Goal: Task Accomplishment & Management: Use online tool/utility

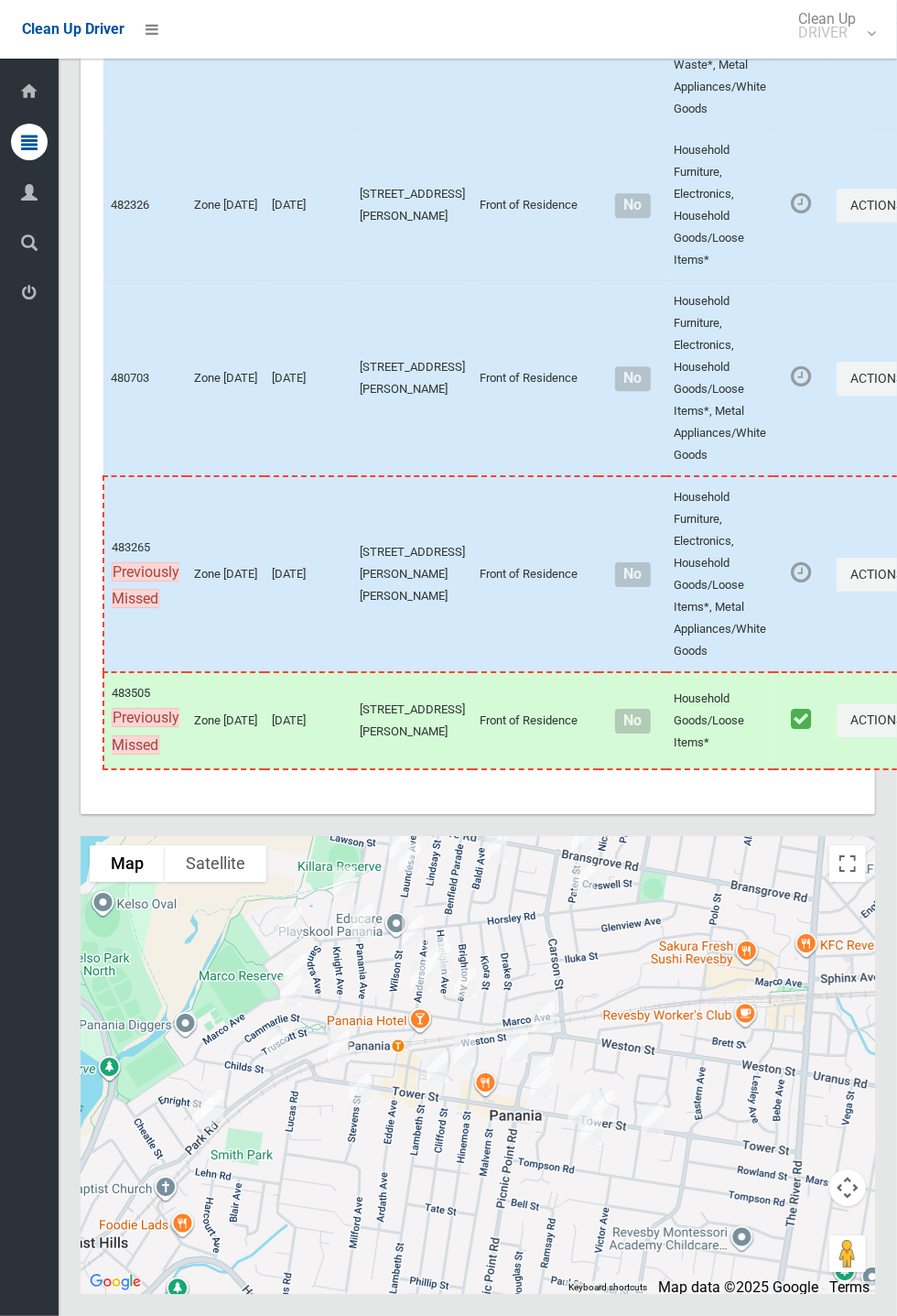
scroll to position [10141, 0]
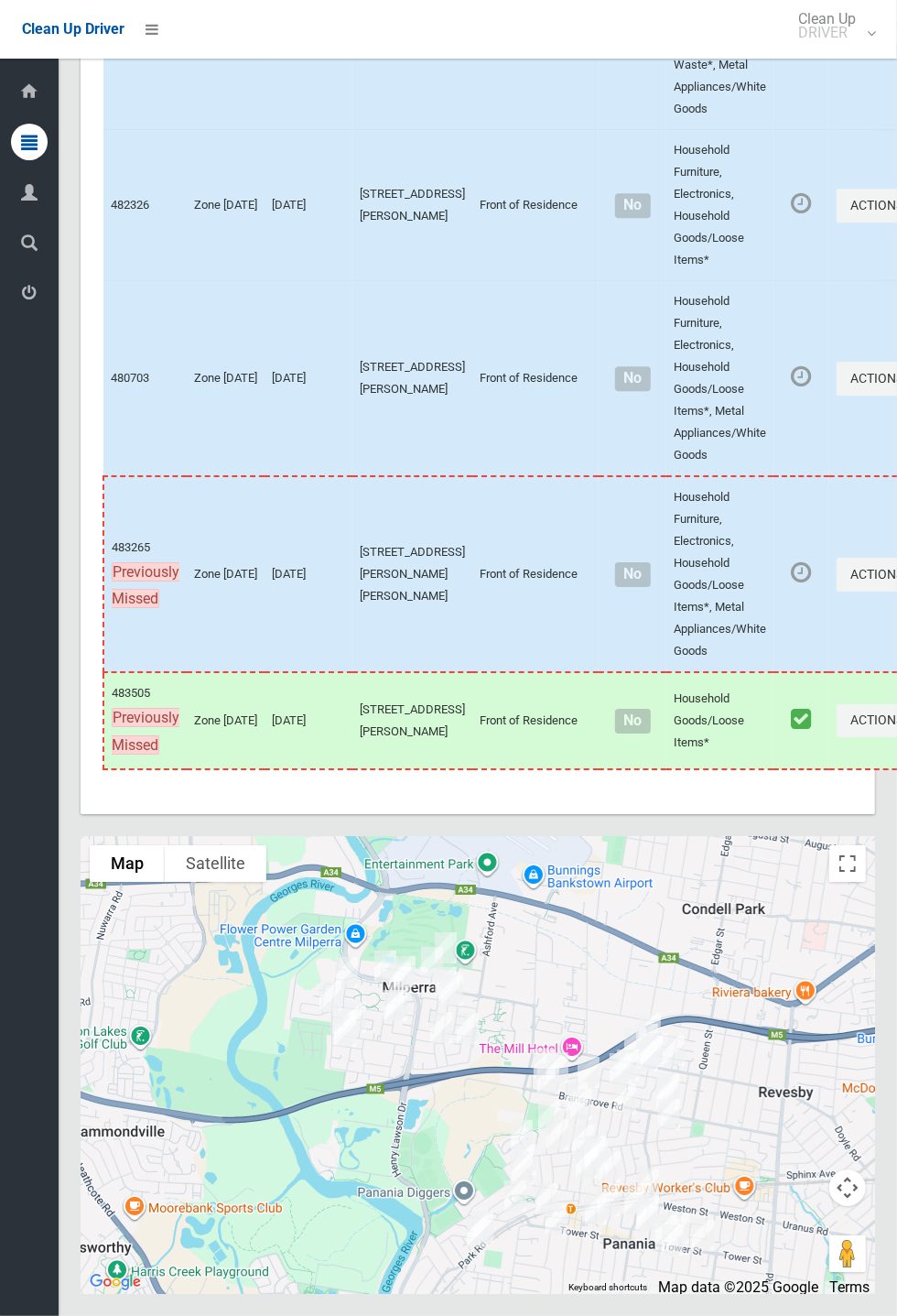
click at [10, 836] on div "Dashboard Tasks All Tasks Todays Tasks Overdue Tasks Complete Tasks Profile Sea…" at bounding box center [29, 687] width 59 height 1257
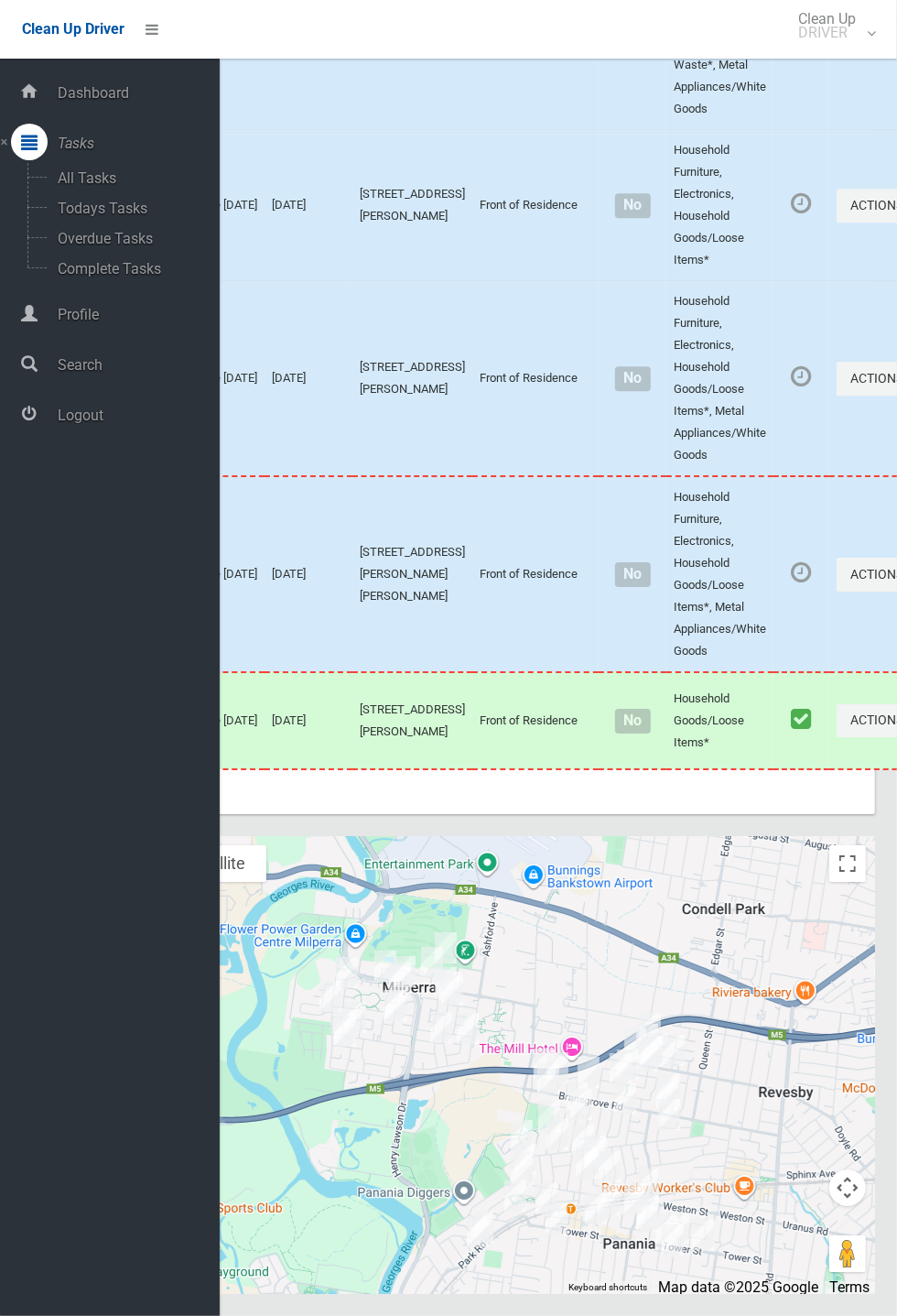
scroll to position [10140, 0]
click at [656, 981] on div at bounding box center [477, 1064] width 794 height 458
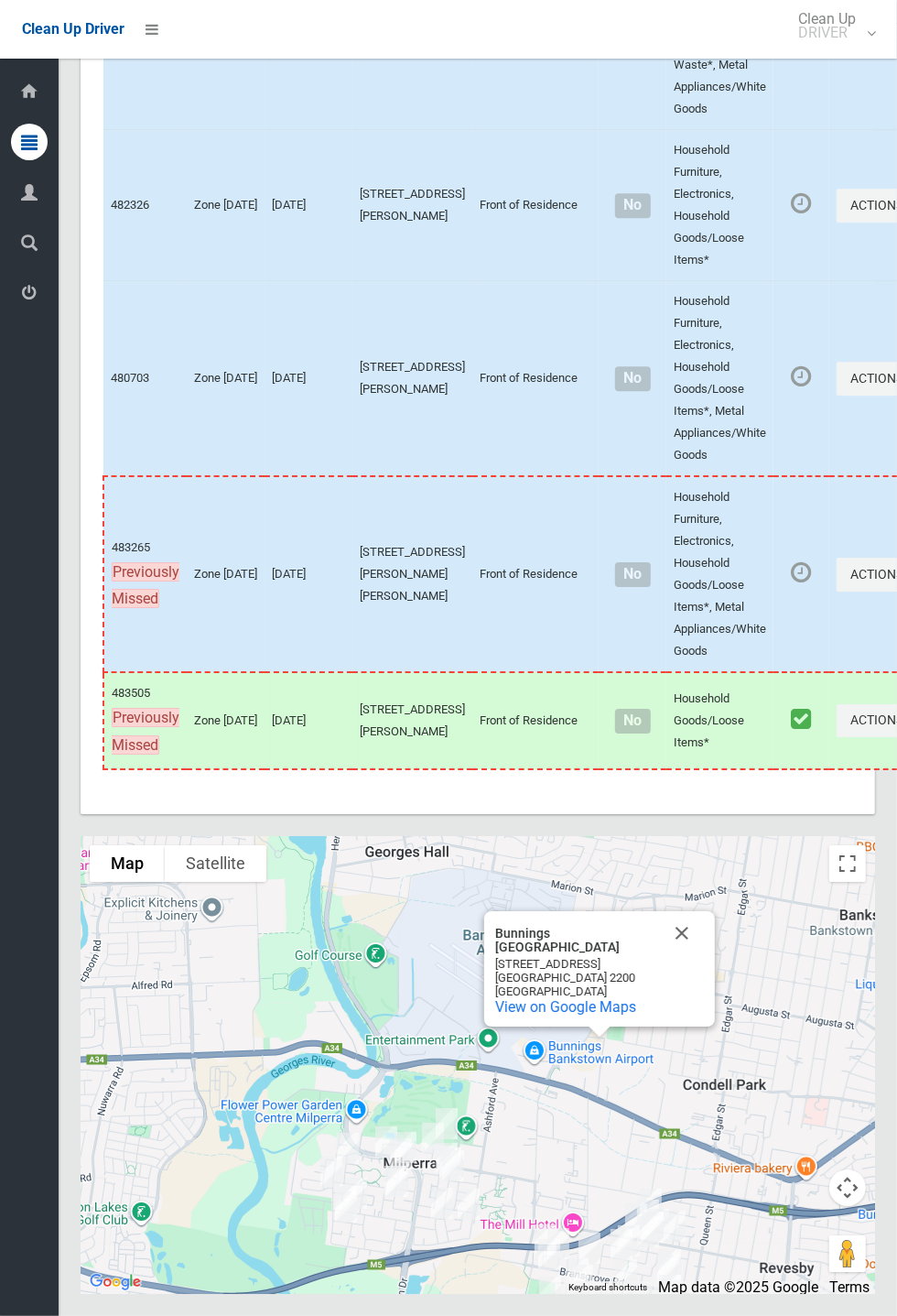
click at [704, 999] on div "Bunnings Bankstown Airport Bunnings Bankstown Airport 347-359 Milperra Rd Banks…" at bounding box center [599, 968] width 231 height 115
click at [691, 955] on button "Close" at bounding box center [682, 932] width 44 height 44
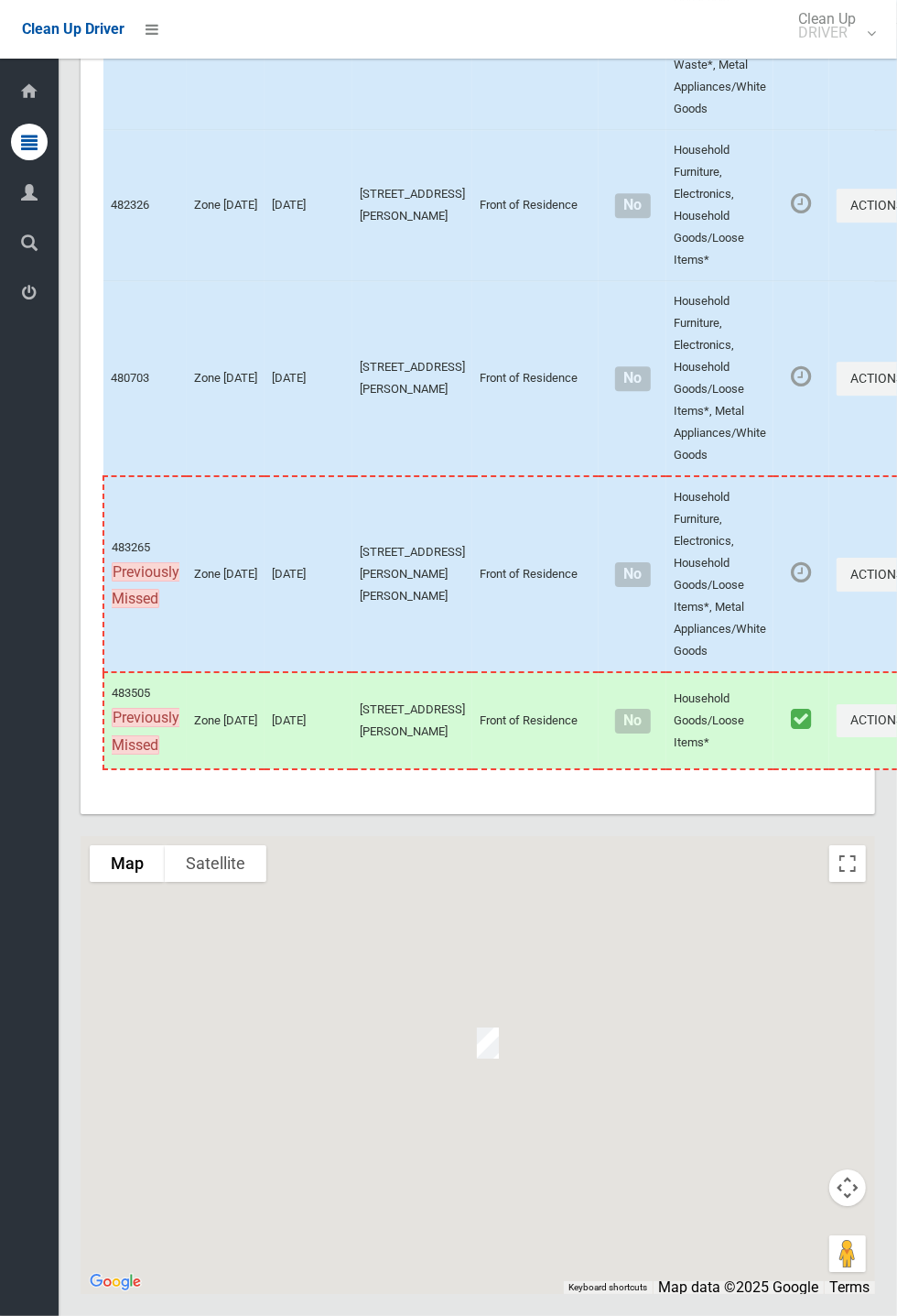
scroll to position [10141, 0]
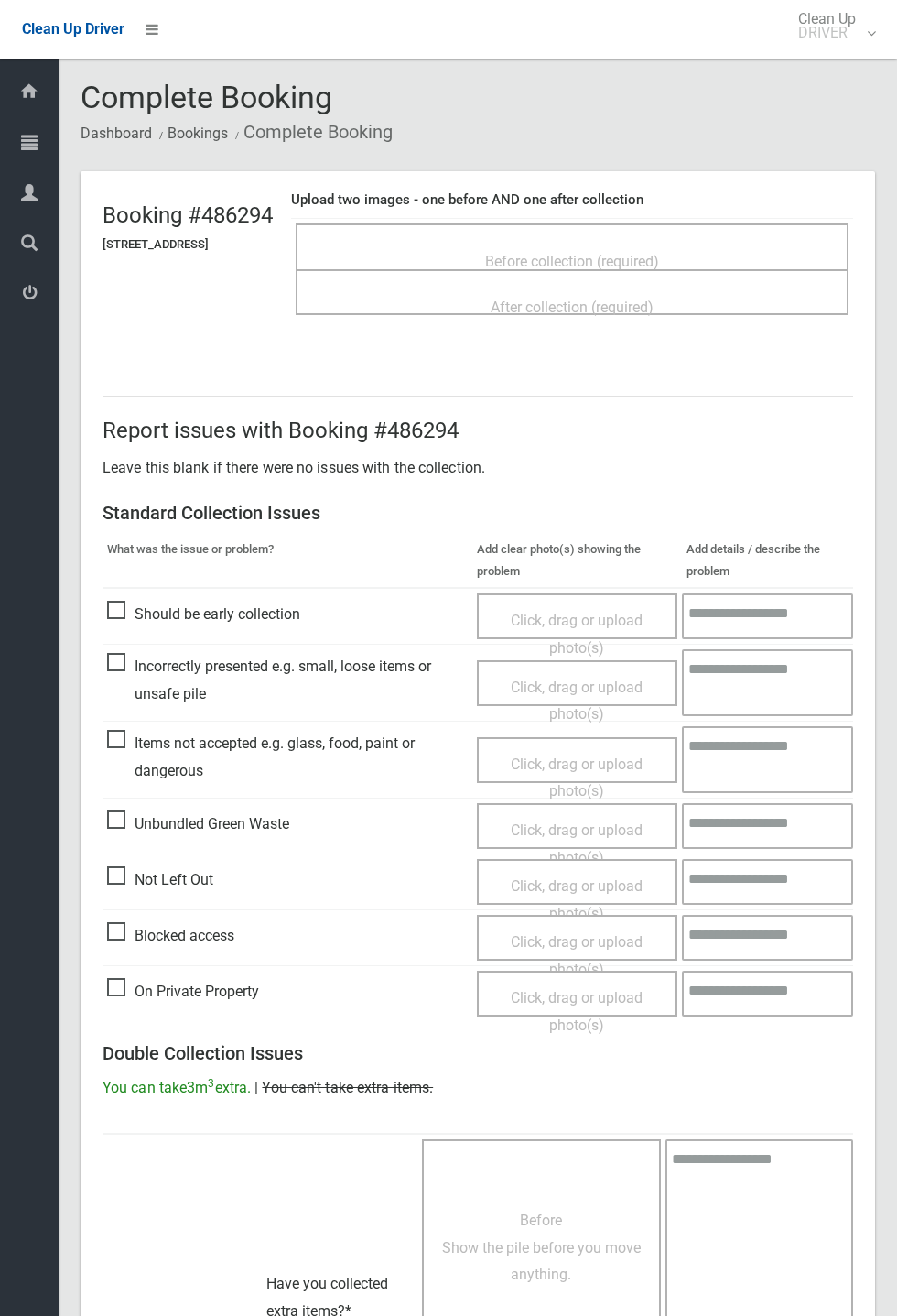
scroll to position [403, 0]
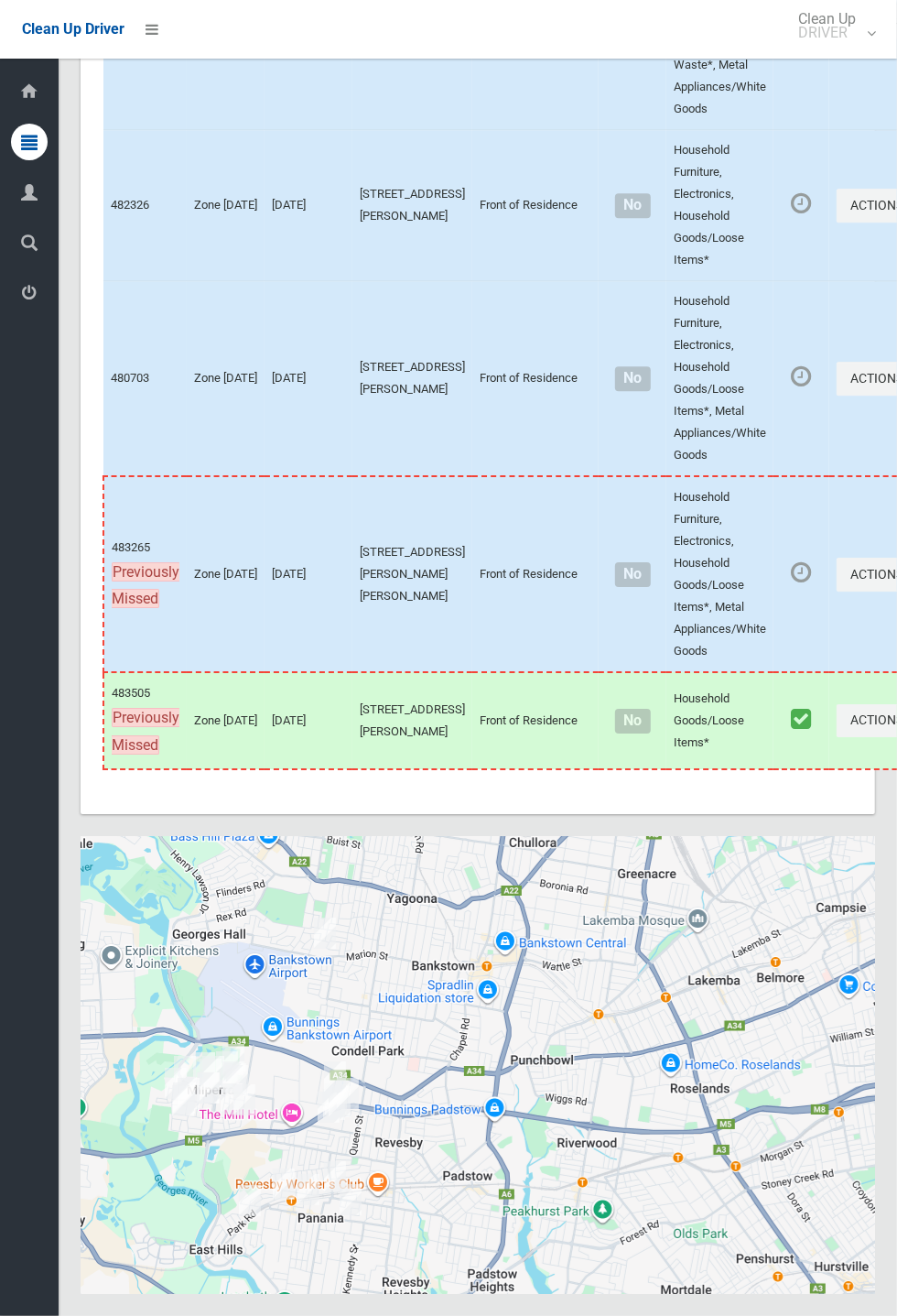
scroll to position [10141, 0]
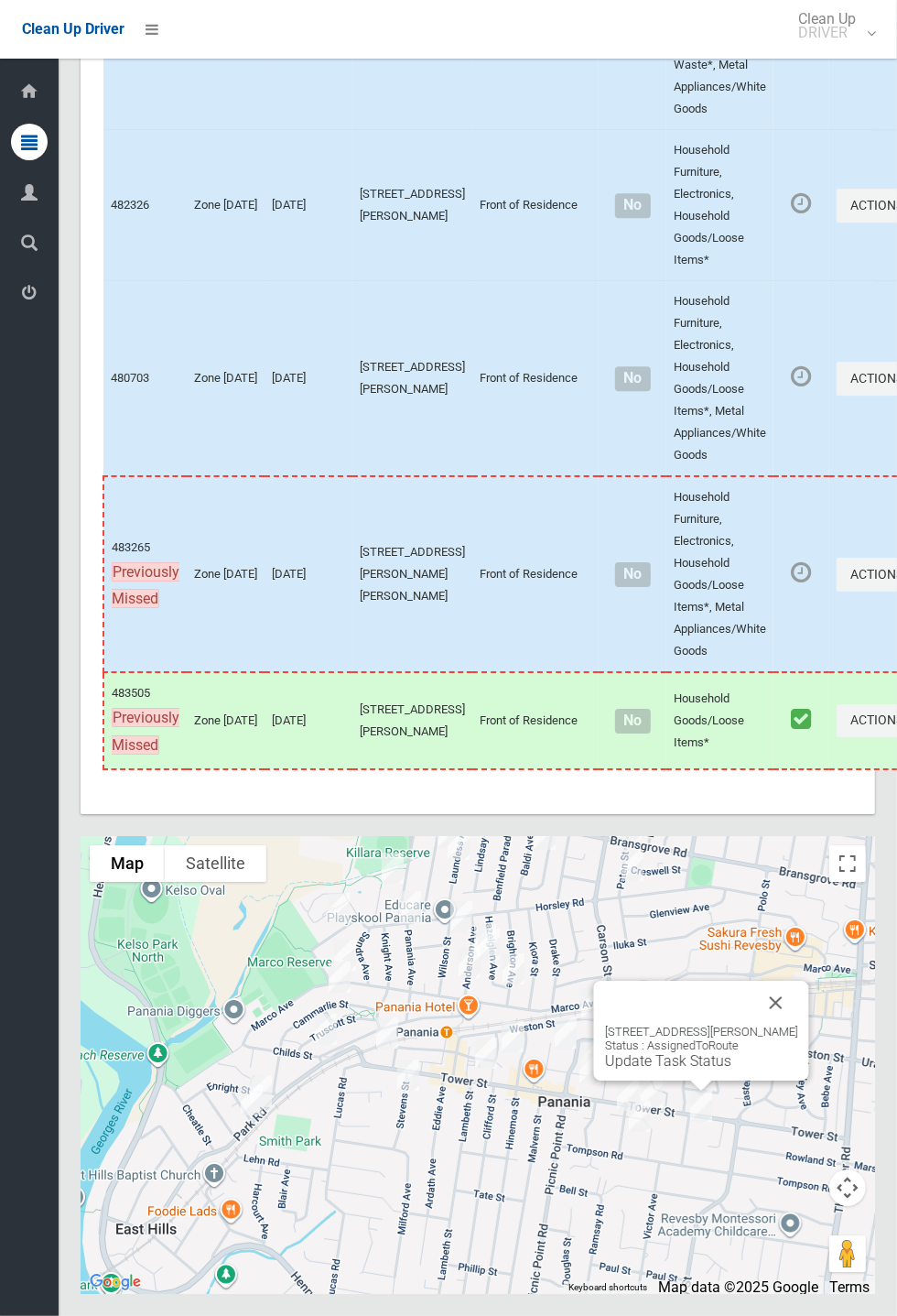
click at [798, 1025] on button "Close" at bounding box center [776, 1003] width 44 height 44
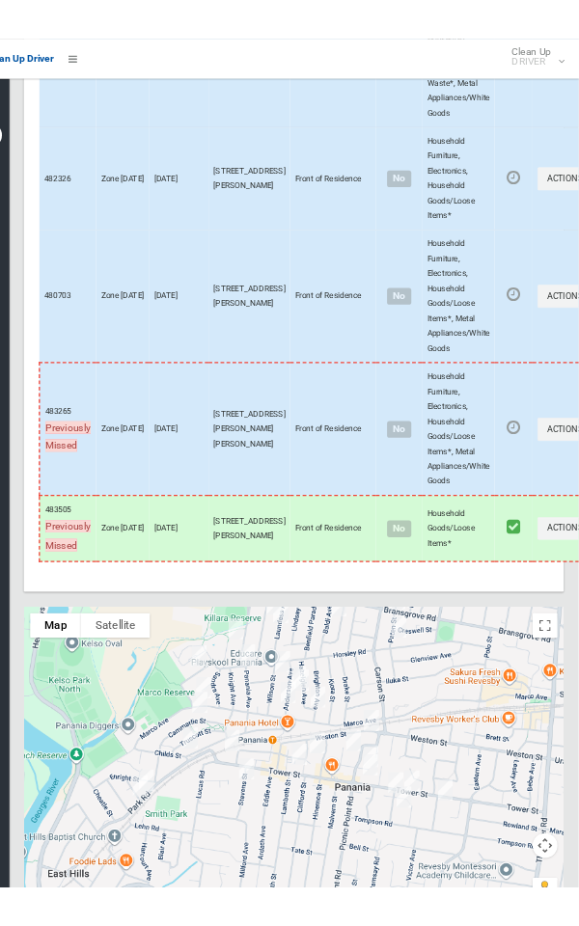
scroll to position [10681, 0]
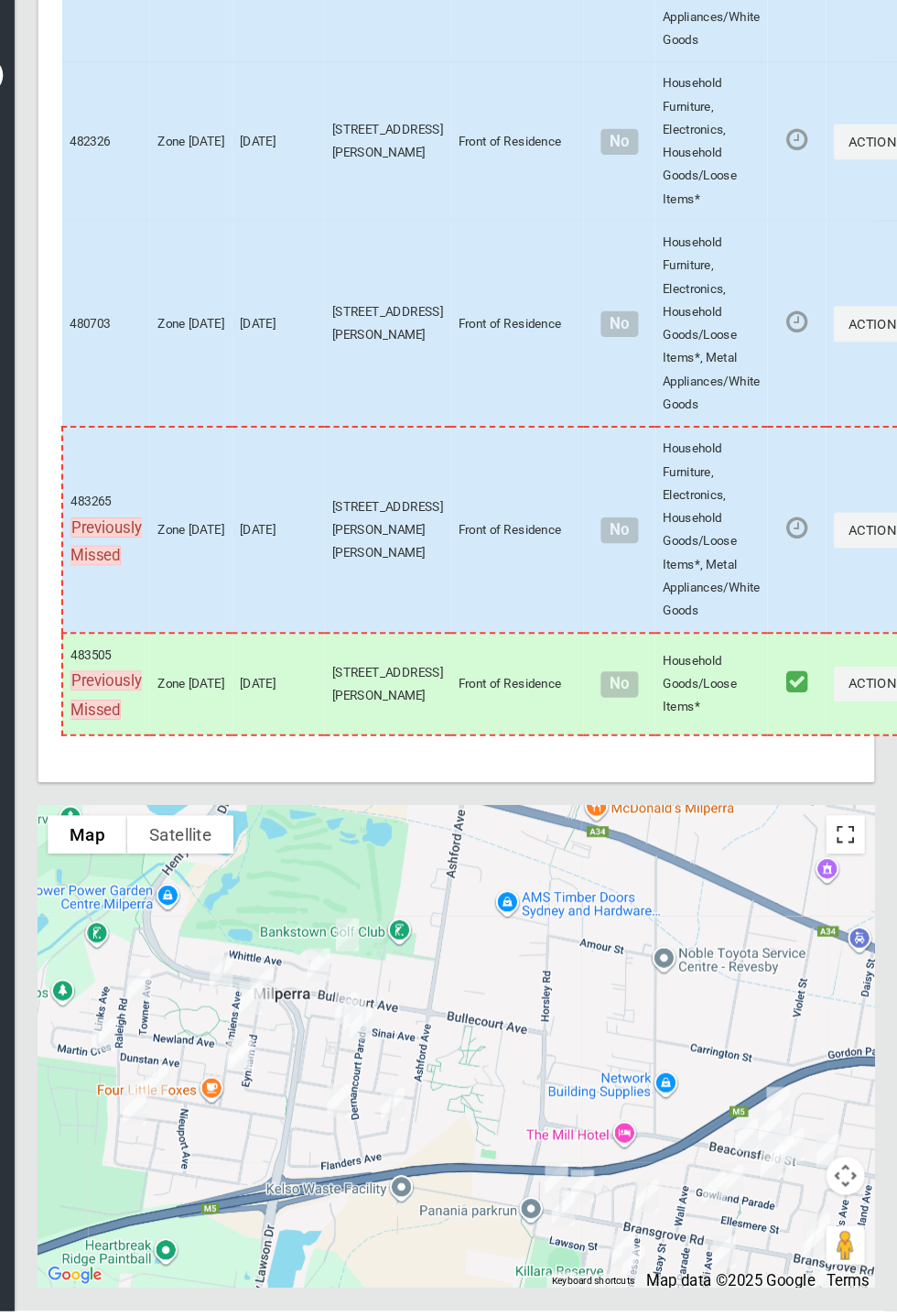
click at [848, 882] on button "Toggle fullscreen view" at bounding box center [848, 863] width 37 height 37
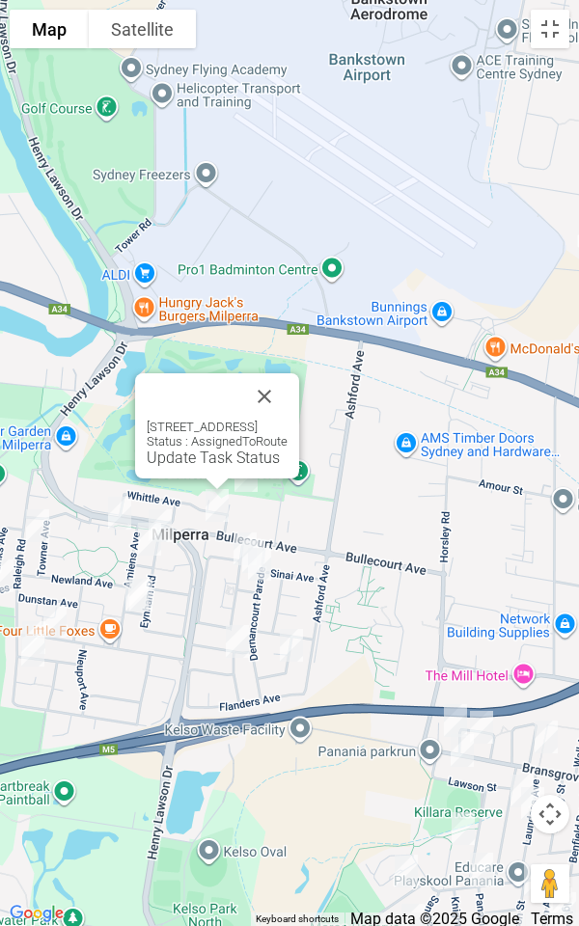
click at [199, 458] on link "Update Task Status" at bounding box center [213, 457] width 133 height 18
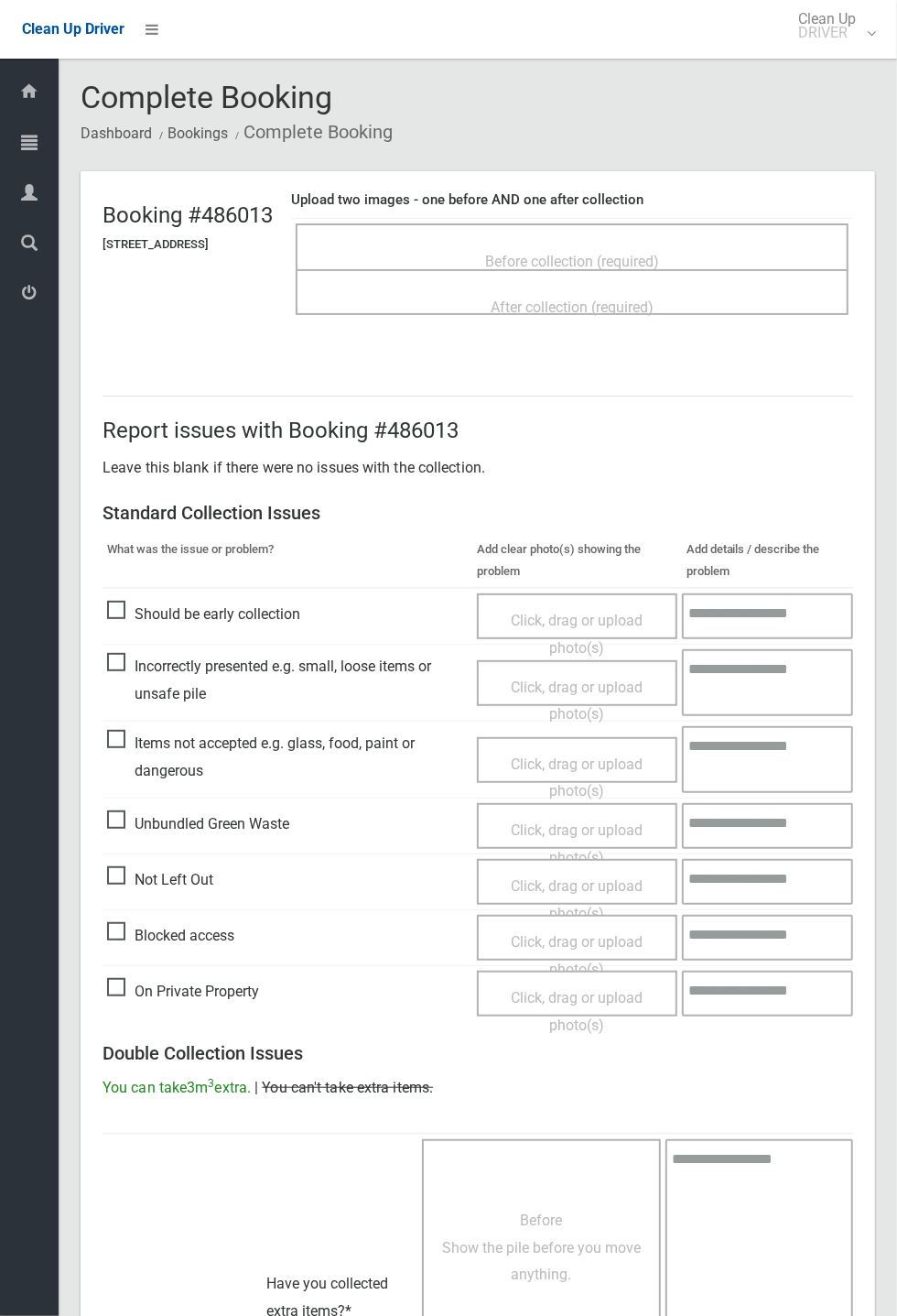
click at [547, 253] on span "Before collection (required)" at bounding box center [571, 261] width 174 height 17
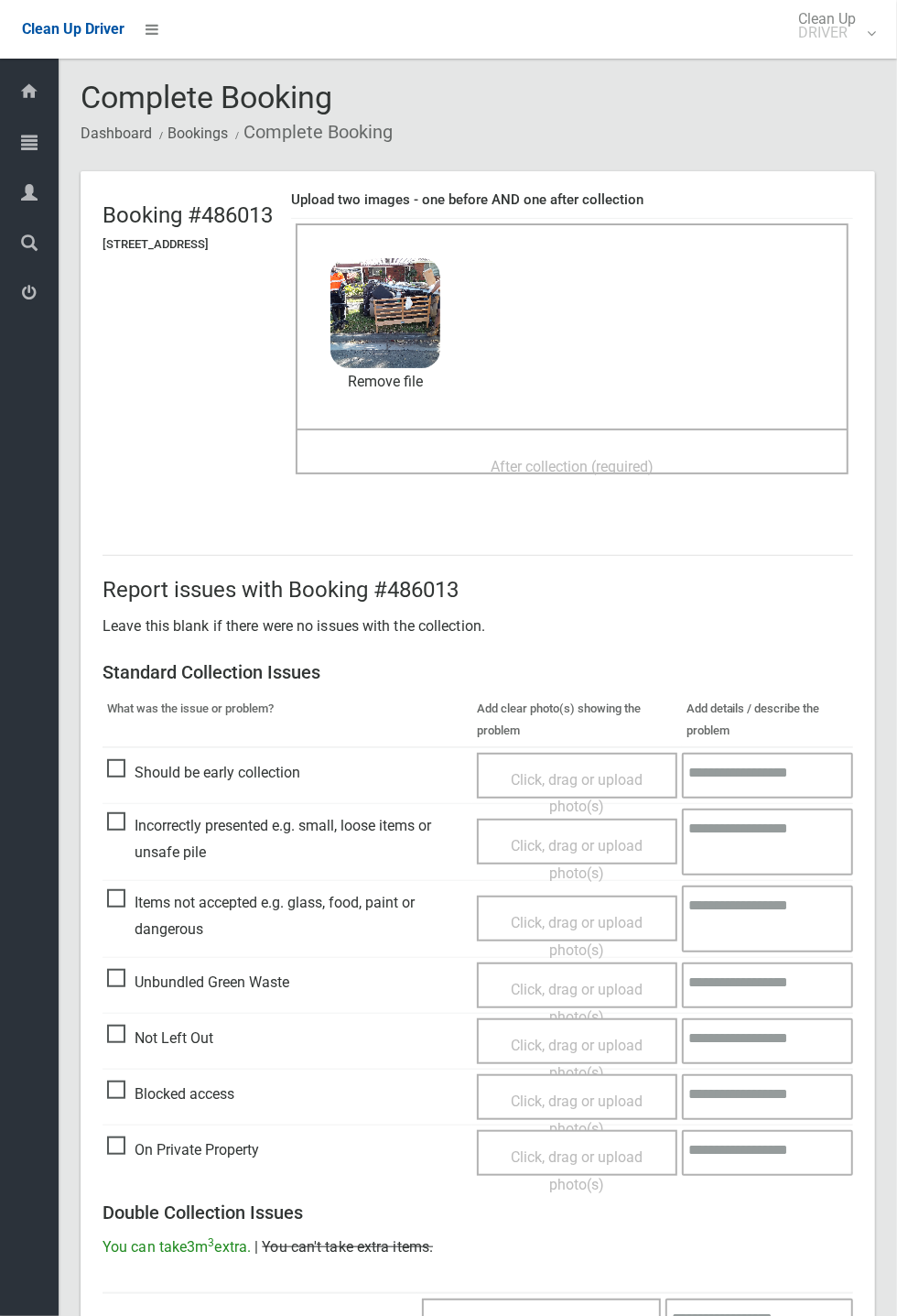
click at [586, 448] on div "After collection (required)" at bounding box center [572, 465] width 513 height 34
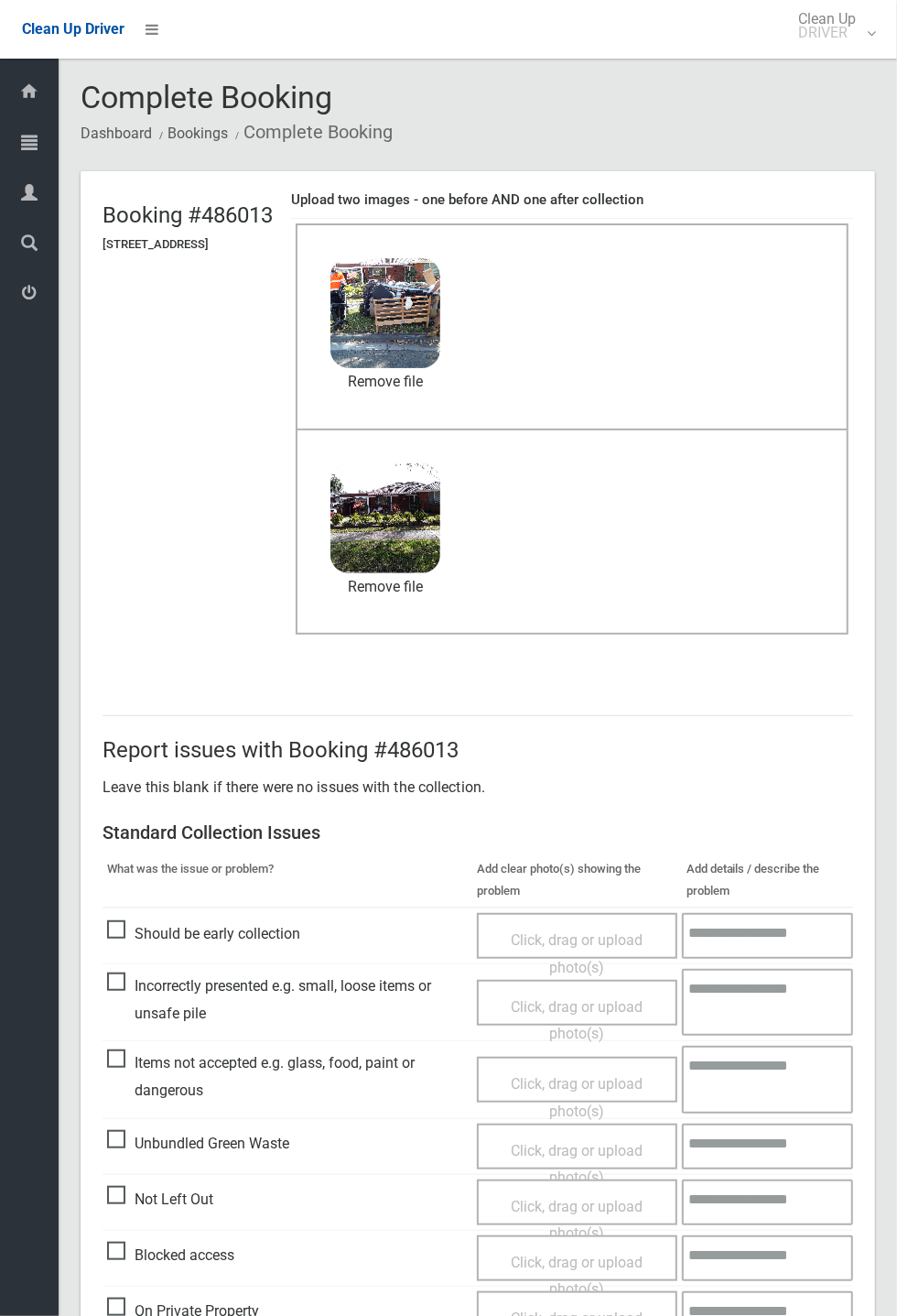
scroll to position [635, 0]
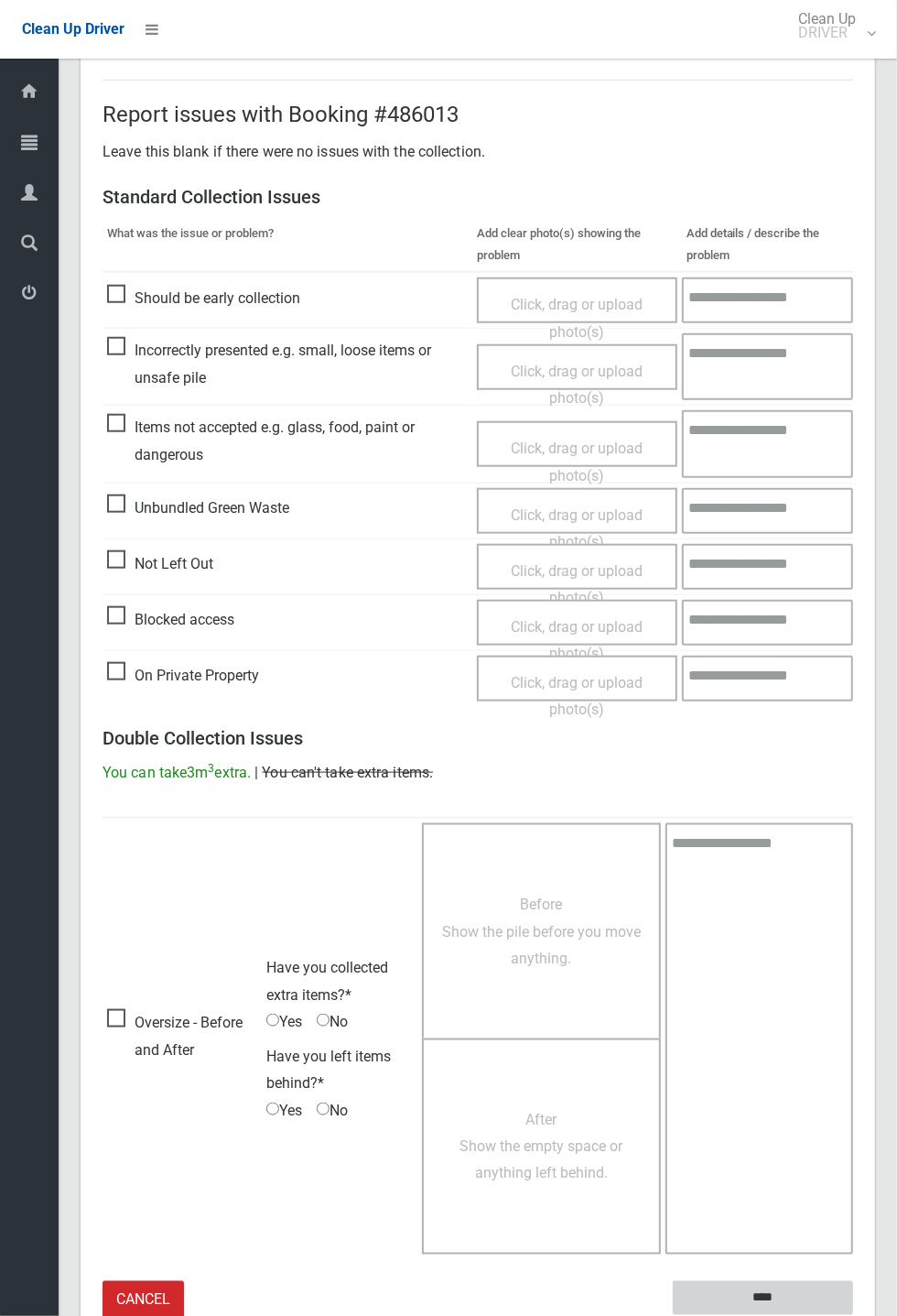
click at [853, 1315] on input "****" at bounding box center [763, 1298] width 180 height 34
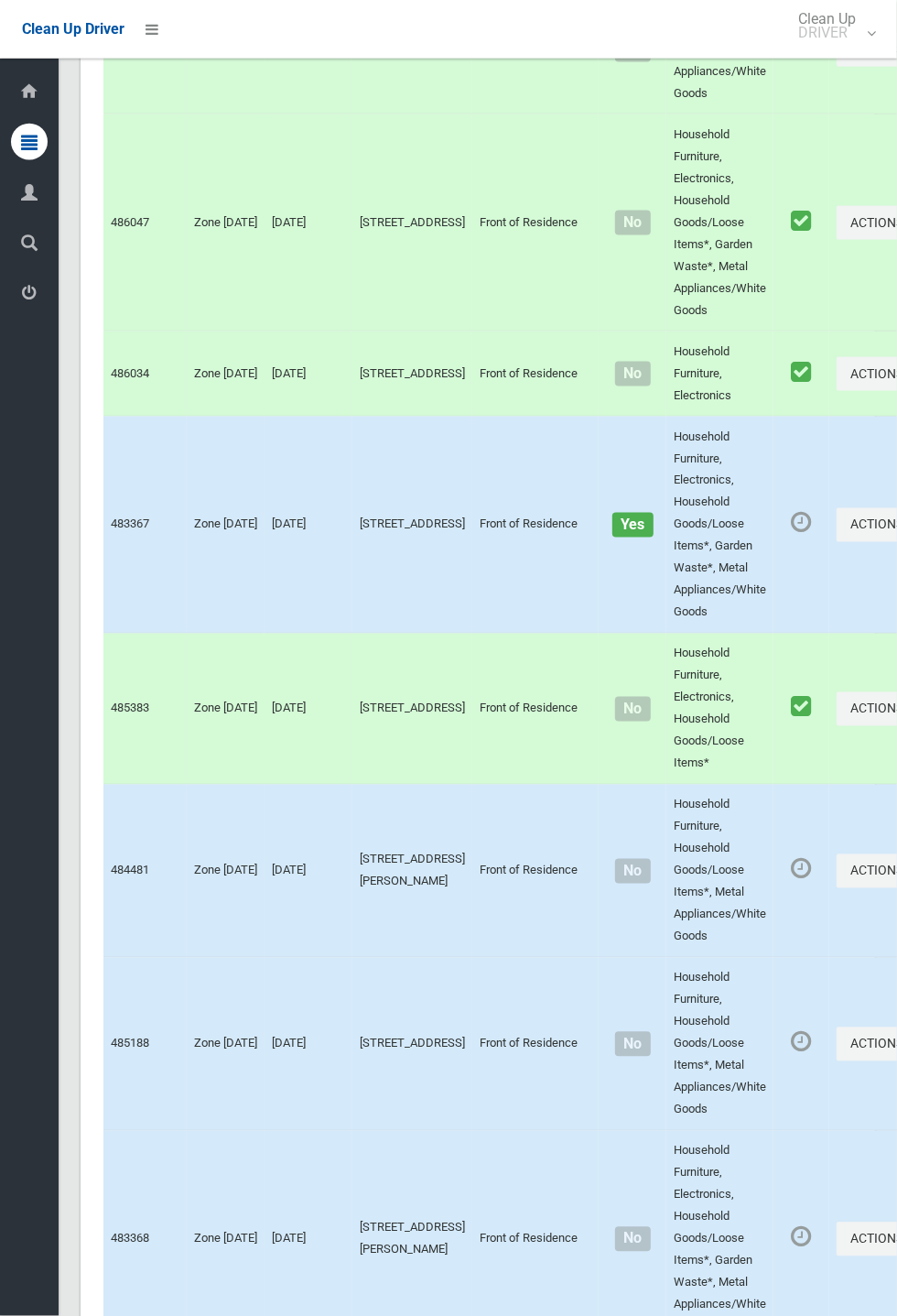
scroll to position [10141, 0]
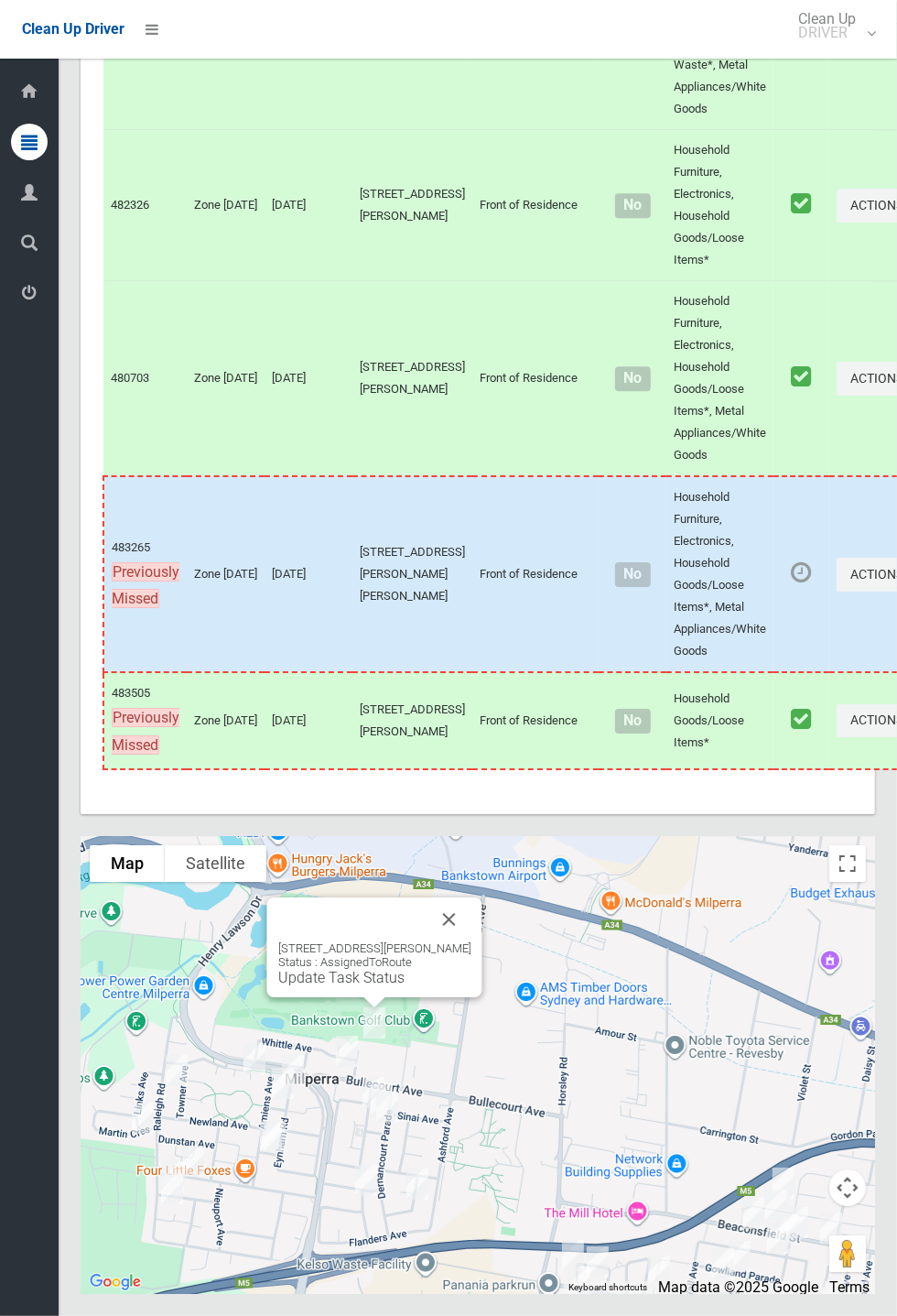
click at [377, 986] on link "Update Task Status" at bounding box center [341, 977] width 126 height 17
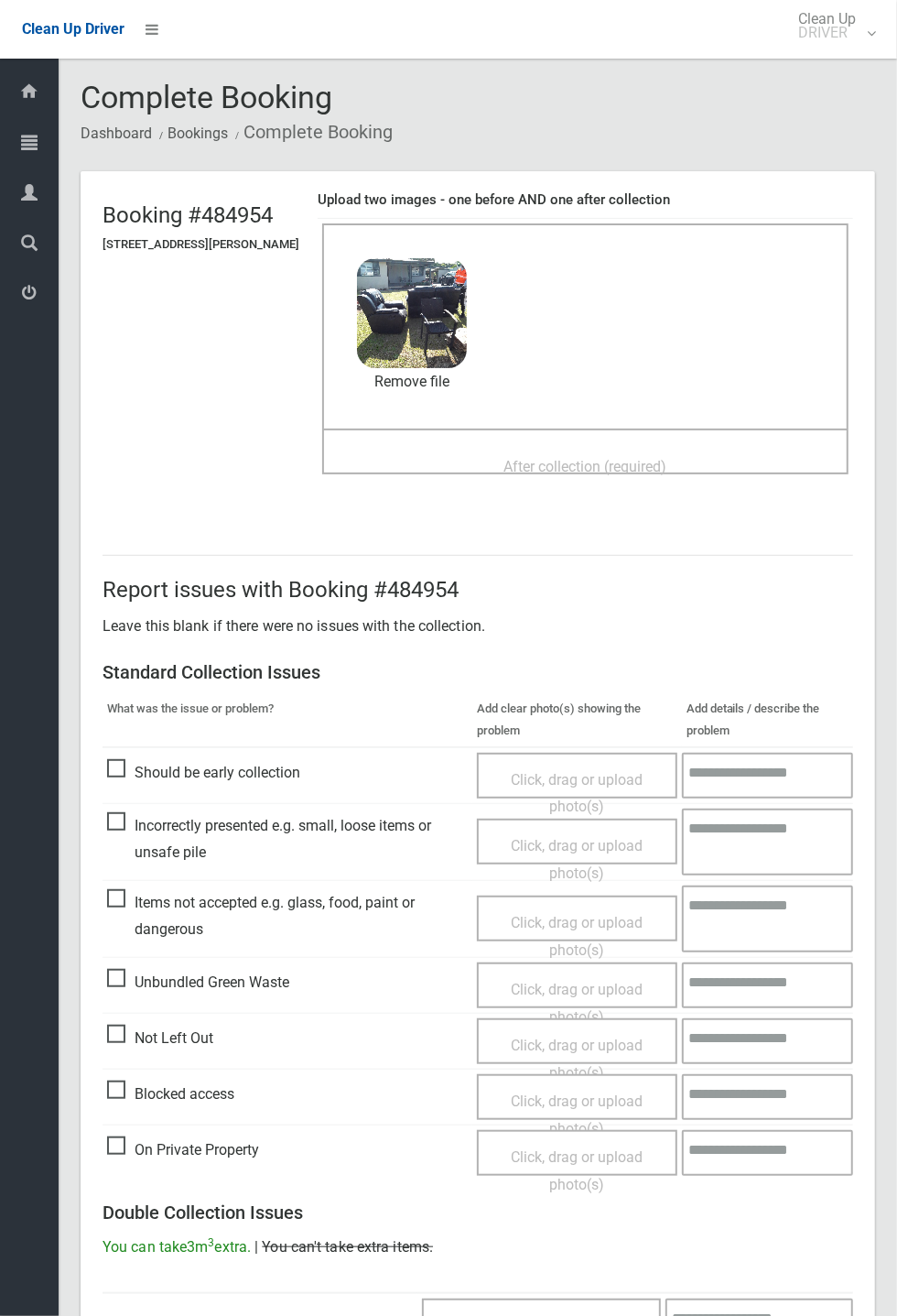
click at [519, 461] on span "After collection (required)" at bounding box center [586, 466] width 163 height 17
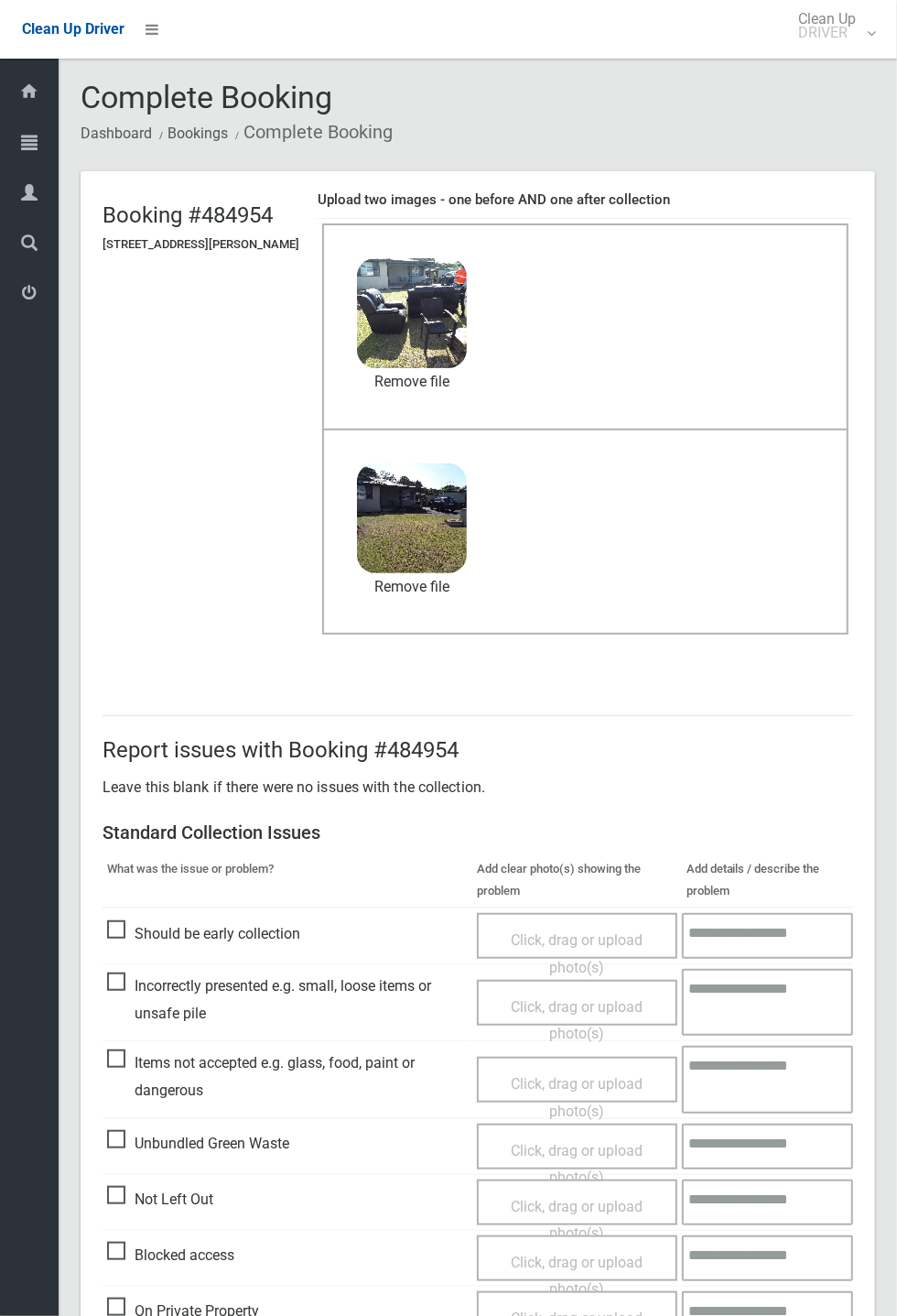
scroll to position [635, 0]
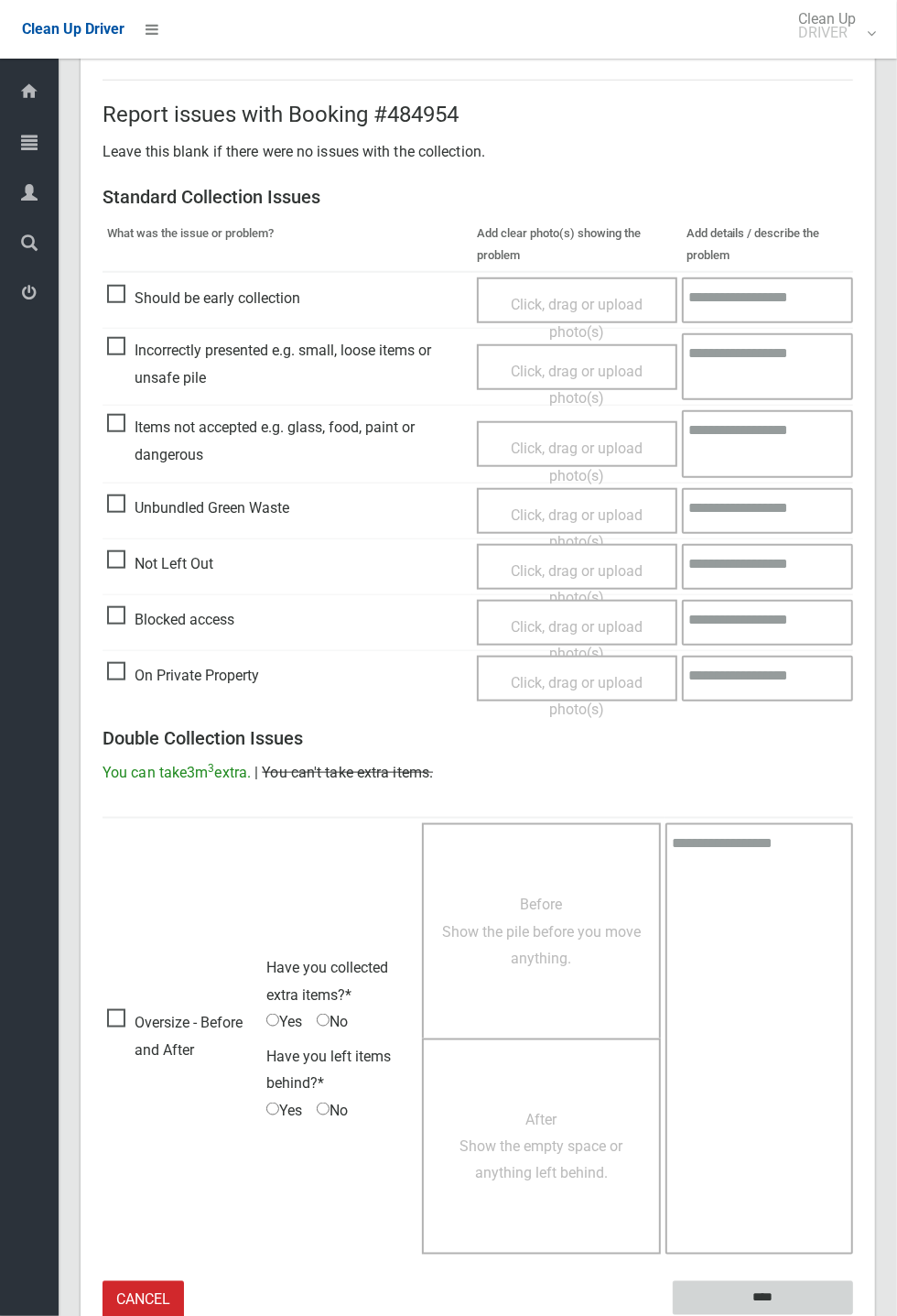
click at [853, 1315] on input "****" at bounding box center [763, 1298] width 180 height 34
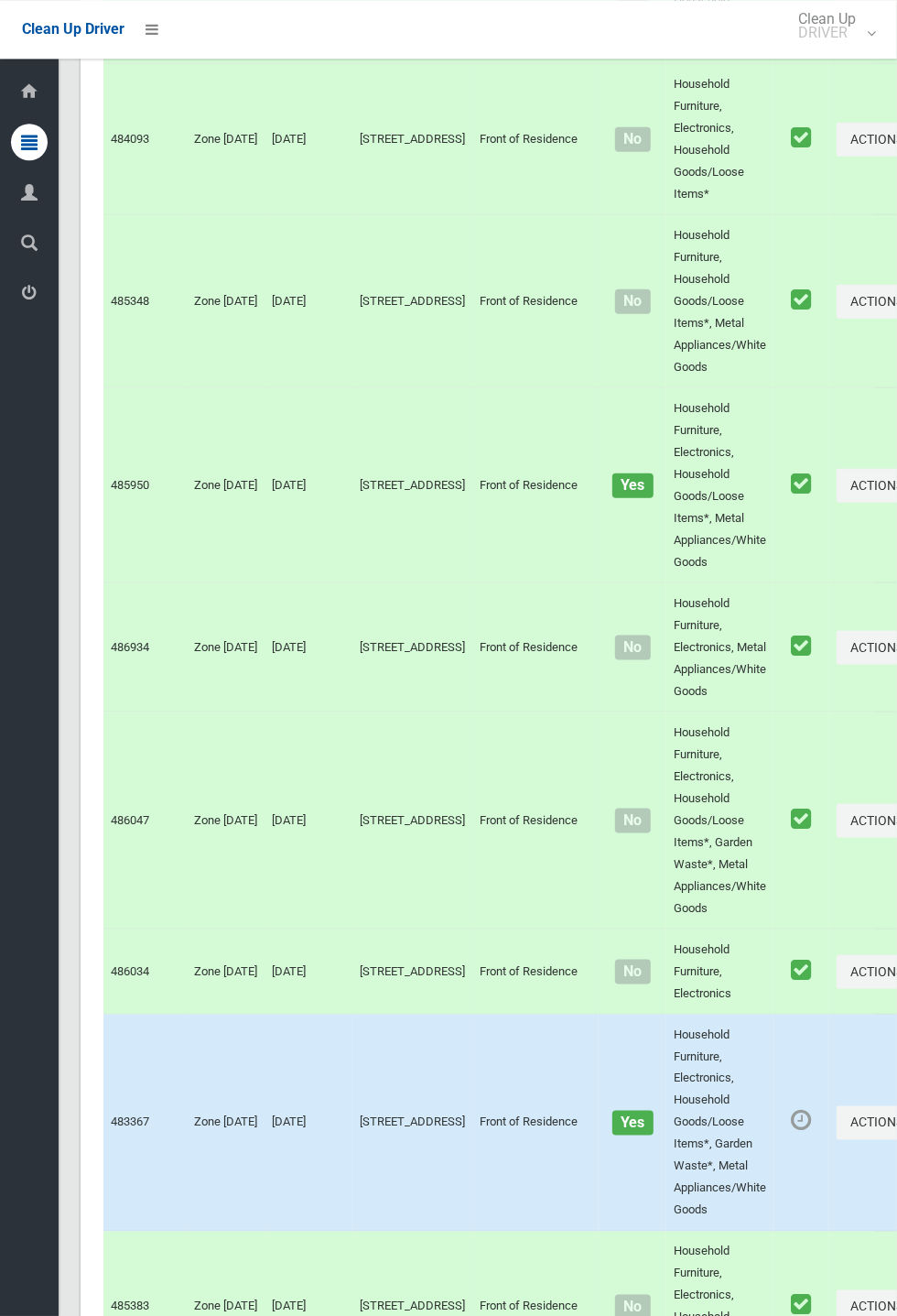
scroll to position [10141, 0]
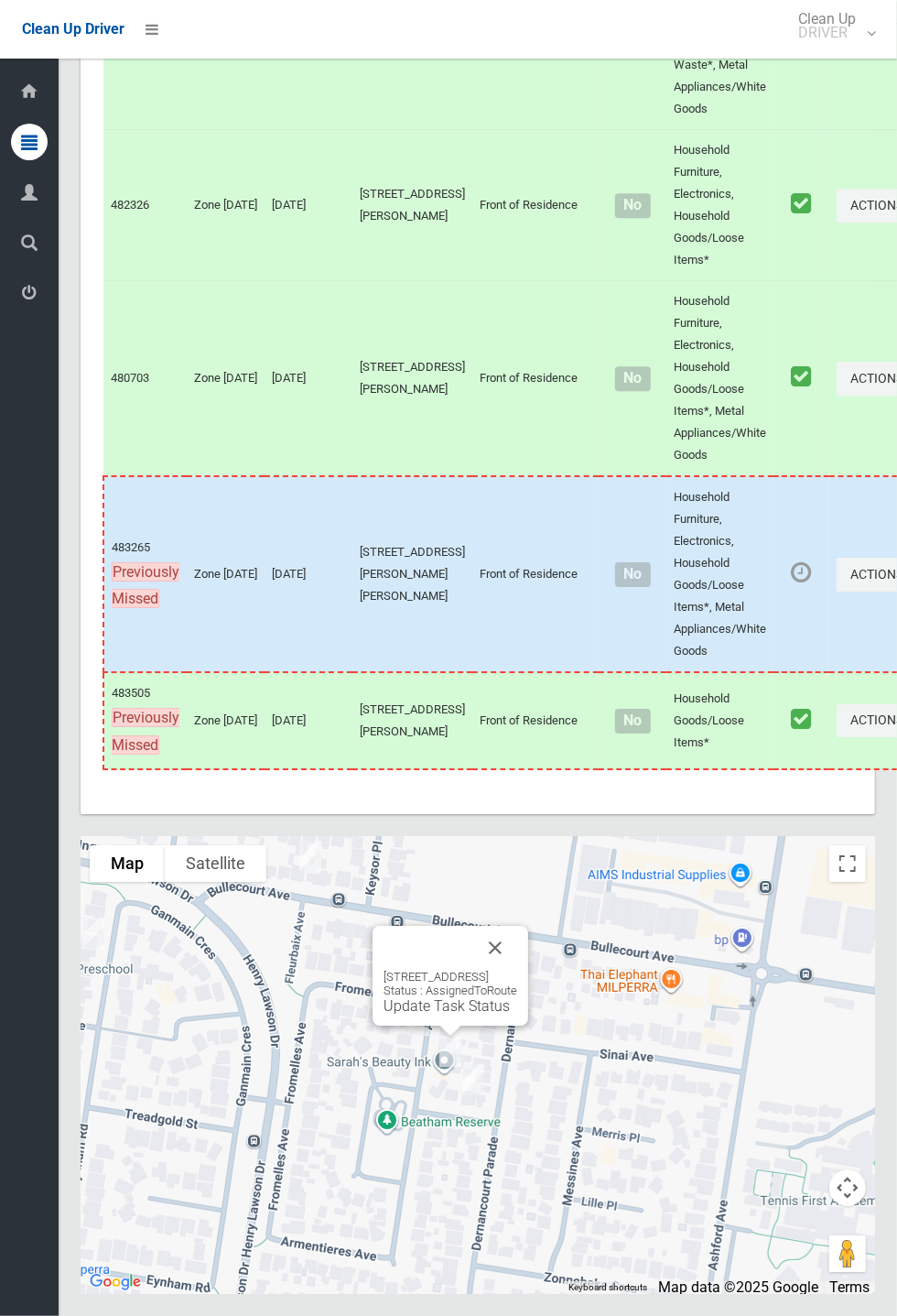
click at [517, 969] on button "Close" at bounding box center [495, 948] width 44 height 44
click at [400, 984] on link "Update Task Status" at bounding box center [414, 974] width 126 height 17
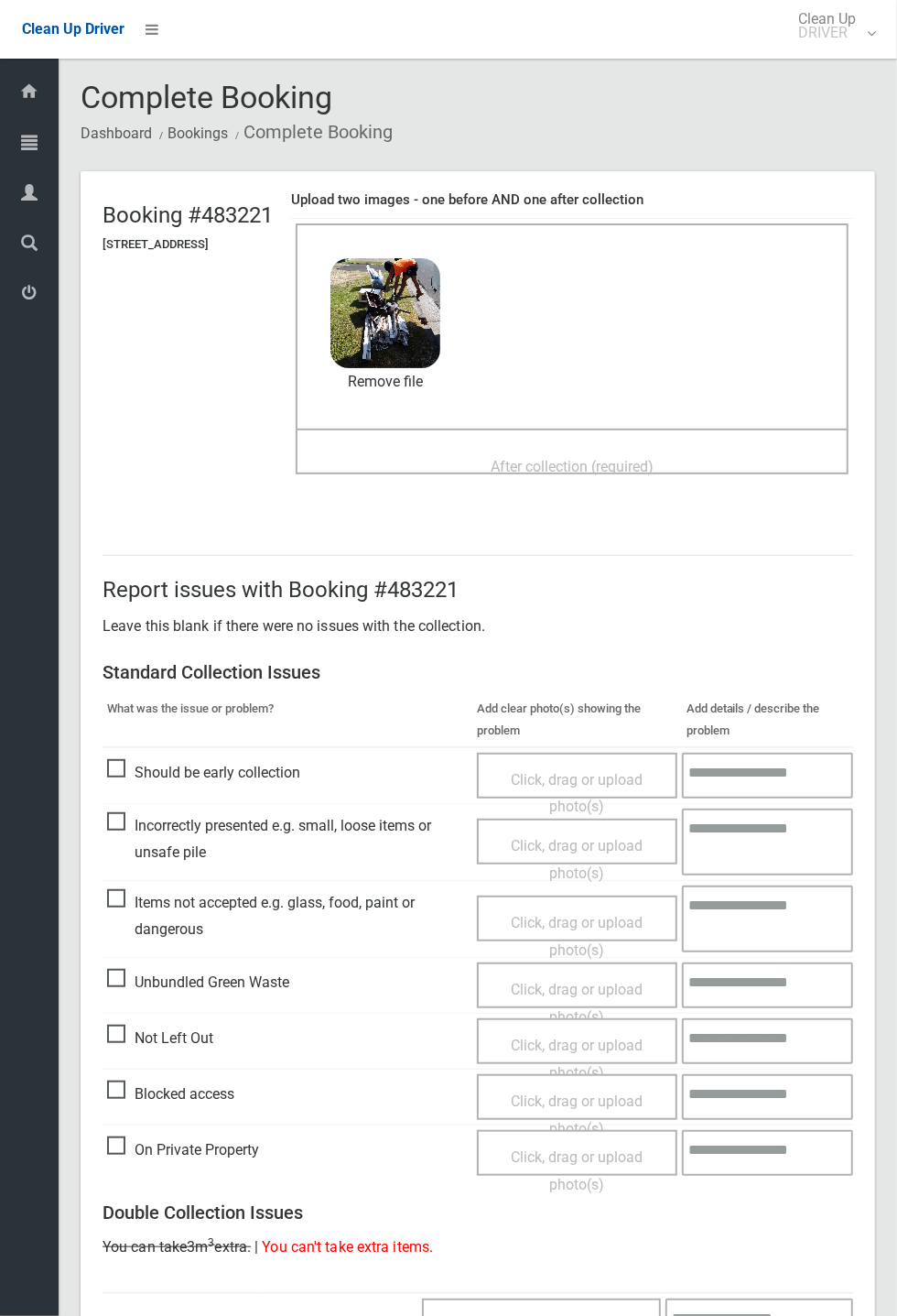
click at [588, 448] on div "After collection (required)" at bounding box center [572, 465] width 513 height 34
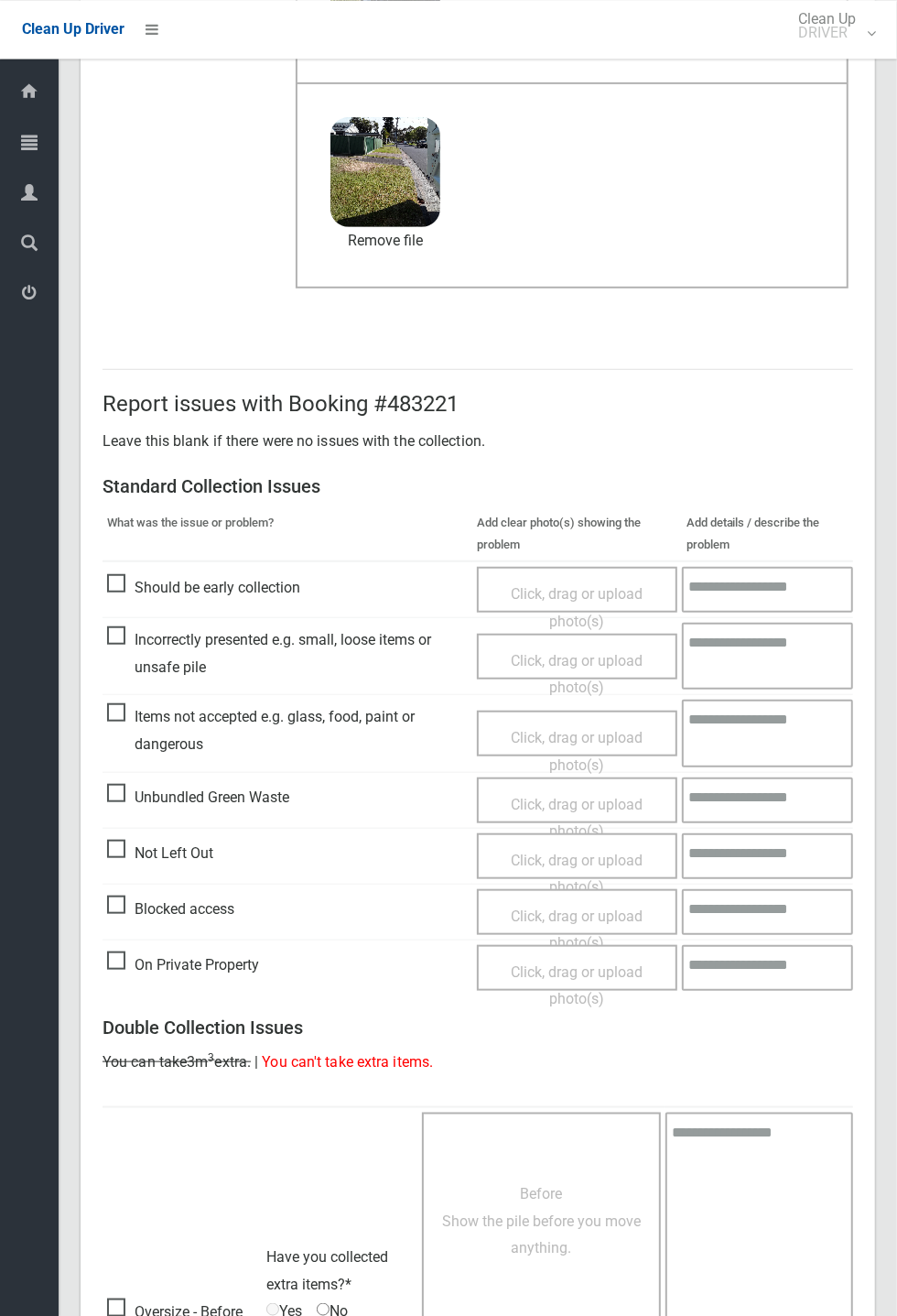
scroll to position [635, 0]
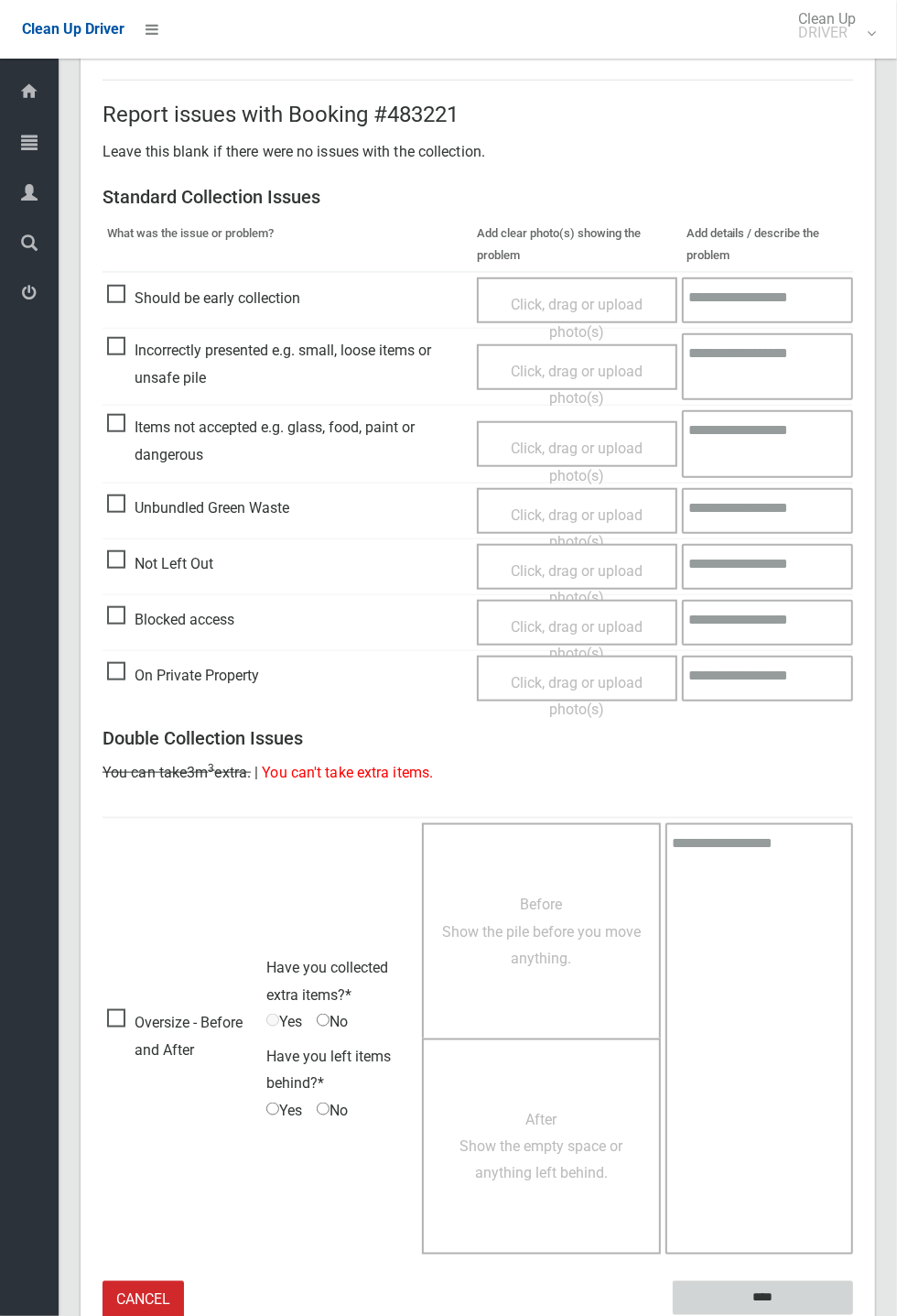
click at [776, 1285] on input "****" at bounding box center [763, 1298] width 180 height 34
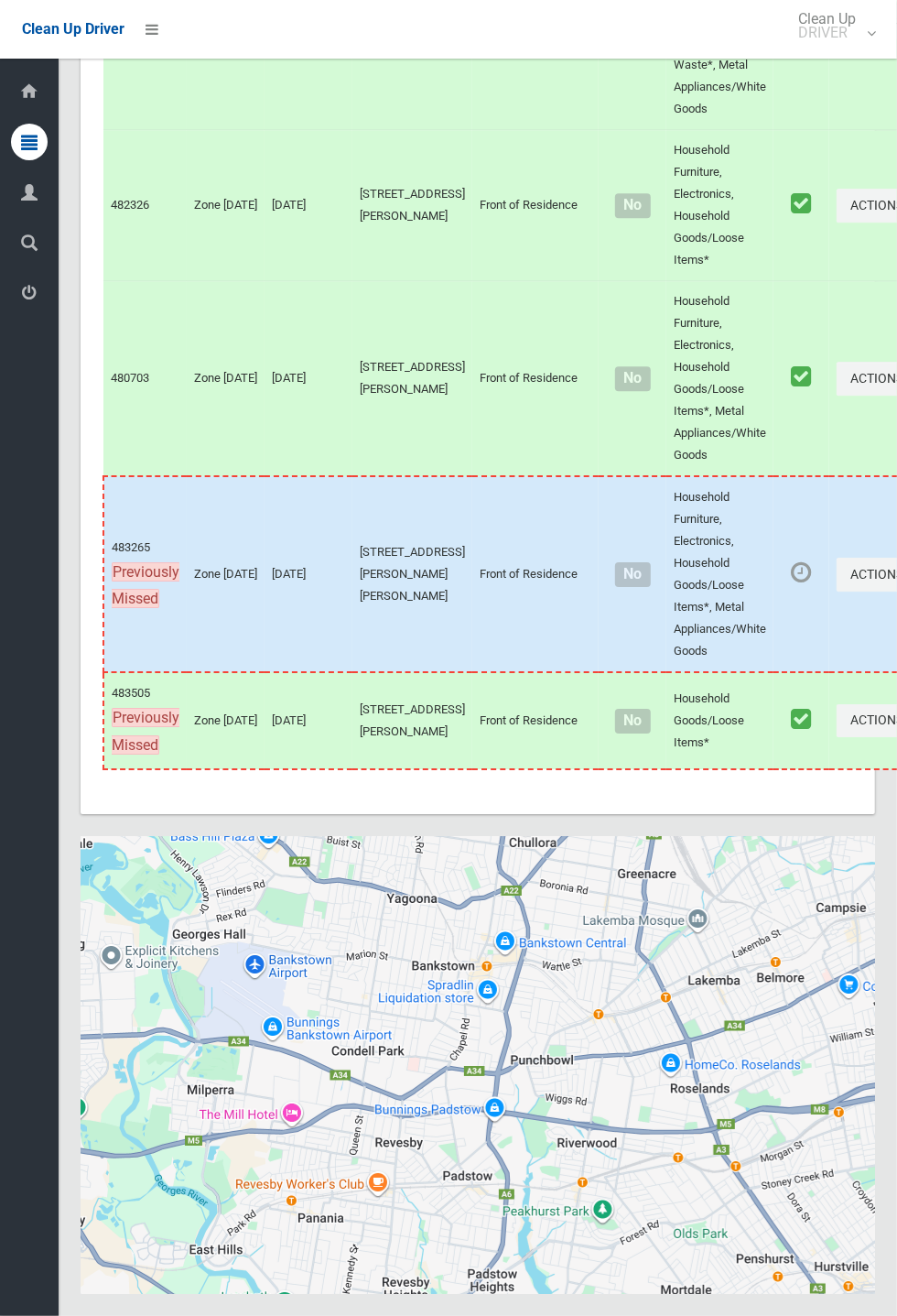
scroll to position [10141, 0]
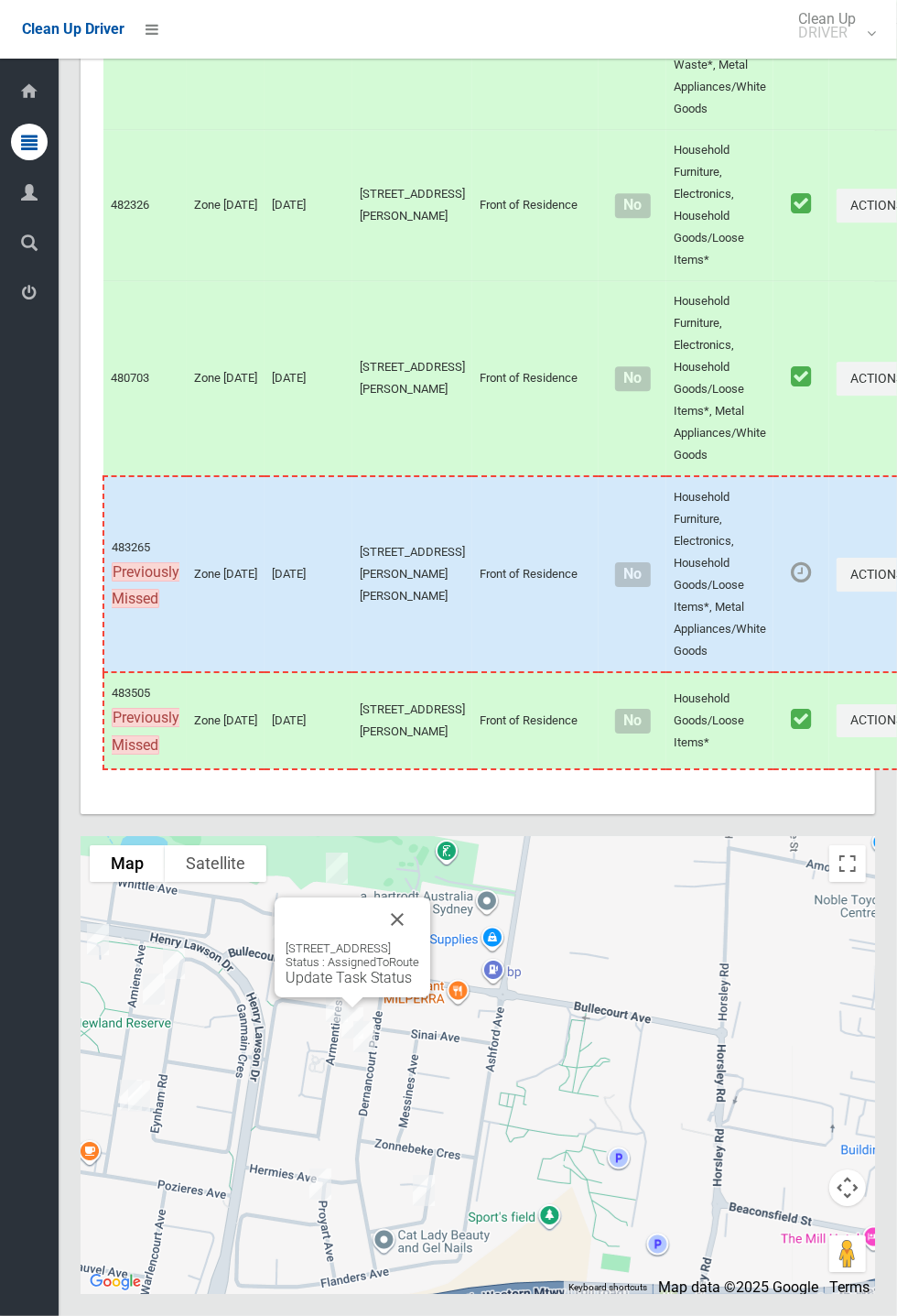
click at [351, 986] on link "Update Task Status" at bounding box center [348, 977] width 126 height 17
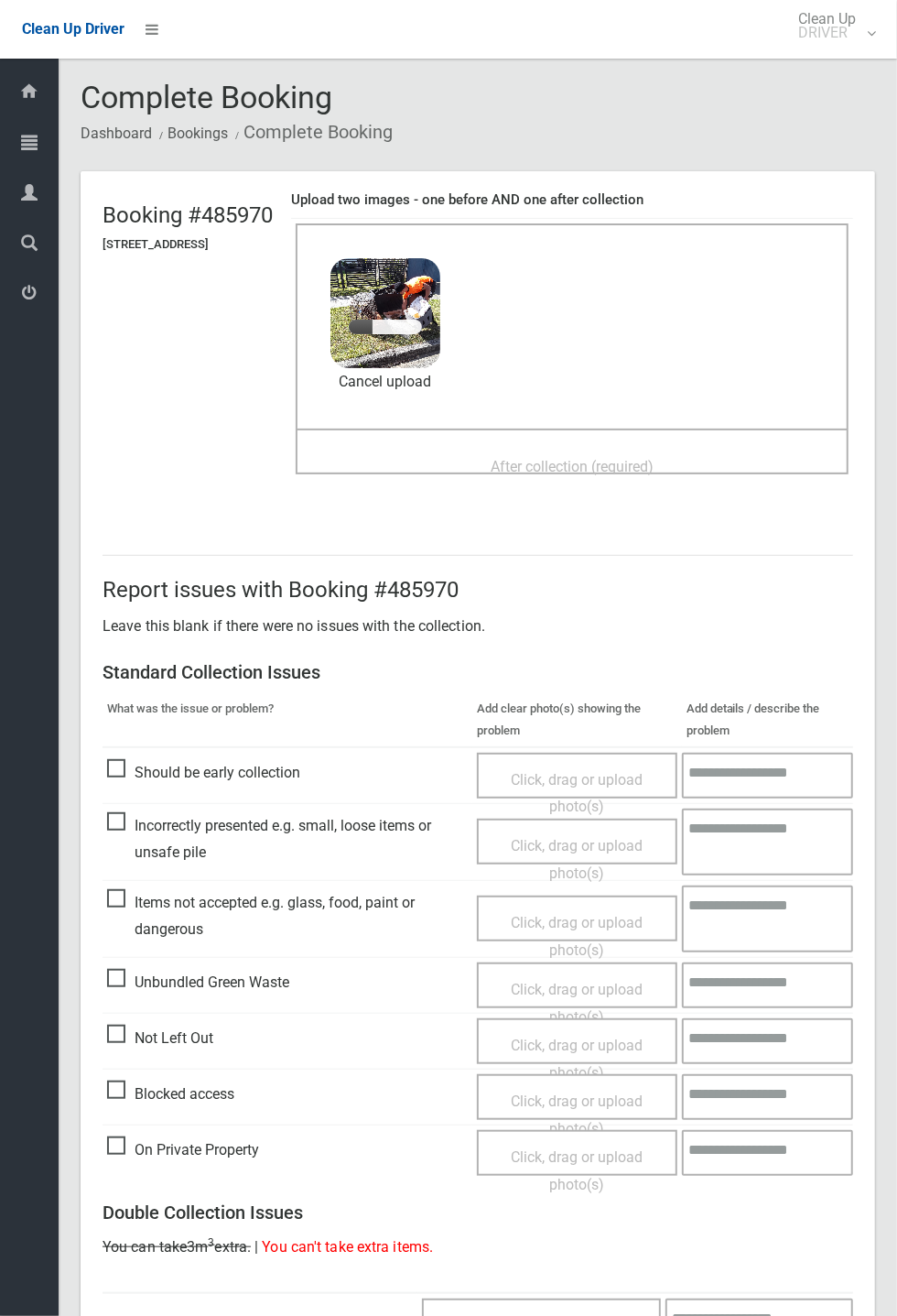
click at [578, 458] on span "After collection (required)" at bounding box center [572, 466] width 163 height 17
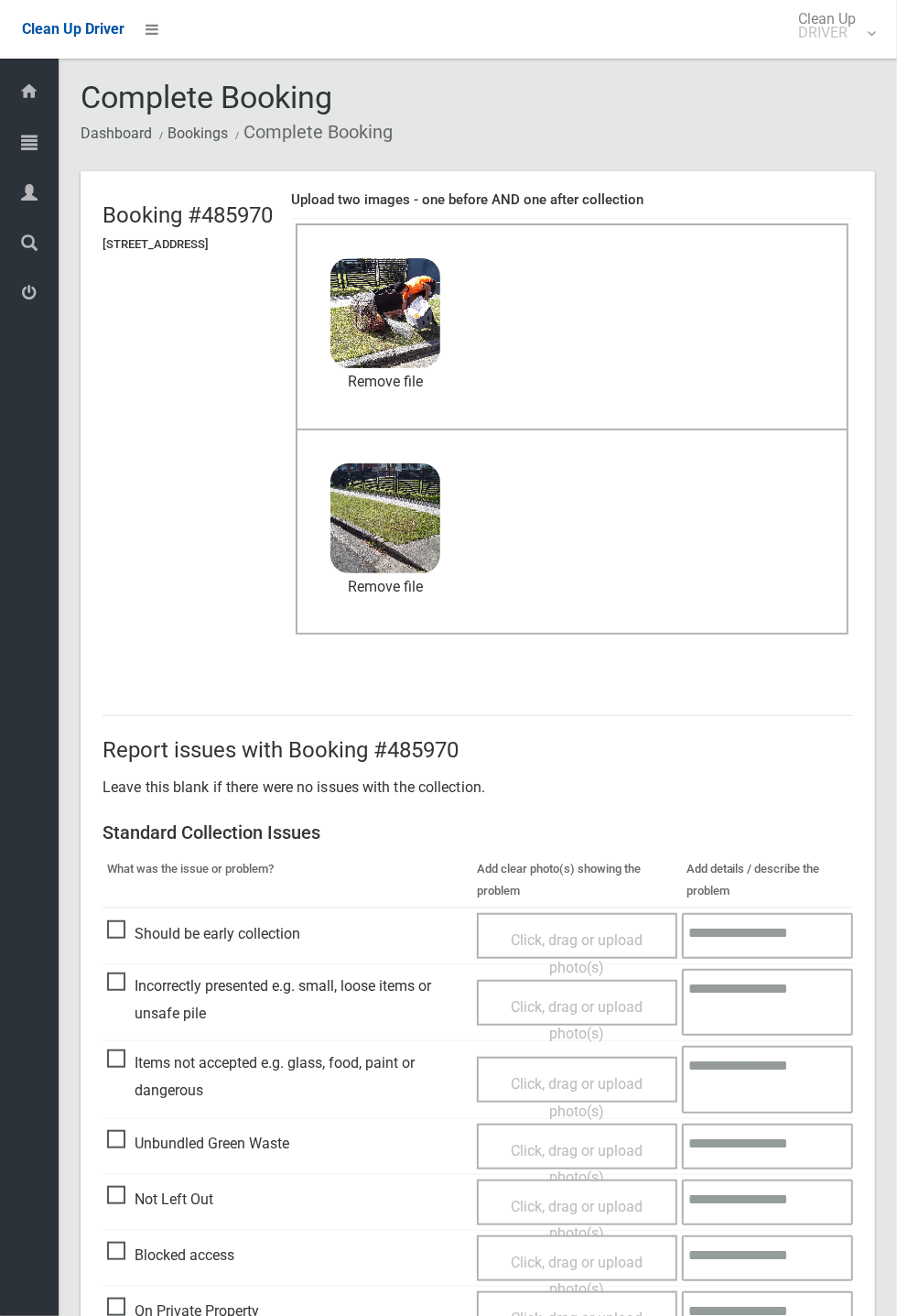
scroll to position [635, 0]
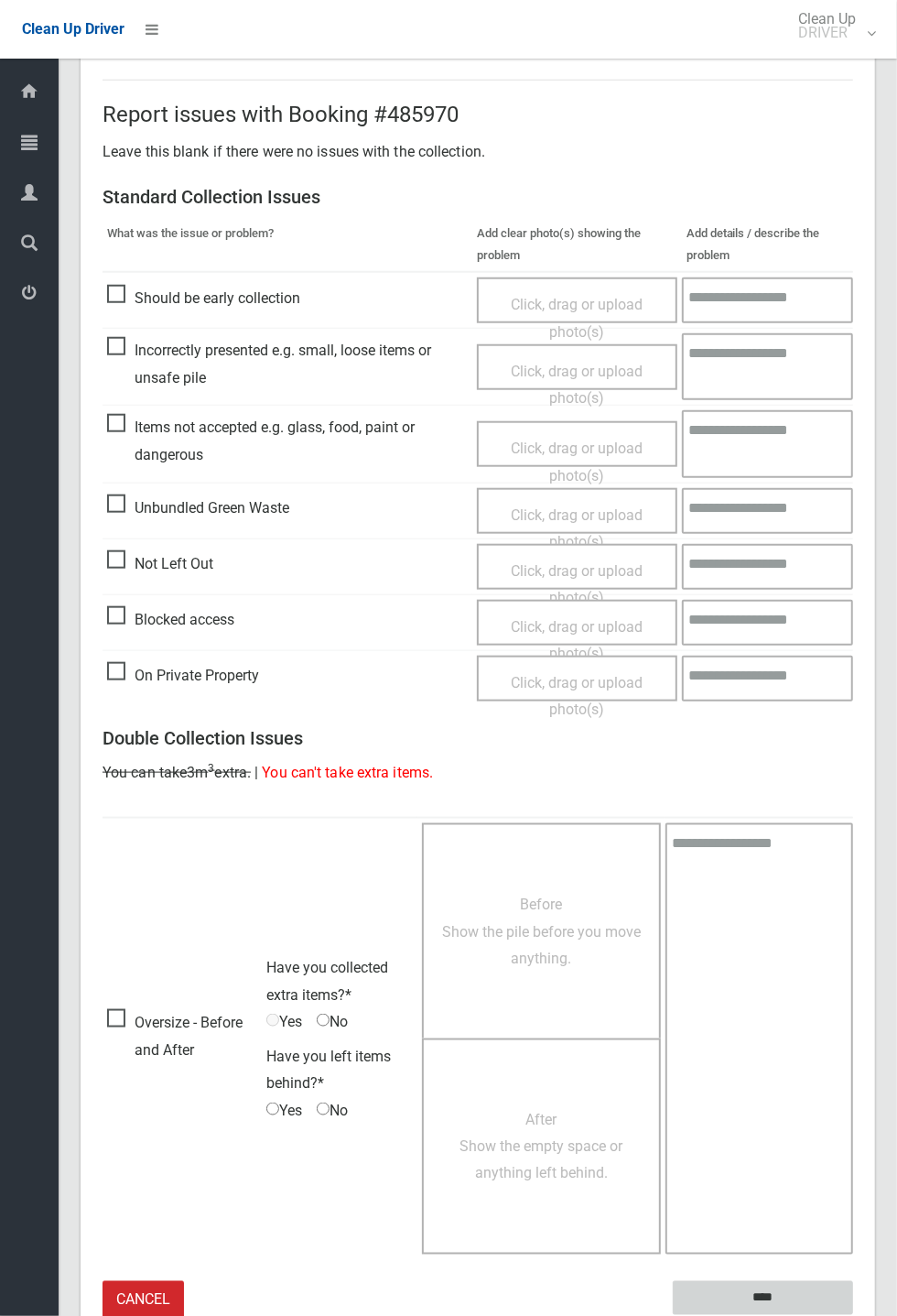
click at [853, 1315] on input "****" at bounding box center [763, 1298] width 180 height 34
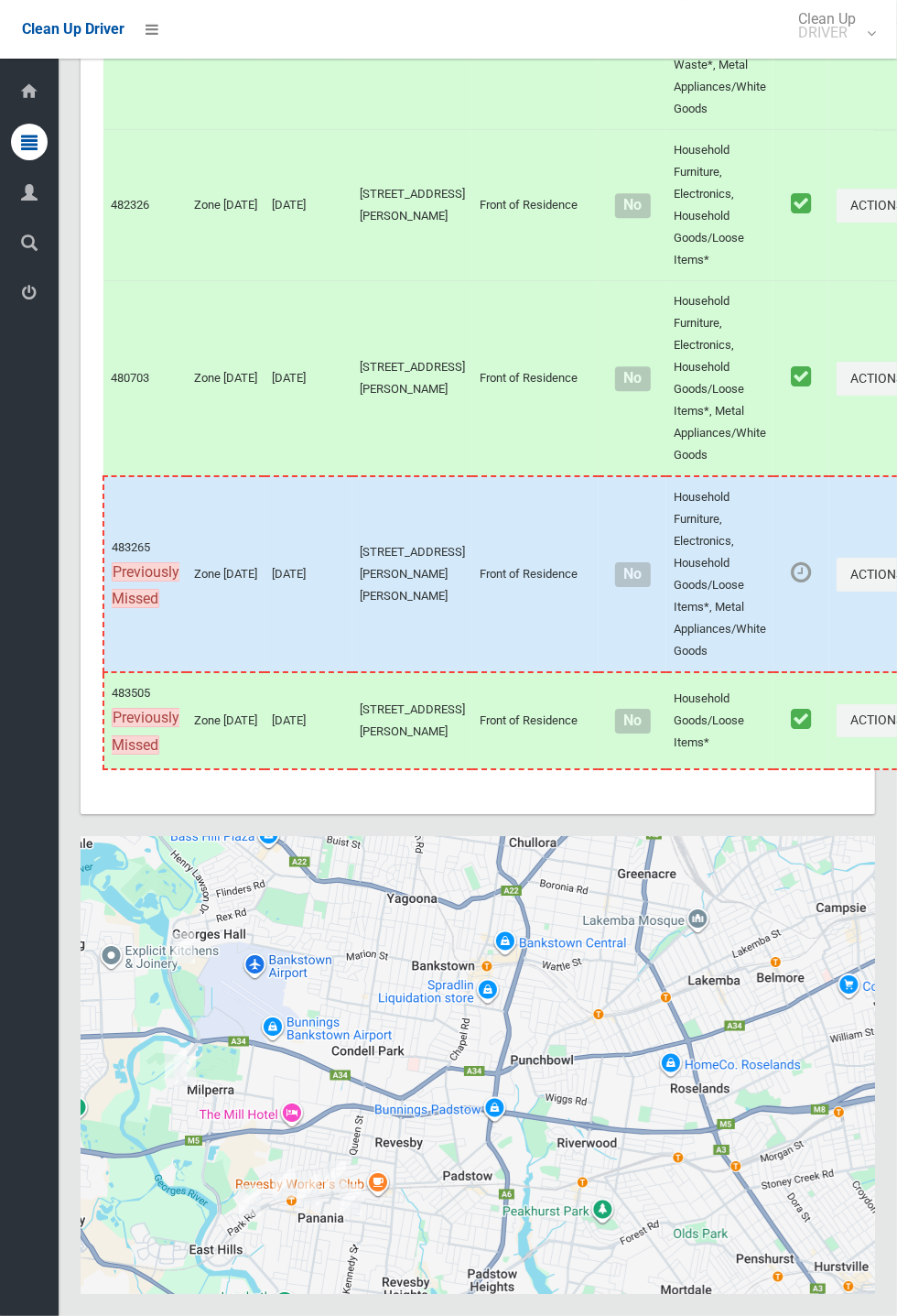
scroll to position [10141, 0]
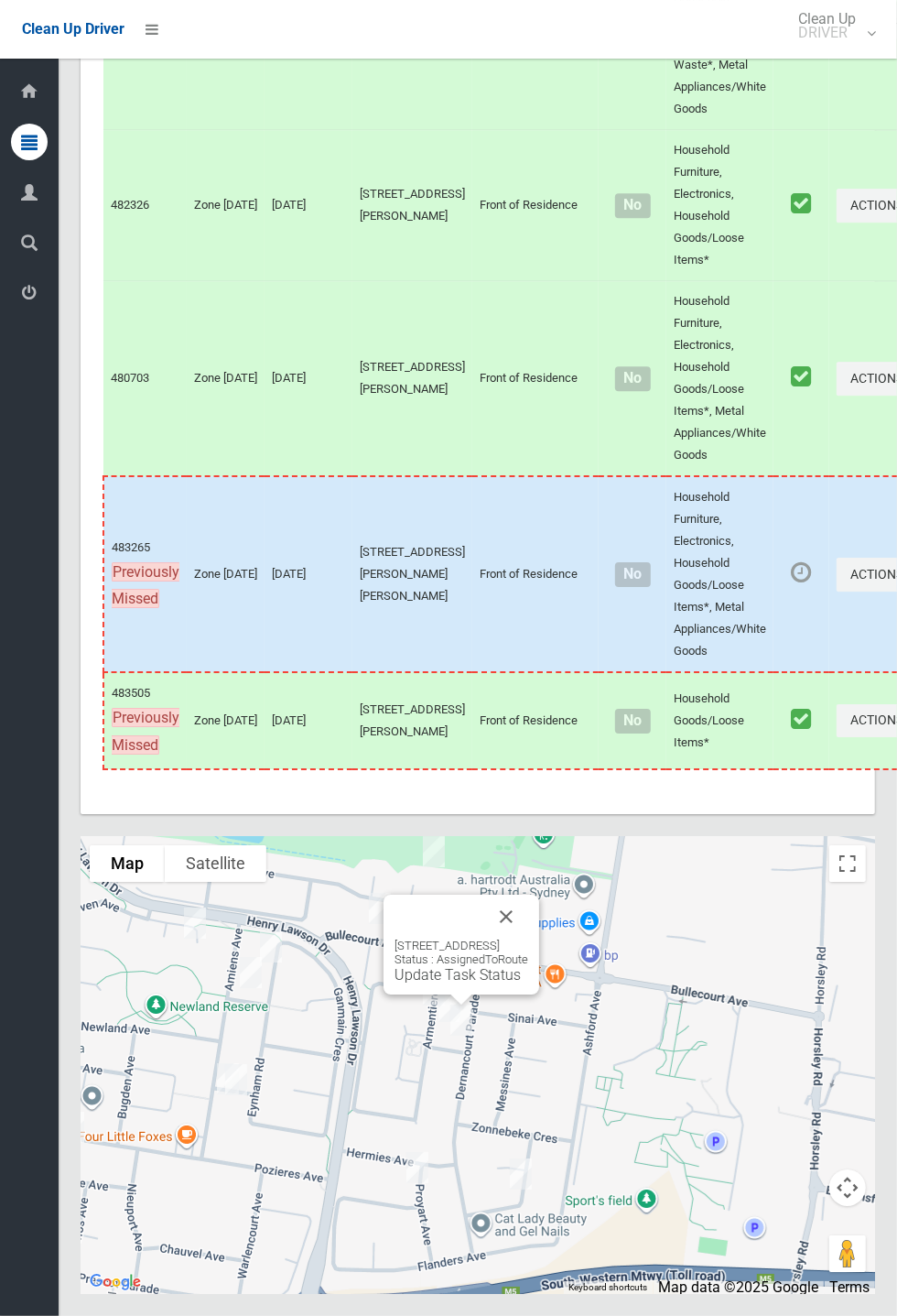
click at [451, 984] on link "Update Task Status" at bounding box center [458, 974] width 126 height 17
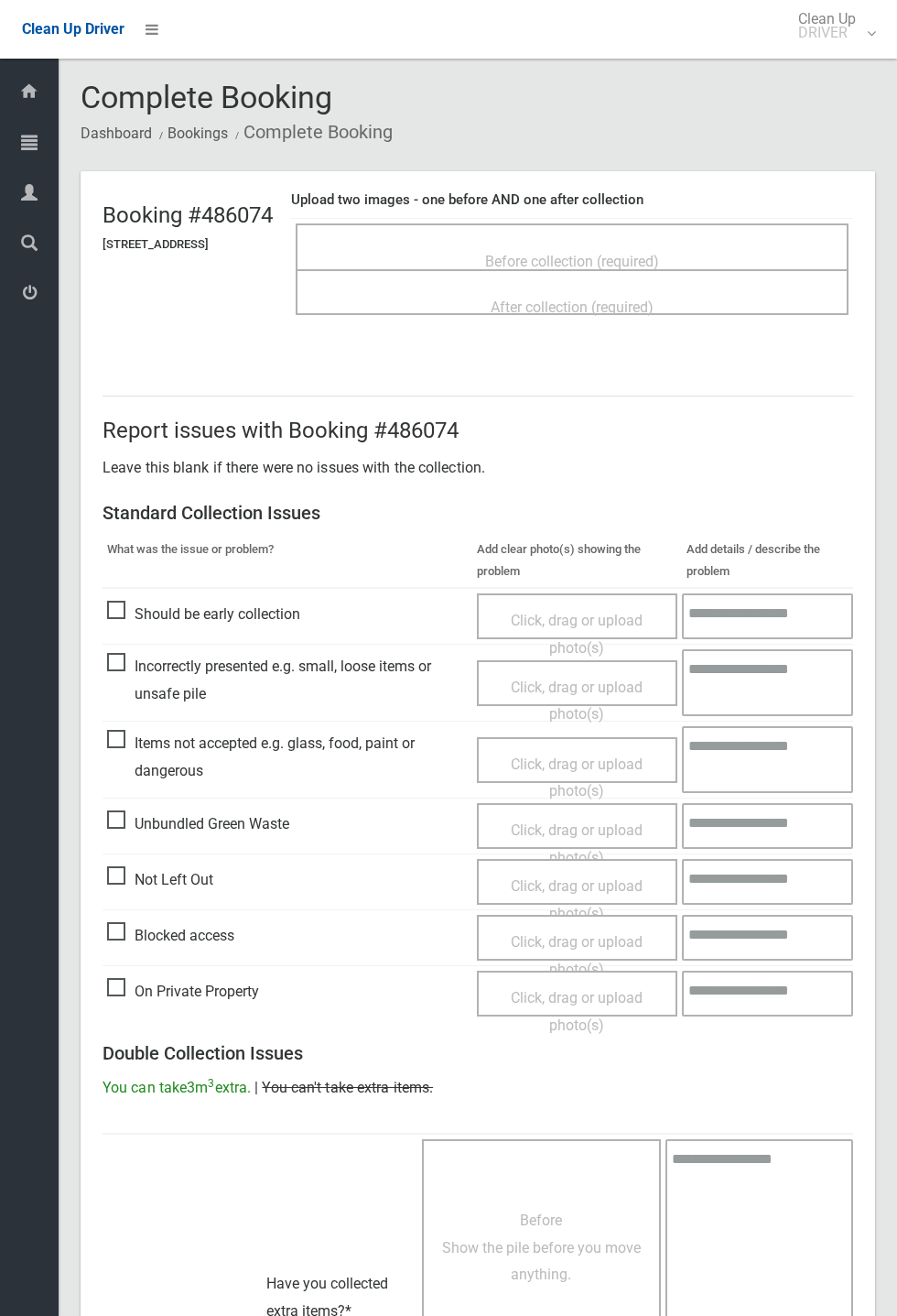
click at [618, 253] on span "Before collection (required)" at bounding box center [571, 261] width 174 height 17
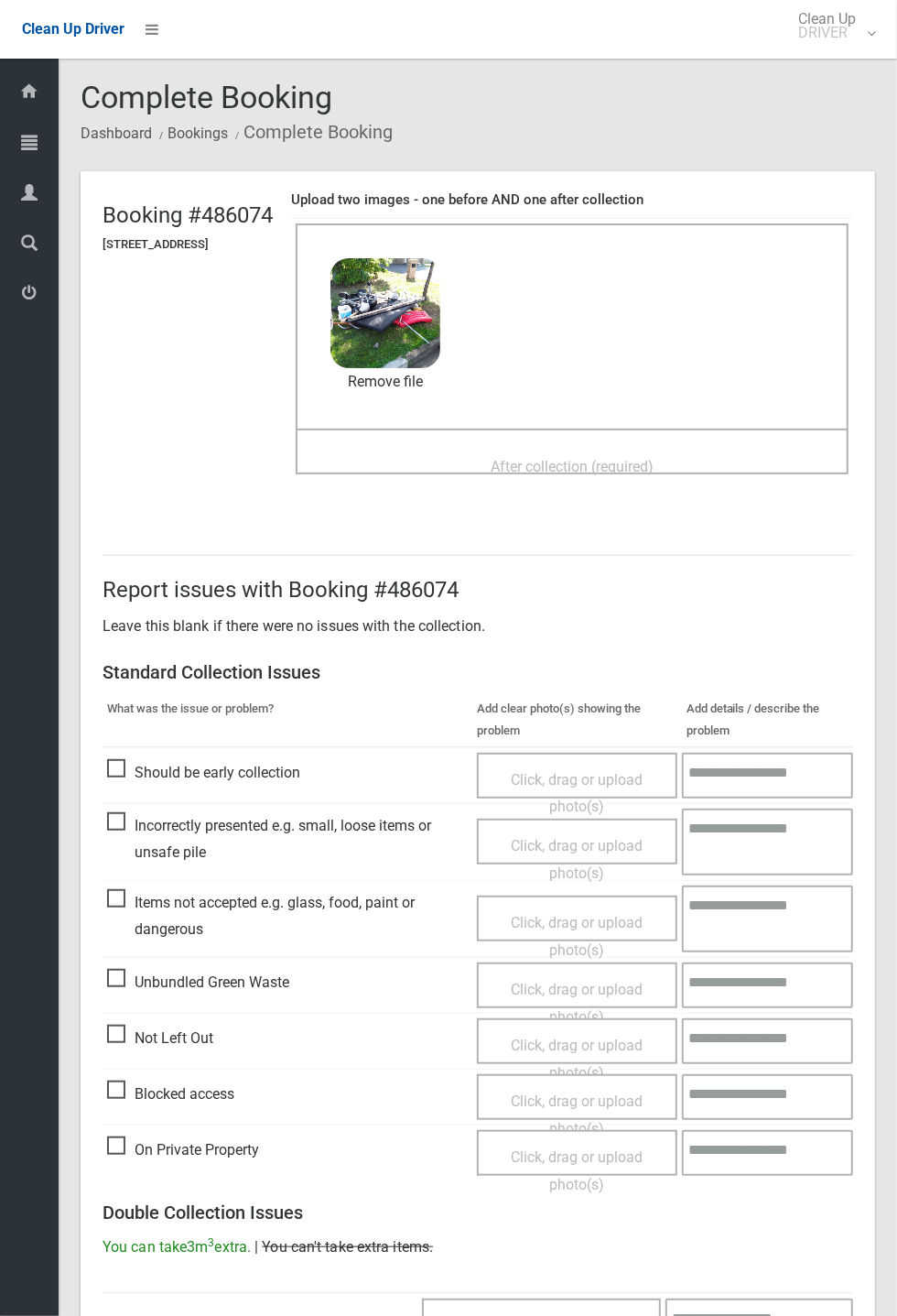
click at [536, 458] on span "After collection (required)" at bounding box center [572, 466] width 163 height 17
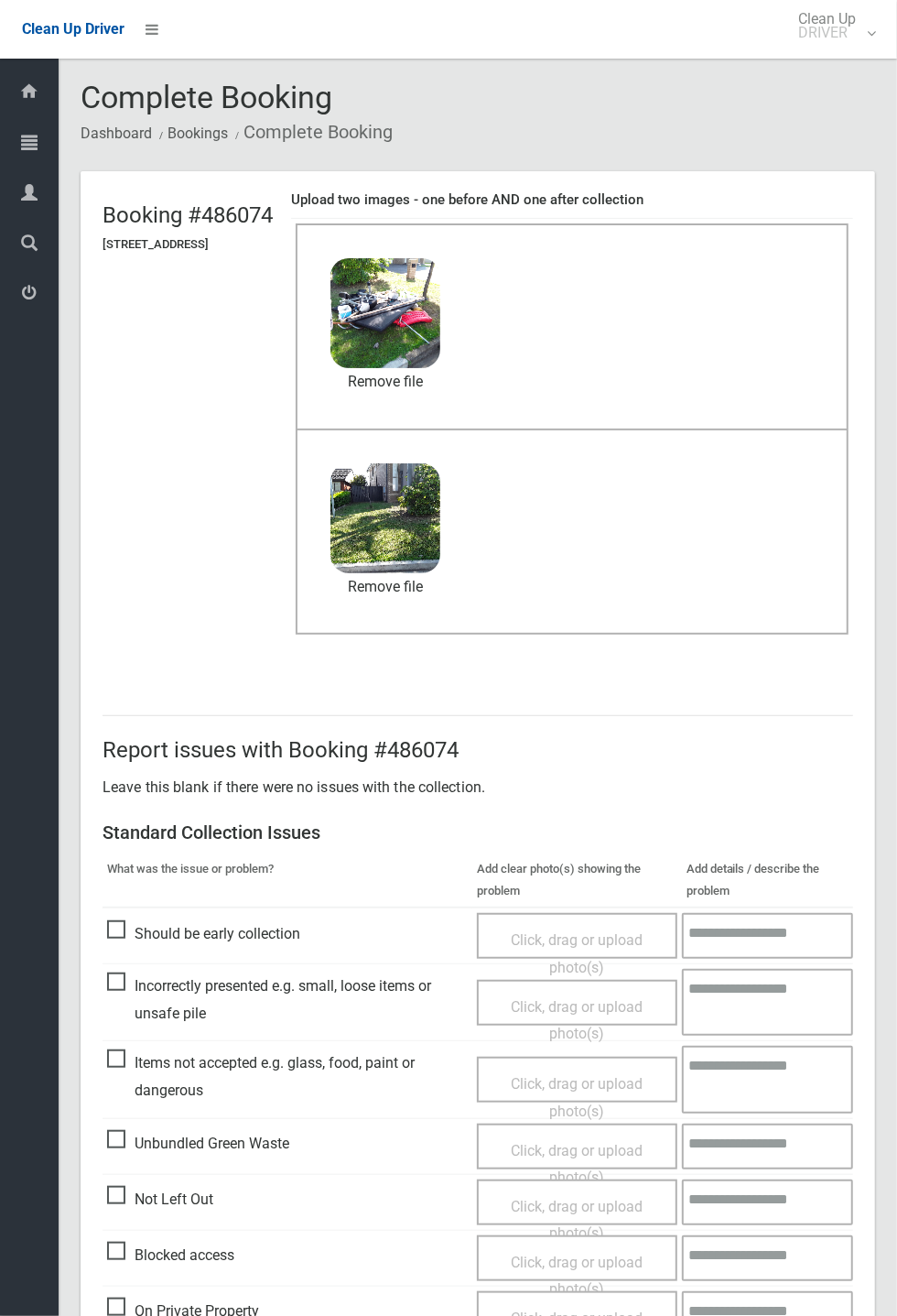
scroll to position [635, 0]
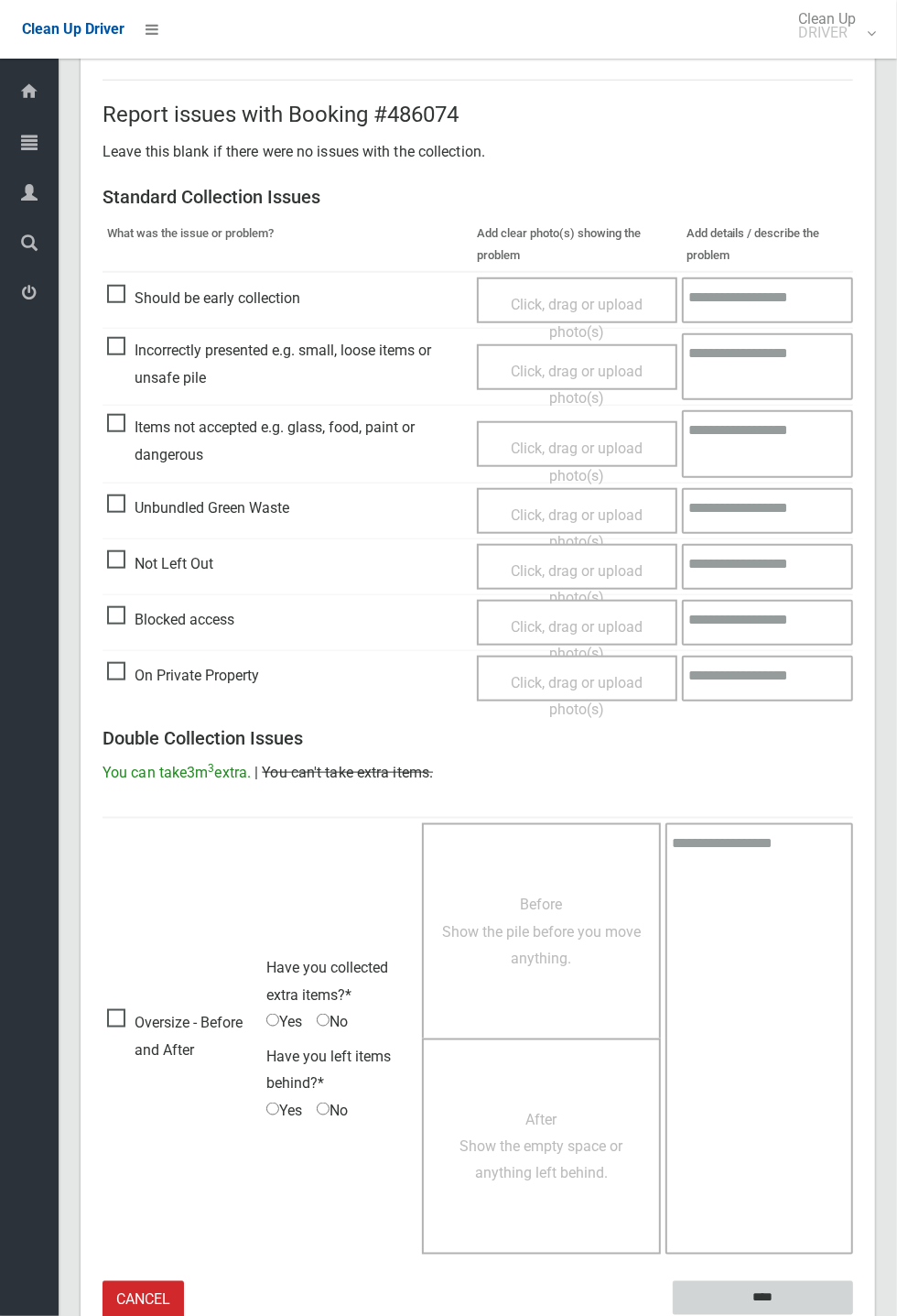
click at [853, 1315] on input "****" at bounding box center [763, 1298] width 180 height 34
click at [875, 732] on div "Report issues with Booking #486074 Leave this blank if there were no issues wit…" at bounding box center [477, 700] width 794 height 1327
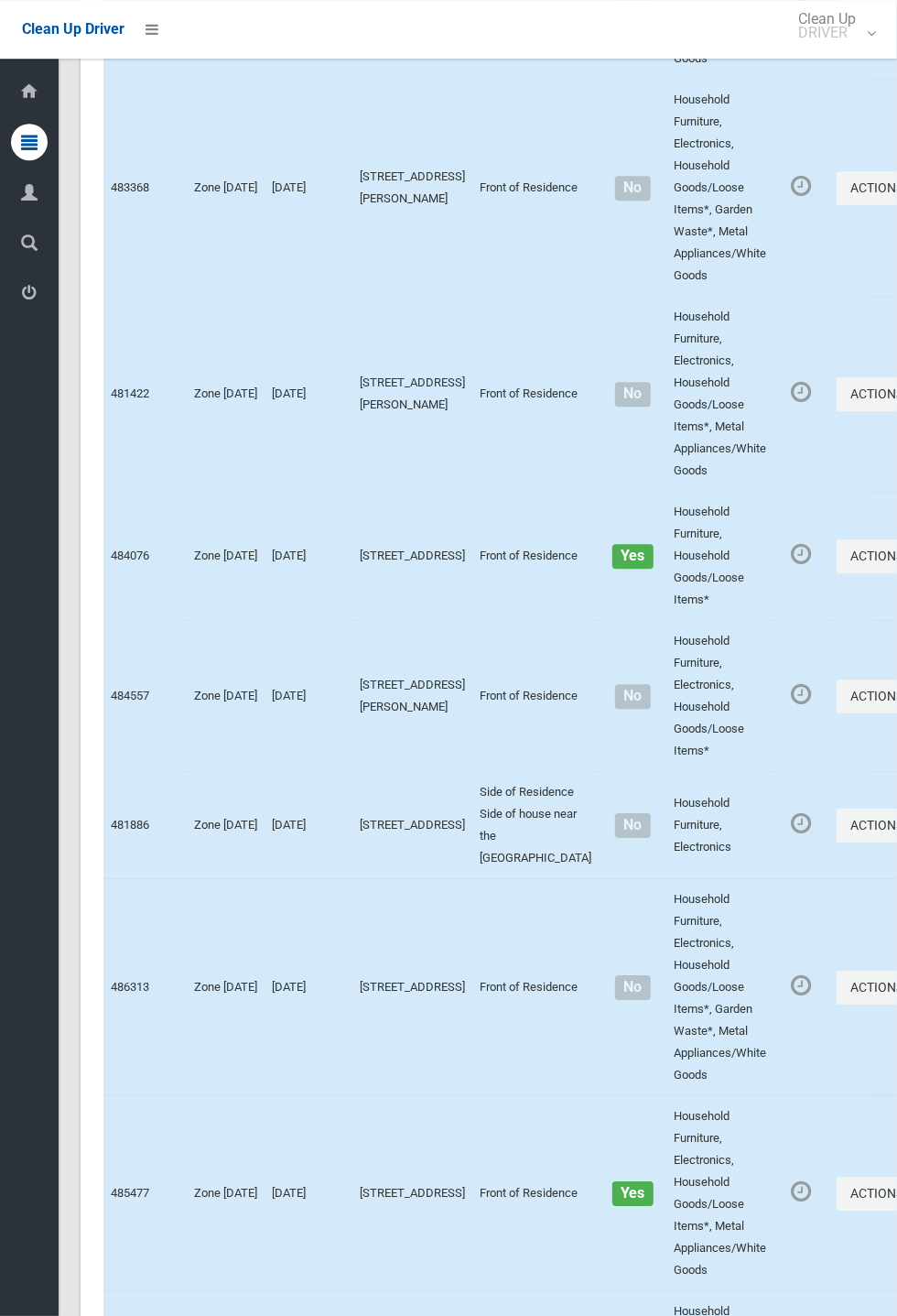
scroll to position [10141, 0]
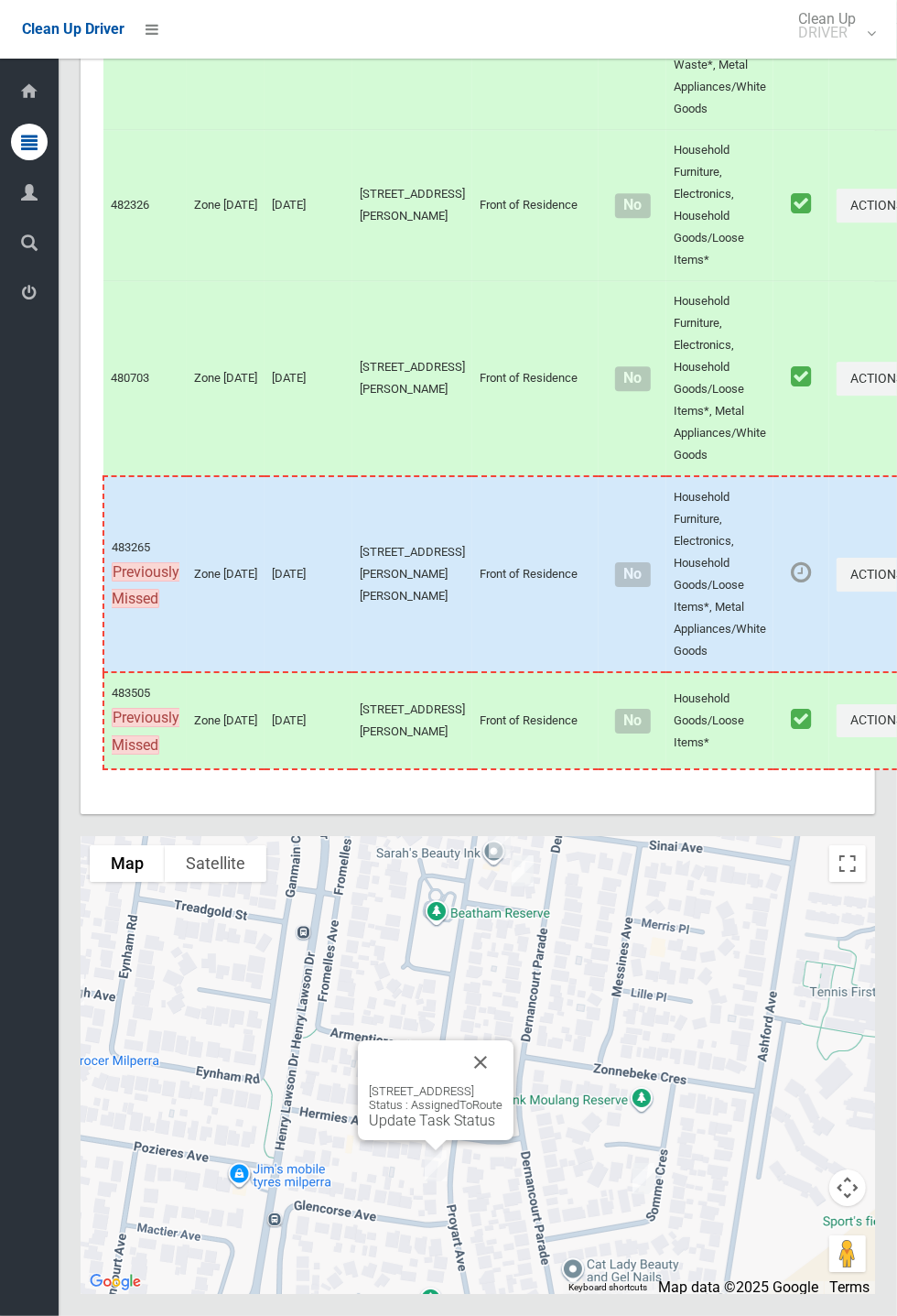
click at [502, 1084] on button "Close" at bounding box center [480, 1062] width 44 height 44
click at [417, 1129] on div "10 Proyart Avenue, MILPERRA NSW 2214 Status : AssignedToRoute Update Task Status" at bounding box center [436, 1106] width 134 height 45
click at [402, 1129] on link "Update Task Status" at bounding box center [432, 1120] width 126 height 17
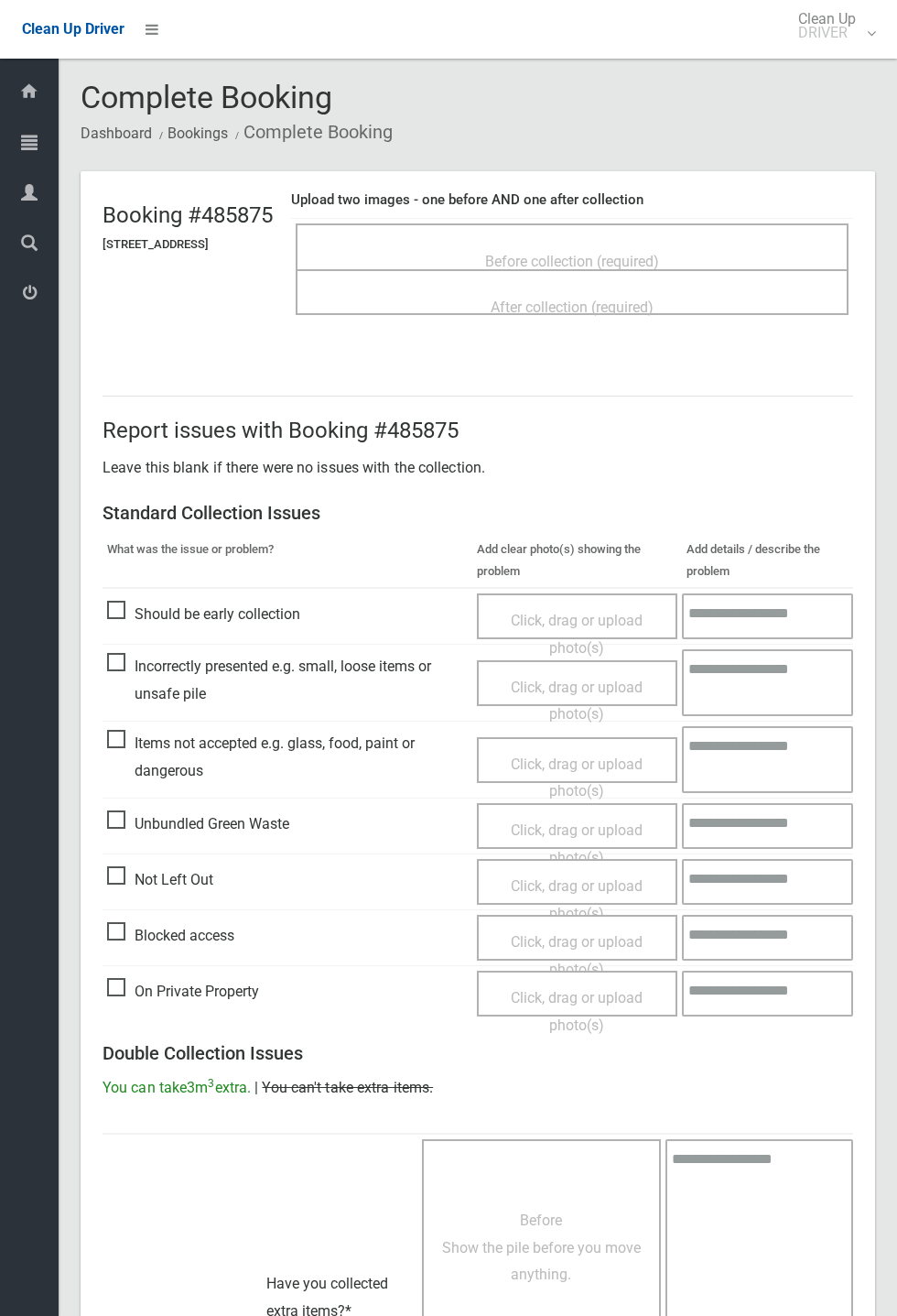
click at [630, 253] on span "Before collection (required)" at bounding box center [571, 261] width 174 height 17
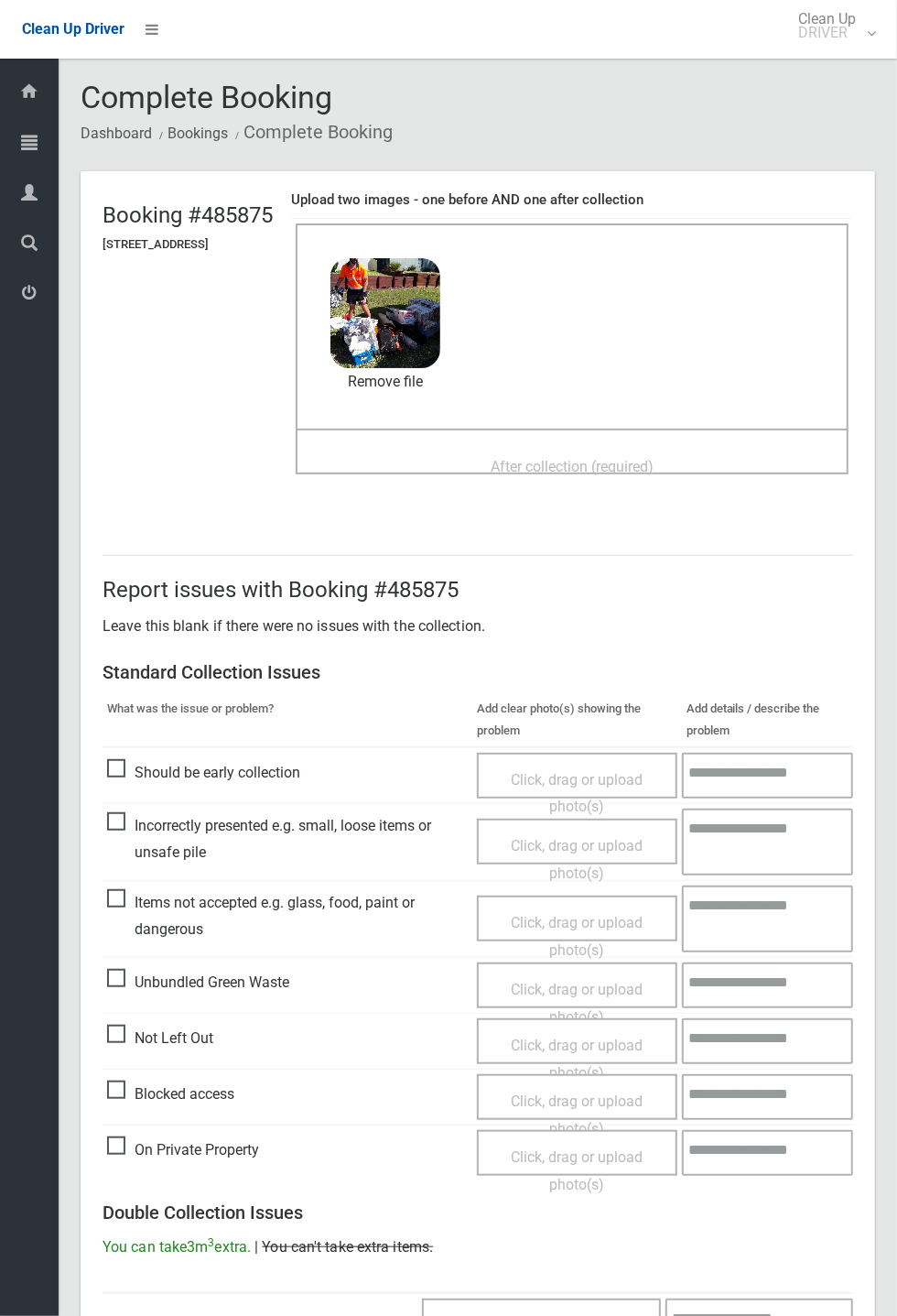
click at [579, 458] on span "After collection (required)" at bounding box center [572, 466] width 163 height 17
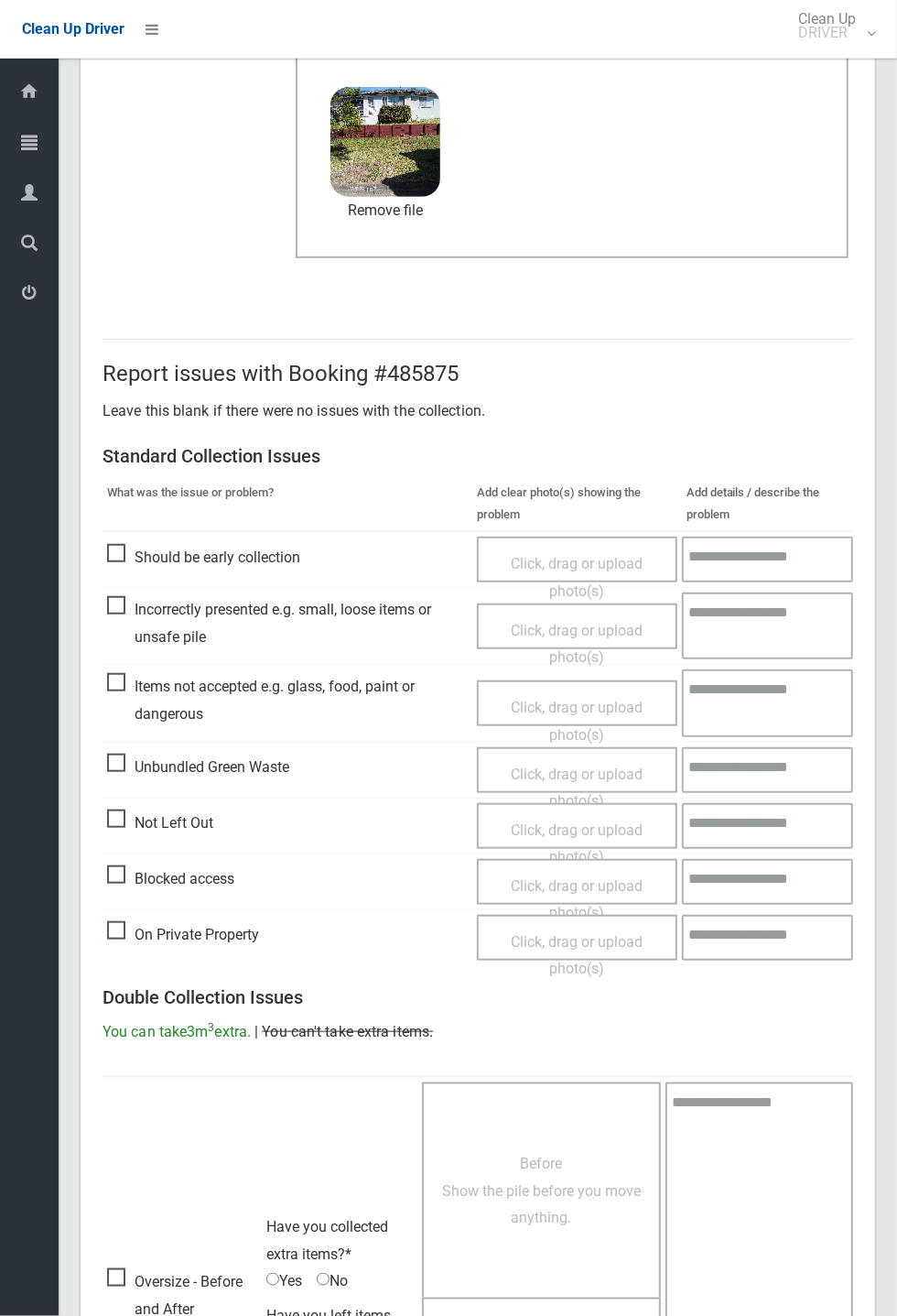
scroll to position [635, 0]
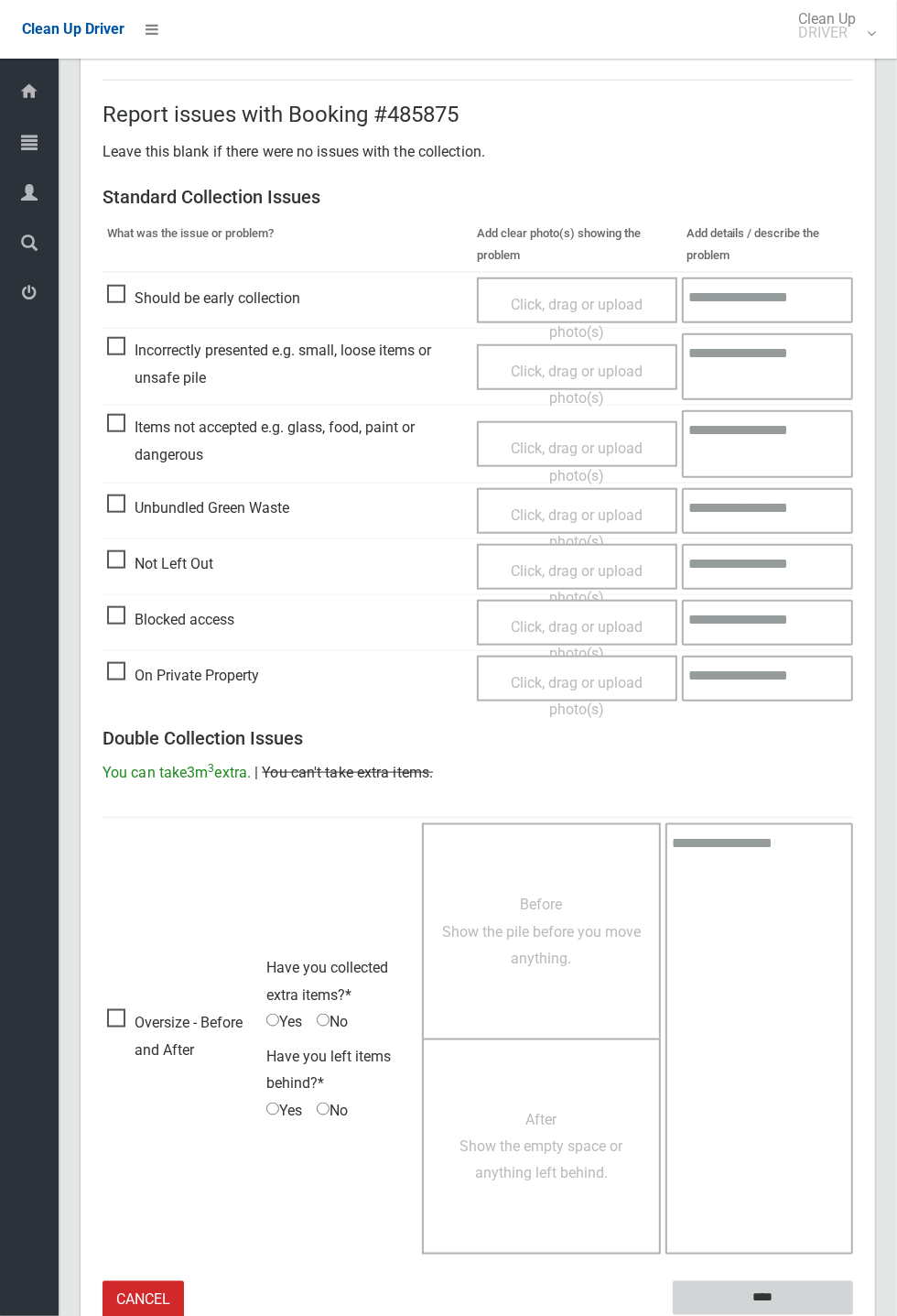
click at [853, 1315] on input "****" at bounding box center [763, 1298] width 180 height 34
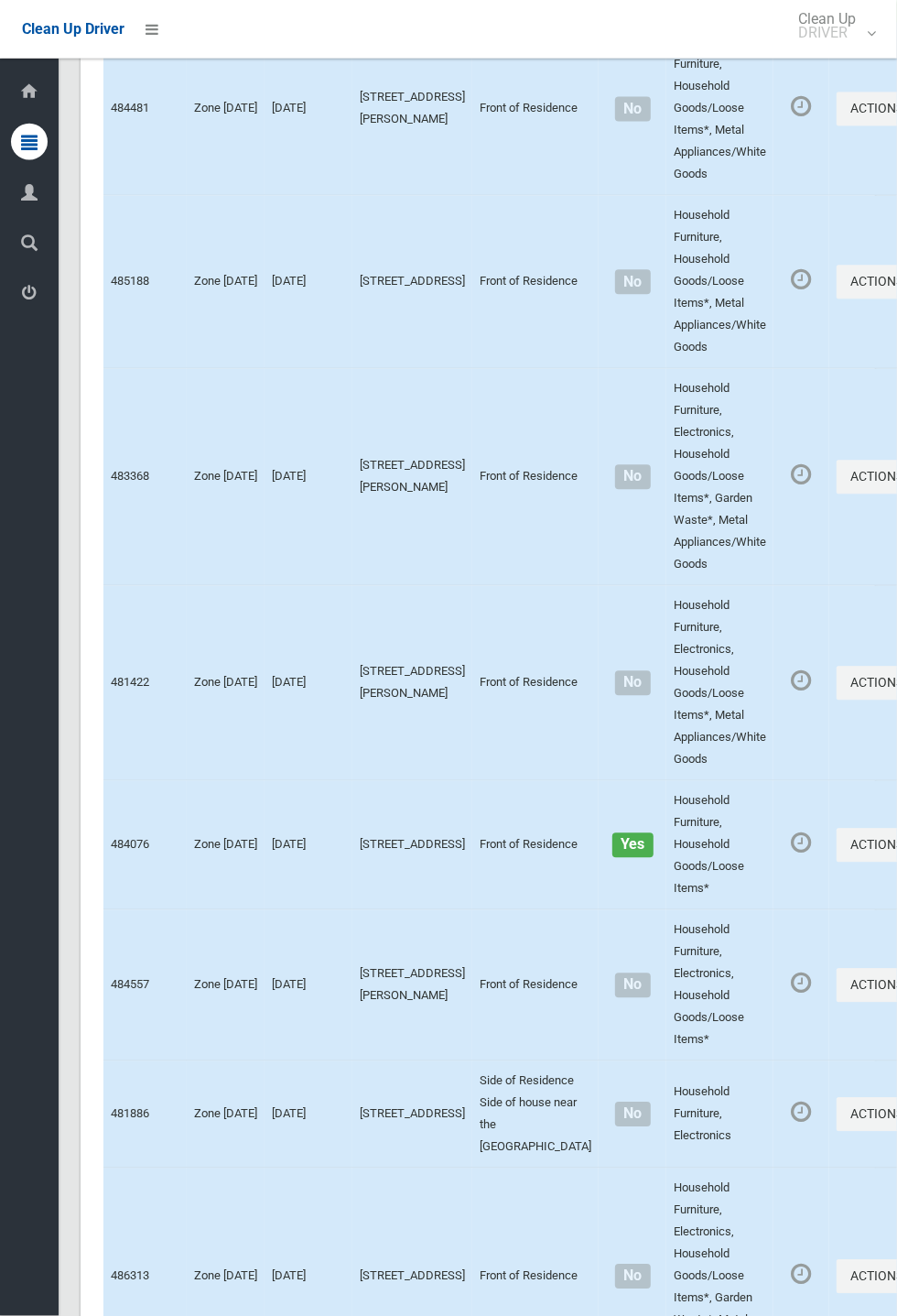
scroll to position [10141, 0]
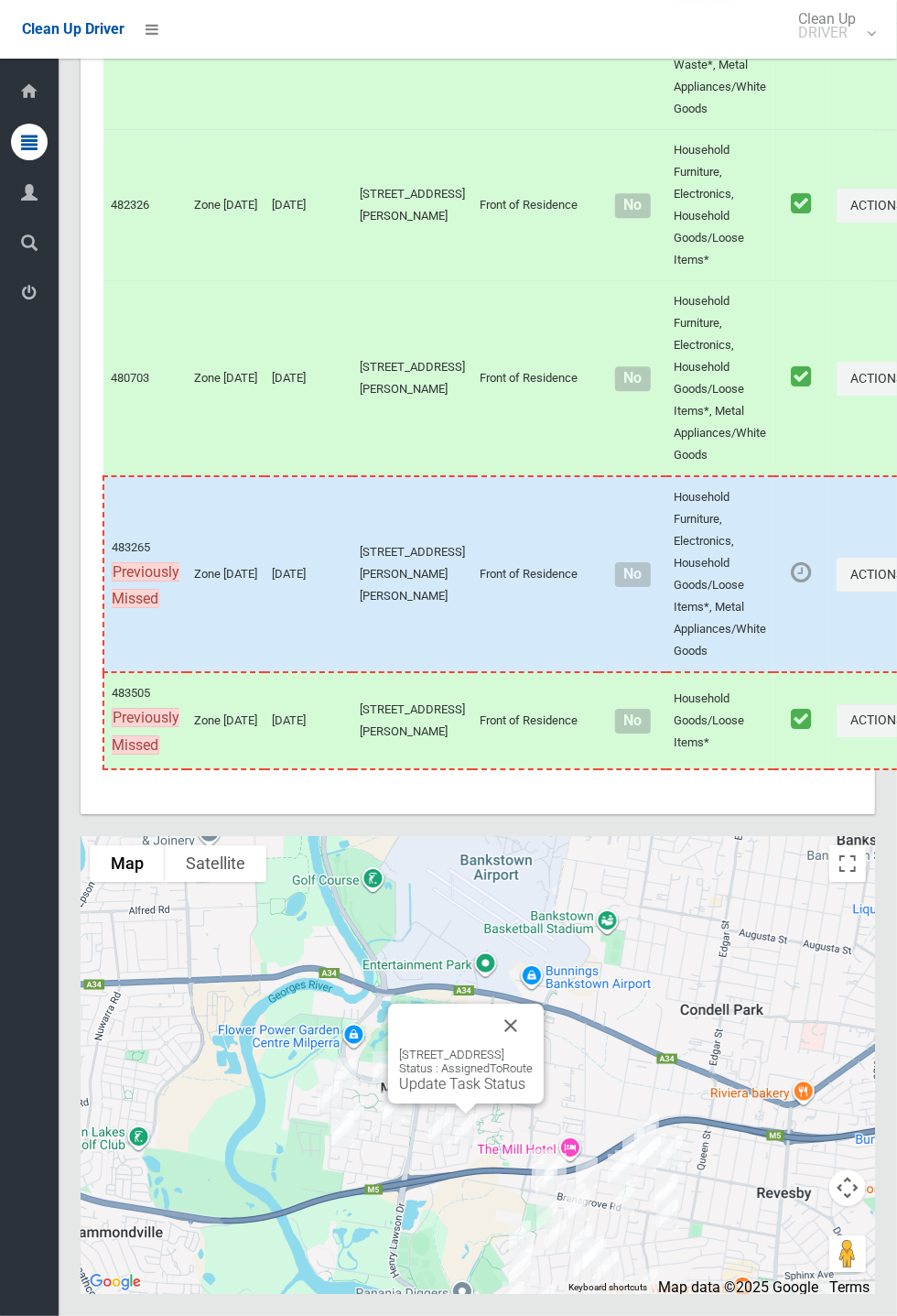
click at [443, 1092] on link "Update Task Status" at bounding box center [461, 1083] width 126 height 17
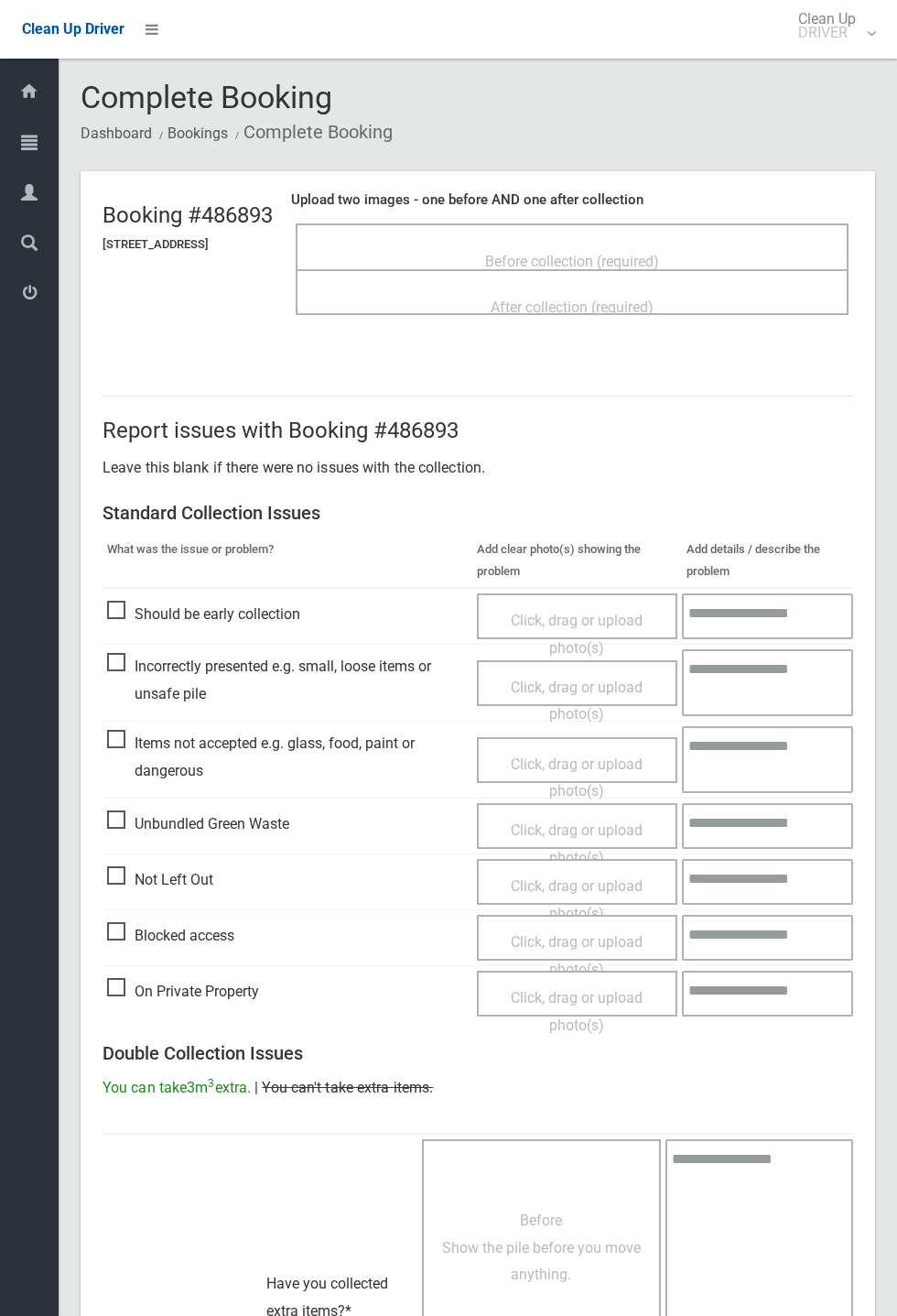
click at [590, 253] on span "Before collection (required)" at bounding box center [571, 261] width 174 height 17
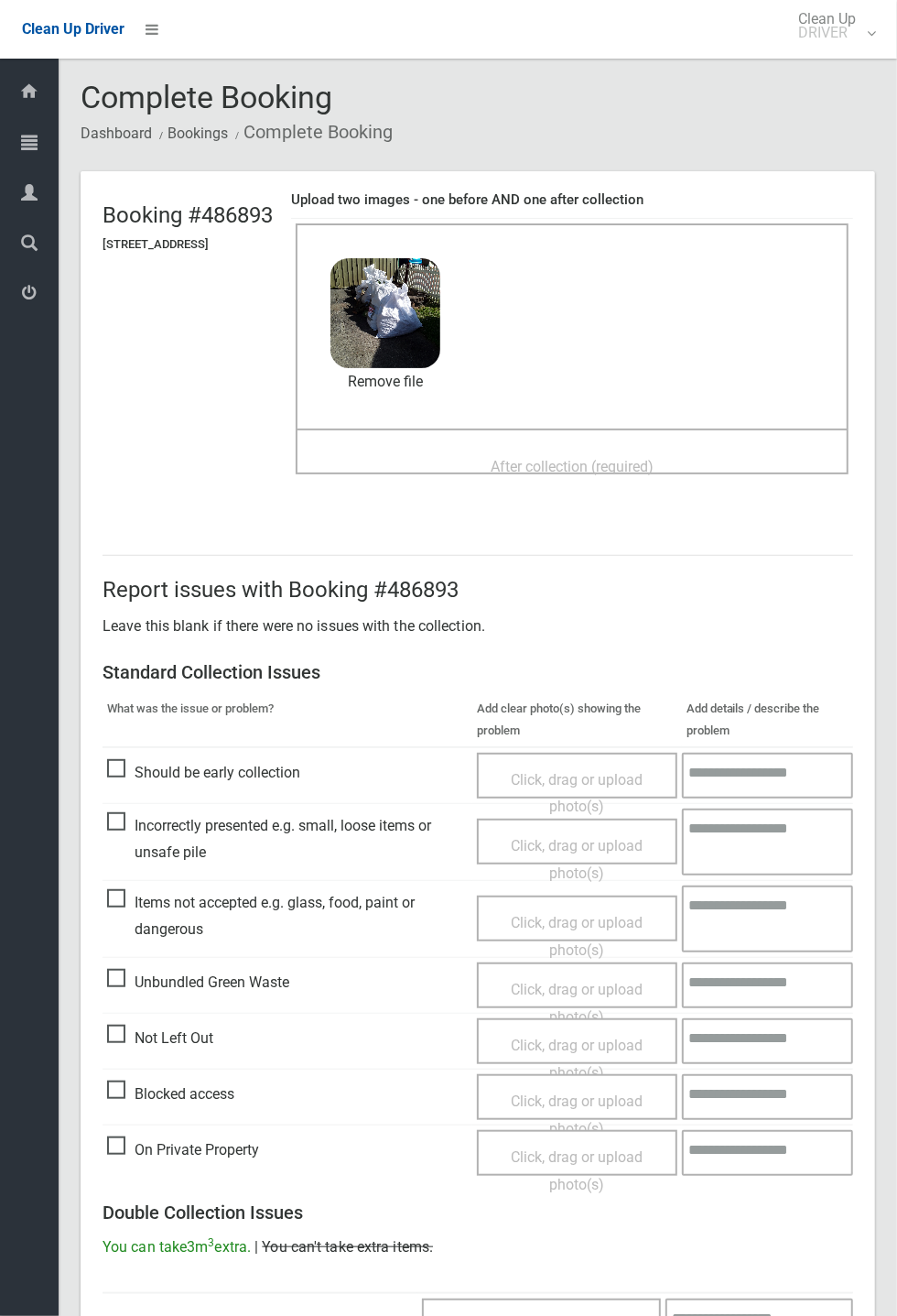
click at [602, 458] on span "After collection (required)" at bounding box center [572, 466] width 163 height 17
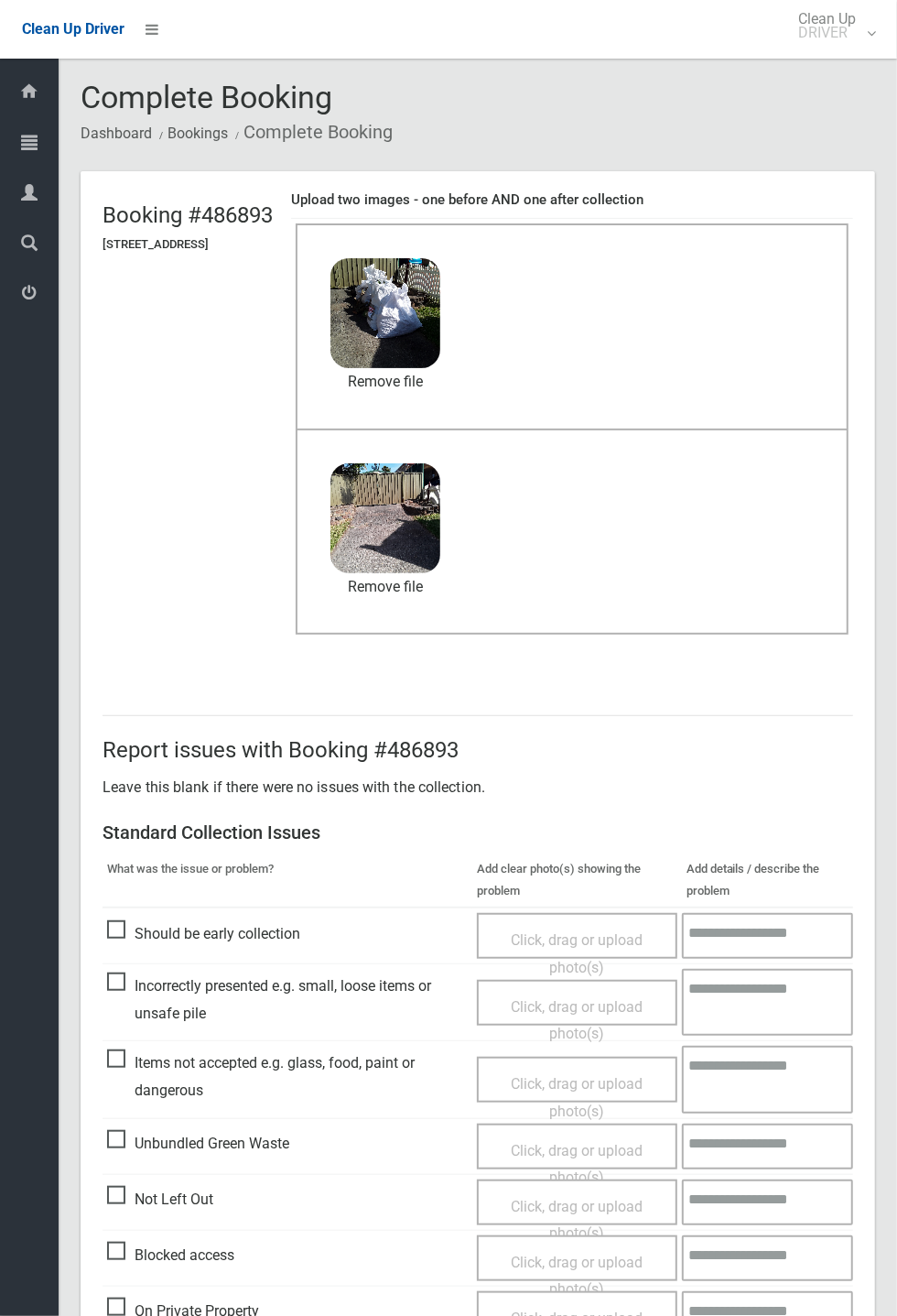
scroll to position [635, 0]
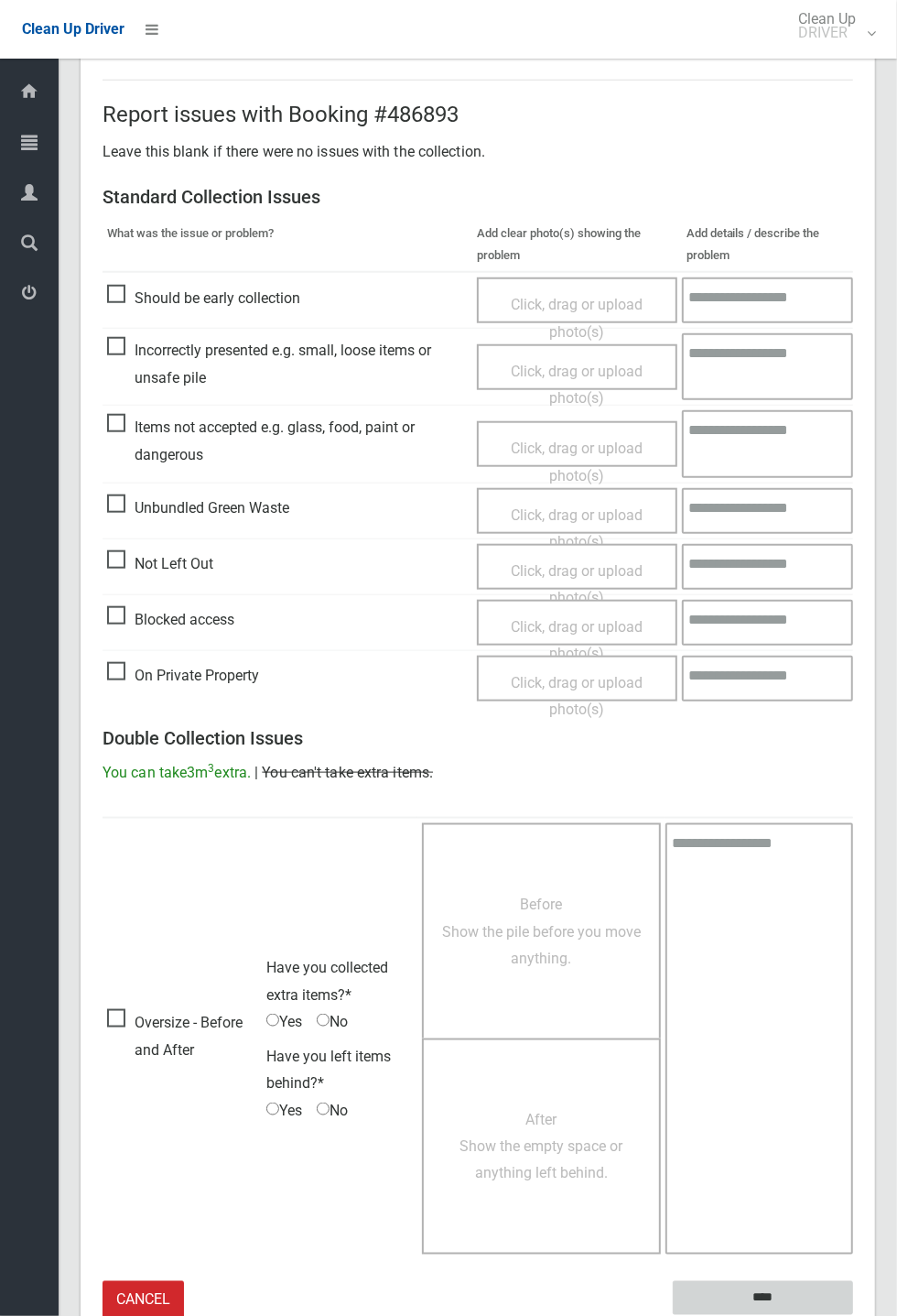
click at [853, 1315] on input "****" at bounding box center [763, 1298] width 180 height 34
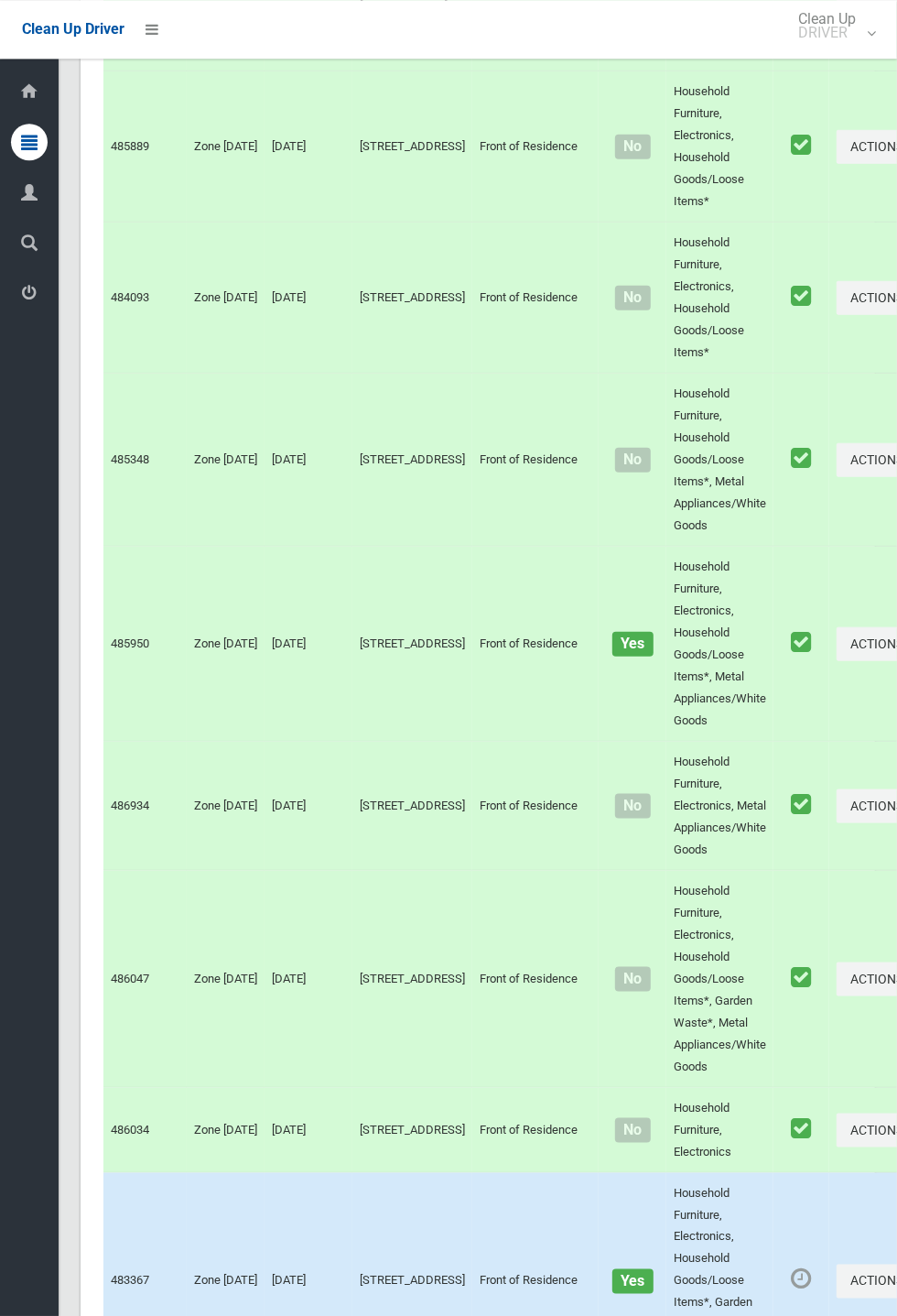
scroll to position [10141, 0]
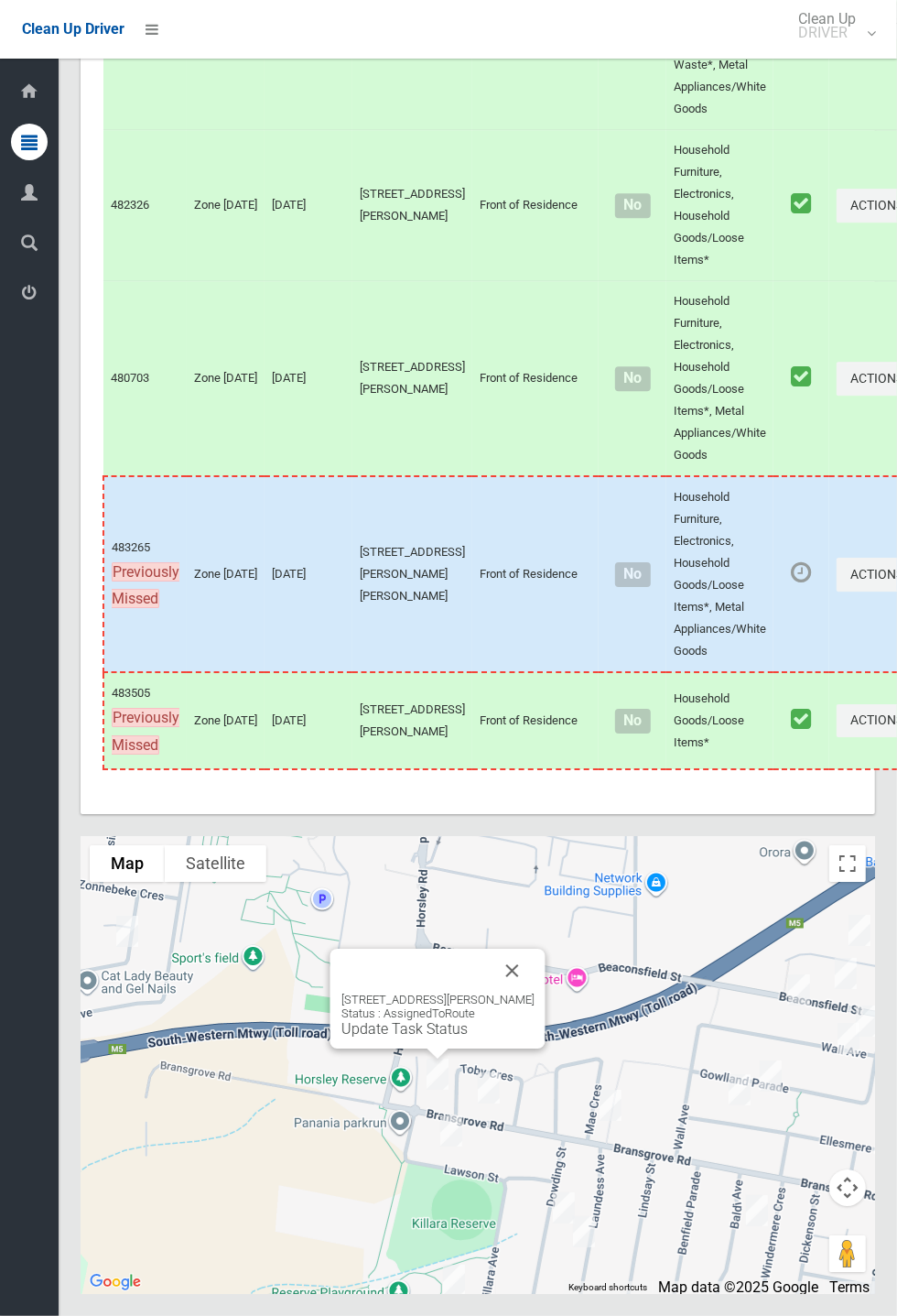
click at [533, 992] on button "Close" at bounding box center [513, 970] width 44 height 44
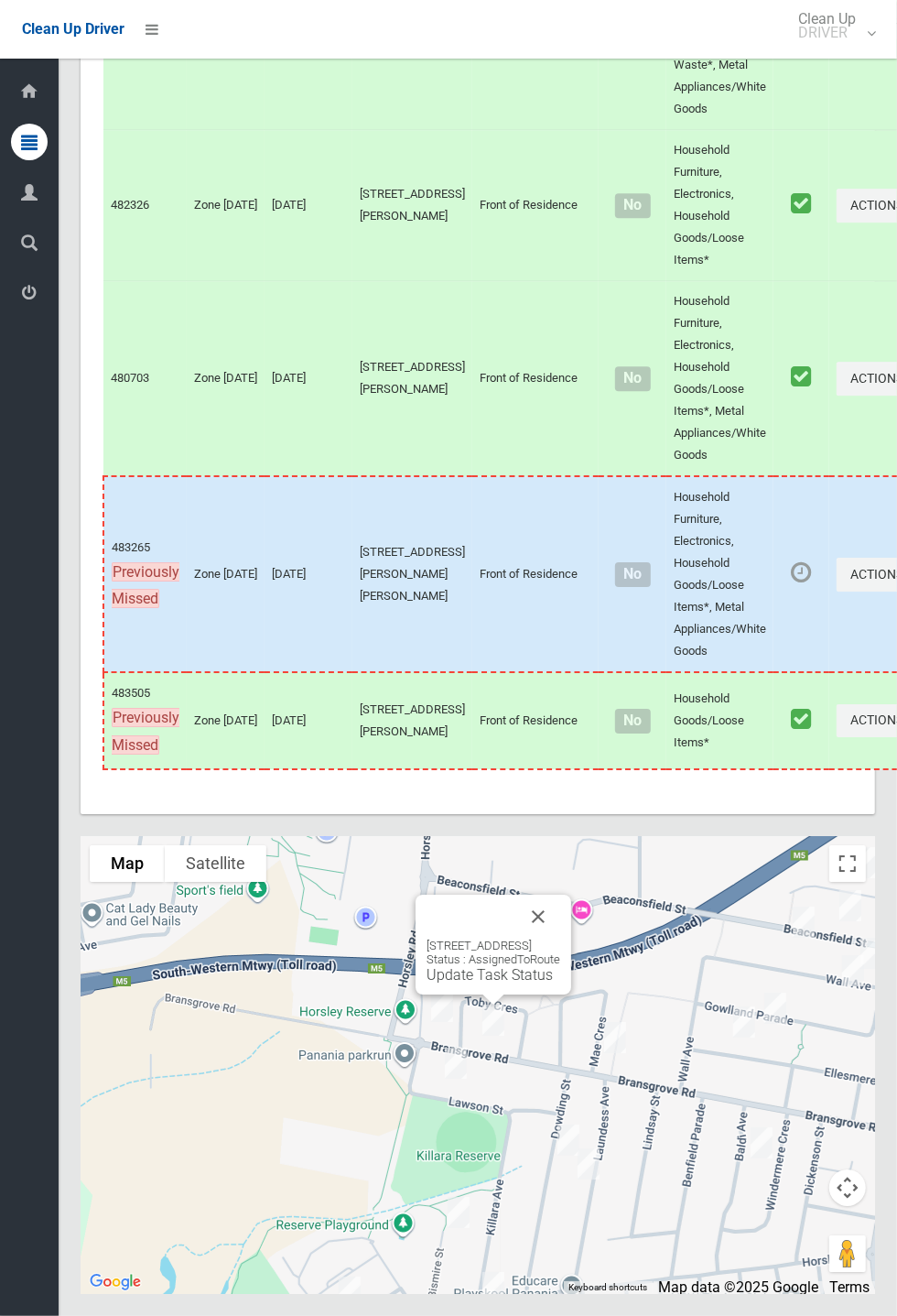
click at [560, 938] on button "Close" at bounding box center [538, 916] width 44 height 44
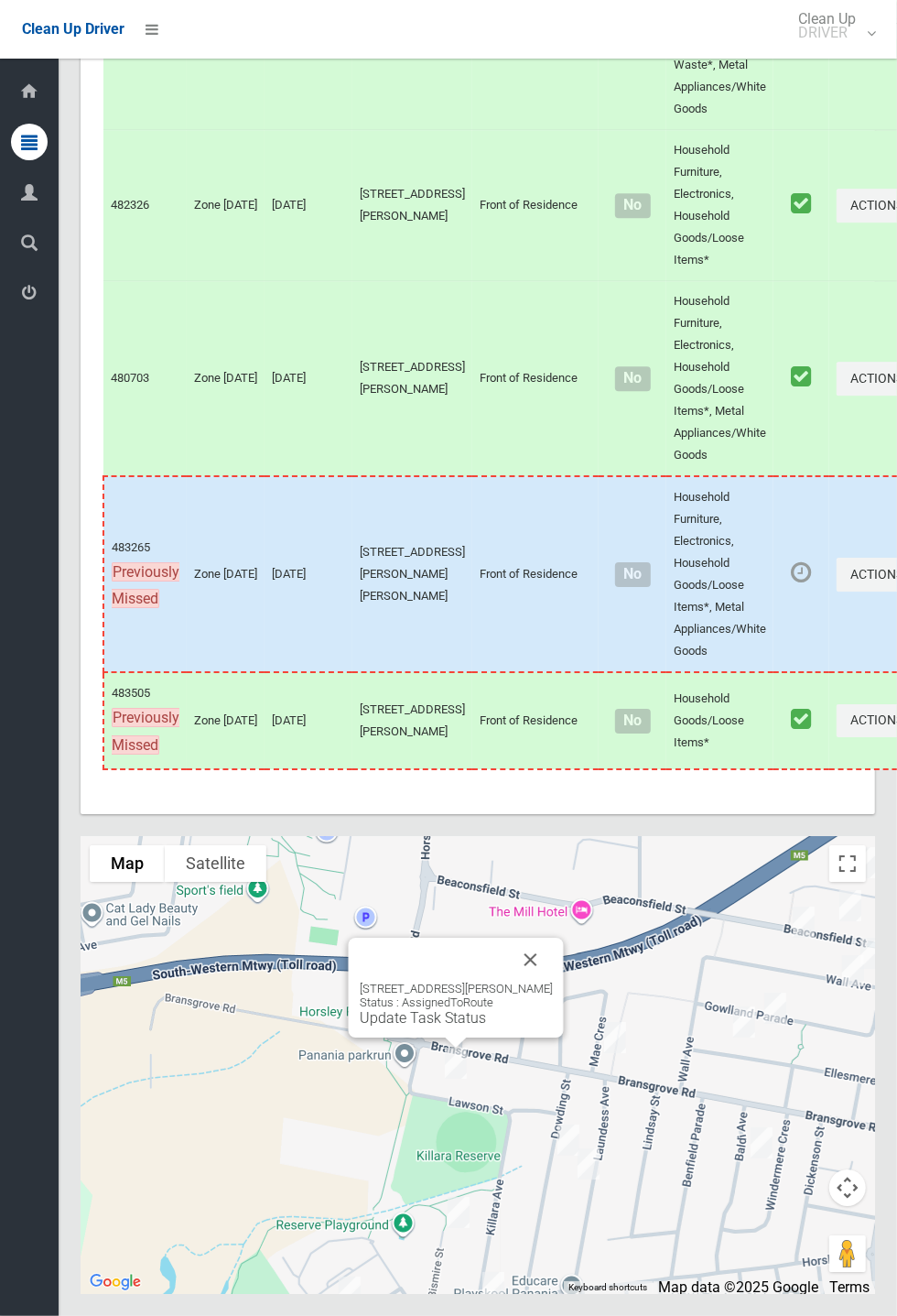
click at [548, 982] on button "Close" at bounding box center [531, 959] width 44 height 44
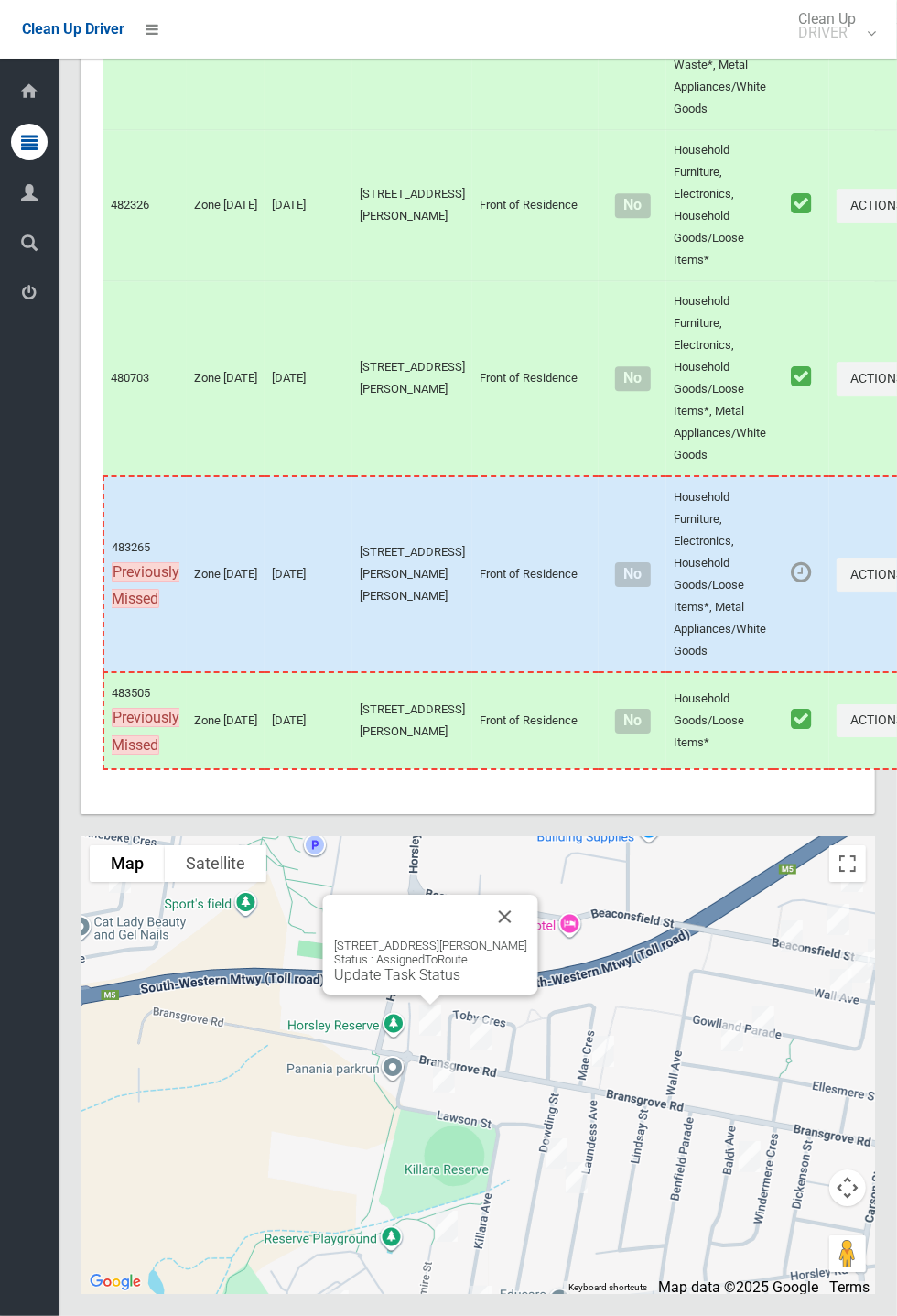
click at [435, 984] on link "Update Task Status" at bounding box center [397, 974] width 126 height 17
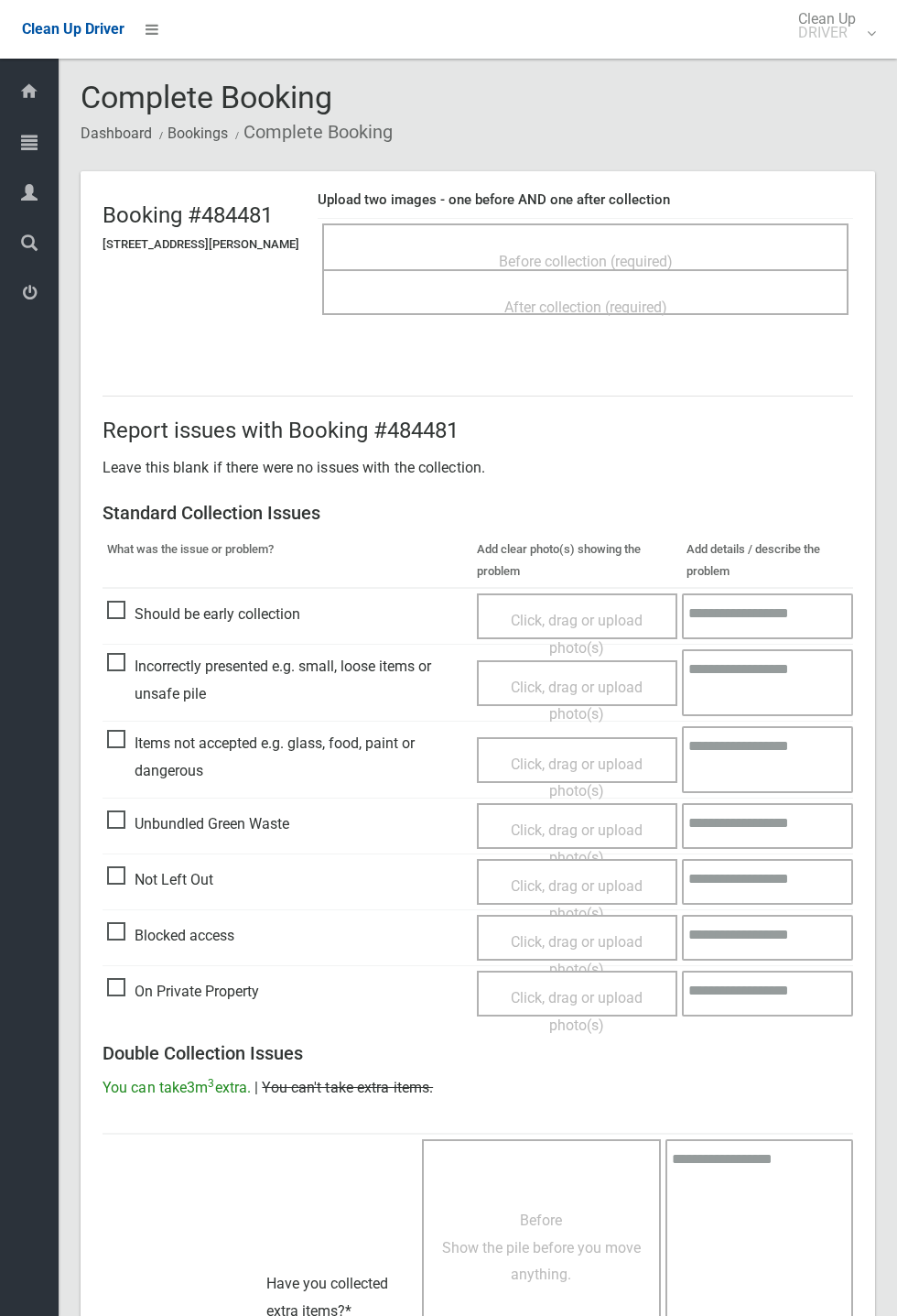
click at [617, 253] on span "Before collection (required)" at bounding box center [586, 261] width 174 height 17
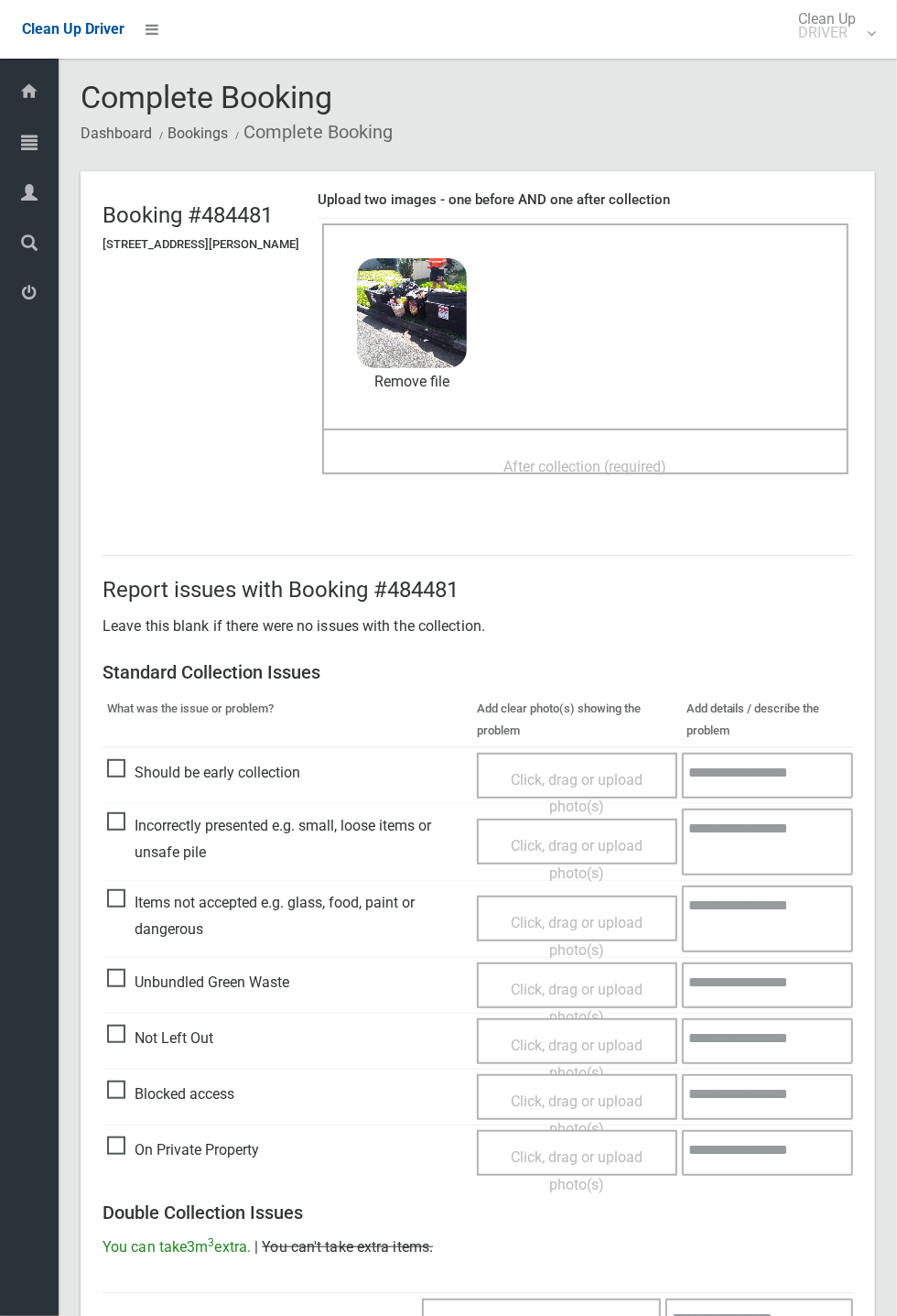
click at [637, 458] on span "After collection (required)" at bounding box center [586, 466] width 163 height 17
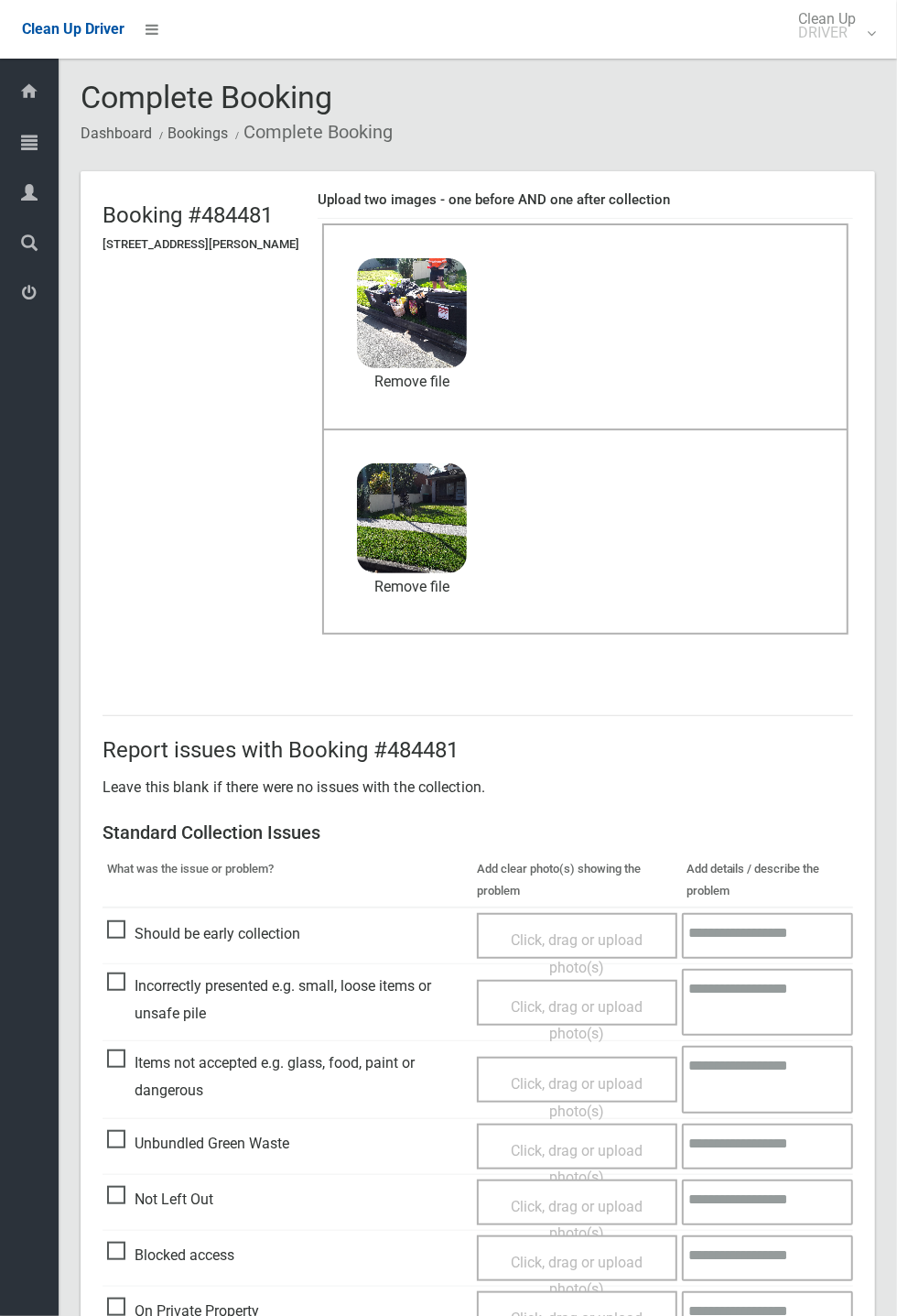
scroll to position [635, 0]
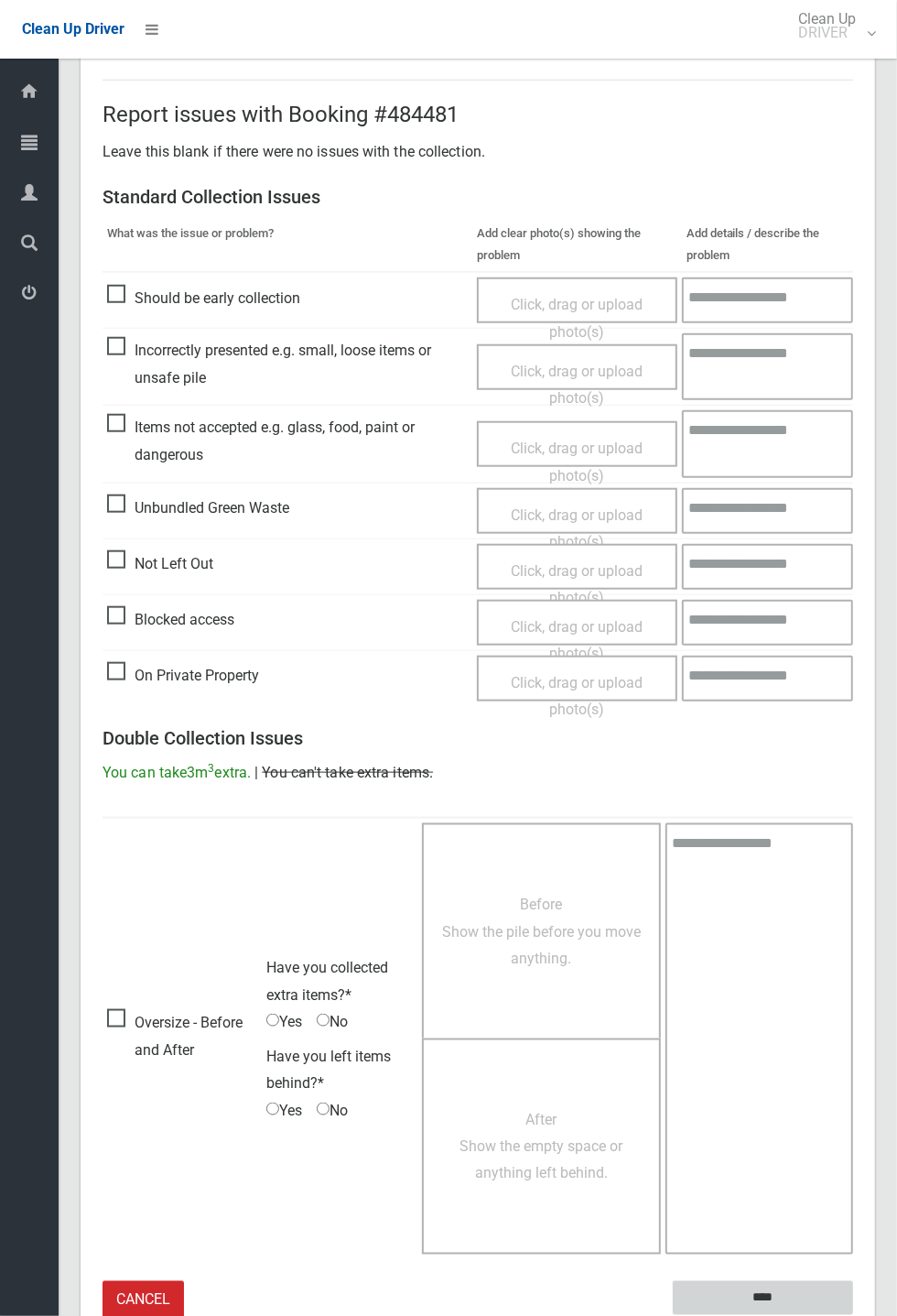
click at [853, 1315] on input "****" at bounding box center [763, 1298] width 180 height 34
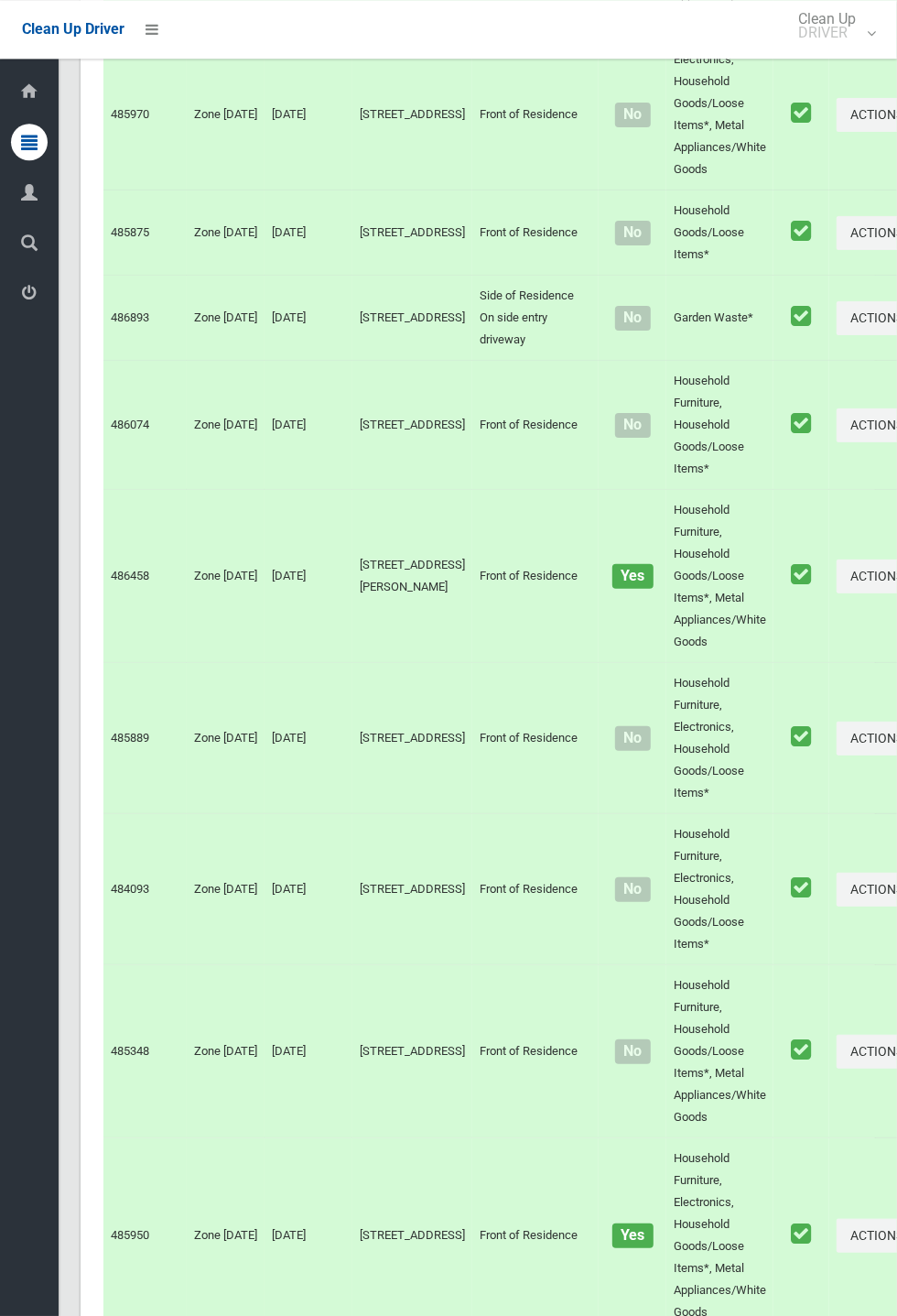
scroll to position [10141, 0]
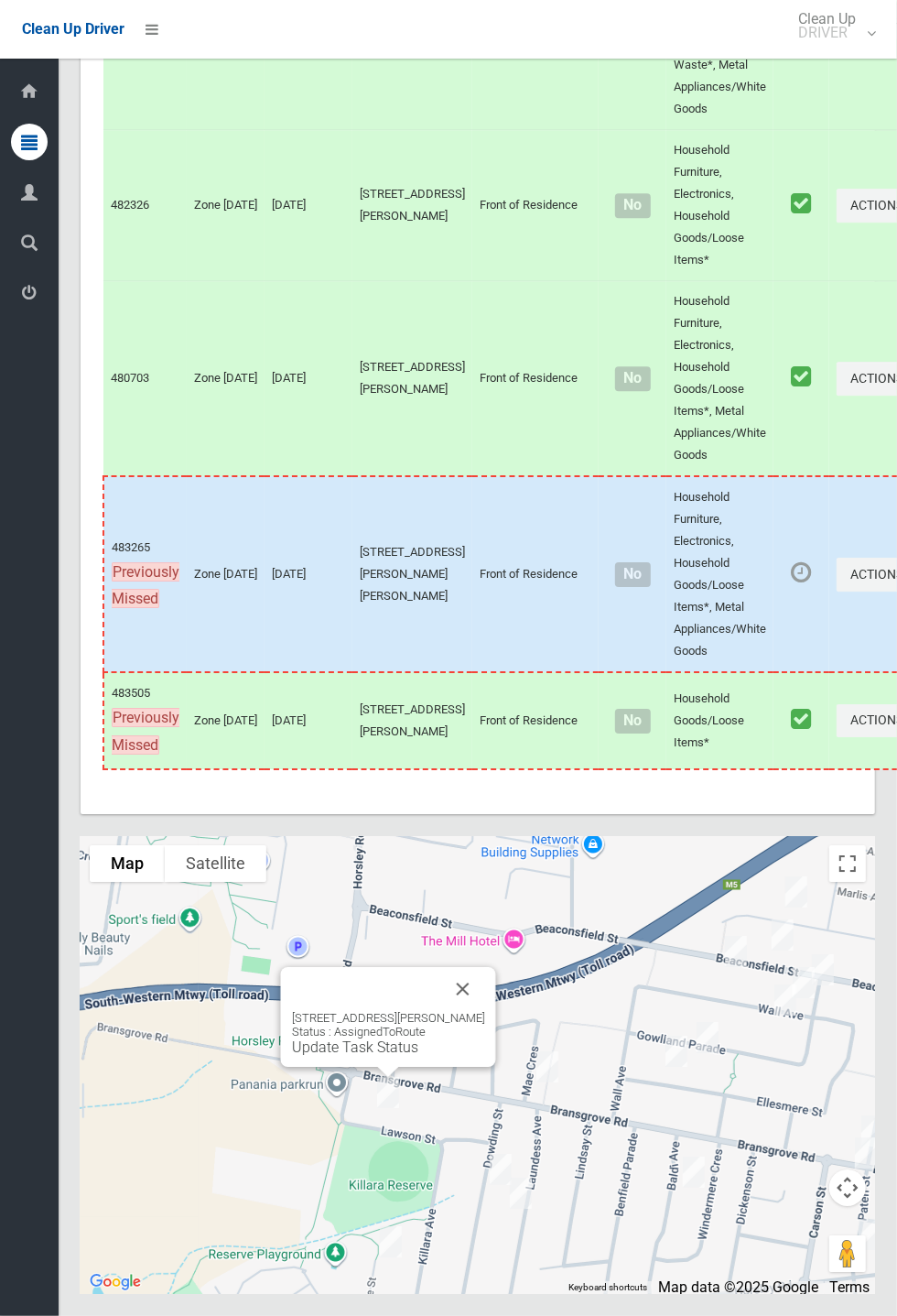
click at [463, 1011] on button "Close" at bounding box center [463, 988] width 44 height 44
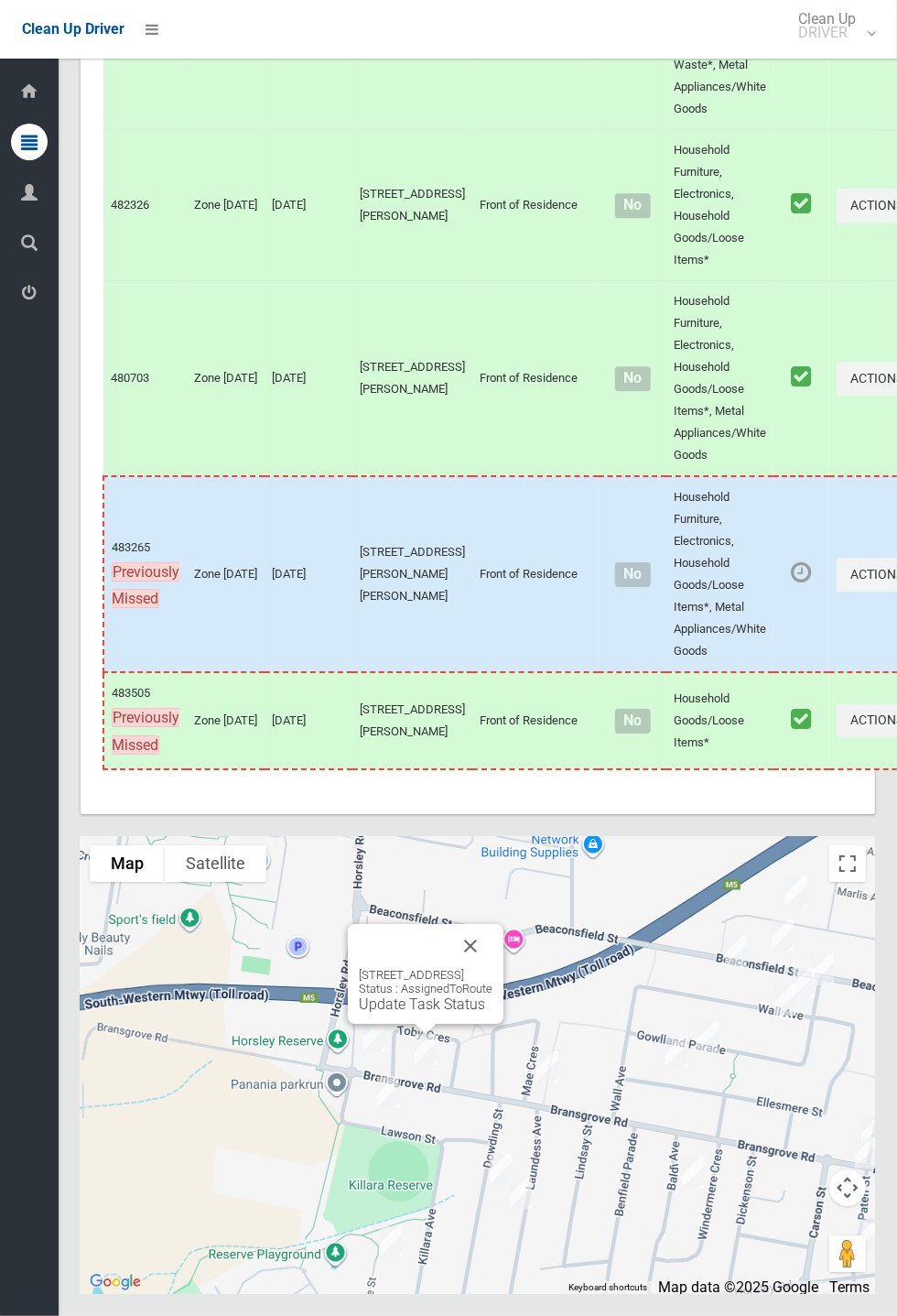
click at [493, 968] on button "Close" at bounding box center [470, 946] width 44 height 44
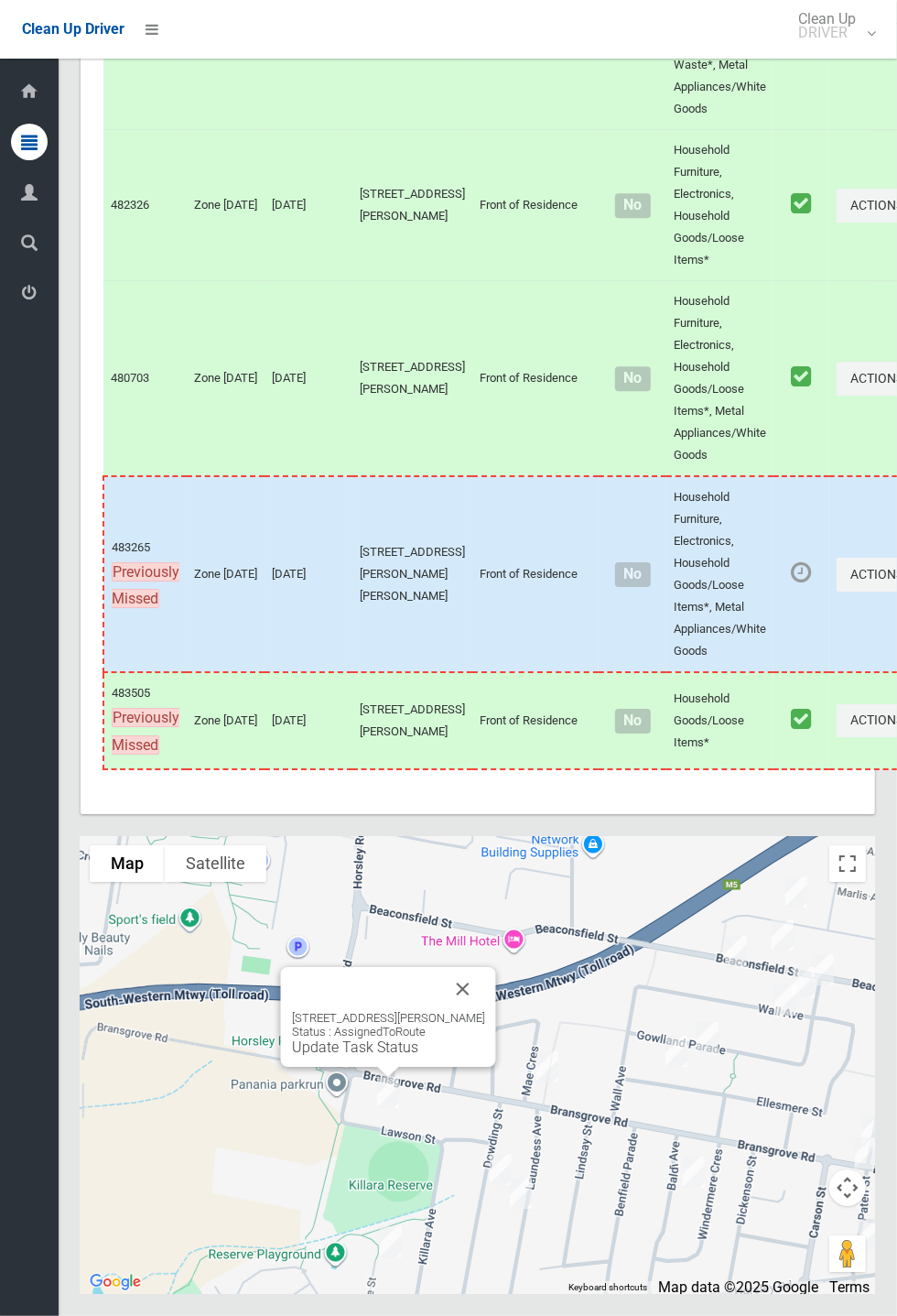
click at [406, 1056] on div "22 Lawson Street, PANANIA NSW 2213 Status : AssignedToRoute Update Task Status" at bounding box center [388, 1033] width 193 height 45
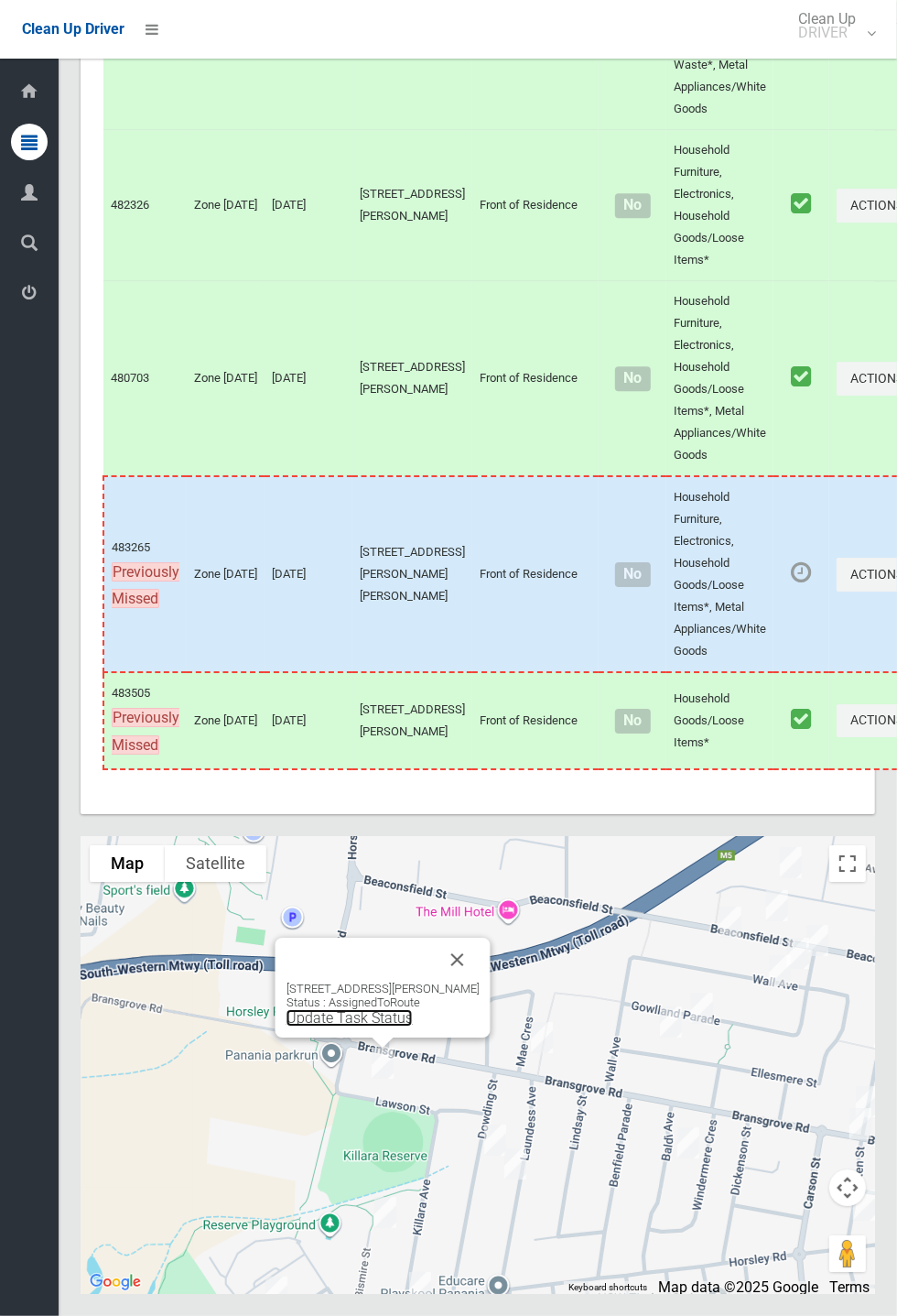
click at [384, 1026] on link "Update Task Status" at bounding box center [349, 1018] width 126 height 17
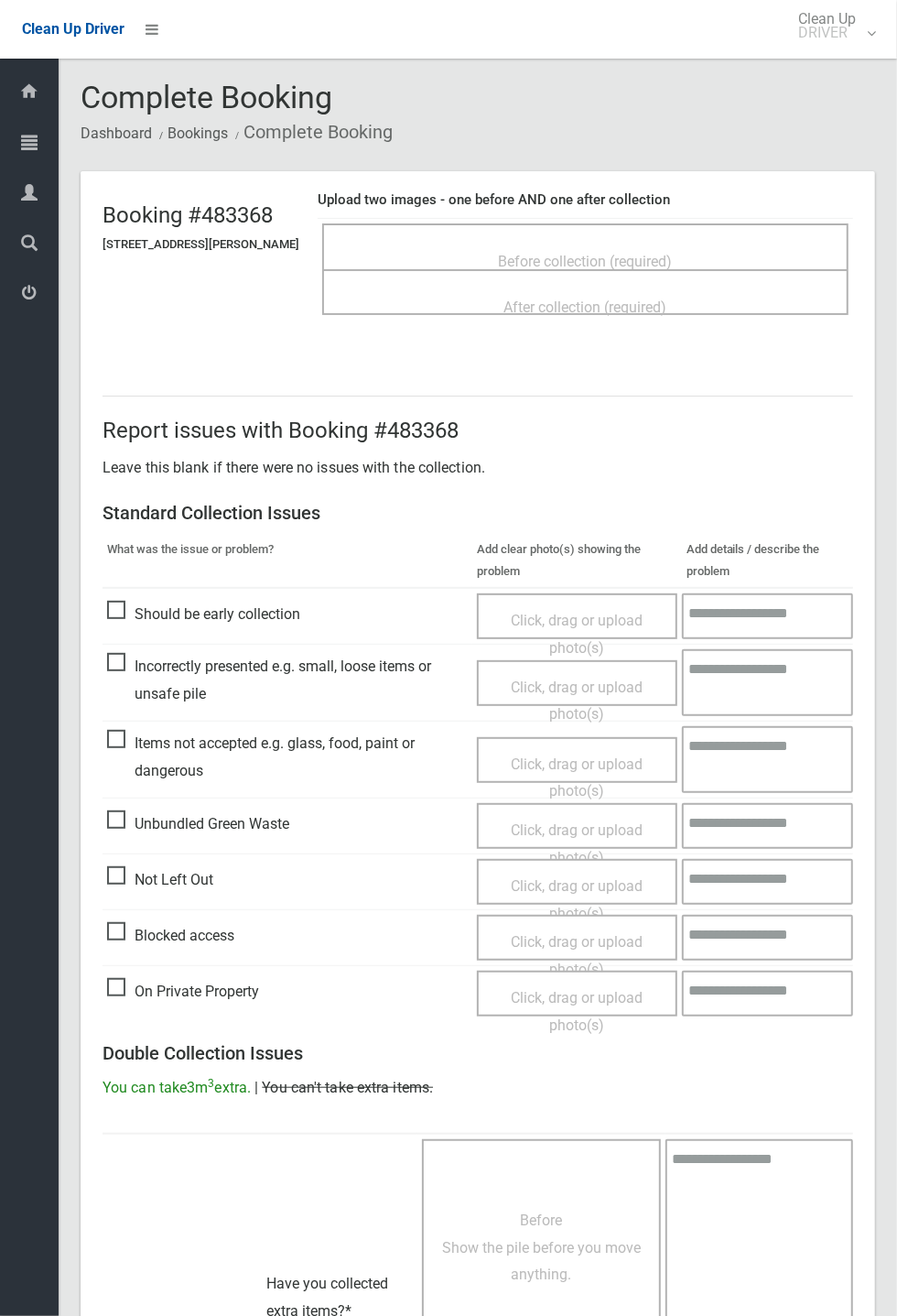
click at [661, 253] on span "Before collection (required)" at bounding box center [586, 261] width 174 height 17
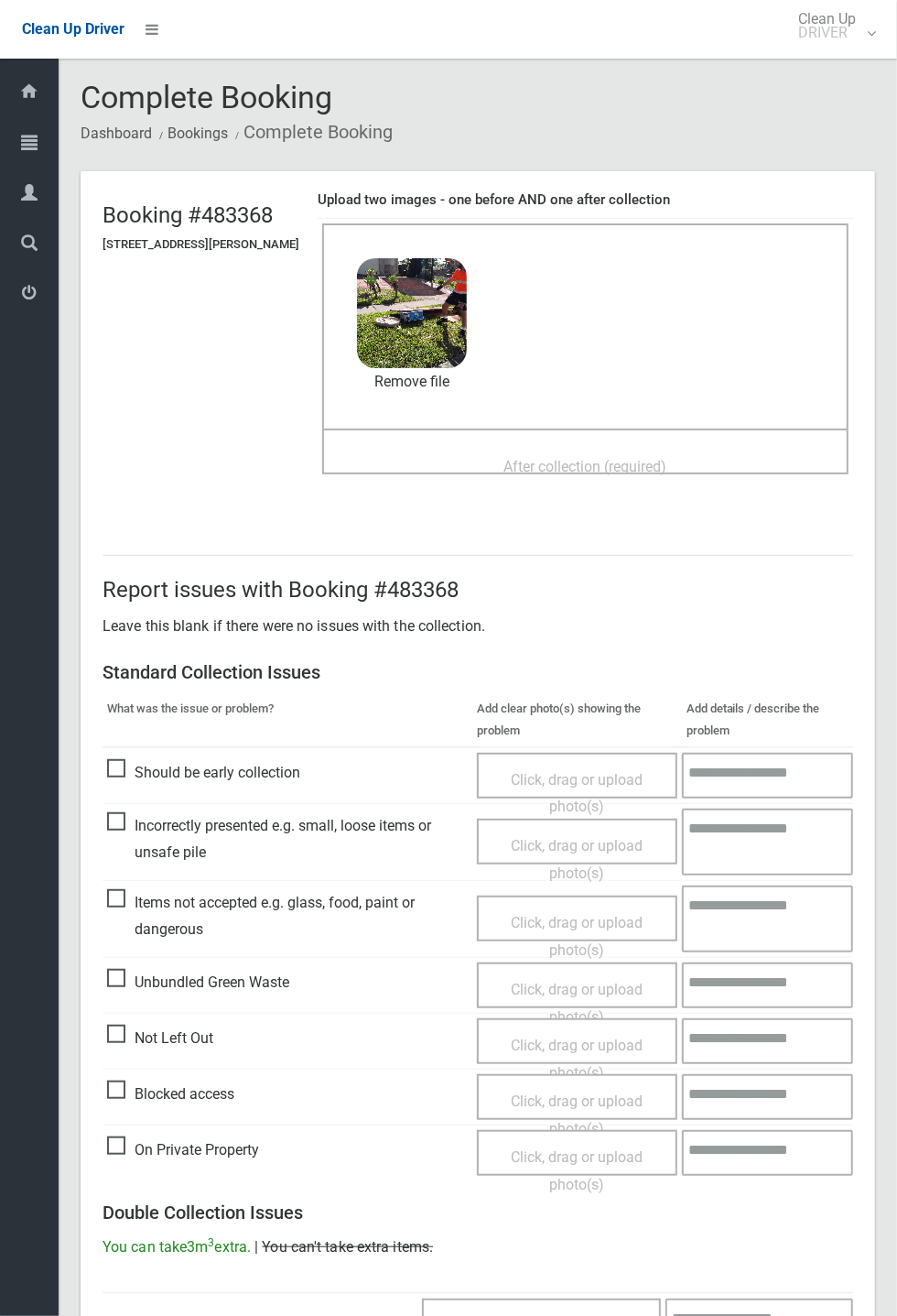
click at [577, 448] on div "After collection (required)" at bounding box center [586, 465] width 486 height 34
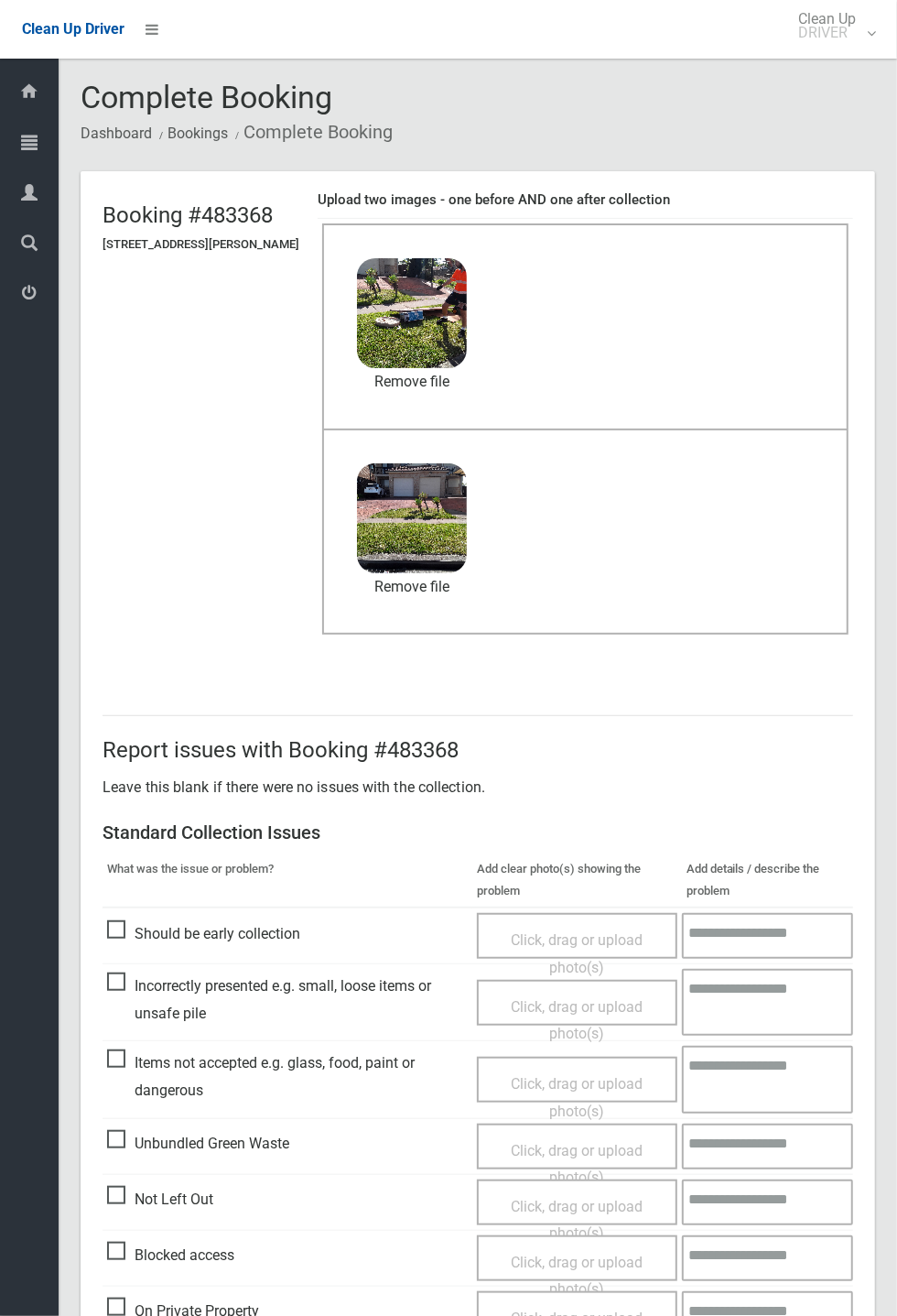
scroll to position [635, 0]
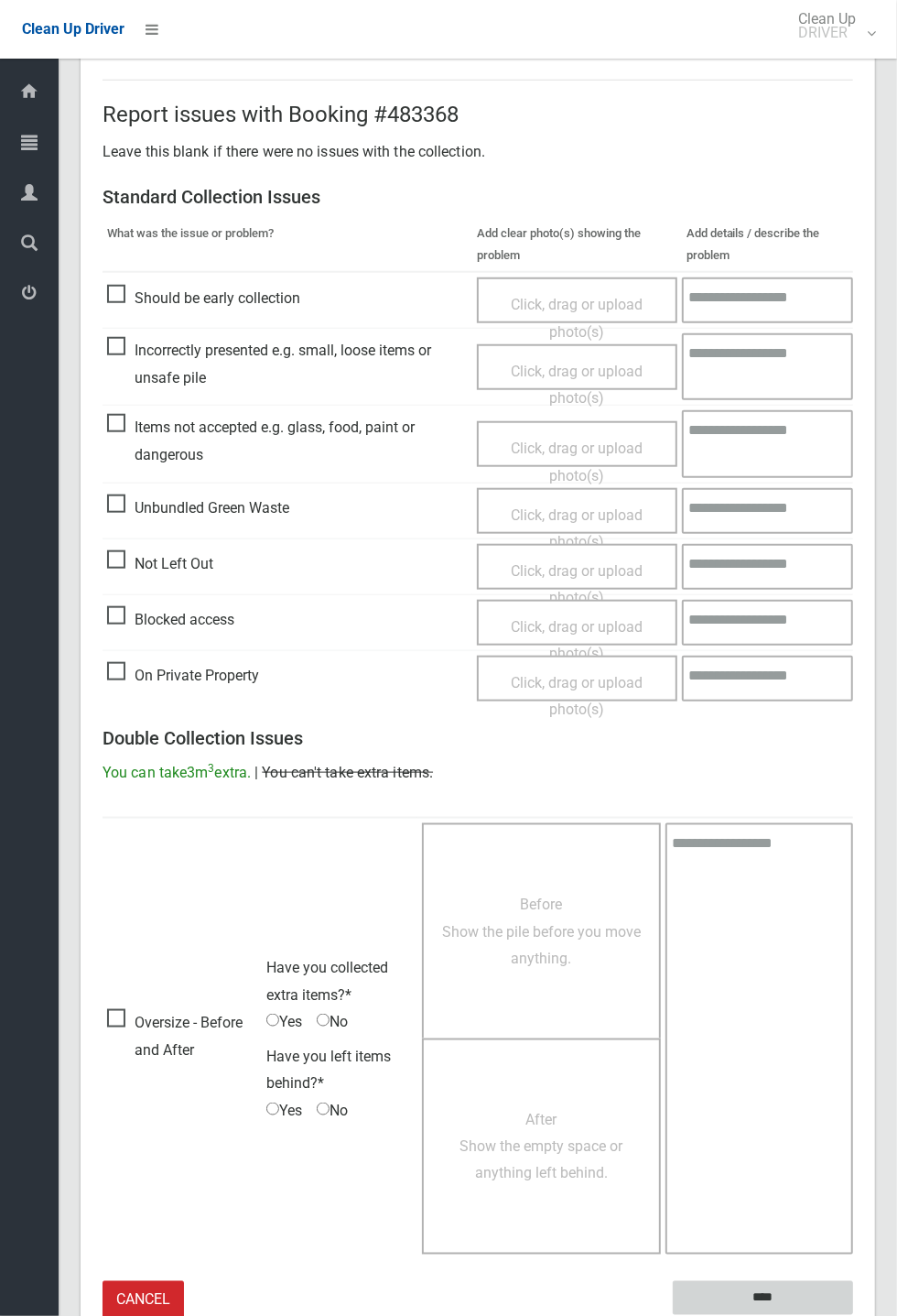
click at [760, 1291] on input "****" at bounding box center [763, 1298] width 180 height 34
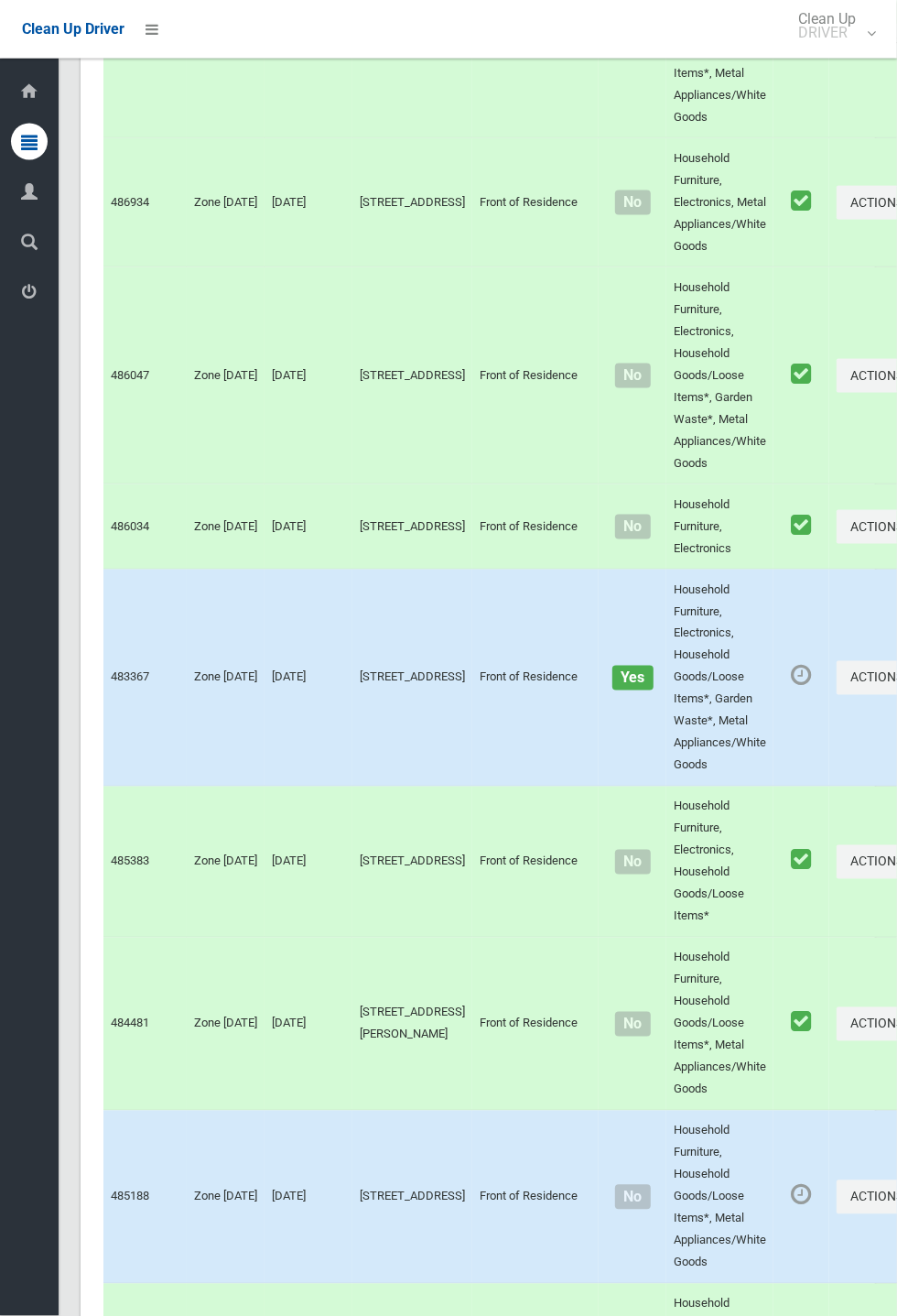
scroll to position [10141, 0]
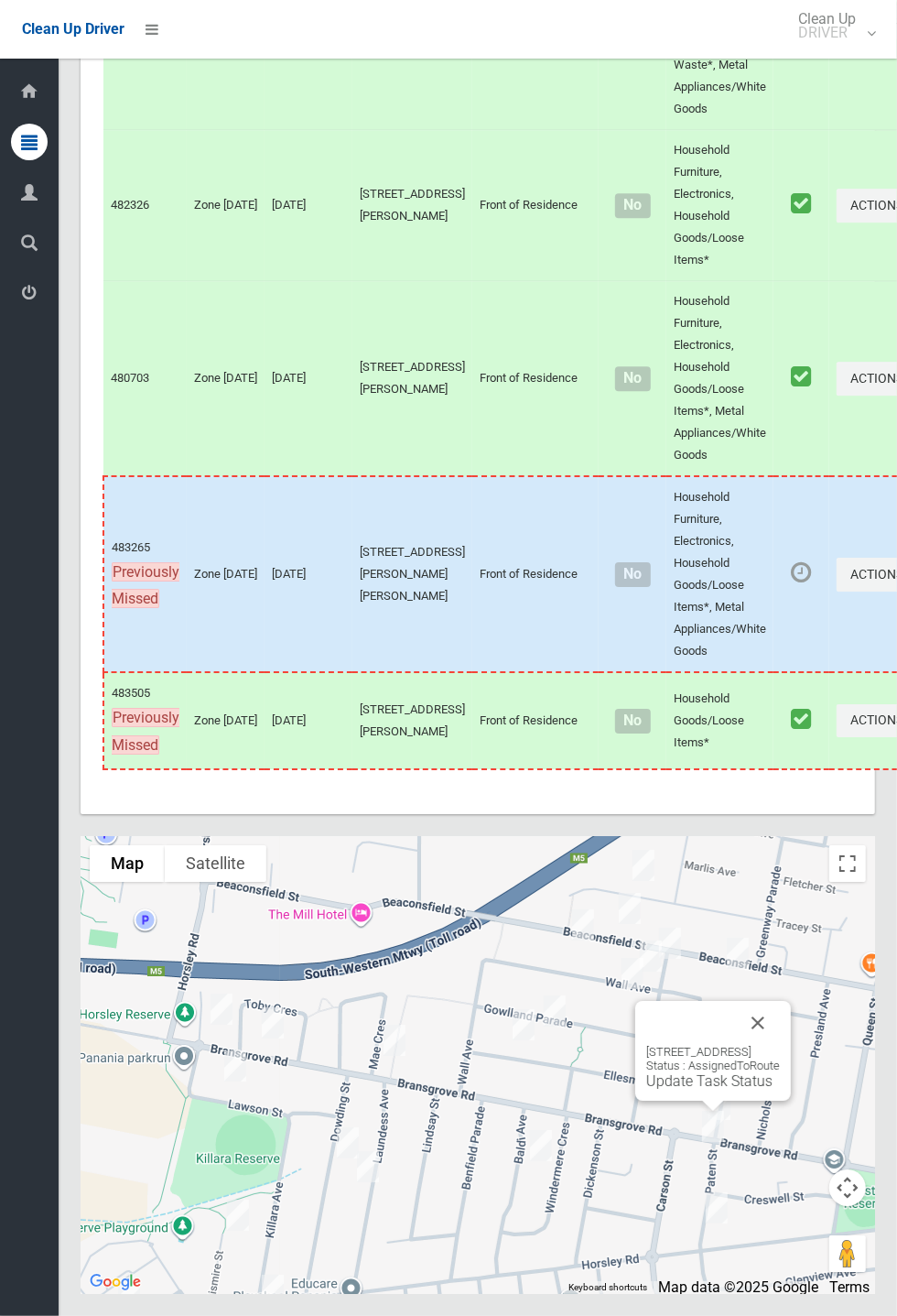
click at [780, 1044] on button "Close" at bounding box center [757, 1023] width 44 height 44
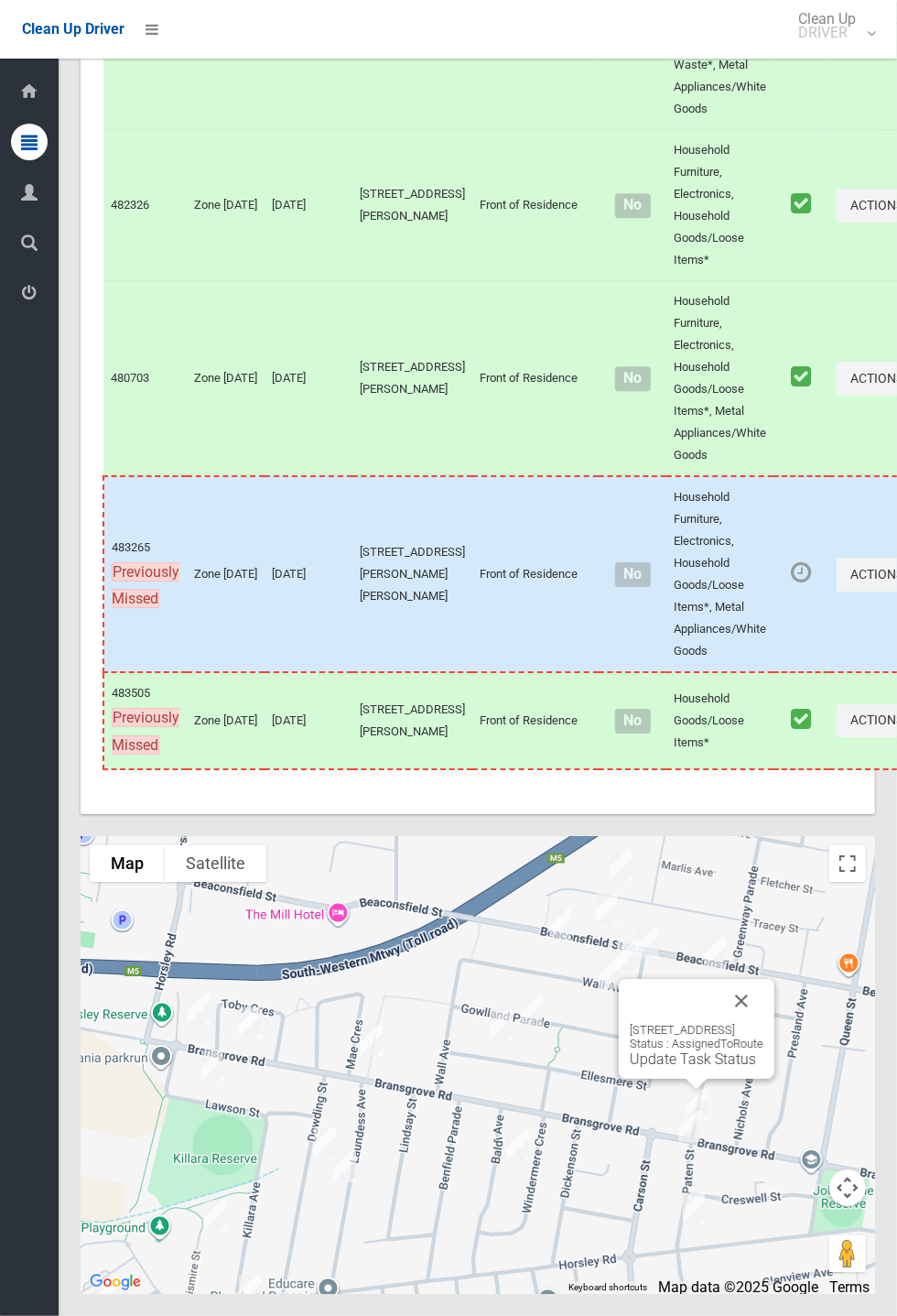
click at [763, 1023] on button "Close" at bounding box center [741, 1001] width 44 height 44
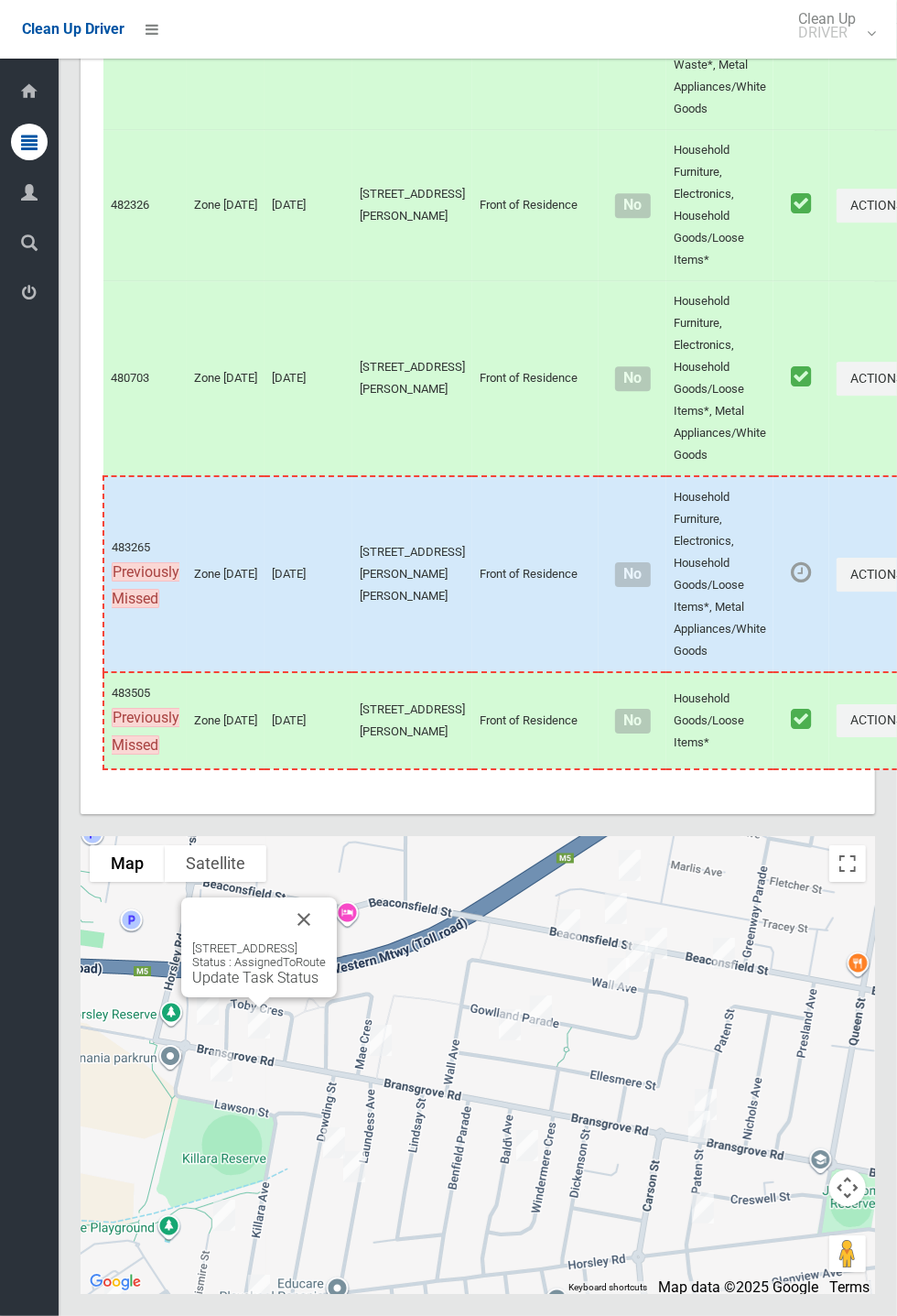
click at [280, 986] on div "[STREET_ADDRESS] Status : AssignedToRoute Update Task Status" at bounding box center [258, 963] width 134 height 45
click at [255, 986] on div "[STREET_ADDRESS] Status : AssignedToRoute Update Task Status" at bounding box center [258, 963] width 134 height 45
click at [240, 986] on div "[STREET_ADDRESS] Status : AssignedToRoute Update Task Status" at bounding box center [258, 963] width 134 height 45
click at [257, 986] on link "Update Task Status" at bounding box center [254, 977] width 126 height 17
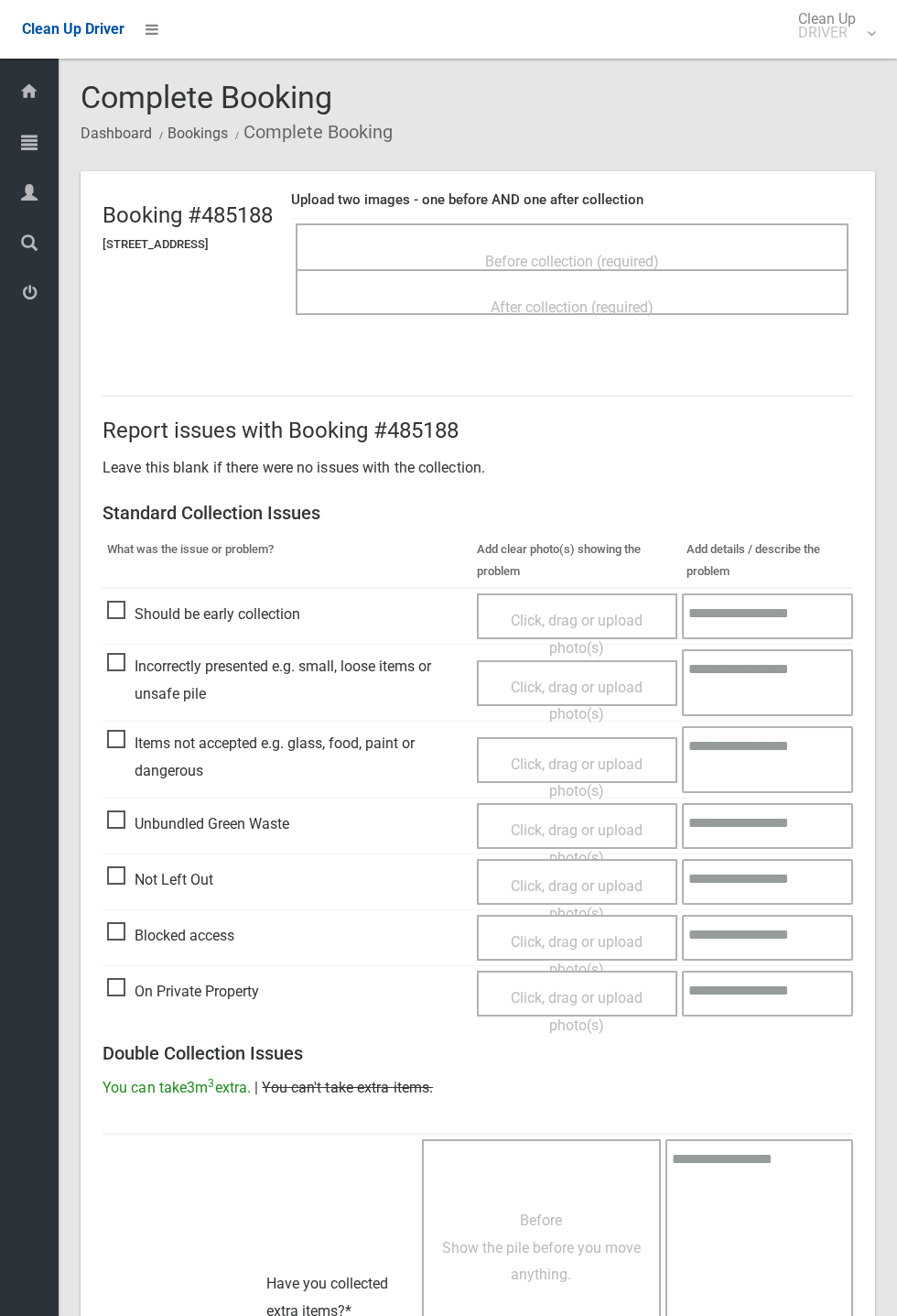
click at [638, 223] on div "Before collection (required)" at bounding box center [571, 246] width 552 height 46
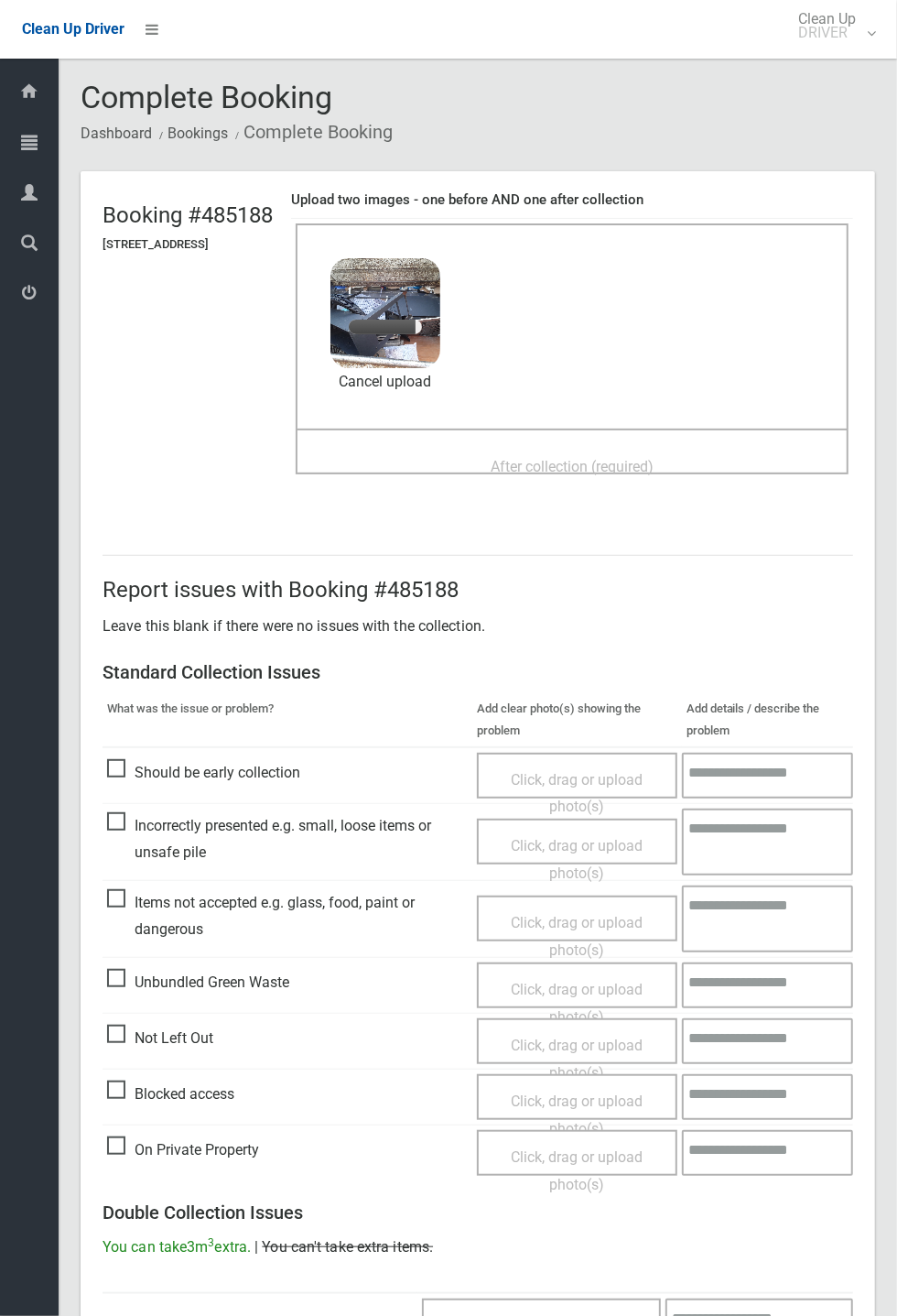
click at [556, 467] on span "After collection (required)" at bounding box center [572, 466] width 163 height 17
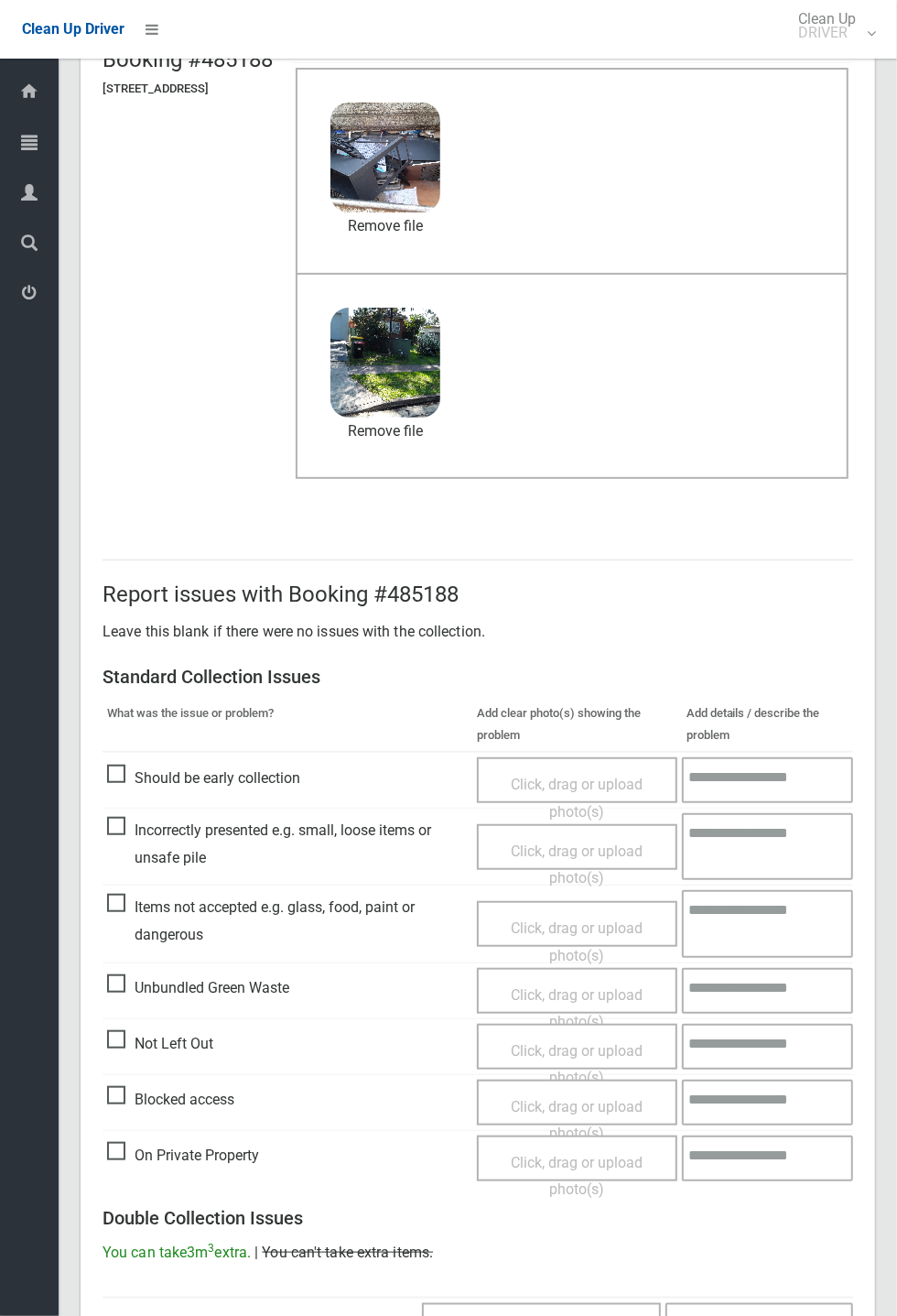
scroll to position [635, 0]
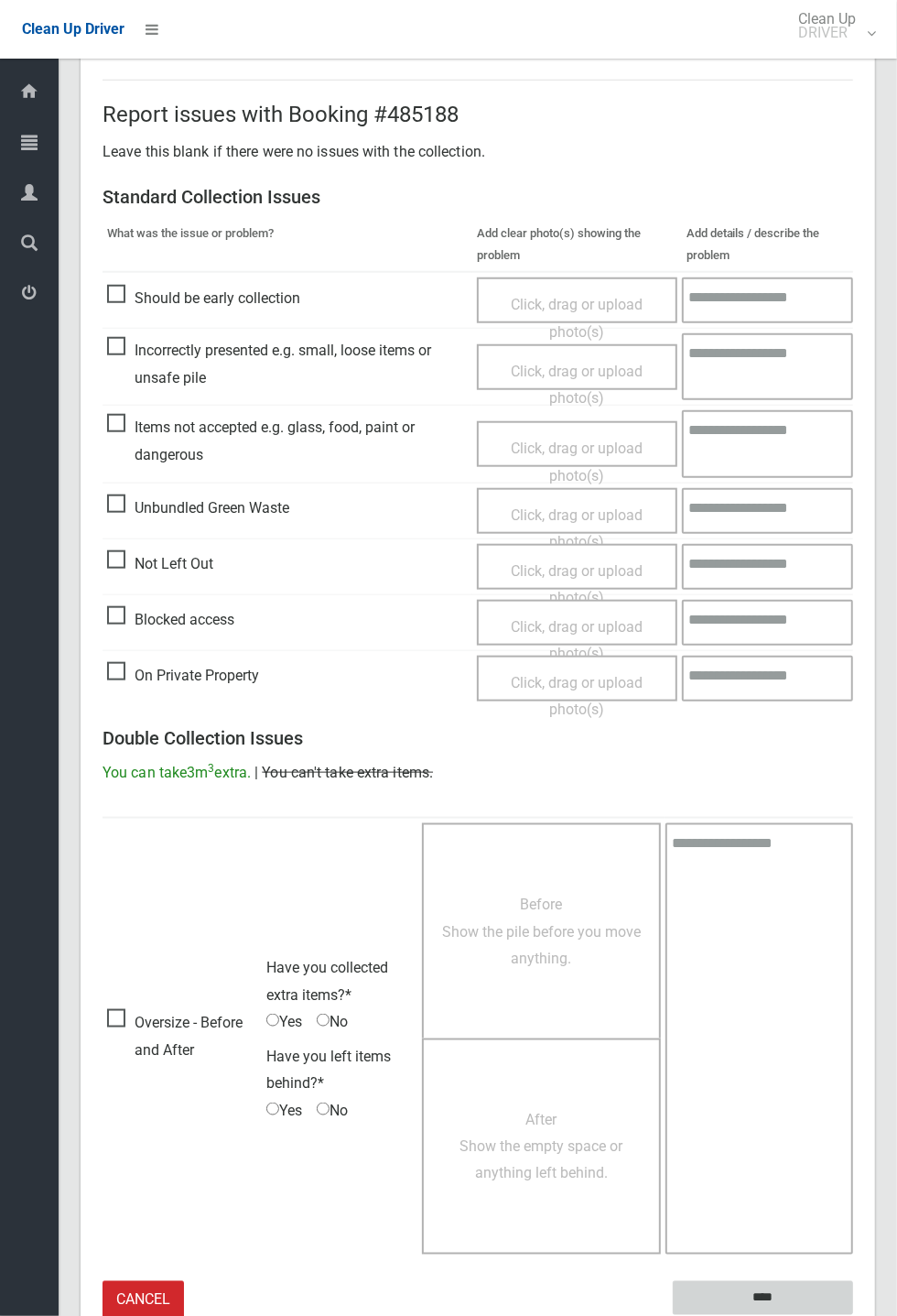
click at [773, 1298] on input "****" at bounding box center [763, 1298] width 180 height 34
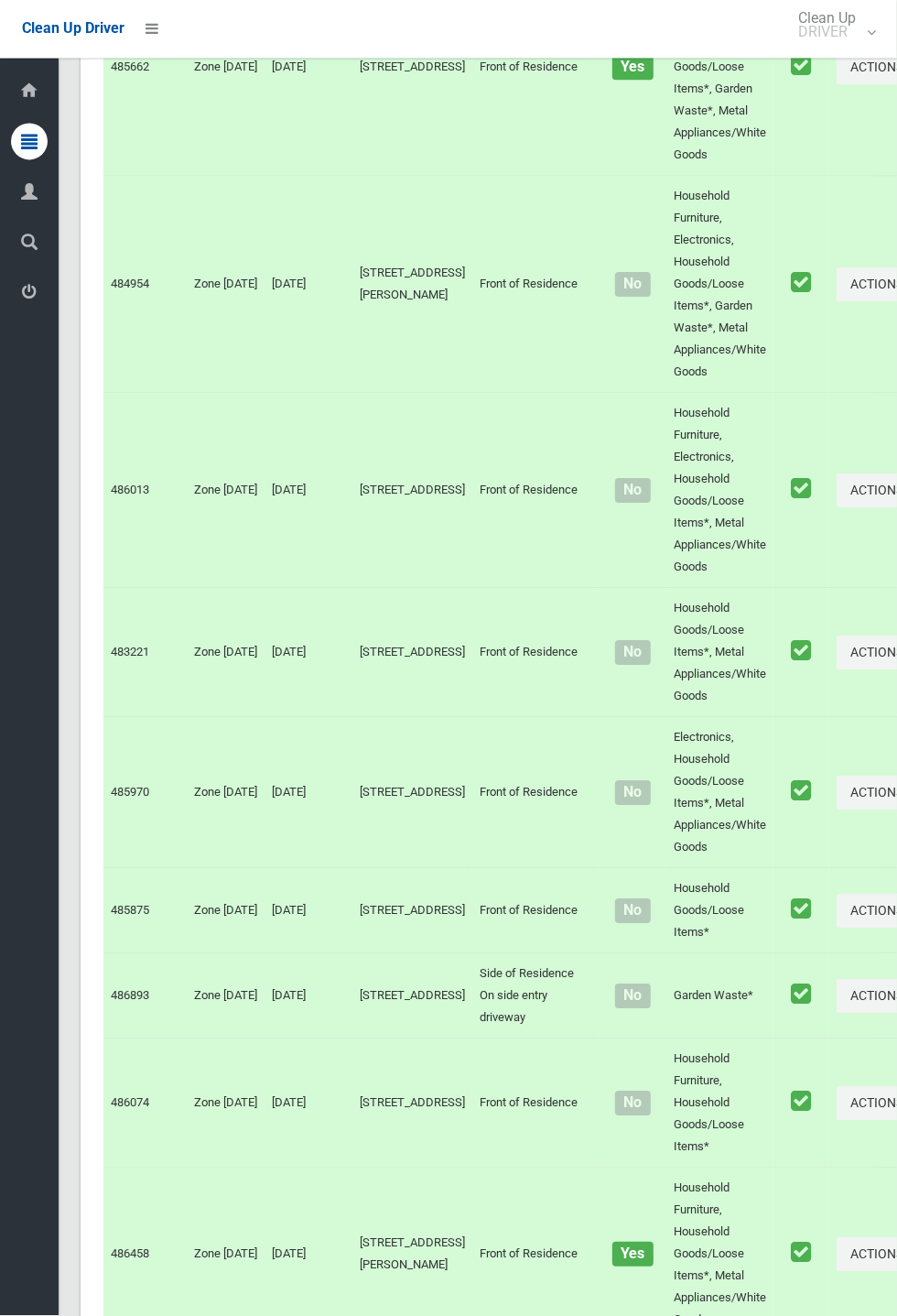
scroll to position [10141, 0]
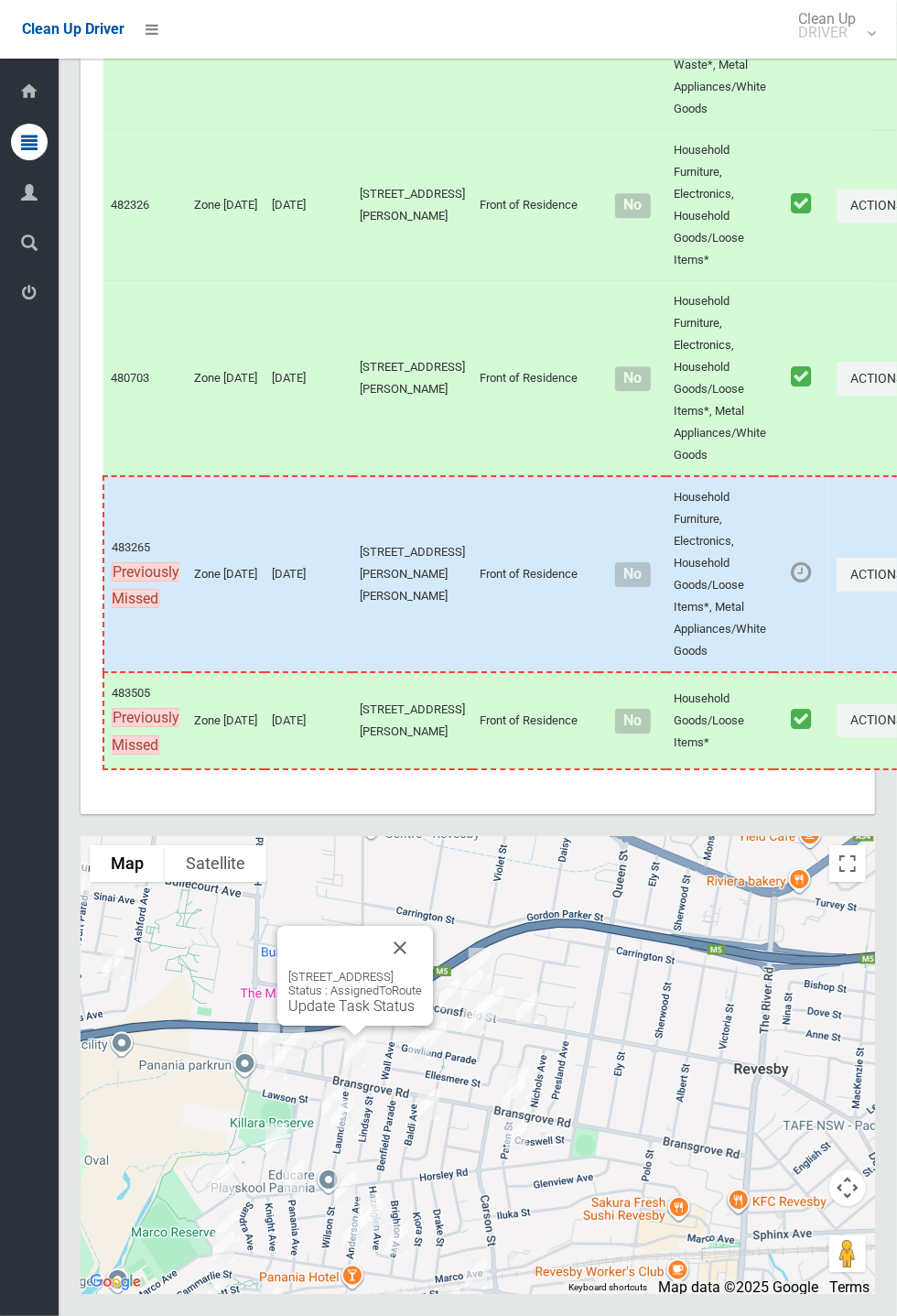
click at [362, 1014] on link "Update Task Status" at bounding box center [351, 1006] width 126 height 17
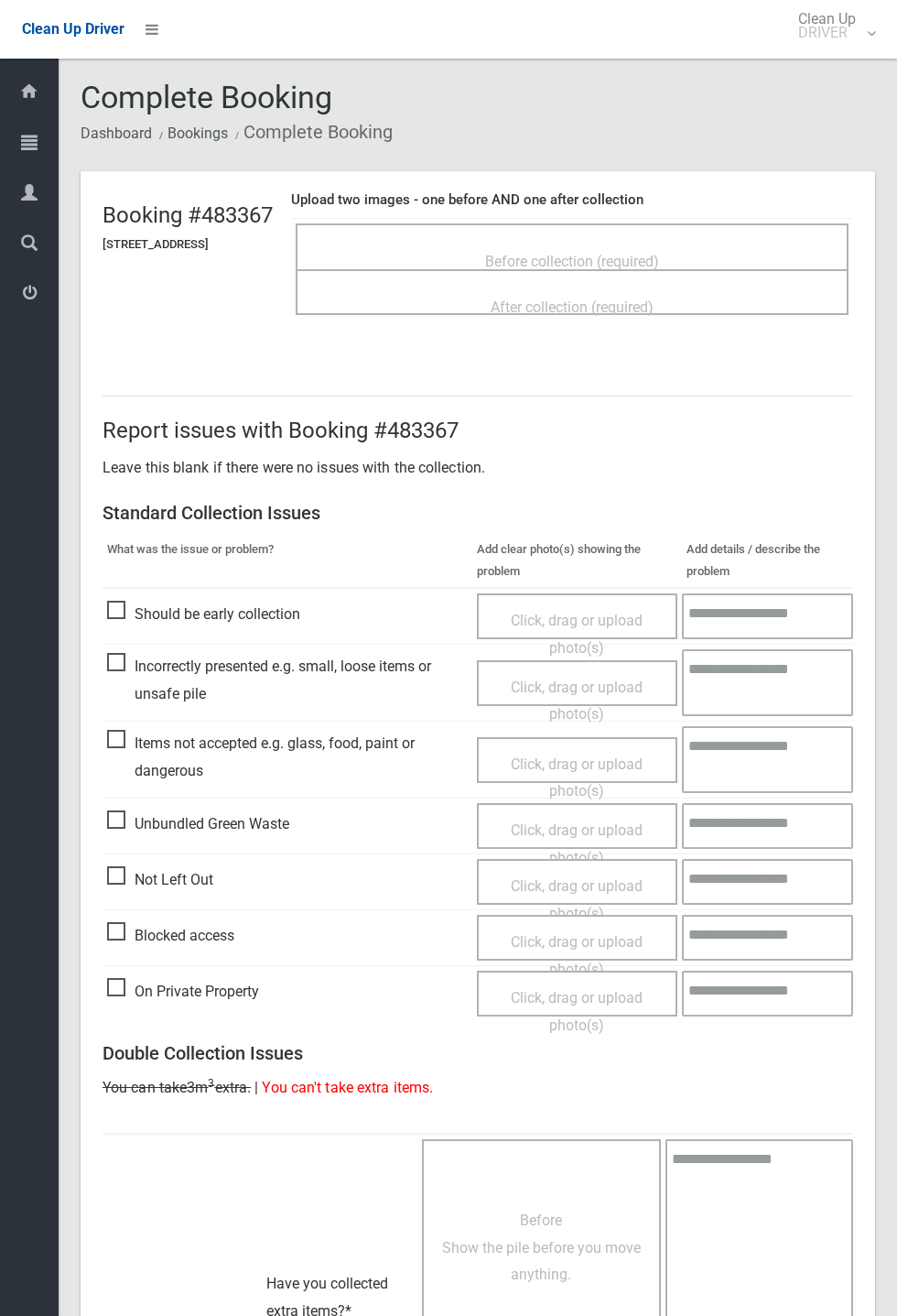
click at [606, 257] on span "Before collection (required)" at bounding box center [571, 261] width 174 height 17
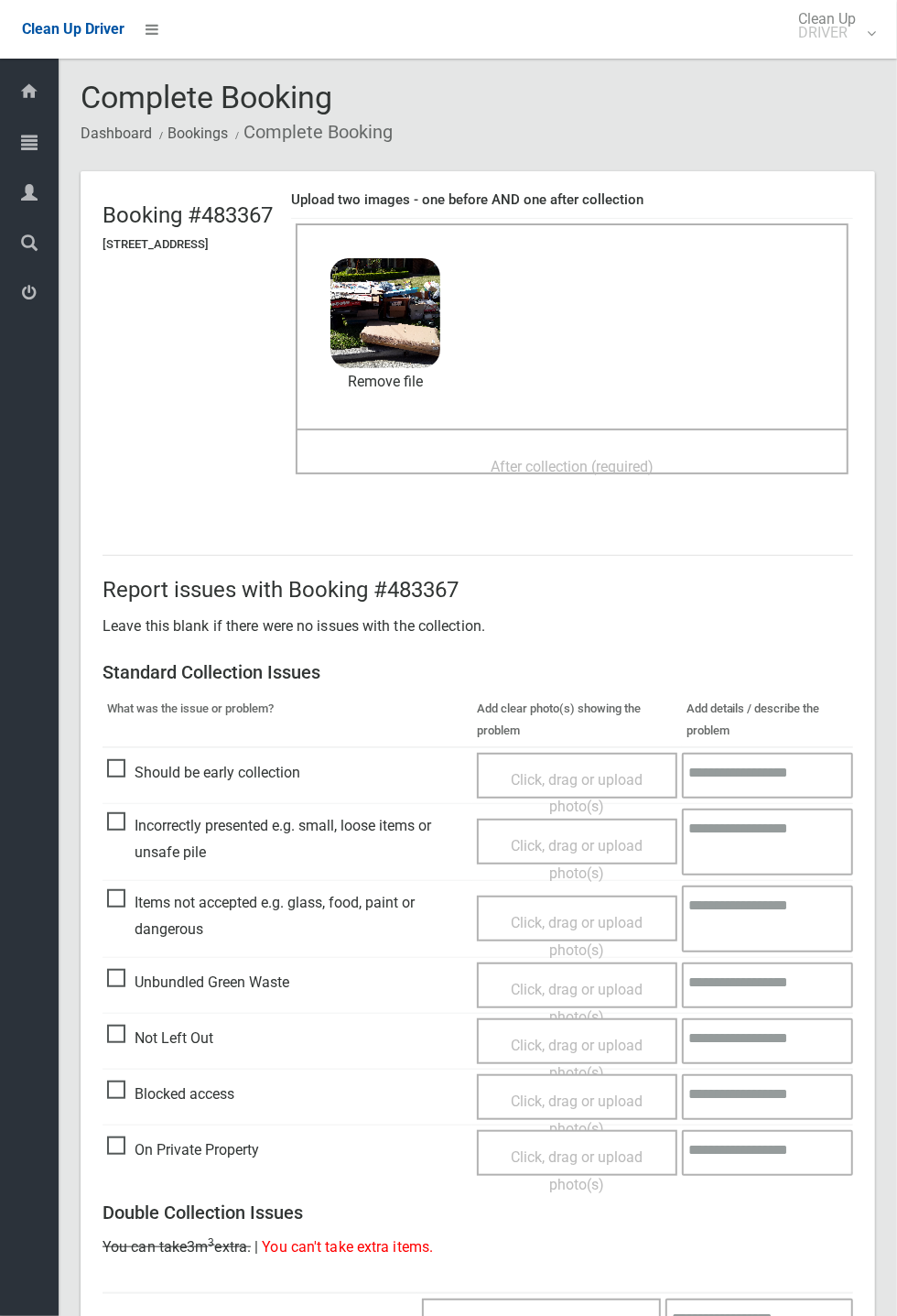
click at [591, 458] on span "After collection (required)" at bounding box center [572, 466] width 163 height 17
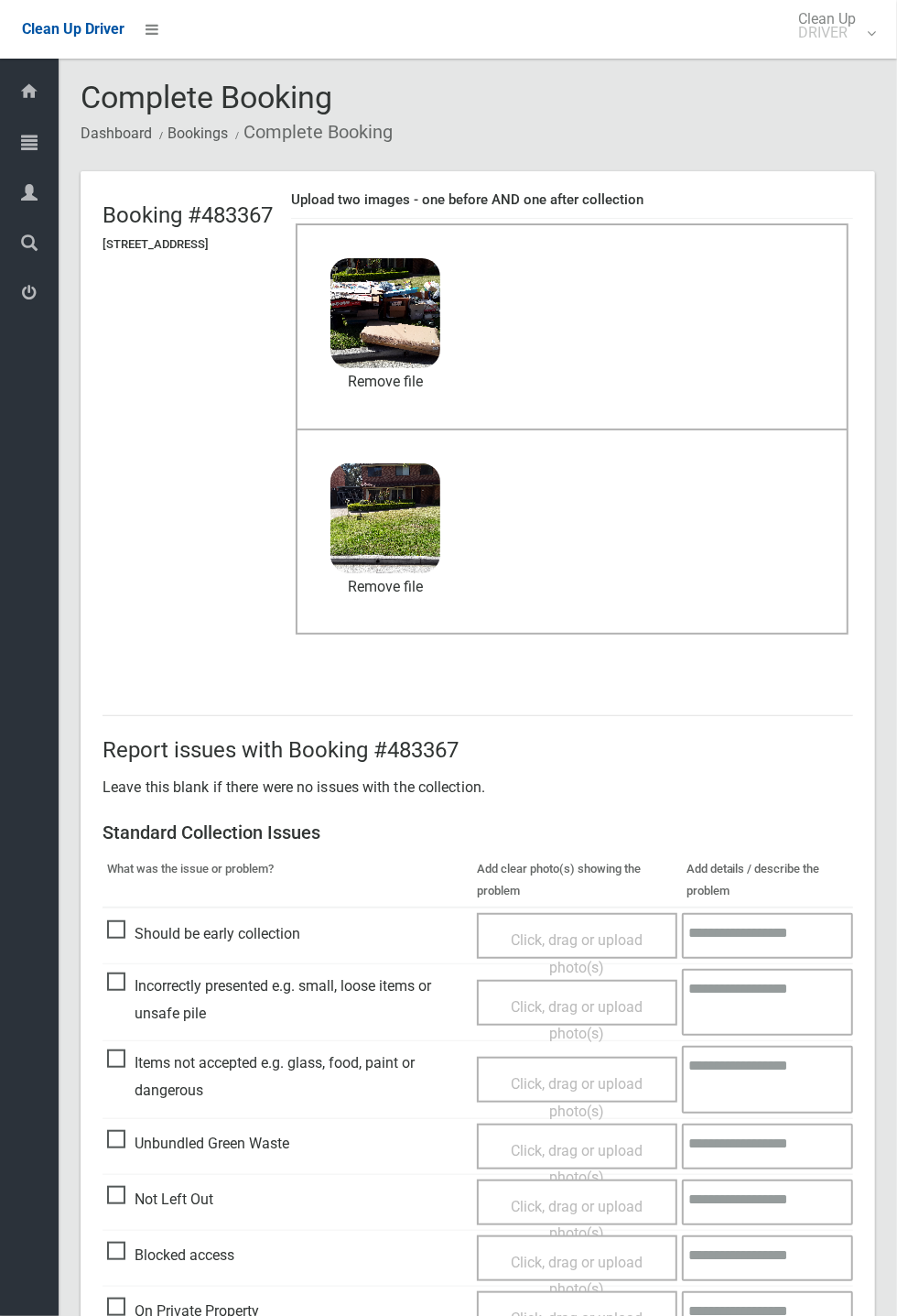
scroll to position [635, 0]
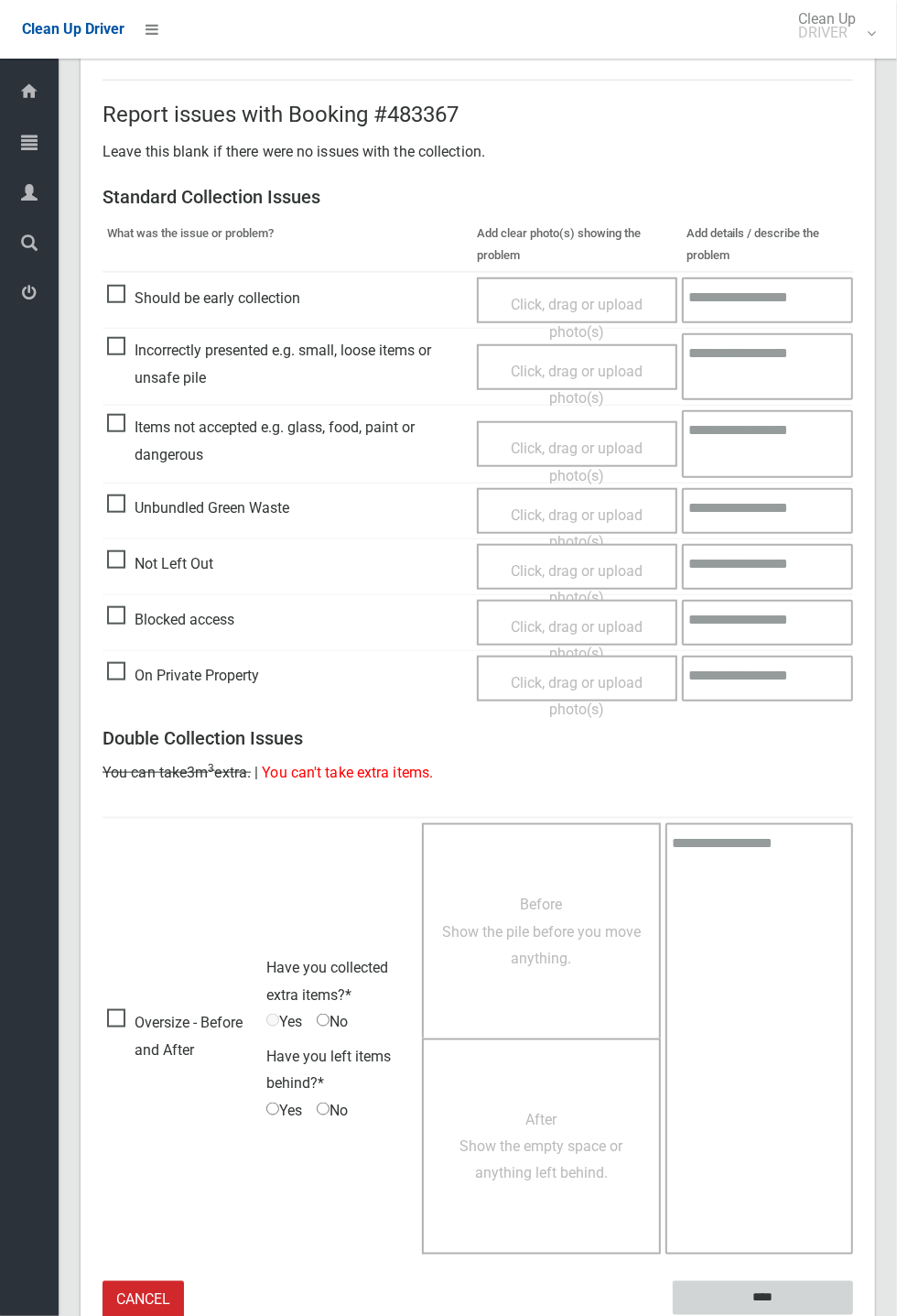
click at [765, 1298] on input "****" at bounding box center [763, 1298] width 180 height 34
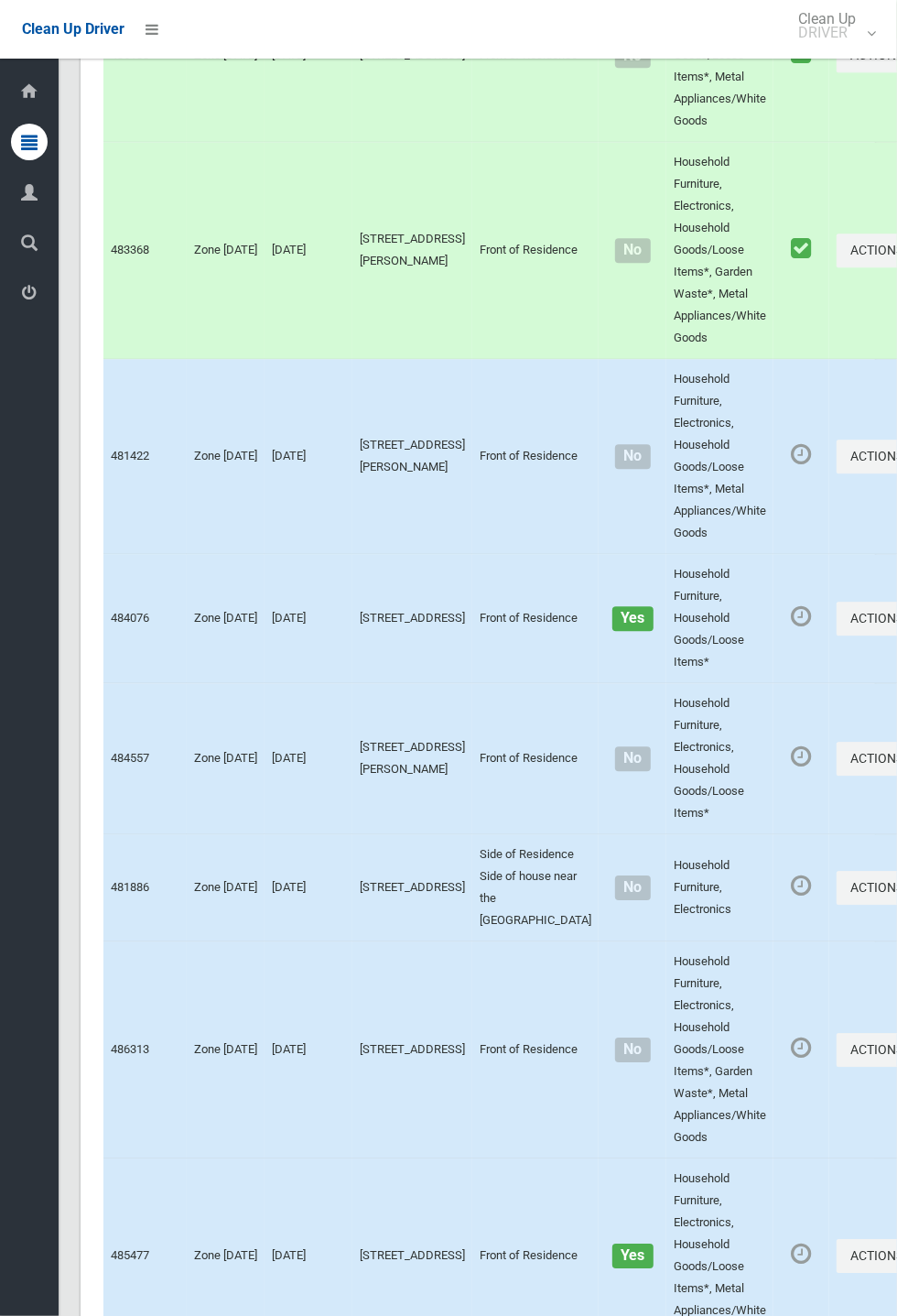
scroll to position [10141, 0]
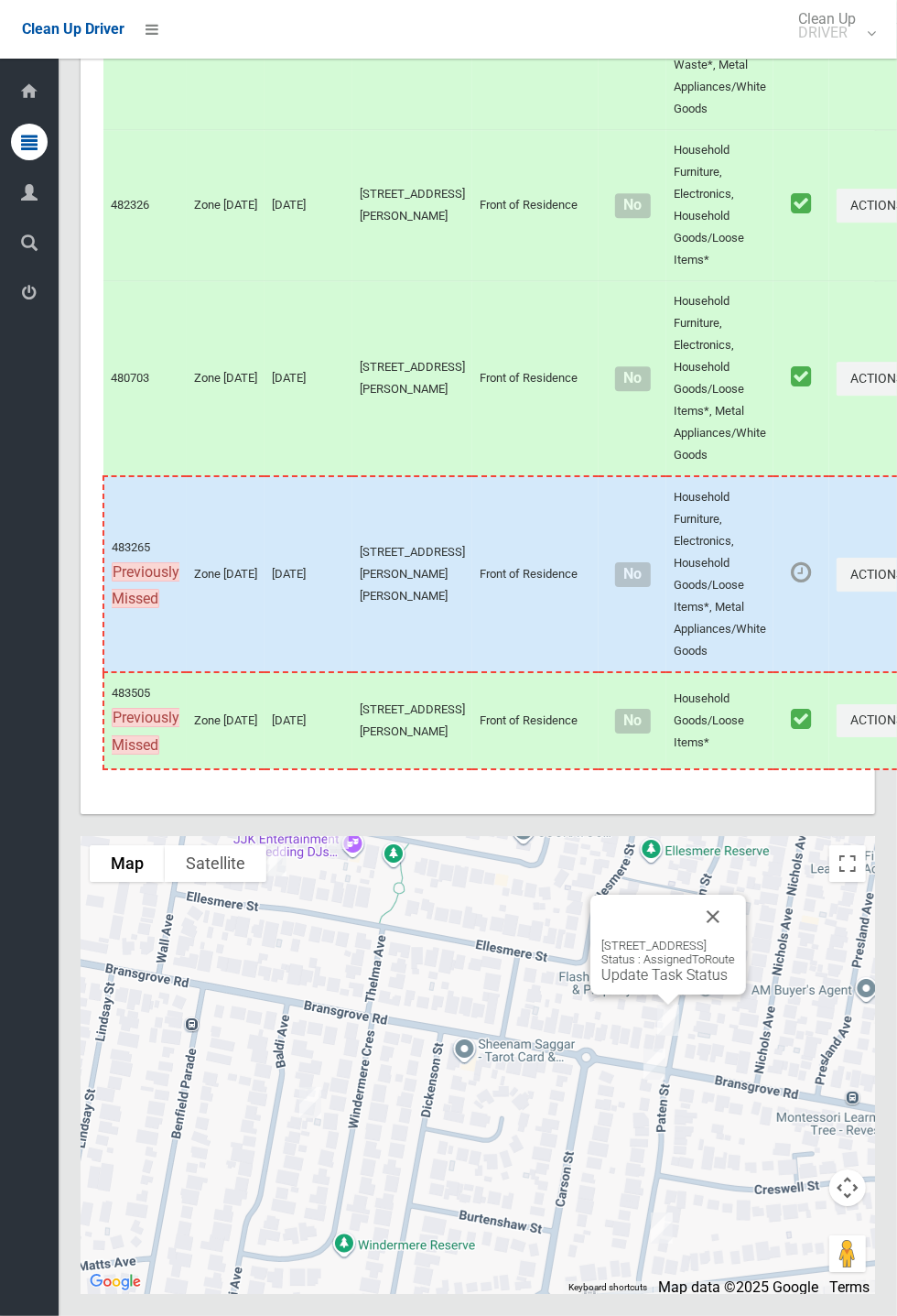
click at [735, 938] on button "Close" at bounding box center [713, 916] width 44 height 44
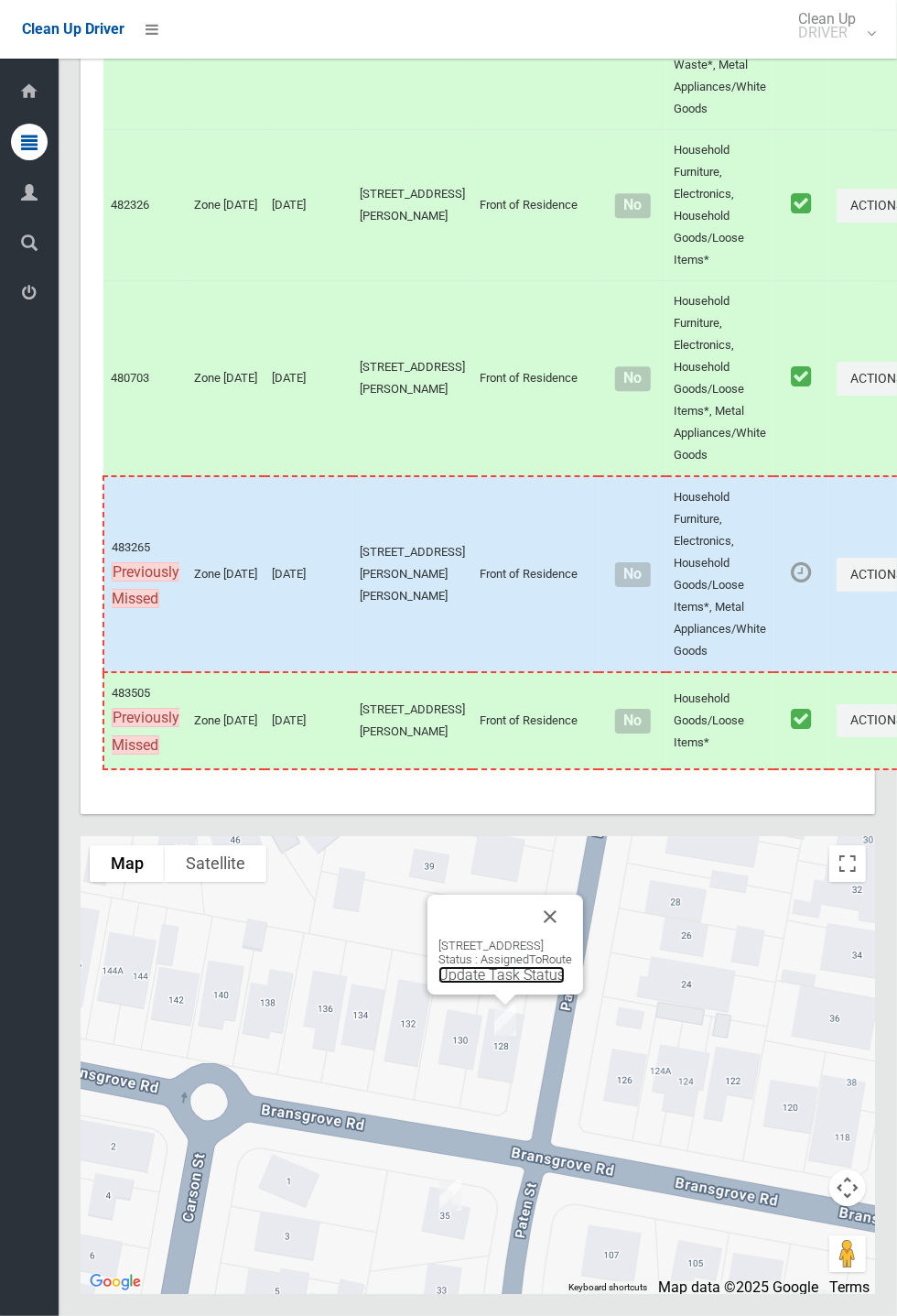
click at [508, 984] on link "Update Task Status" at bounding box center [501, 974] width 126 height 17
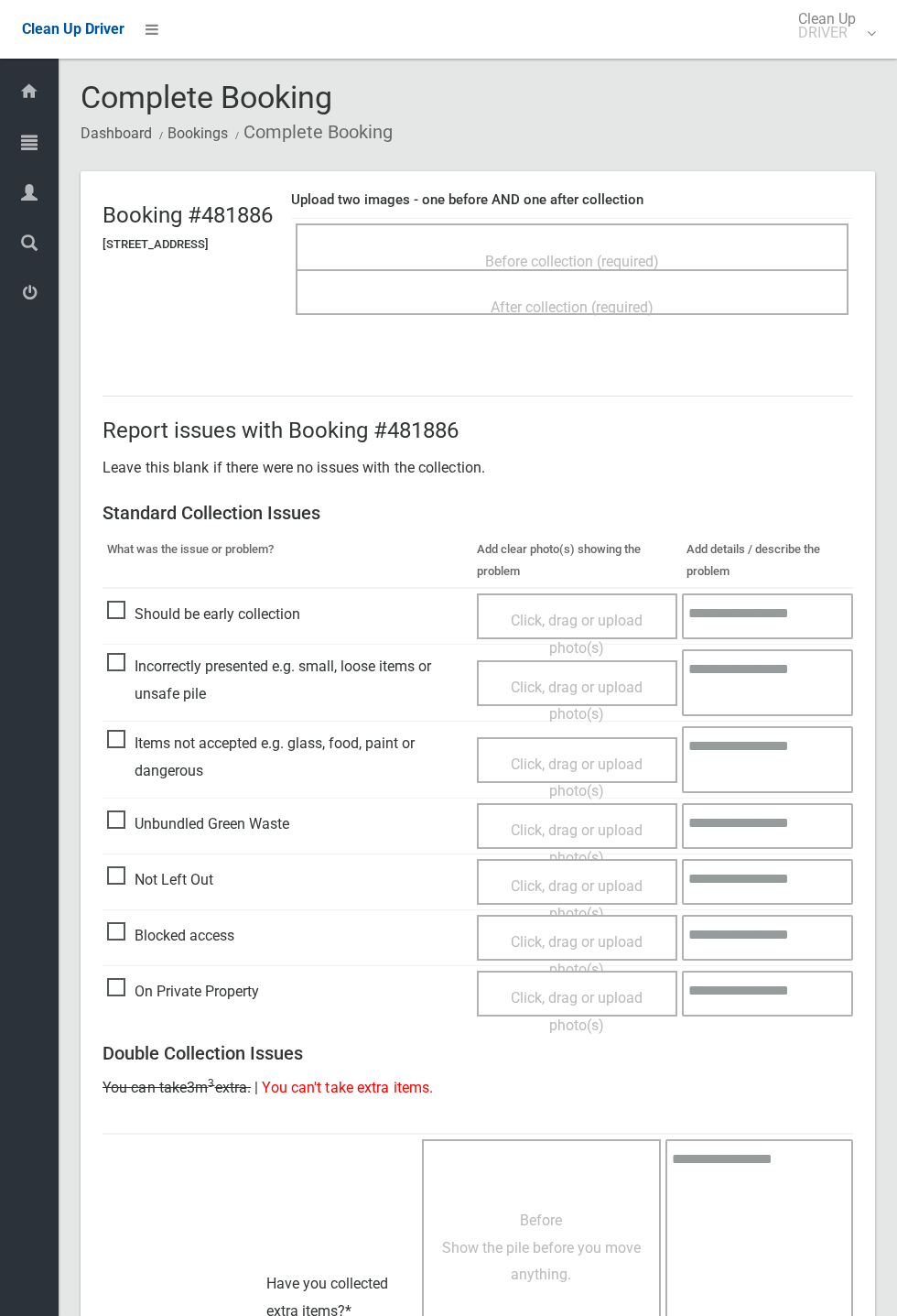
click at [635, 243] on div "Before collection (required)" at bounding box center [572, 260] width 513 height 34
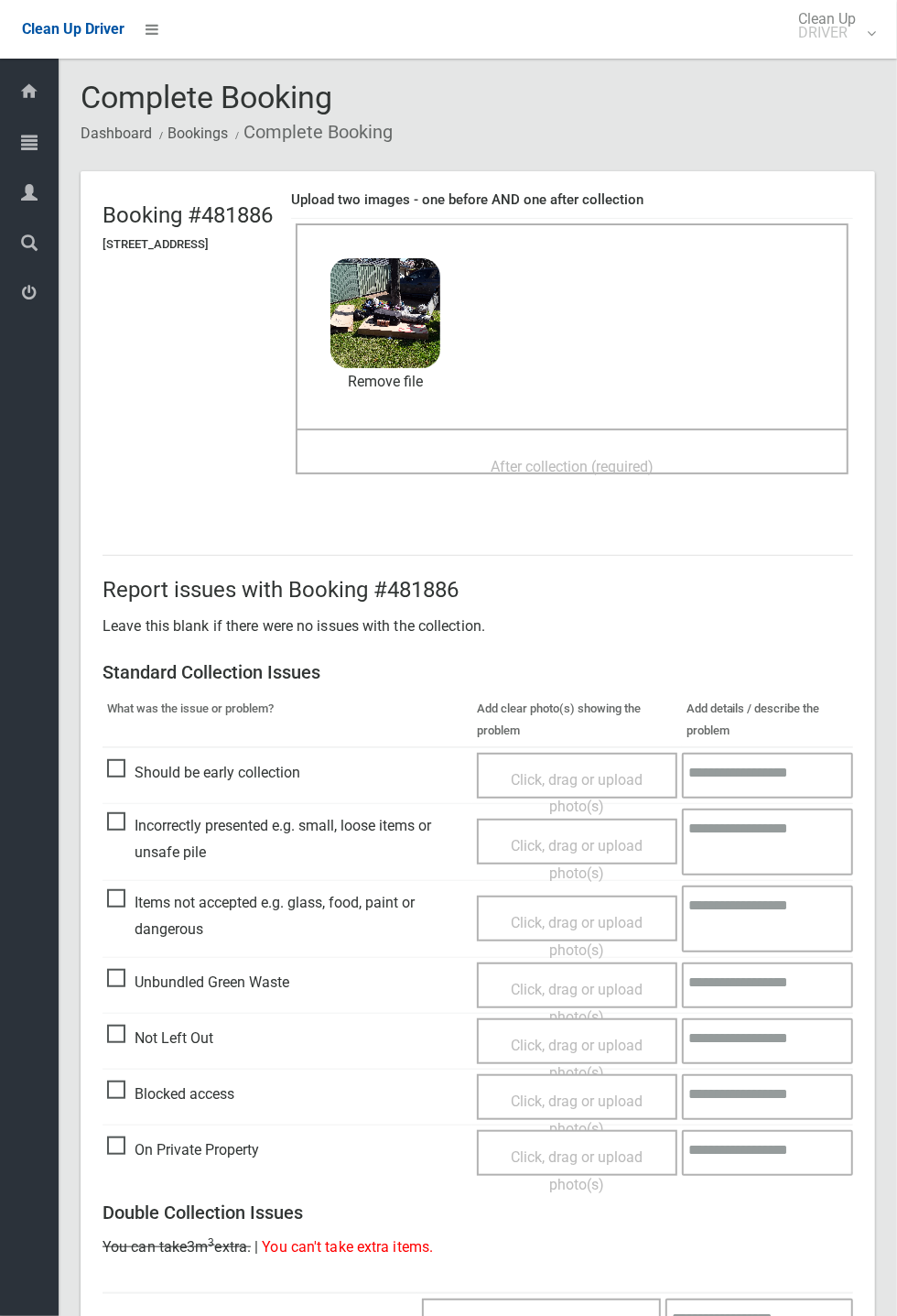
click at [603, 458] on span "After collection (required)" at bounding box center [572, 466] width 163 height 17
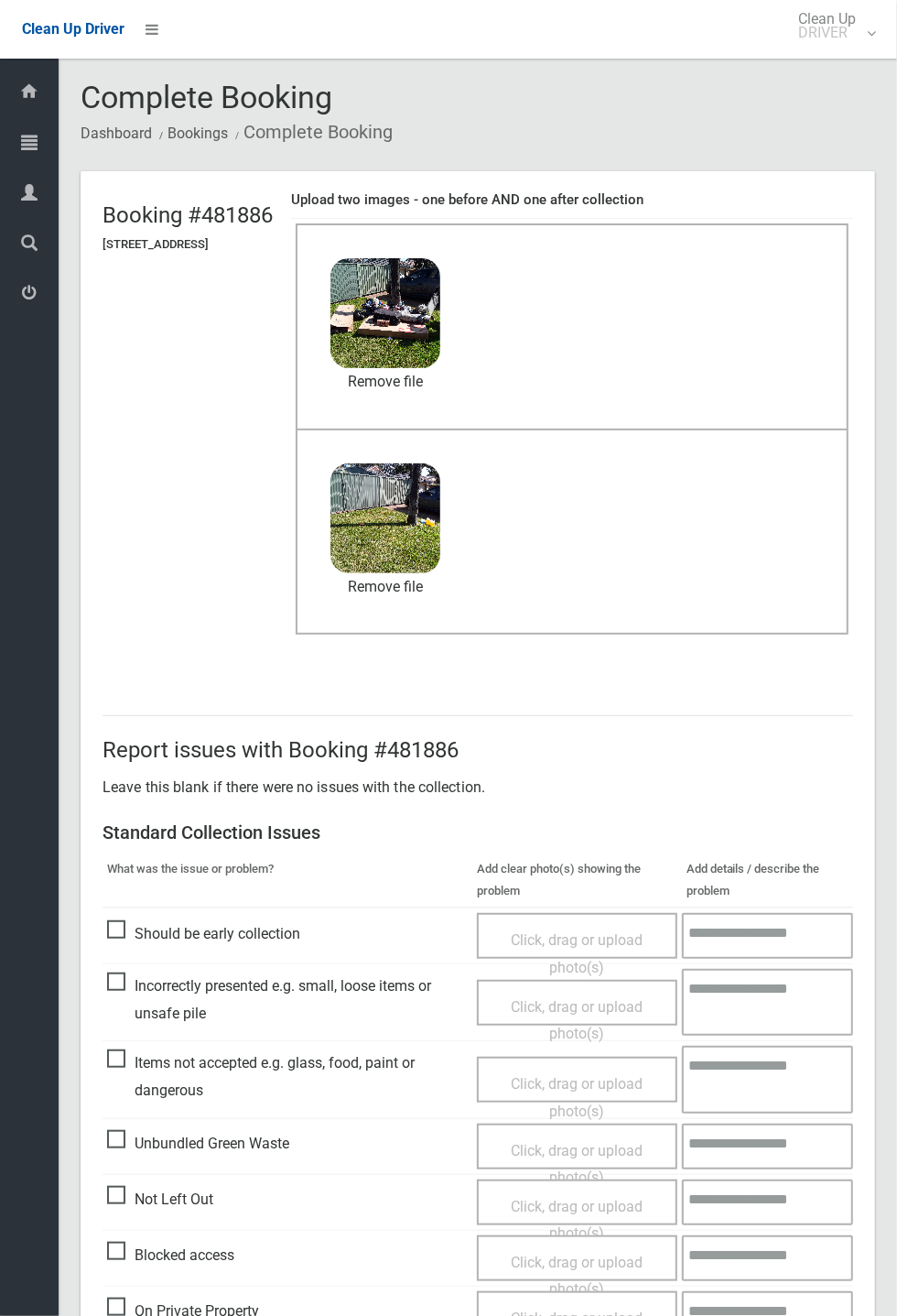
scroll to position [635, 0]
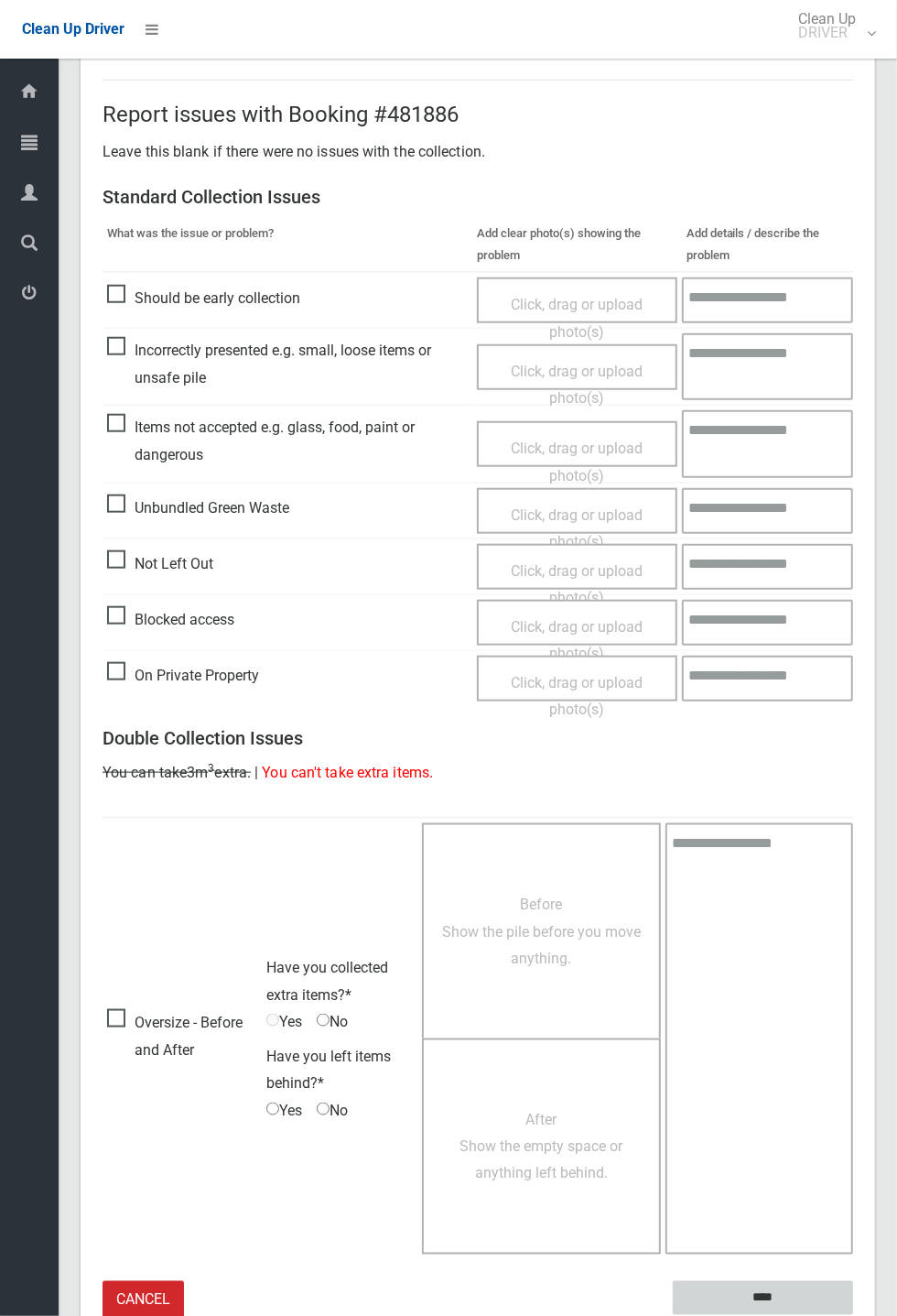
click at [773, 1294] on input "****" at bounding box center [763, 1298] width 180 height 34
click at [875, 974] on div "Report issues with Booking #481886 Leave this blank if there were no issues wit…" at bounding box center [477, 700] width 794 height 1327
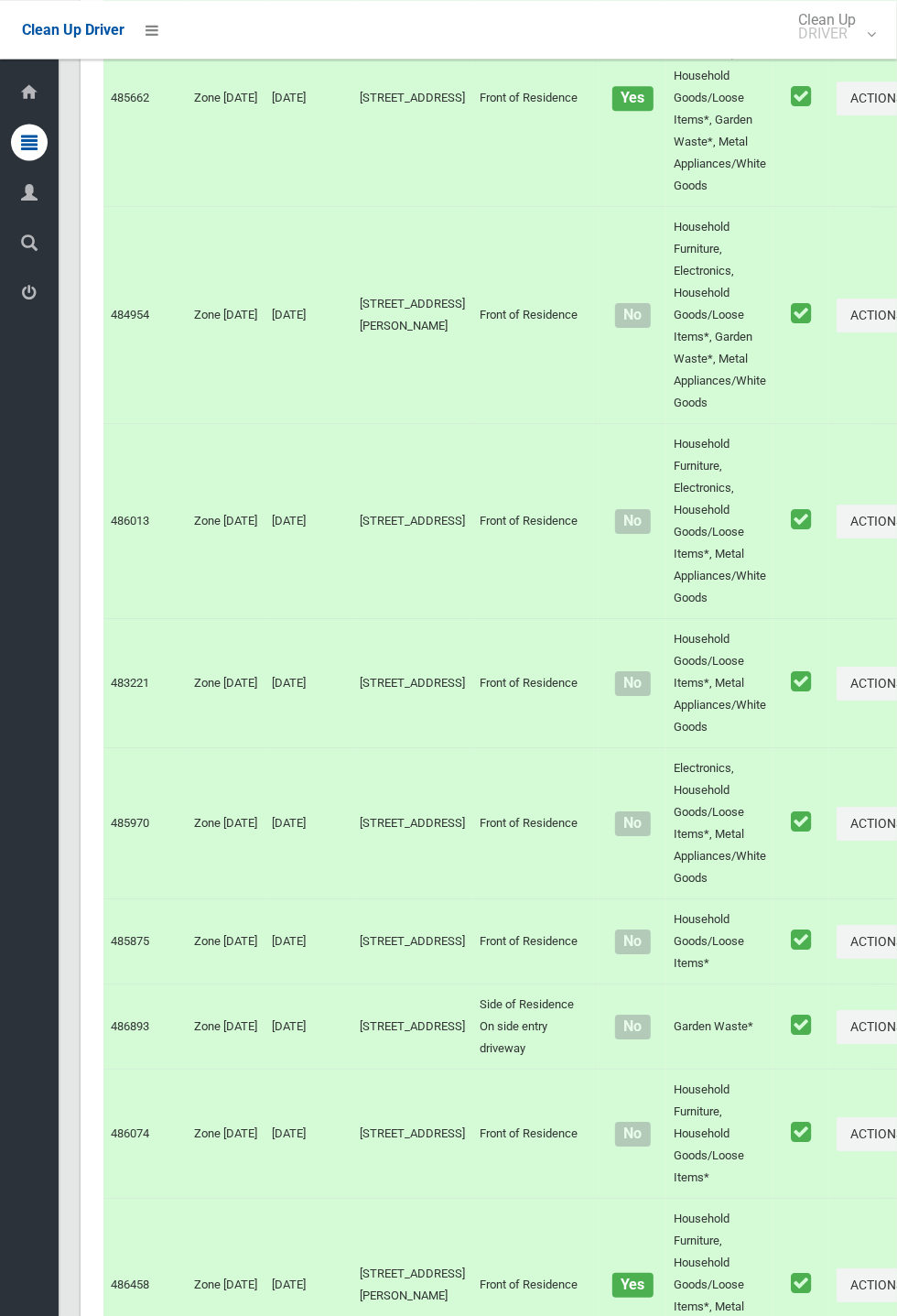
scroll to position [10141, 0]
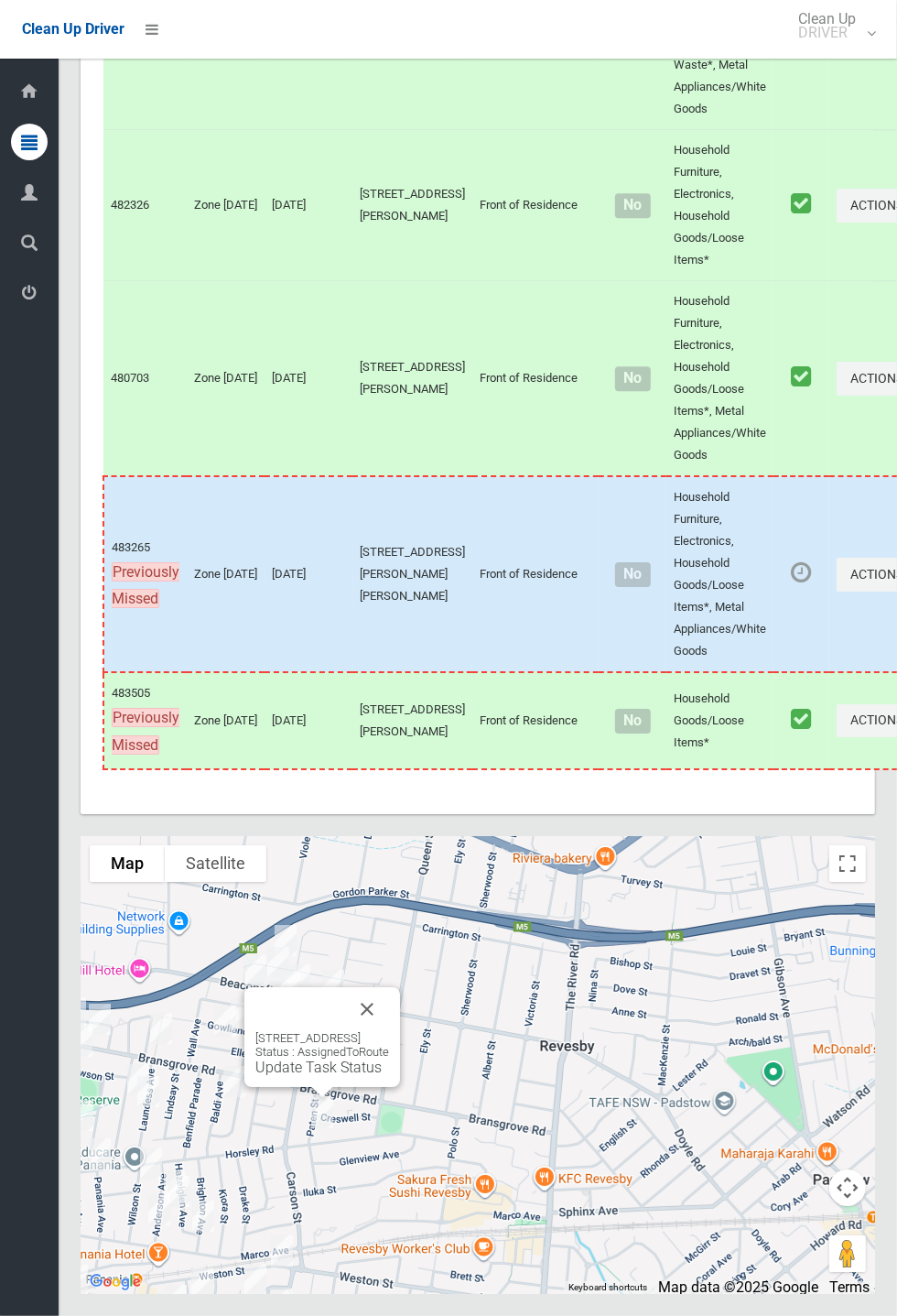
click at [389, 1031] on button "Close" at bounding box center [367, 1008] width 44 height 44
click at [318, 1035] on div "[STREET_ADDRESS] Status : AssignedToRoute Update Task Status" at bounding box center [320, 1011] width 134 height 45
click at [317, 1035] on link "Update Task Status" at bounding box center [316, 1025] width 126 height 17
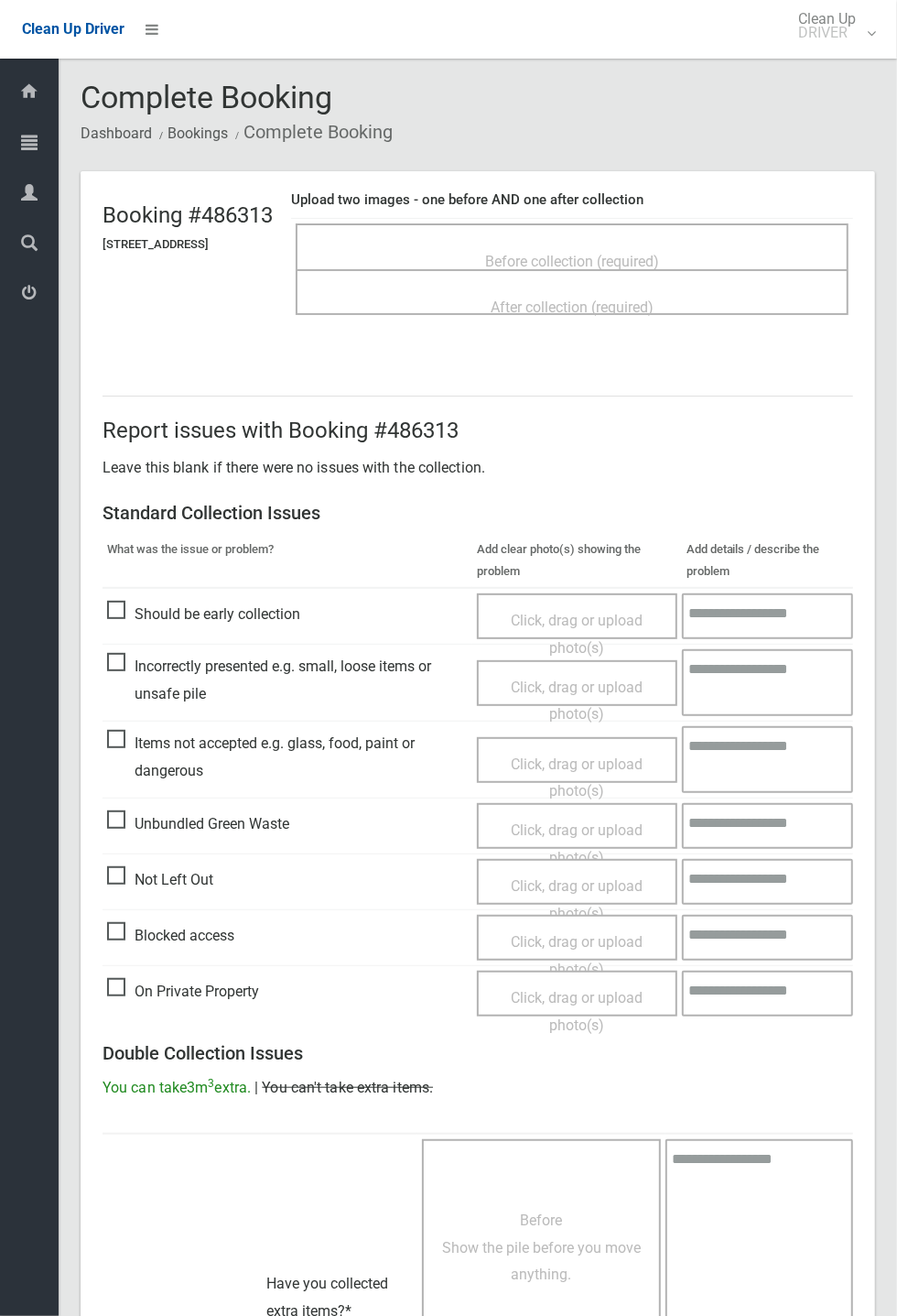
click at [538, 243] on div "Before collection (required)" at bounding box center [572, 260] width 513 height 34
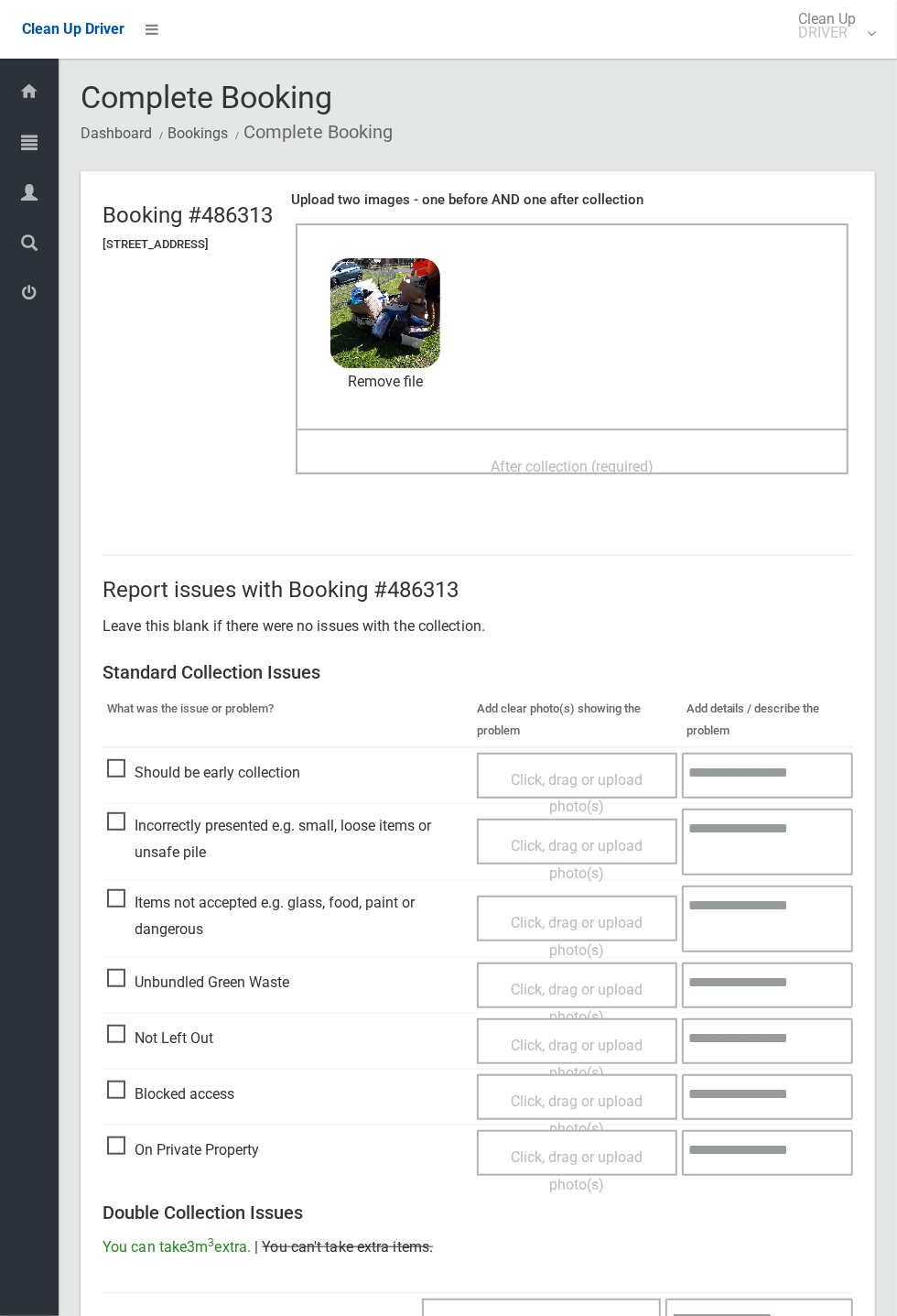
click at [583, 458] on span "After collection (required)" at bounding box center [572, 466] width 163 height 17
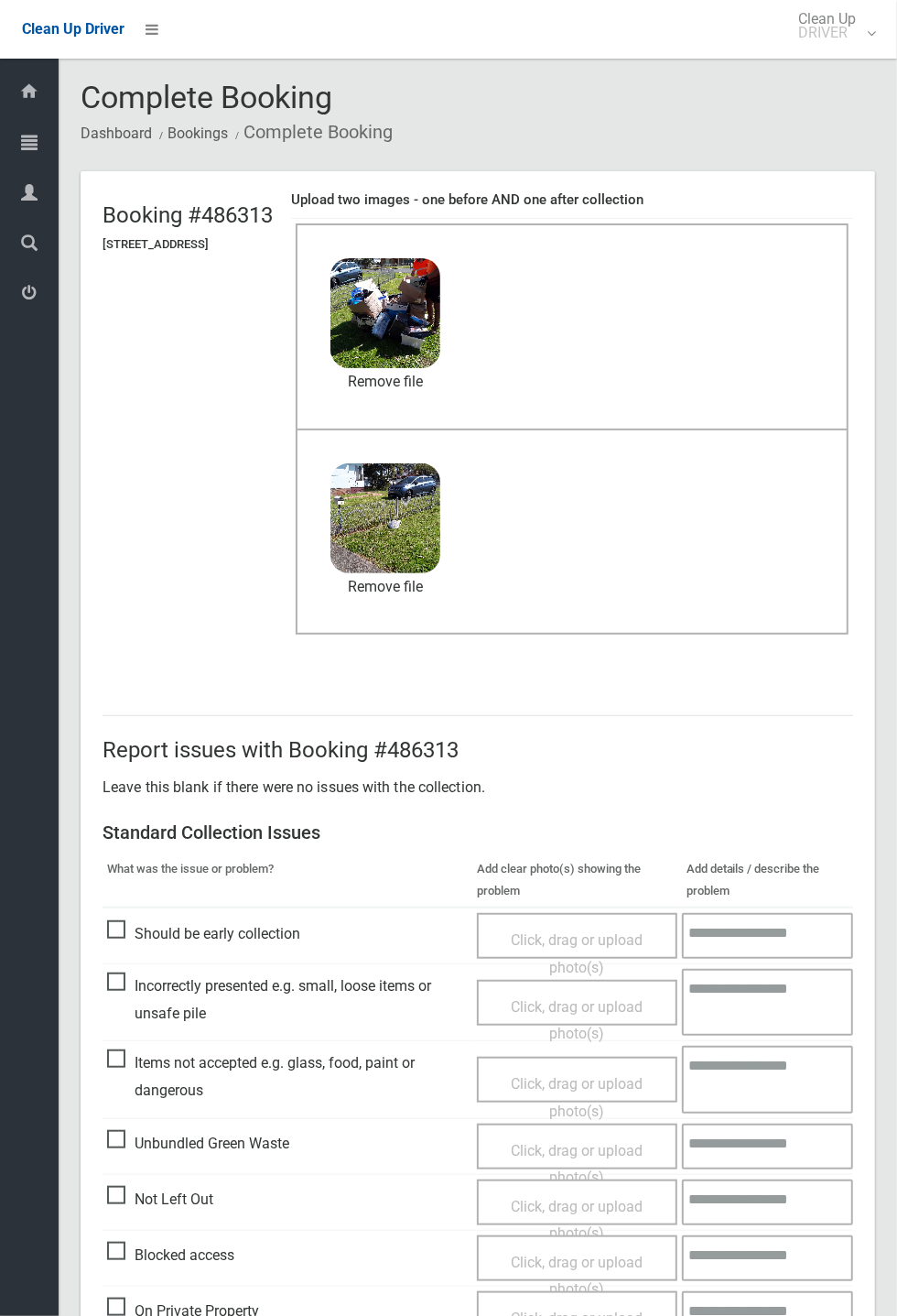
scroll to position [635, 0]
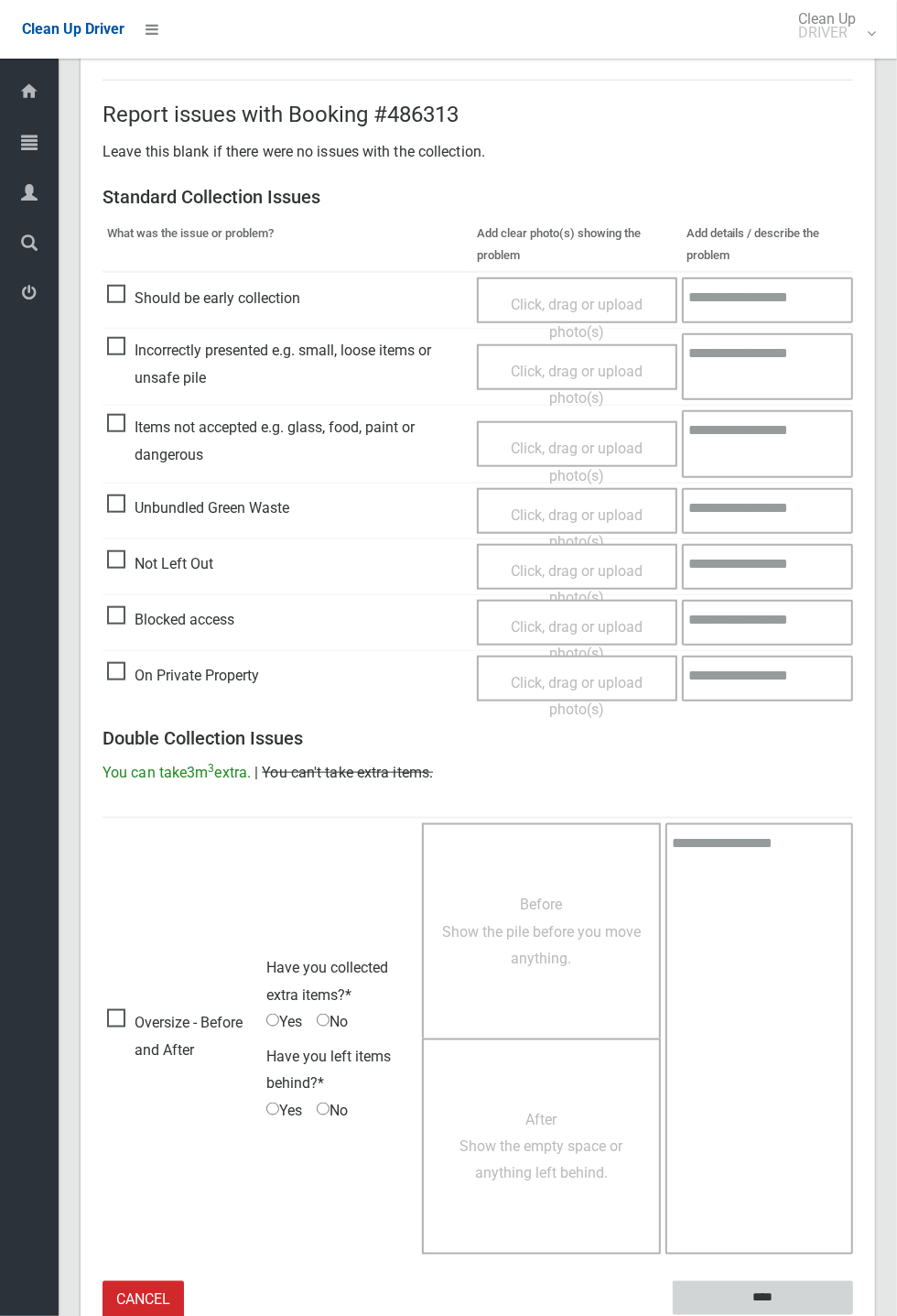
click at [853, 1315] on input "****" at bounding box center [763, 1298] width 180 height 34
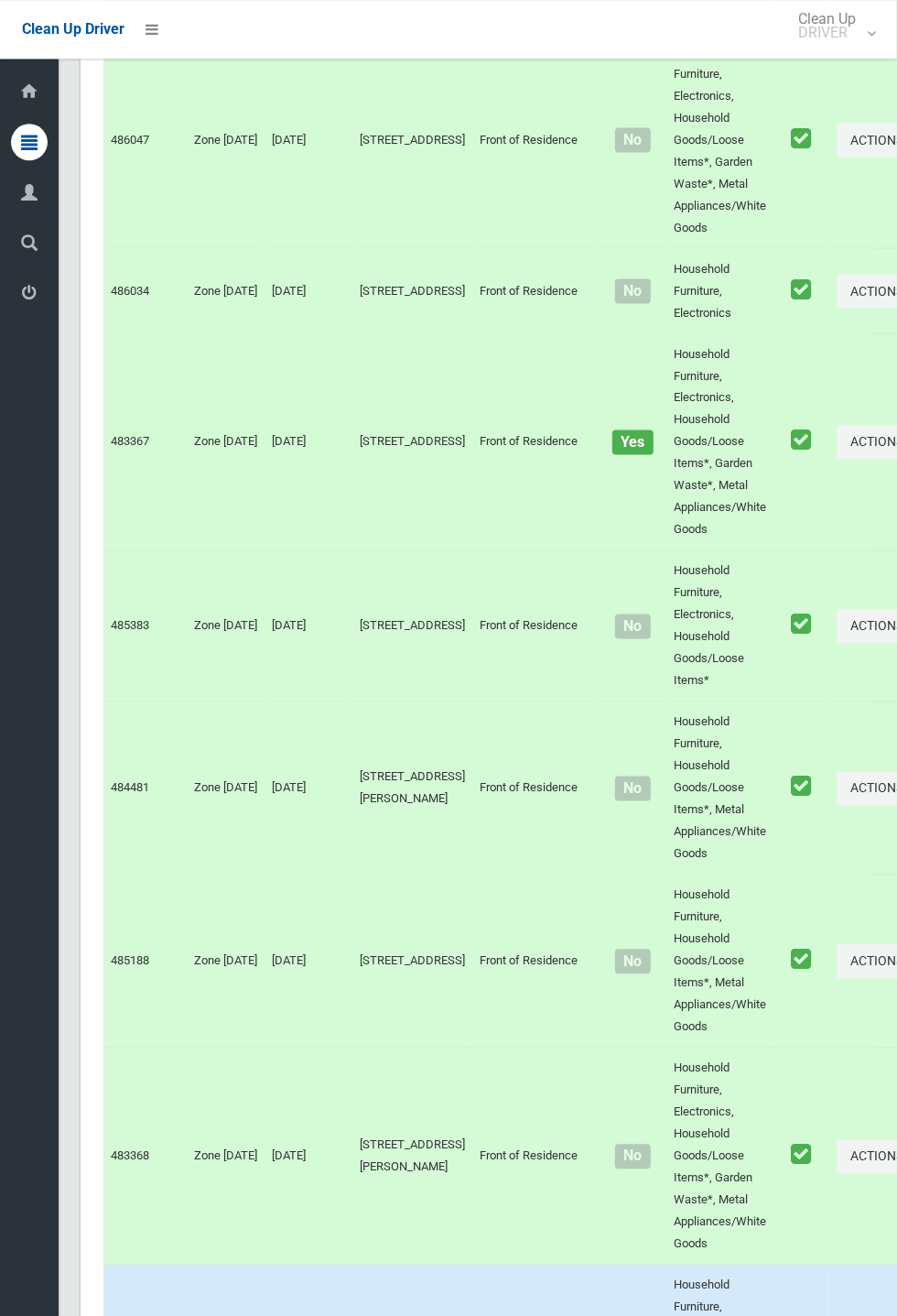
scroll to position [10141, 0]
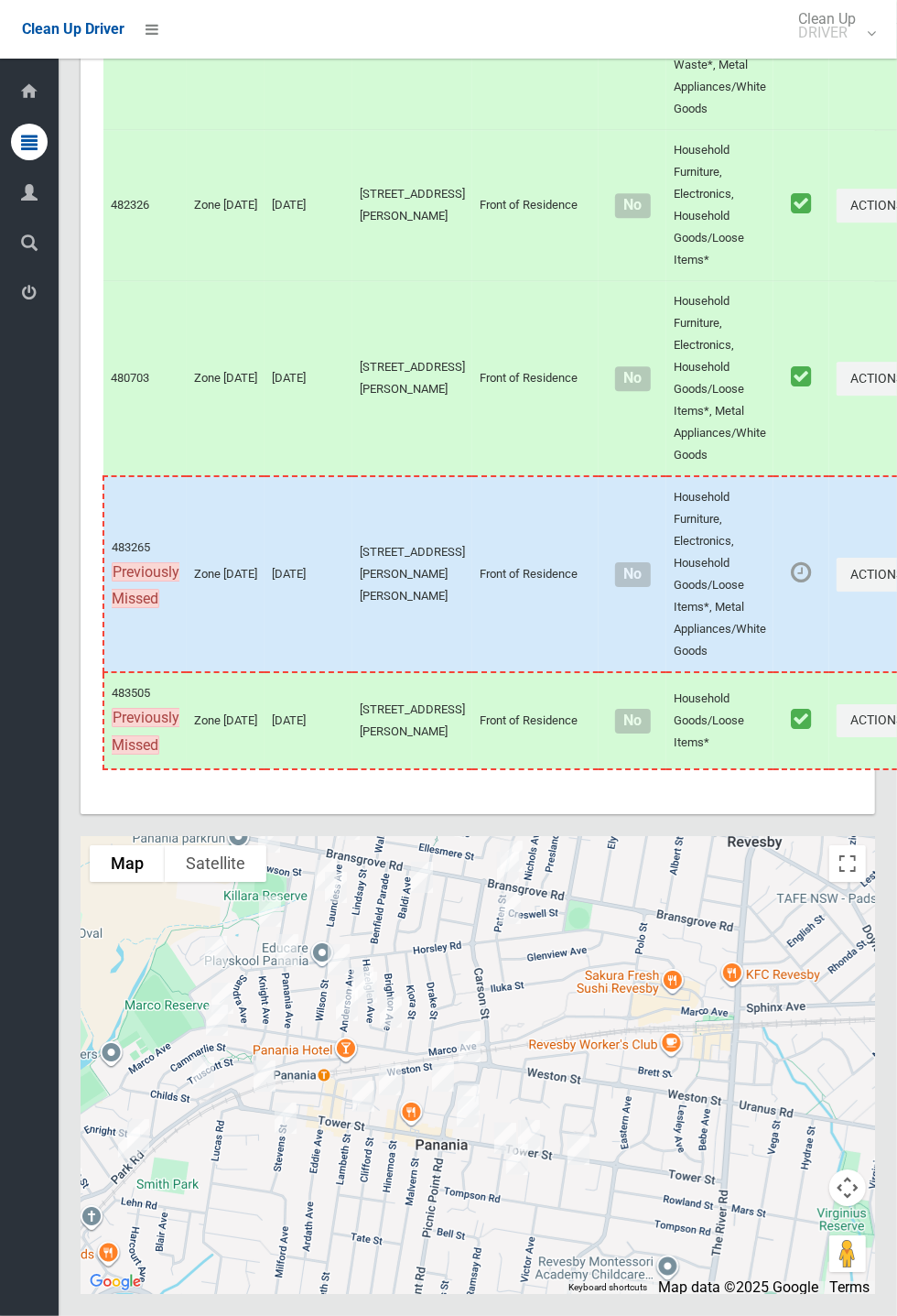
click at [410, 1268] on div at bounding box center [477, 1064] width 794 height 458
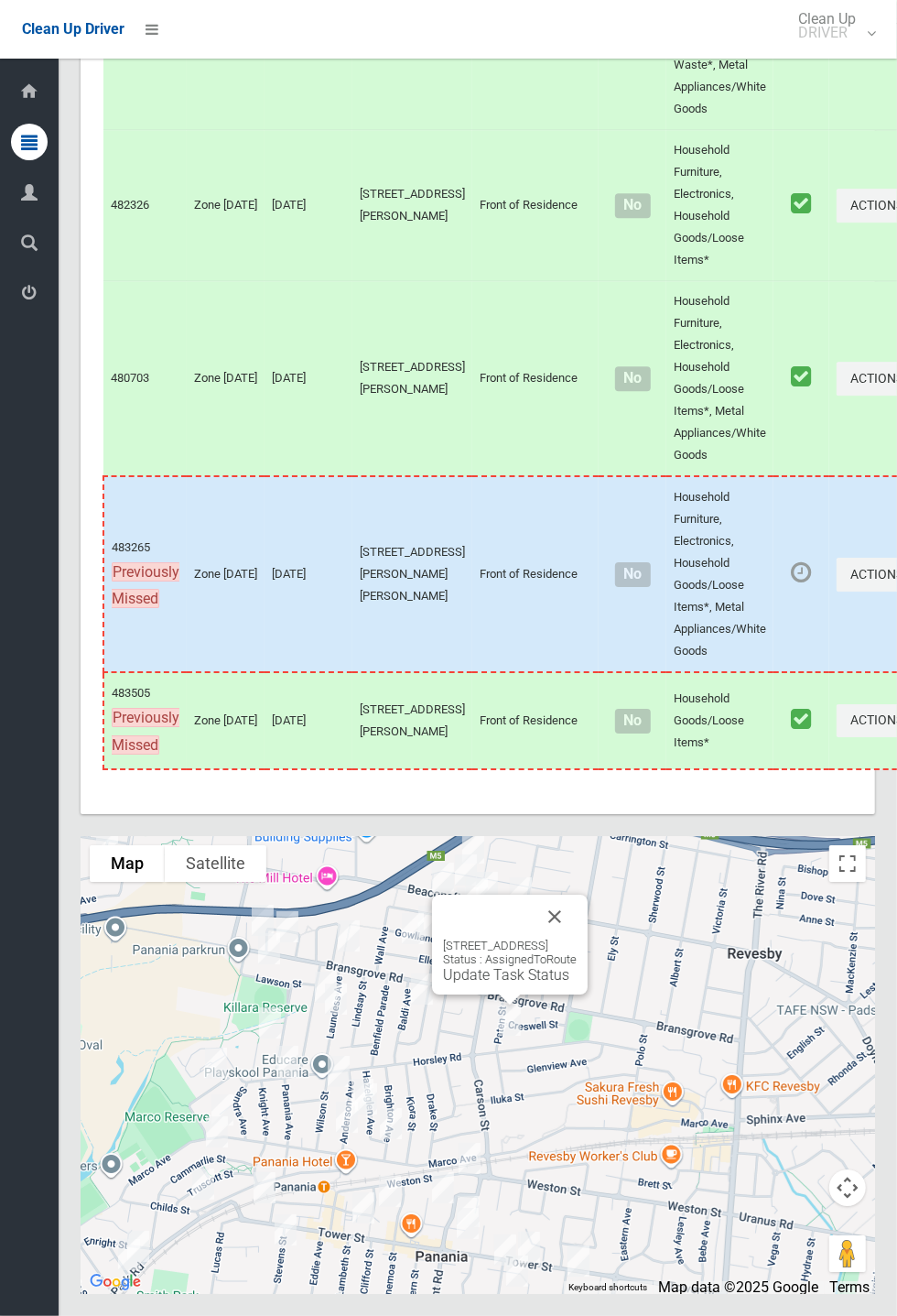
click at [576, 938] on button "Close" at bounding box center [554, 916] width 44 height 44
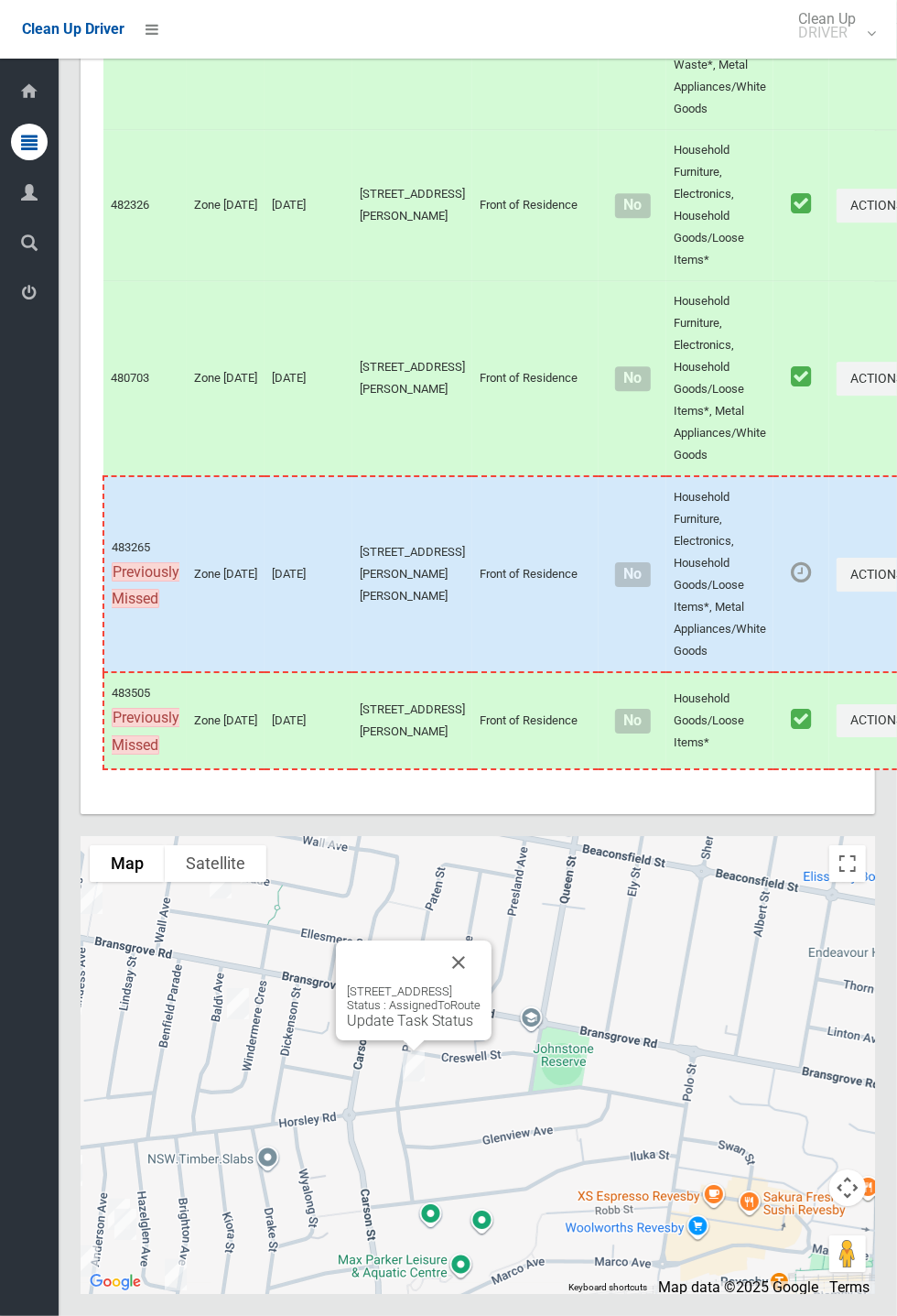
click at [413, 1029] on link "Update Task Status" at bounding box center [409, 1020] width 126 height 17
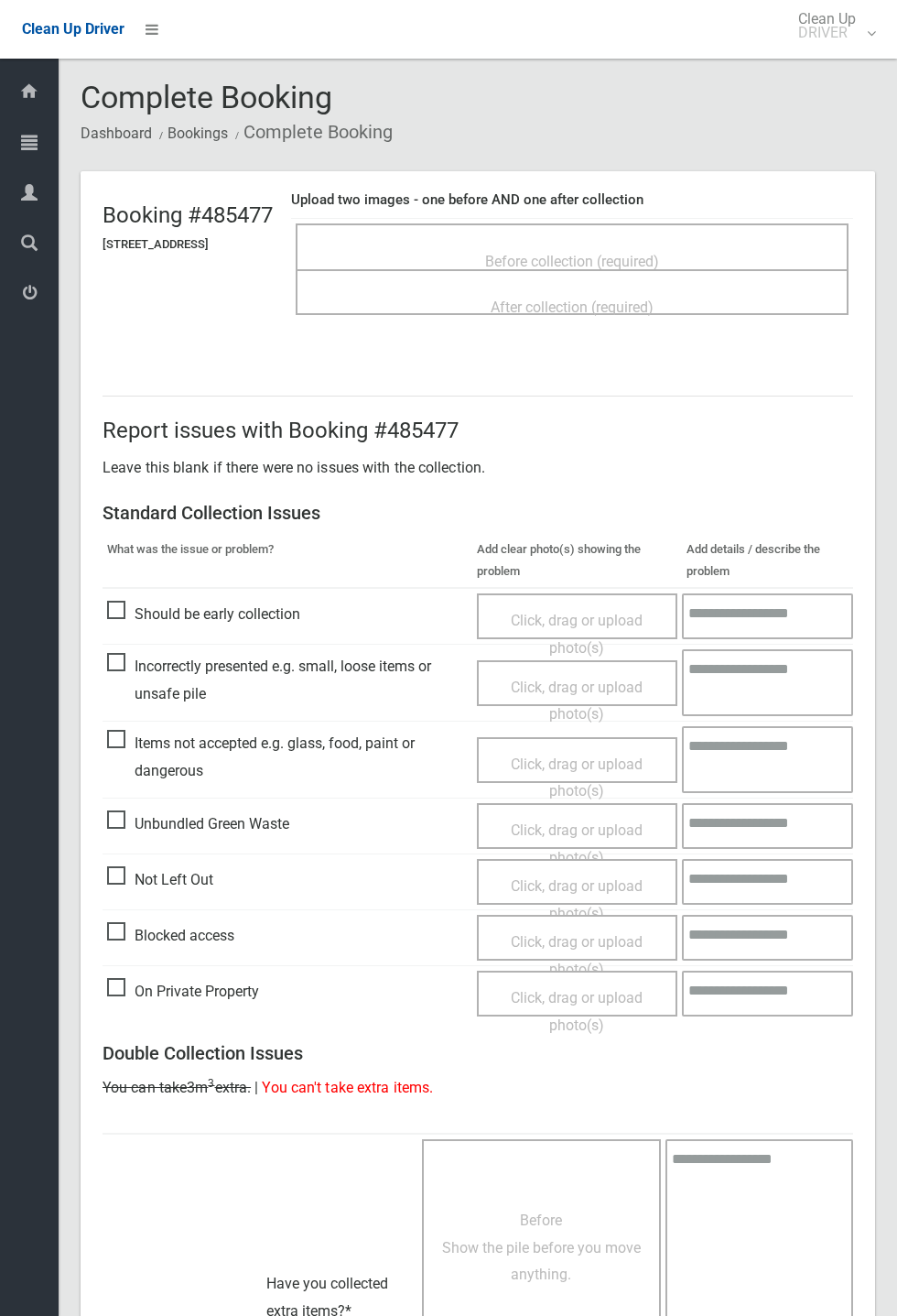
click at [642, 255] on span "Before collection (required)" at bounding box center [571, 261] width 174 height 17
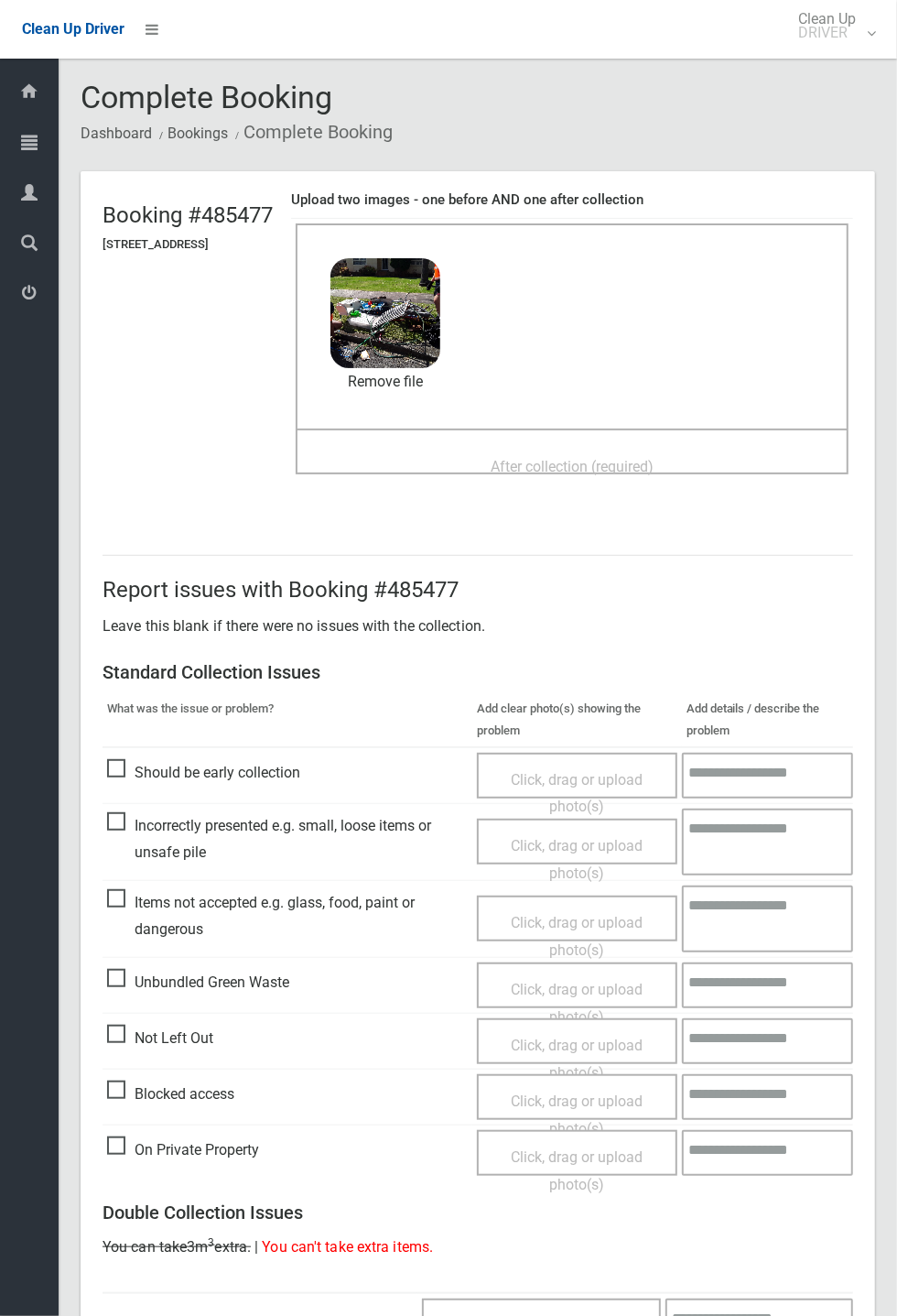
click at [538, 461] on span "After collection (required)" at bounding box center [572, 466] width 163 height 17
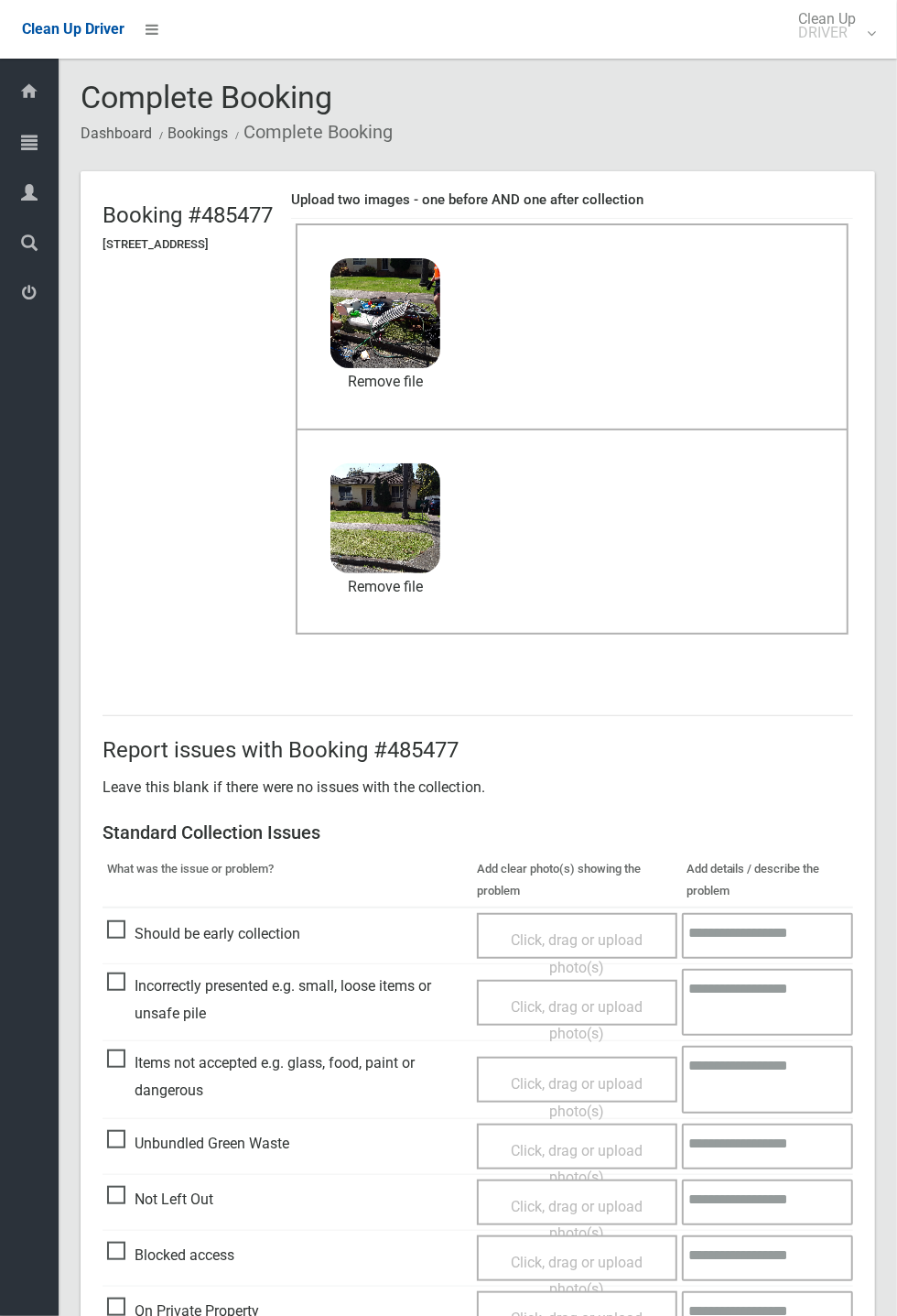
scroll to position [635, 0]
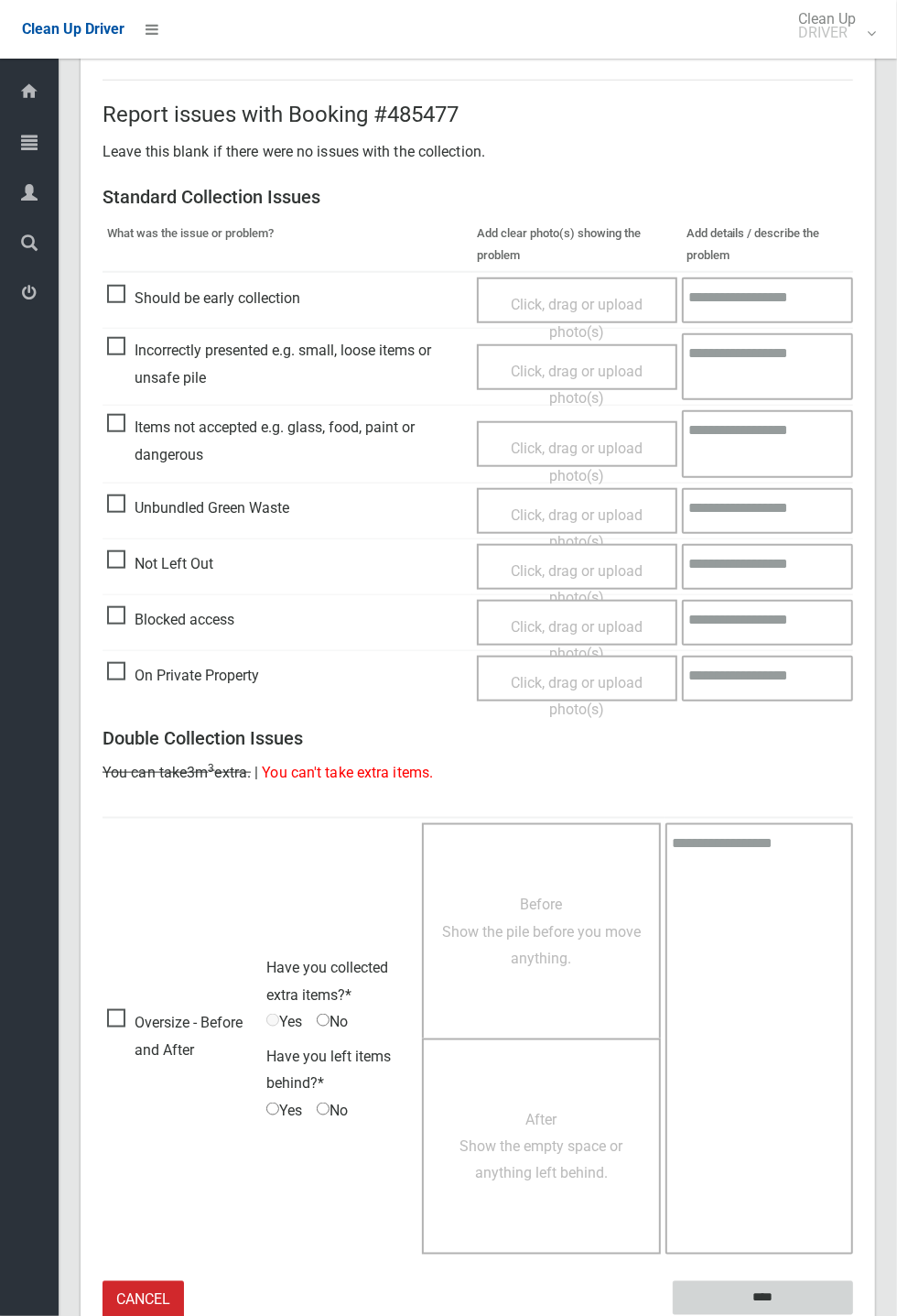
click at [776, 1288] on input "****" at bounding box center [763, 1298] width 180 height 34
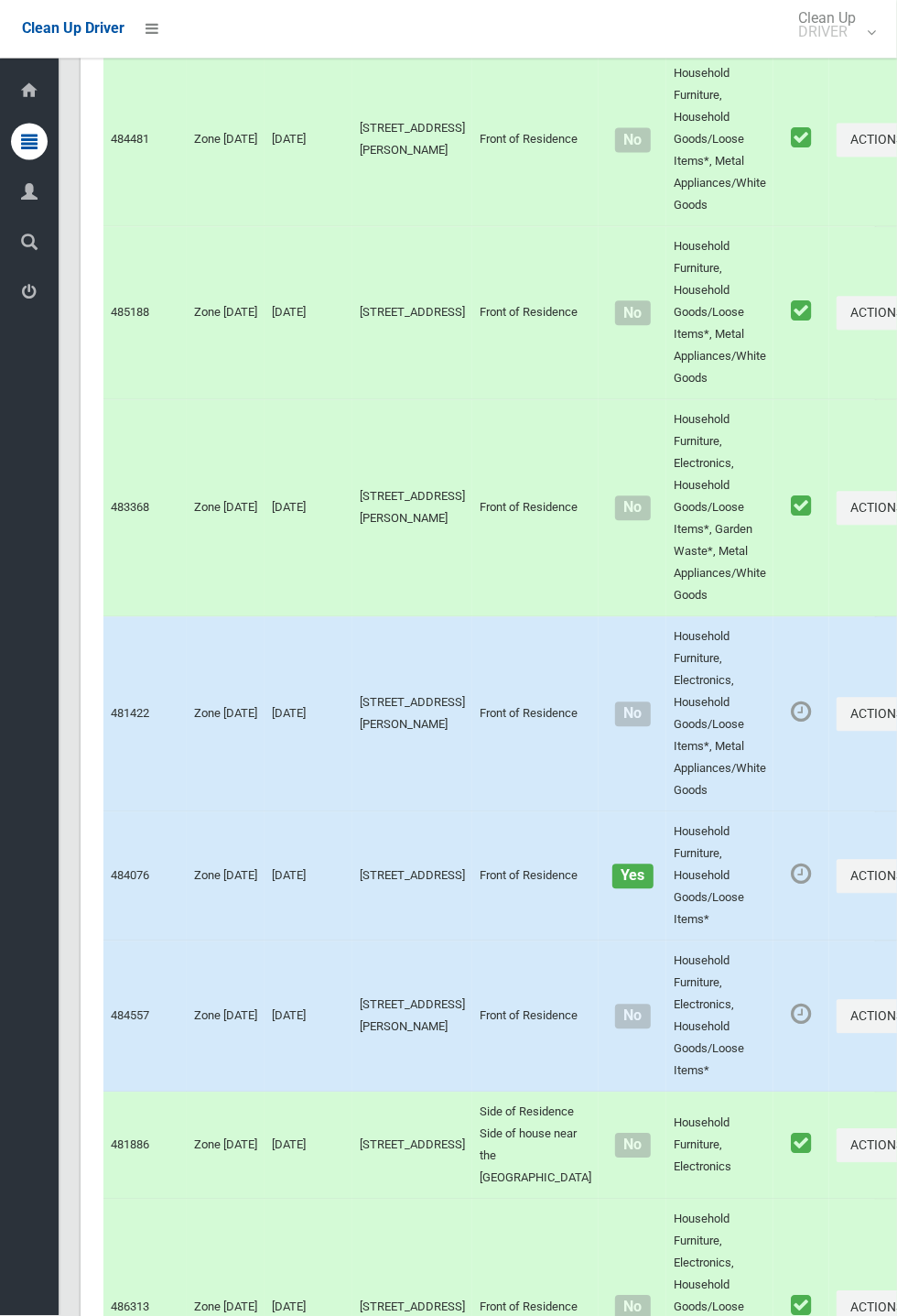
scroll to position [10141, 0]
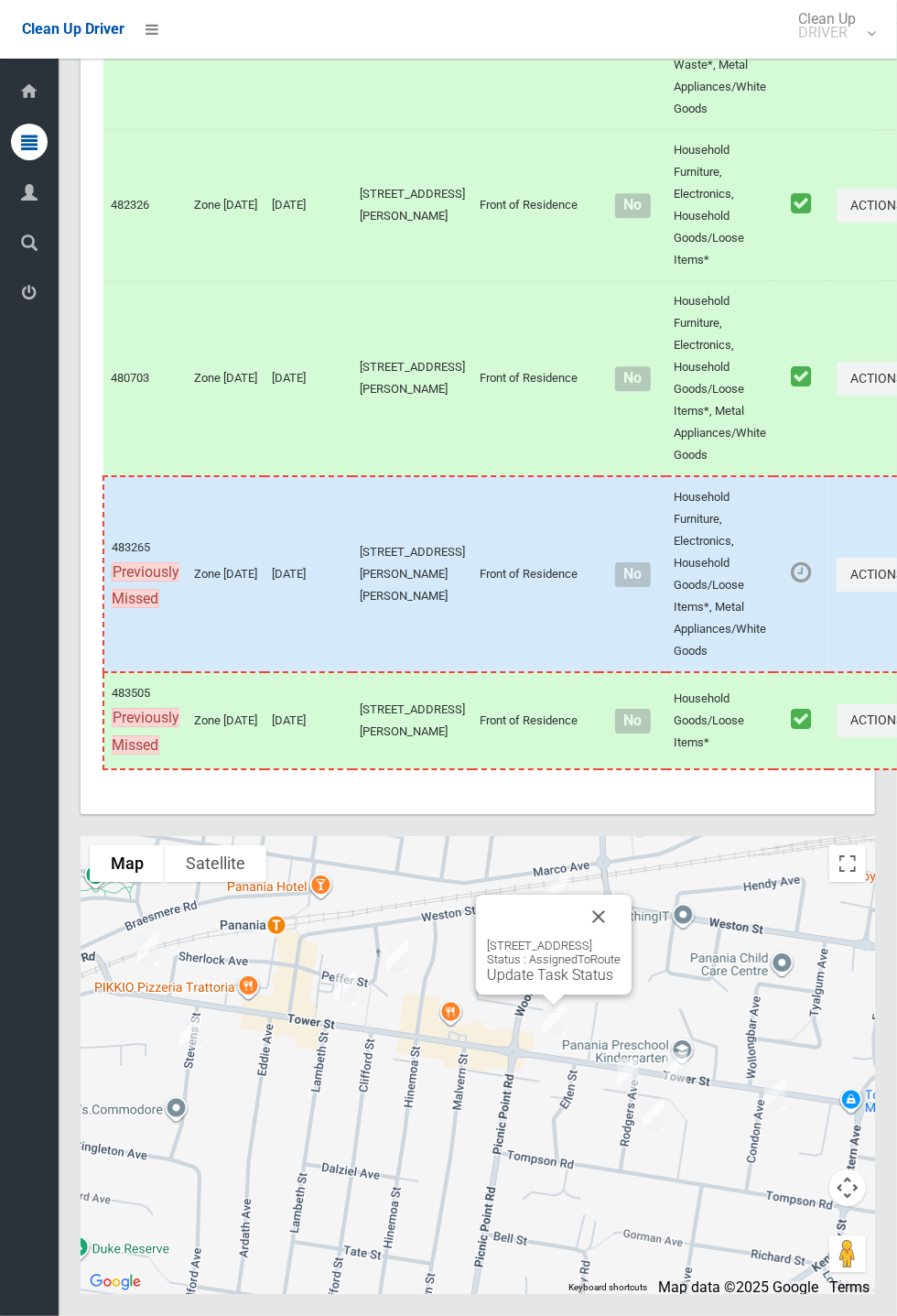
click at [631, 994] on div "124 Tower Street, PANANIA NSW 2213 Status : AssignedToRoute Update Task Status" at bounding box center [553, 944] width 156 height 100
click at [621, 938] on button "Close" at bounding box center [598, 916] width 44 height 44
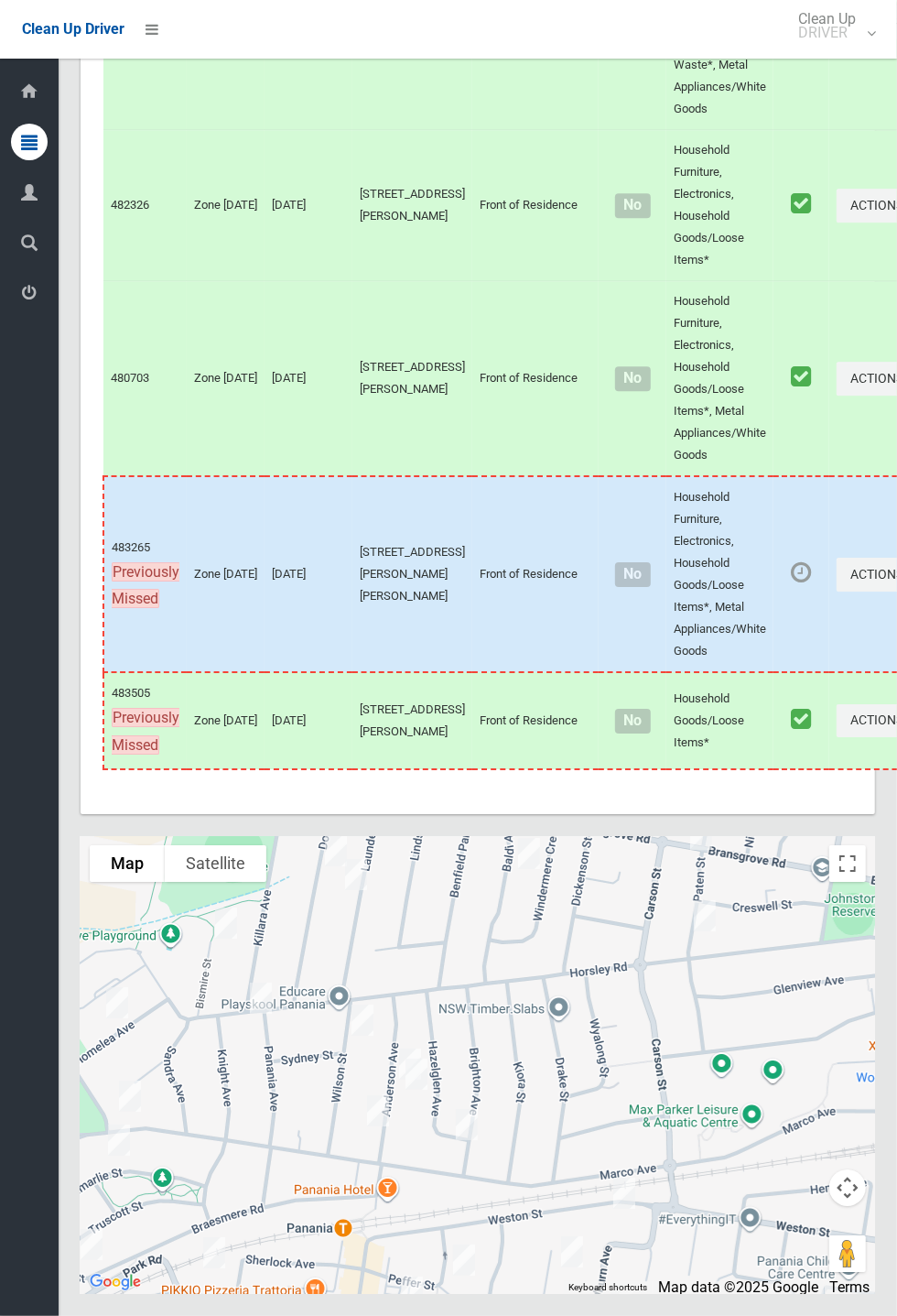
scroll to position [10130, 0]
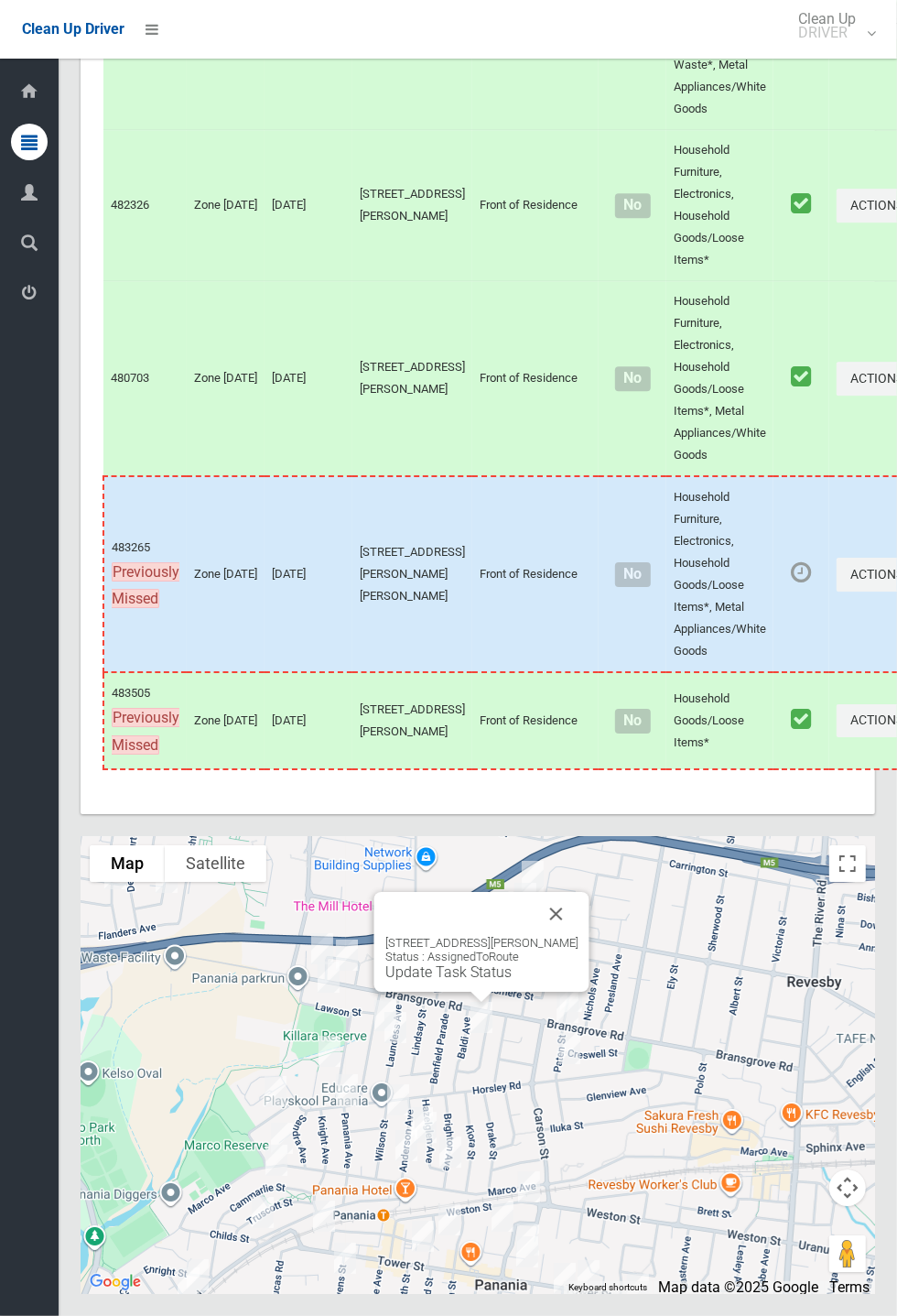
click at [576, 935] on button "Close" at bounding box center [556, 913] width 44 height 44
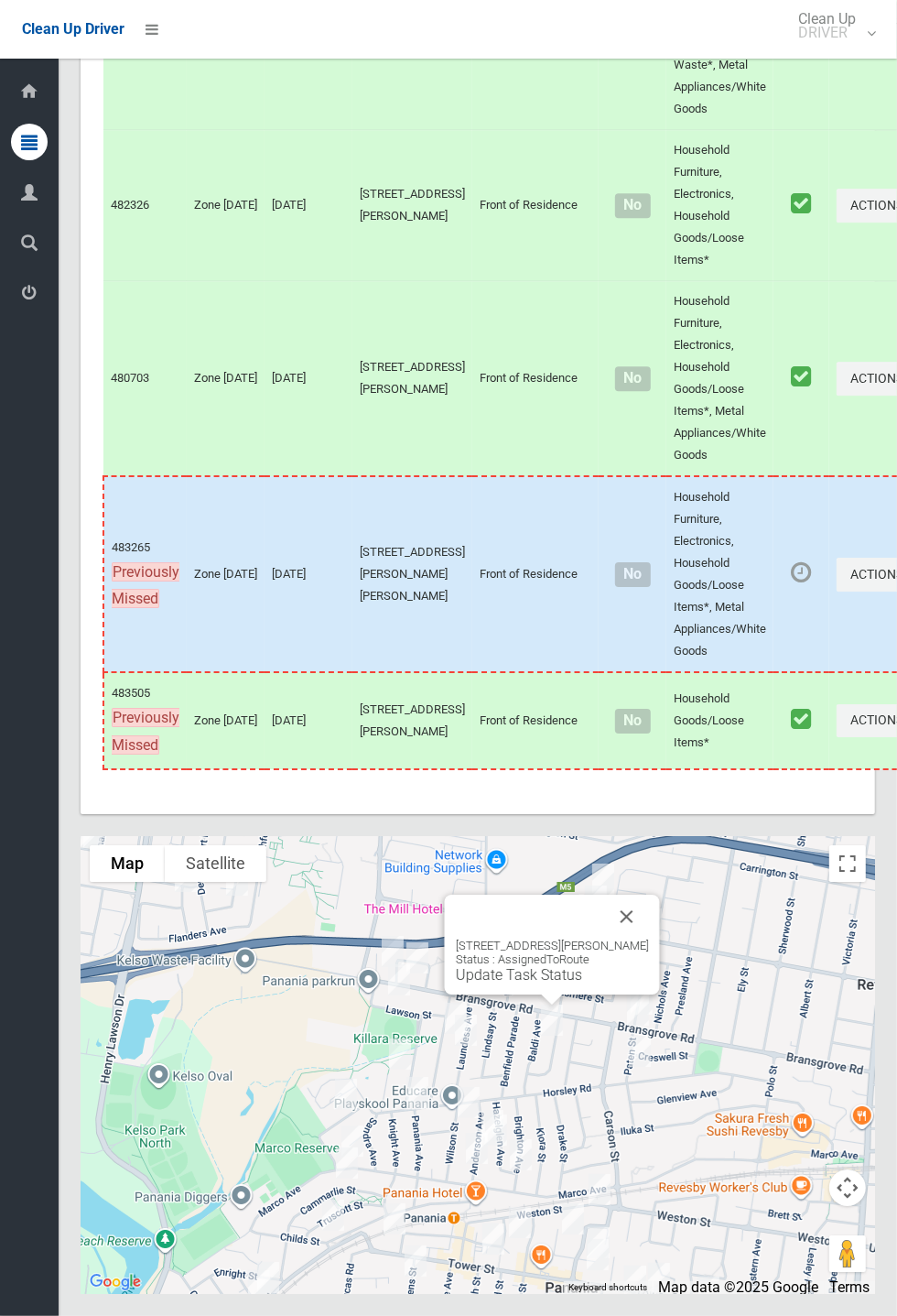
click at [566, 984] on link "Update Task Status" at bounding box center [518, 974] width 126 height 17
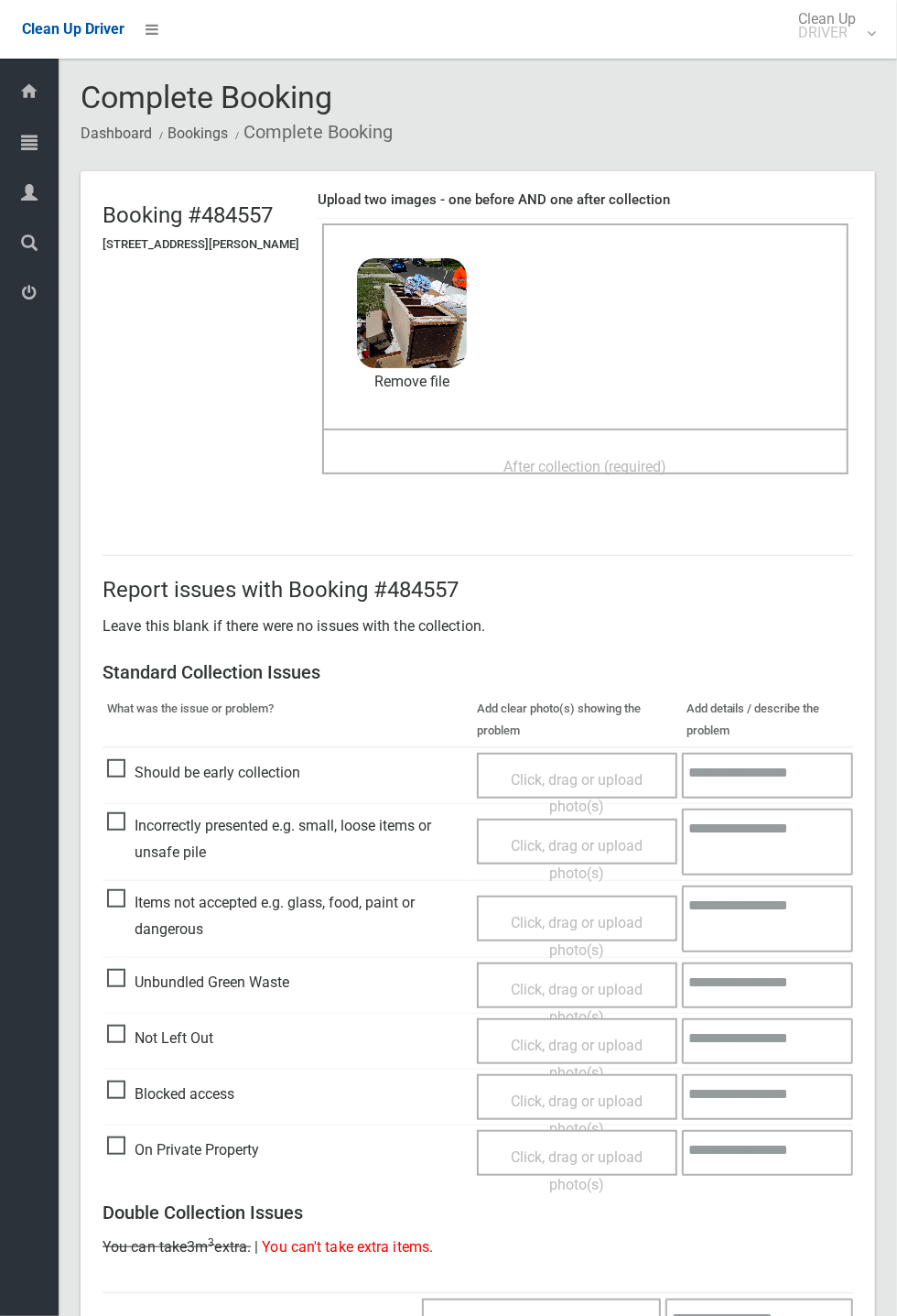
click at [544, 448] on div "After collection (required)" at bounding box center [586, 465] width 486 height 34
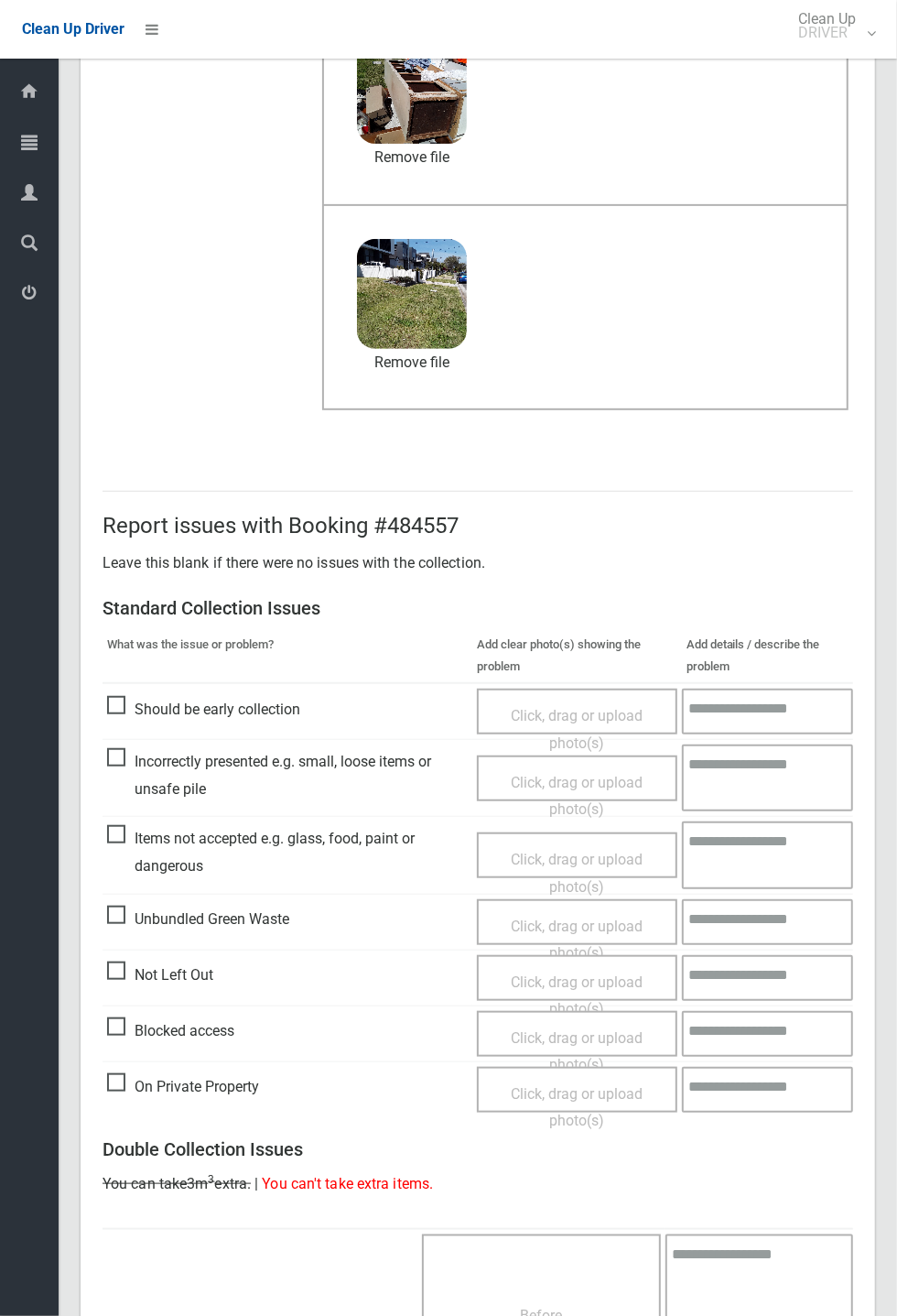
scroll to position [635, 0]
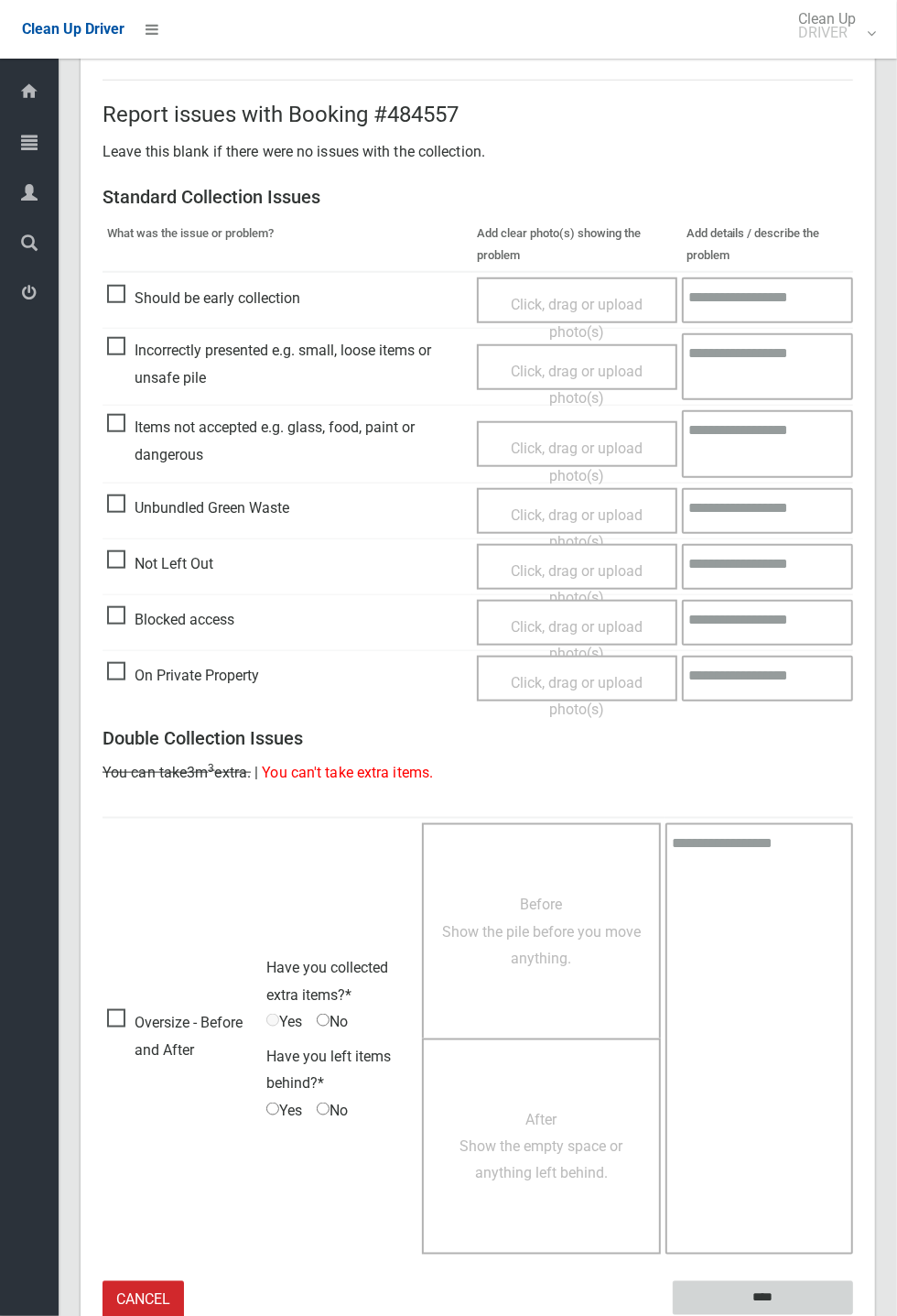
click at [815, 1285] on input "****" at bounding box center [763, 1298] width 180 height 34
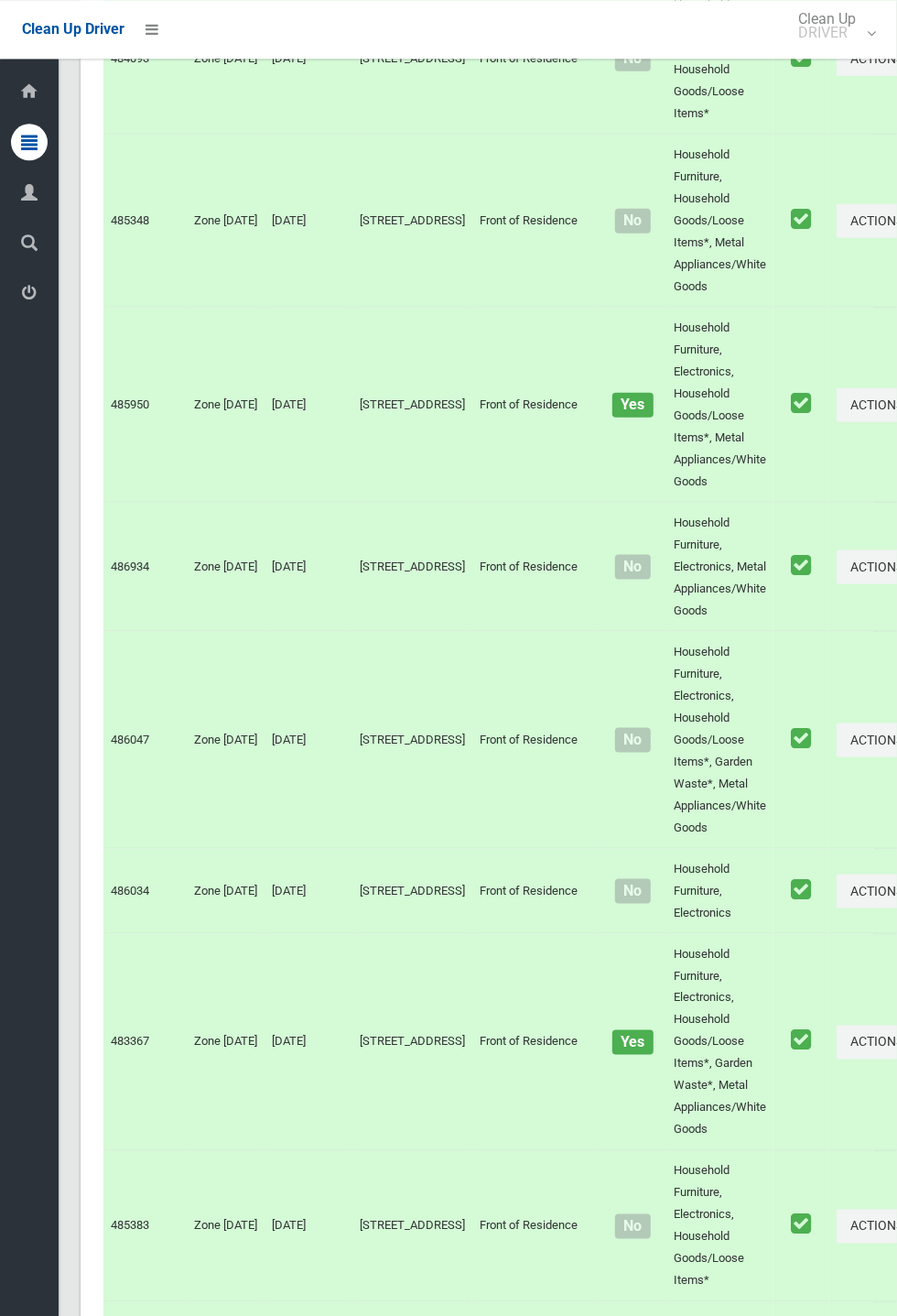
scroll to position [10141, 0]
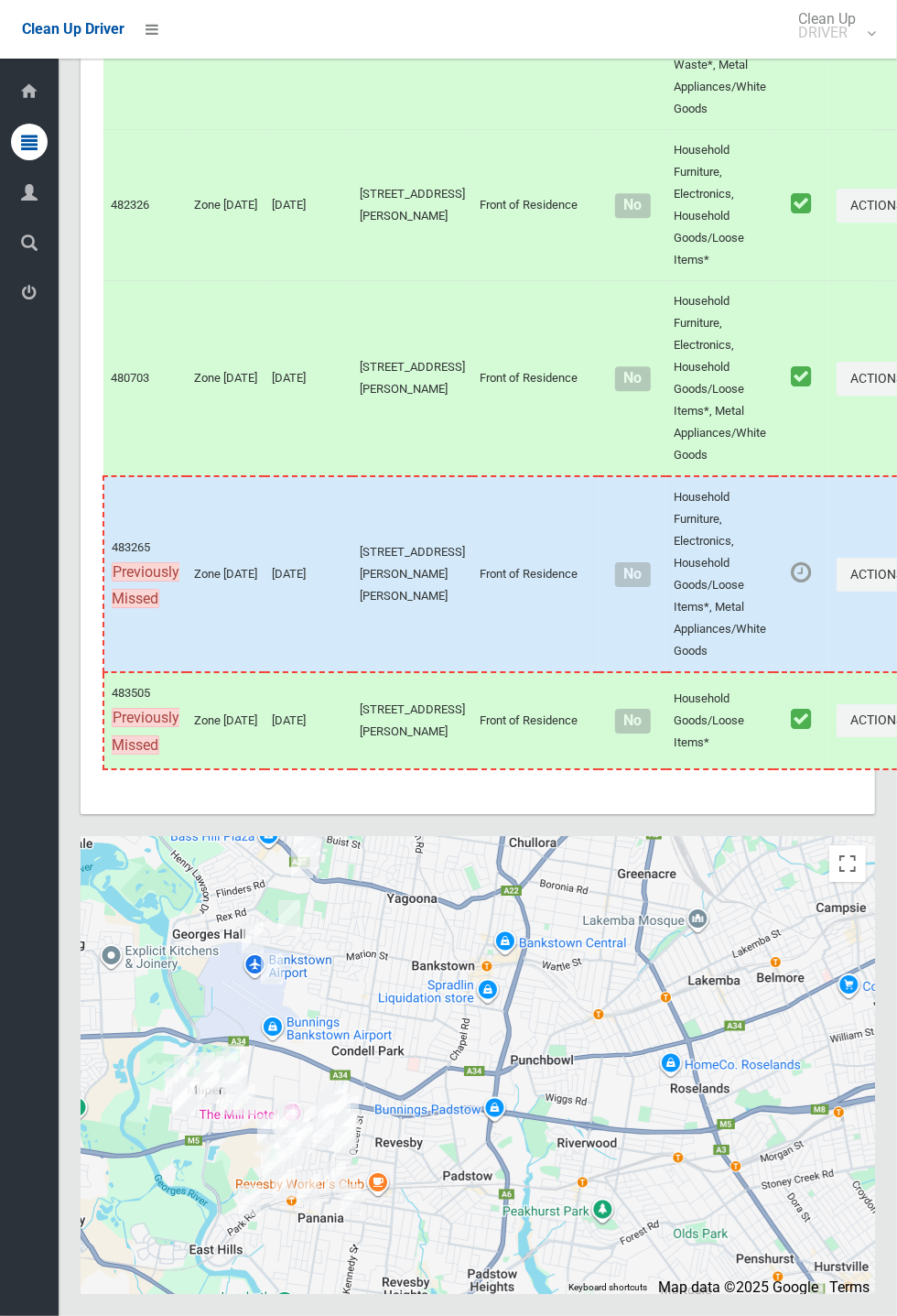
click at [852, 459] on td "Actions Unmark as Collected View Booking Details" at bounding box center [881, 379] width 103 height 196
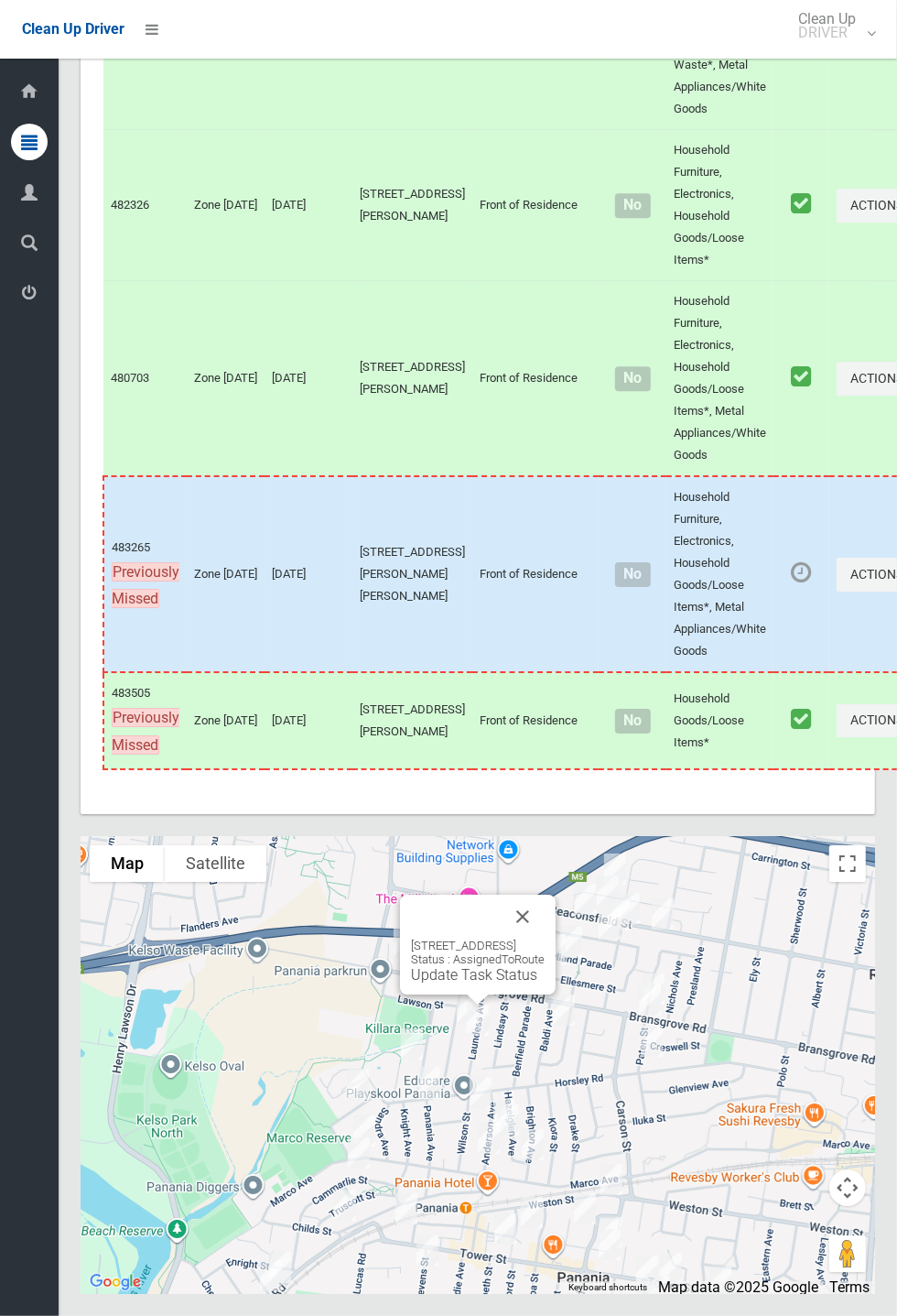
click at [545, 938] on button "Close" at bounding box center [522, 916] width 44 height 44
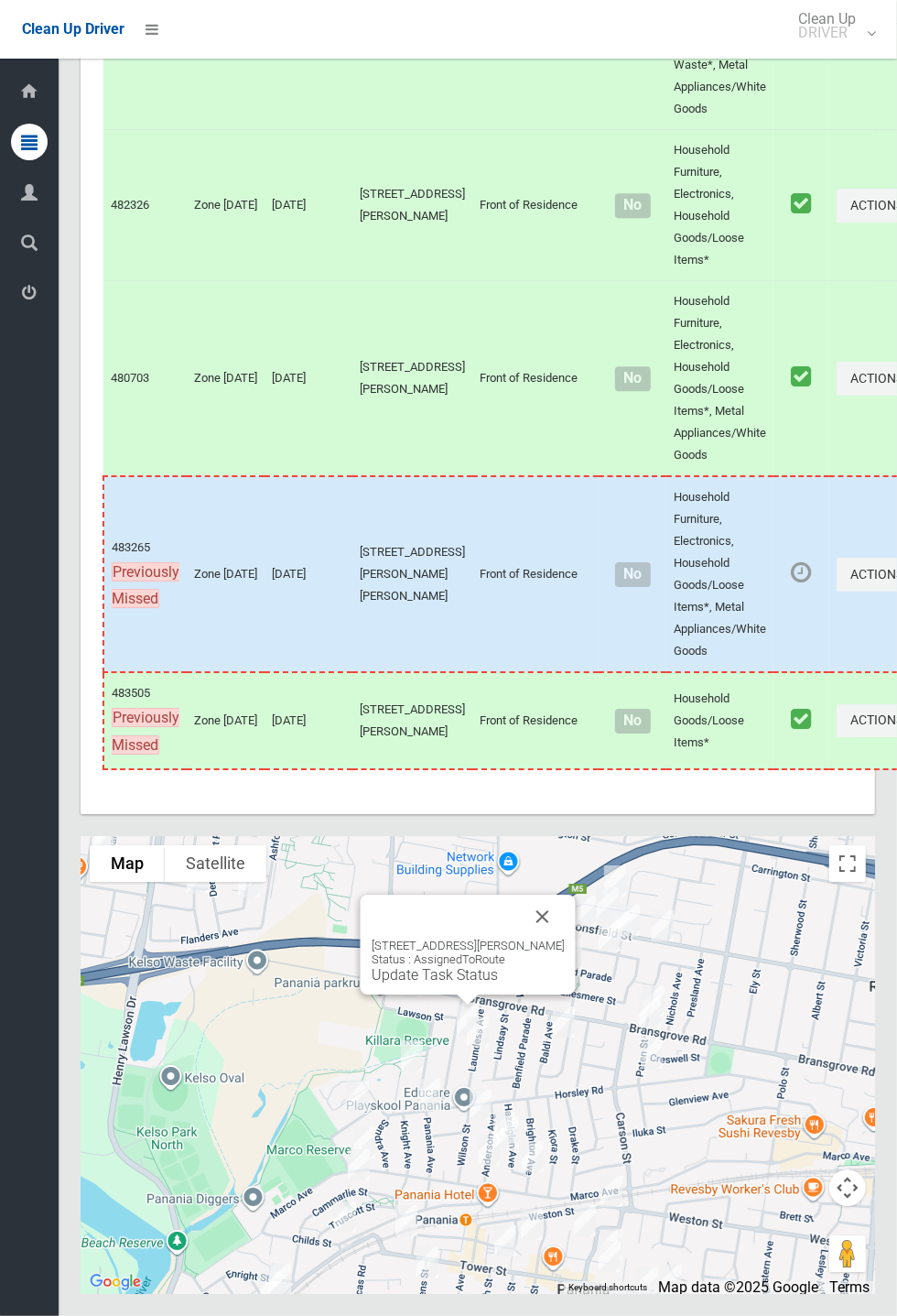
click at [565, 938] on button "Close" at bounding box center [543, 916] width 44 height 44
click at [473, 995] on div "[STREET_ADDRESS] Status : AssignedToRoute Update Task Status" at bounding box center [477, 972] width 134 height 45
click at [455, 995] on div "24A Laundess Avenue, PANANIA NSW 2213 Status : AssignedToRoute Update Task Stat…" at bounding box center [477, 972] width 134 height 45
click at [437, 995] on link "Update Task Status" at bounding box center [474, 987] width 126 height 17
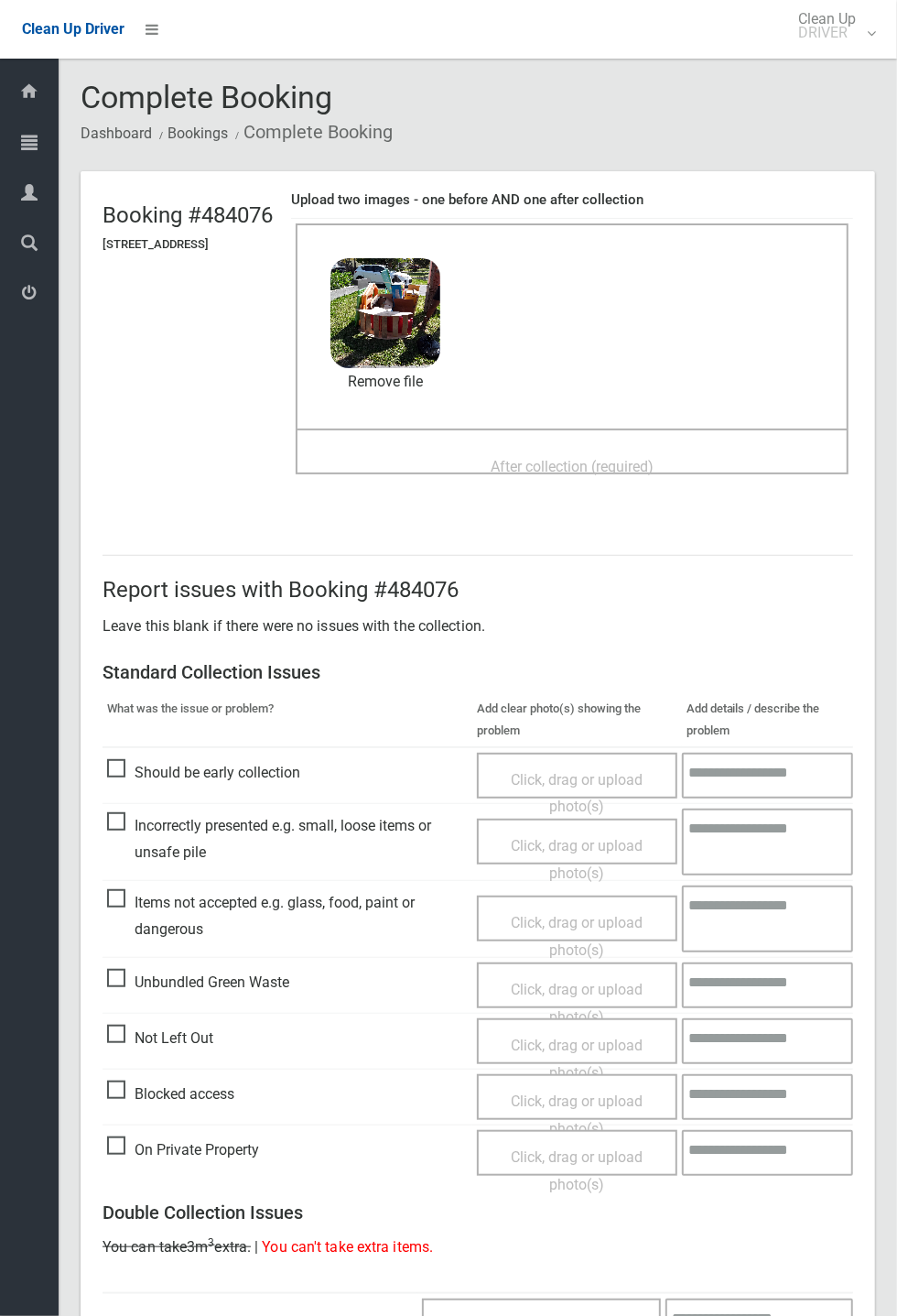
click at [563, 458] on span "After collection (required)" at bounding box center [572, 466] width 163 height 17
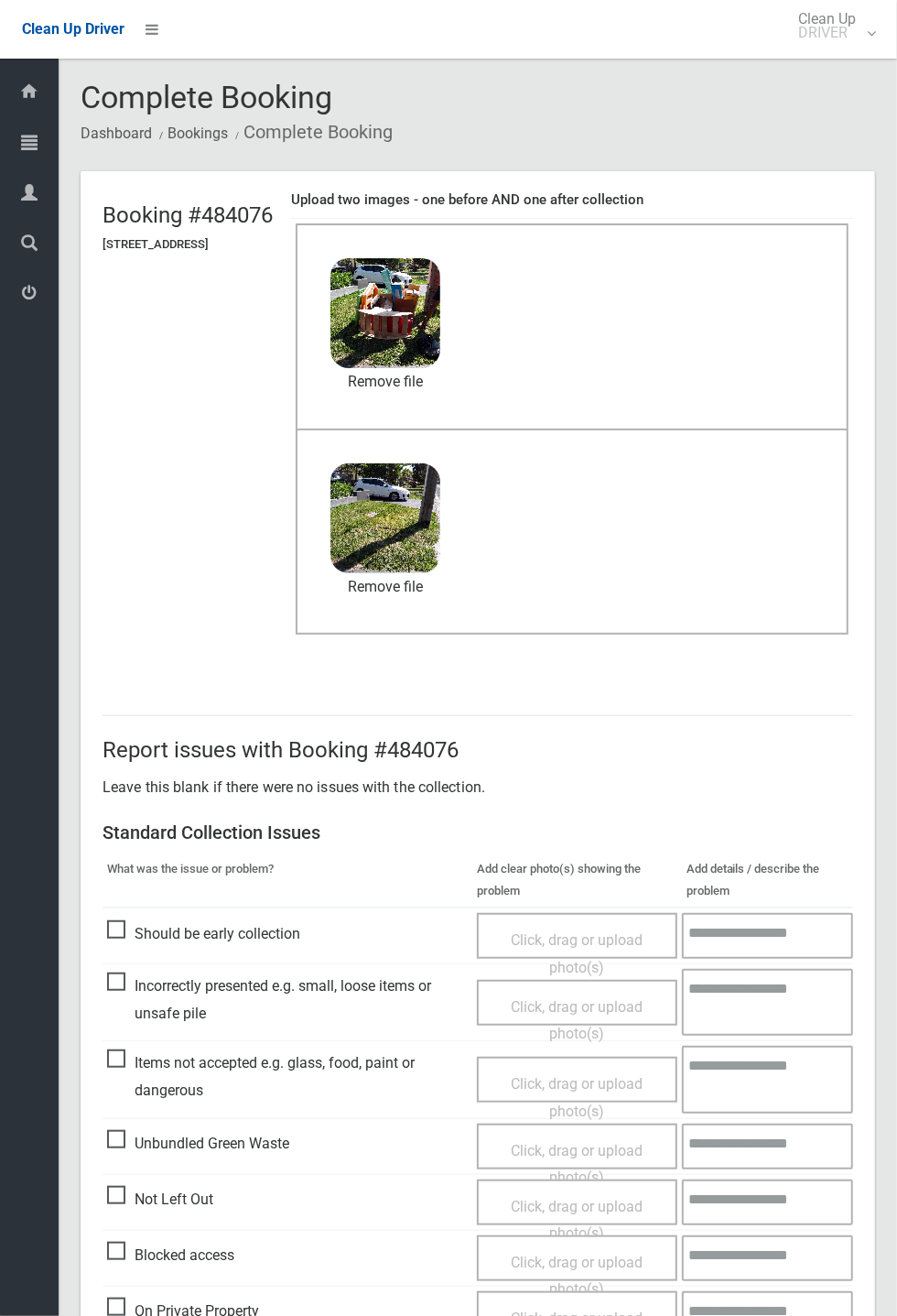
scroll to position [635, 0]
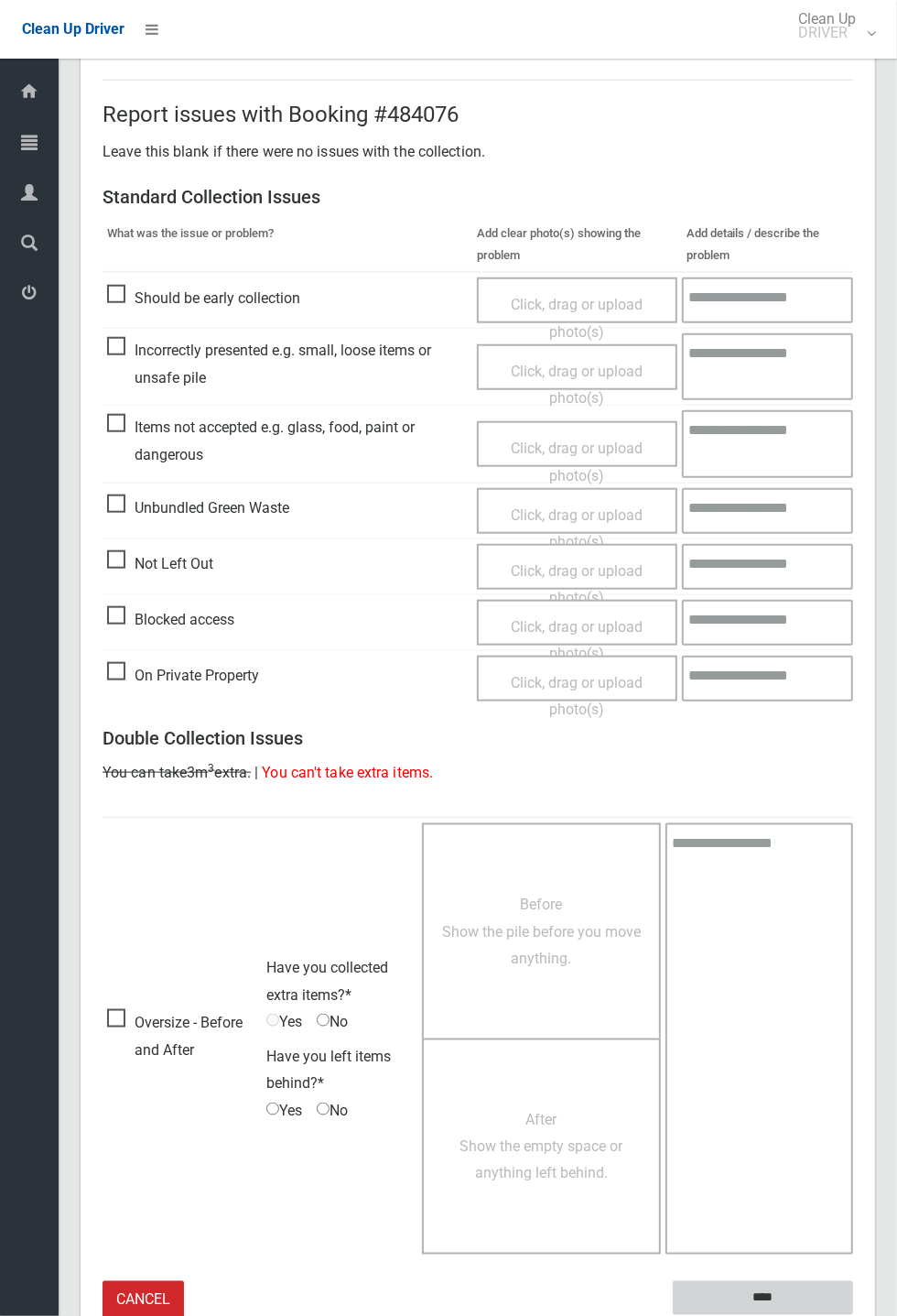
click at [853, 1315] on input "****" at bounding box center [763, 1298] width 180 height 34
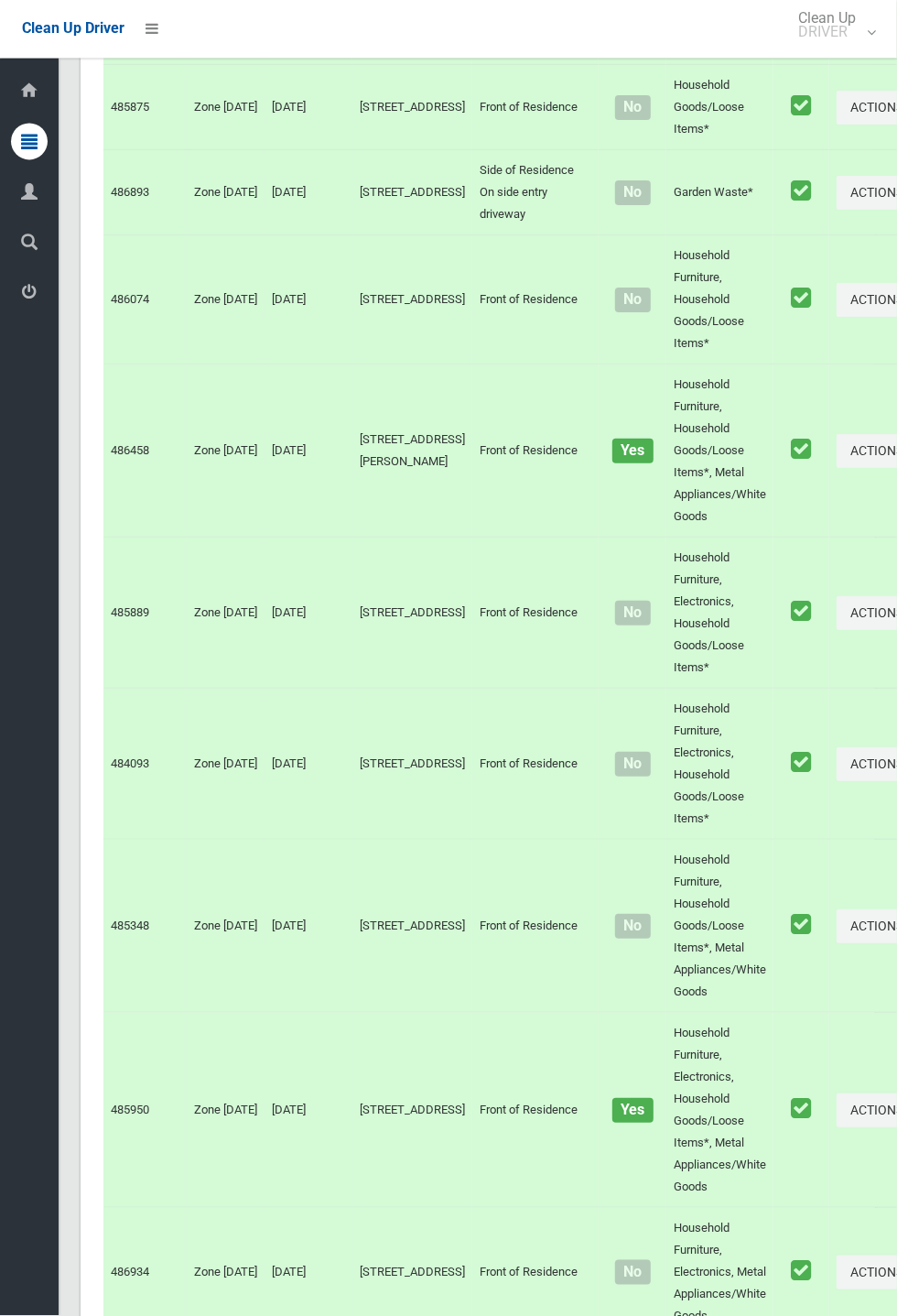
scroll to position [10141, 0]
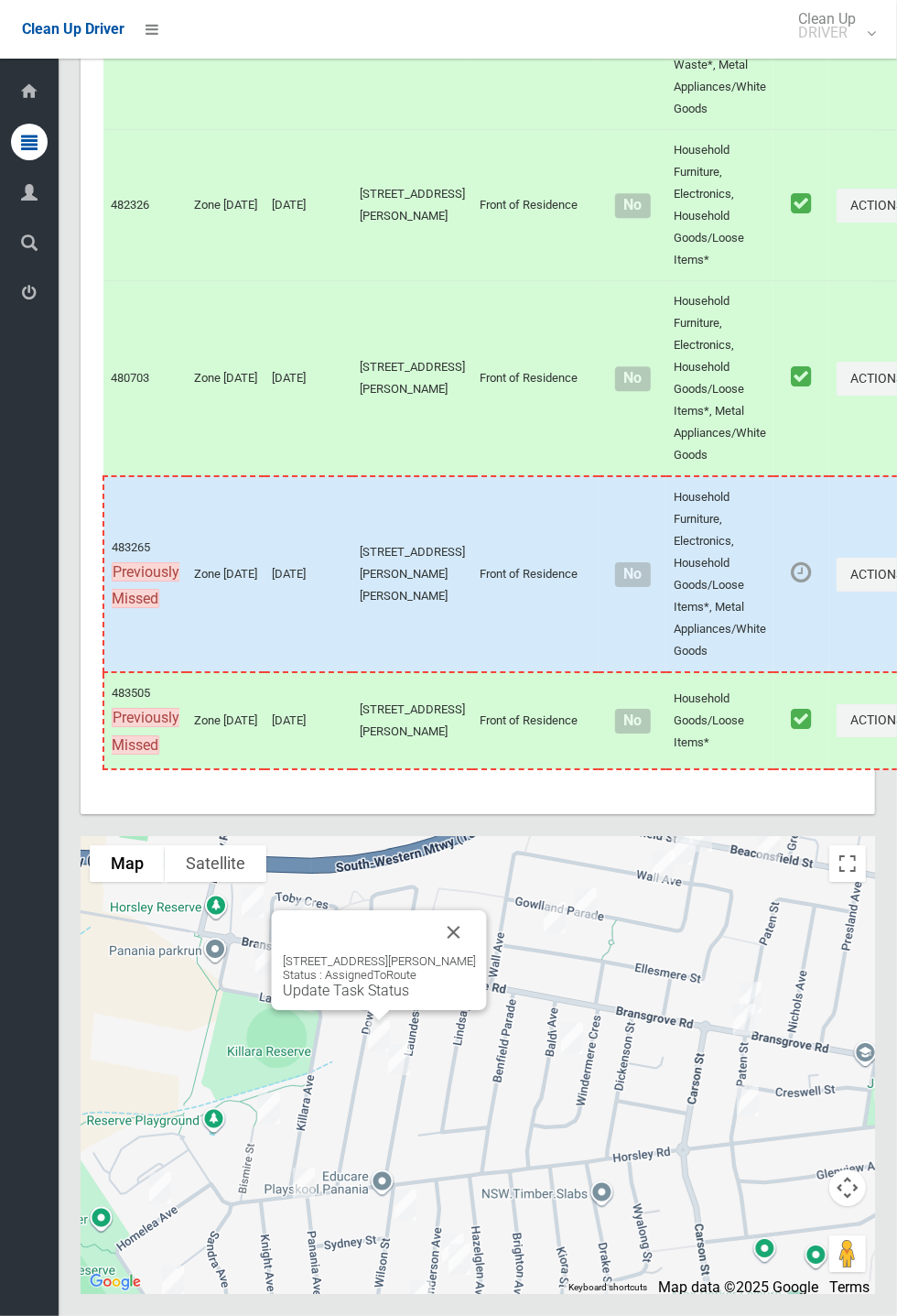
click at [374, 999] on link "Update Task Status" at bounding box center [346, 990] width 126 height 17
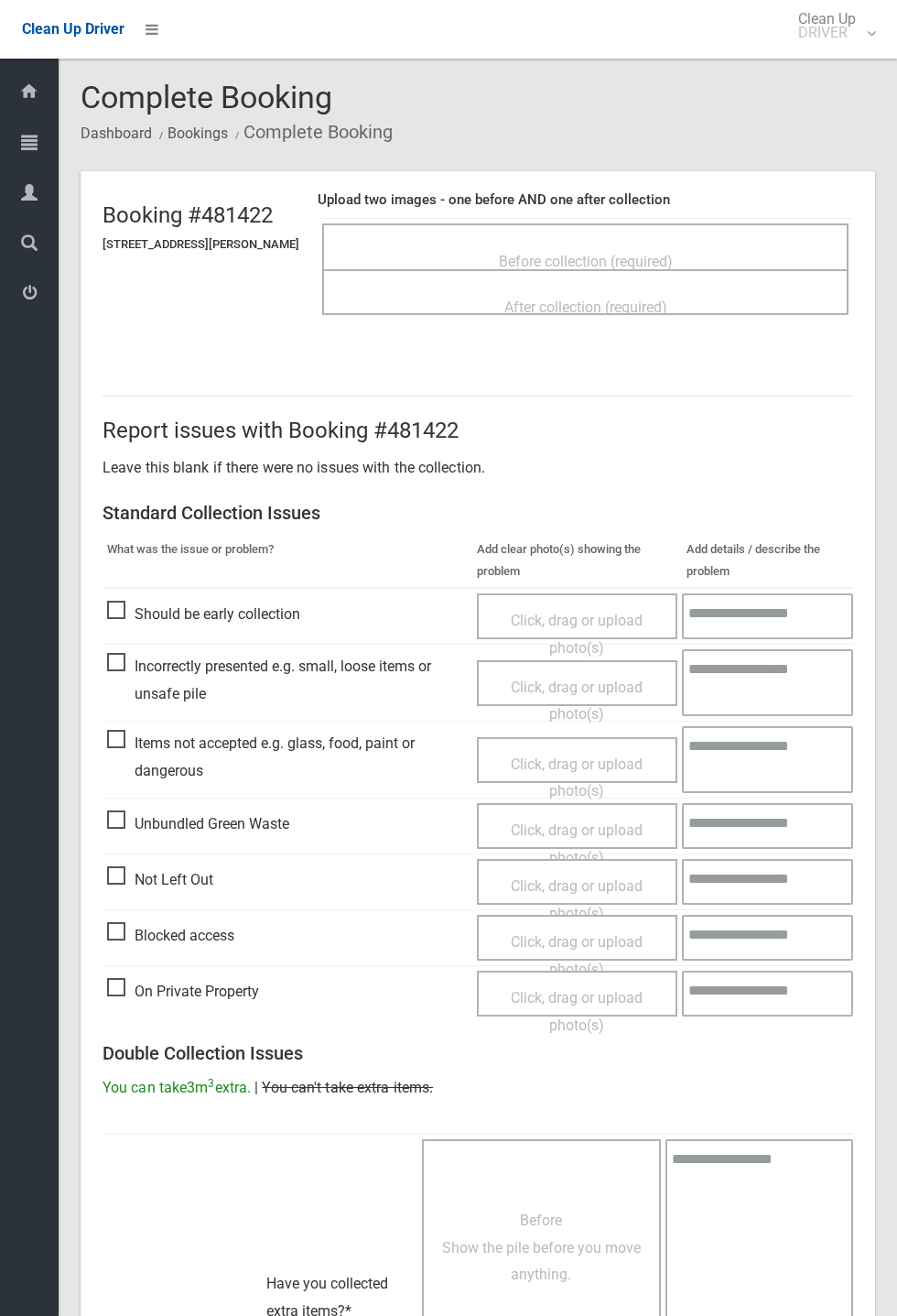
click at [581, 253] on span "Before collection (required)" at bounding box center [586, 261] width 174 height 17
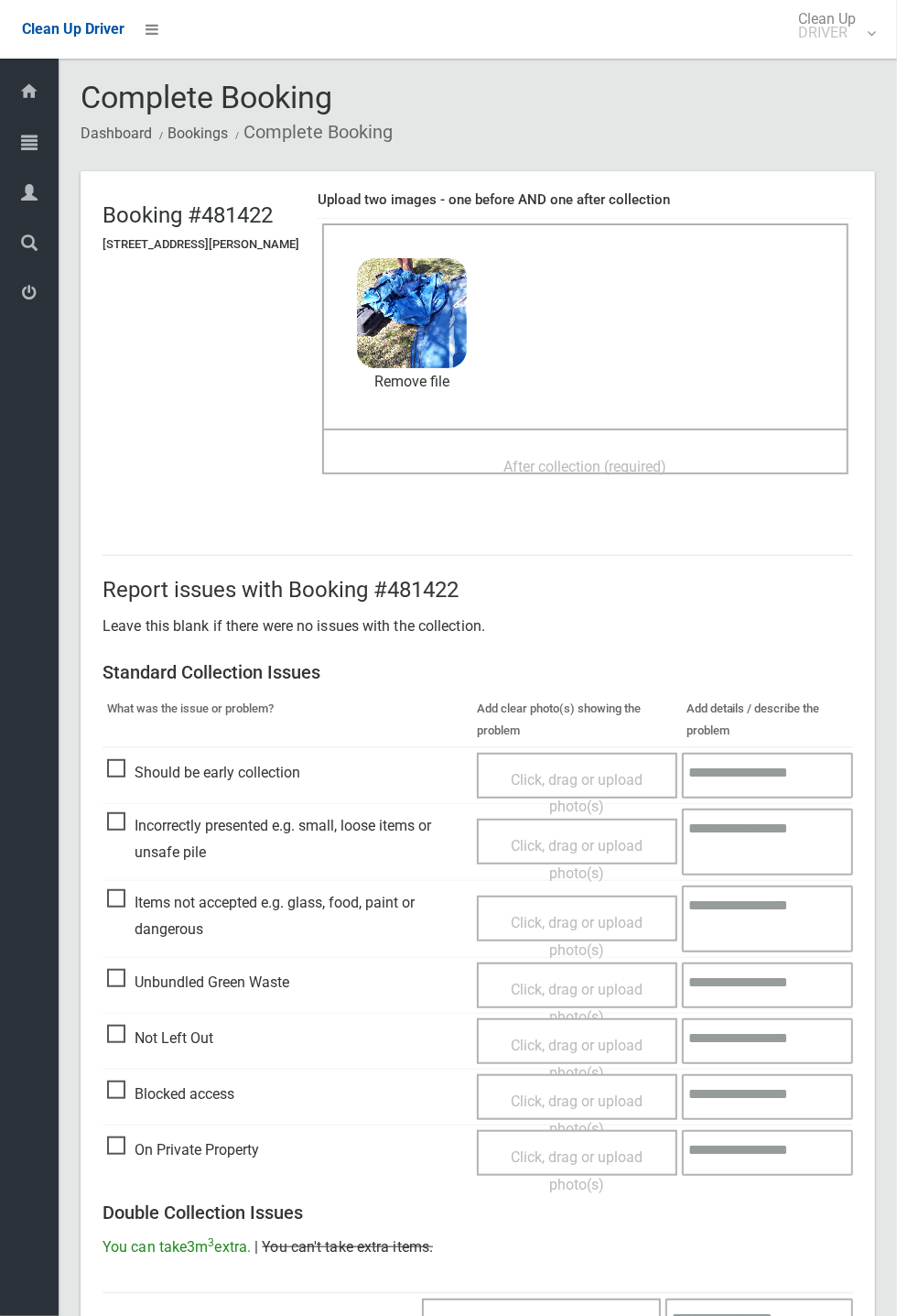
click at [546, 460] on span "After collection (required)" at bounding box center [586, 466] width 163 height 17
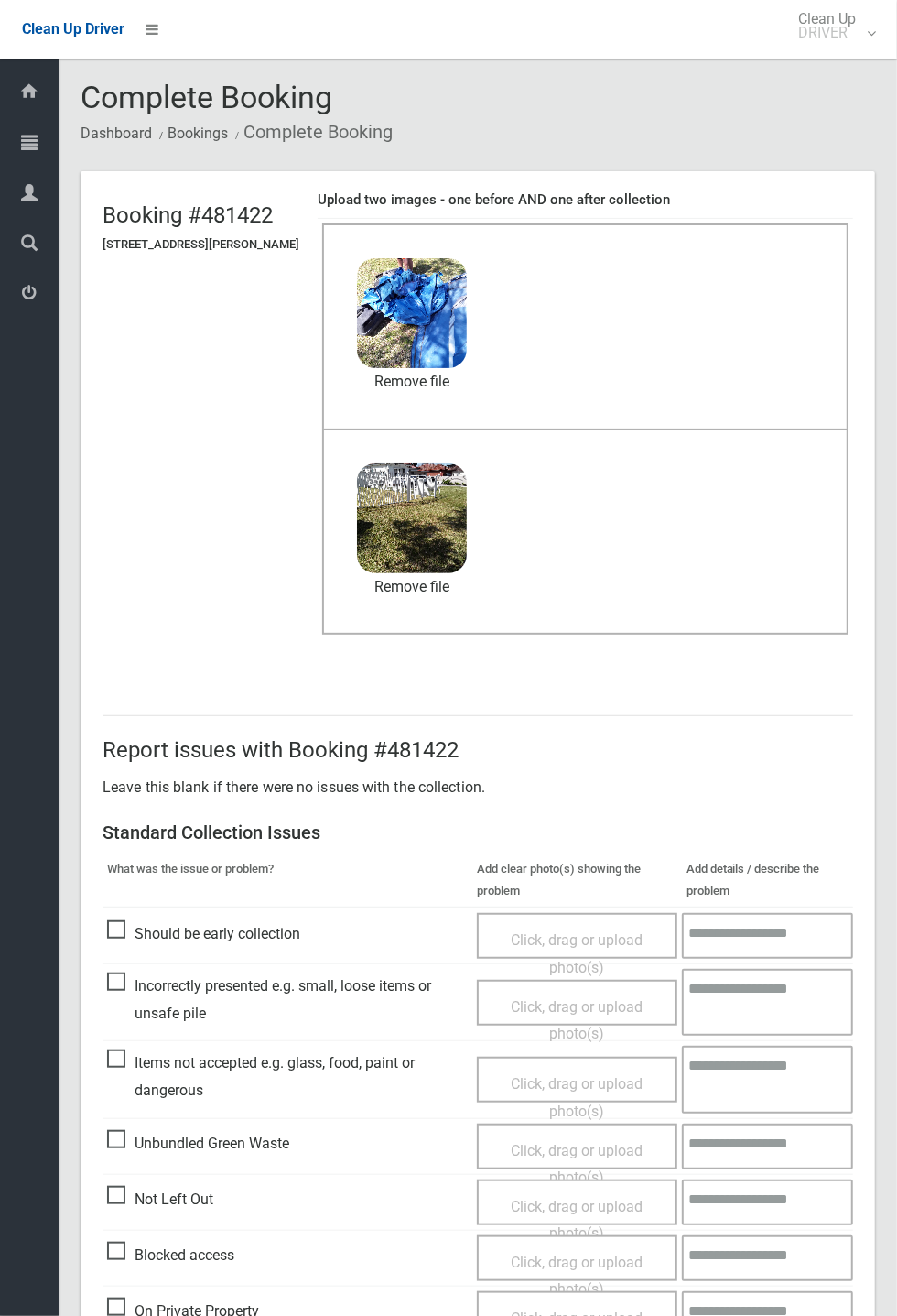
scroll to position [635, 0]
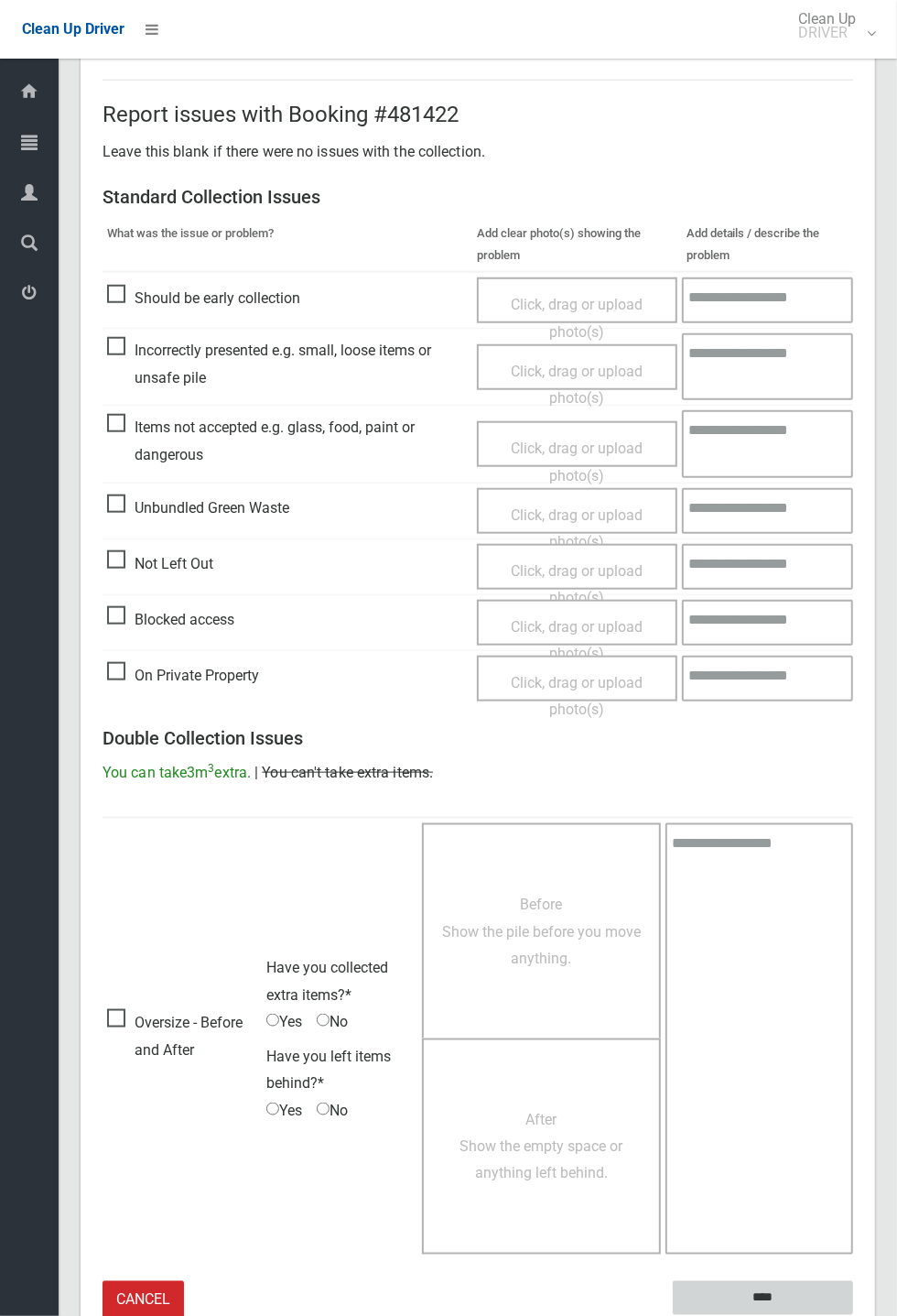
click at [774, 1292] on input "****" at bounding box center [763, 1298] width 180 height 34
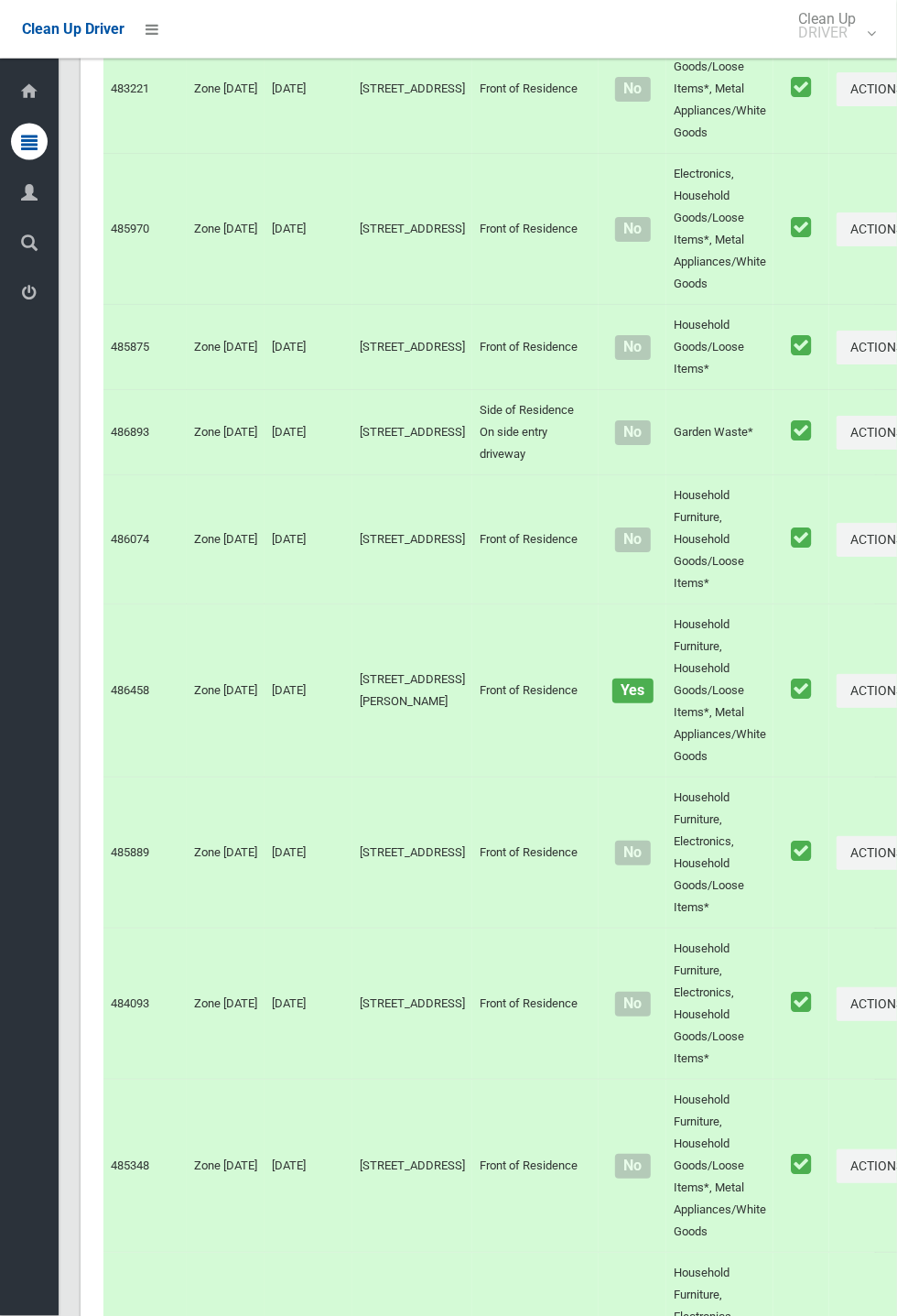
scroll to position [10141, 0]
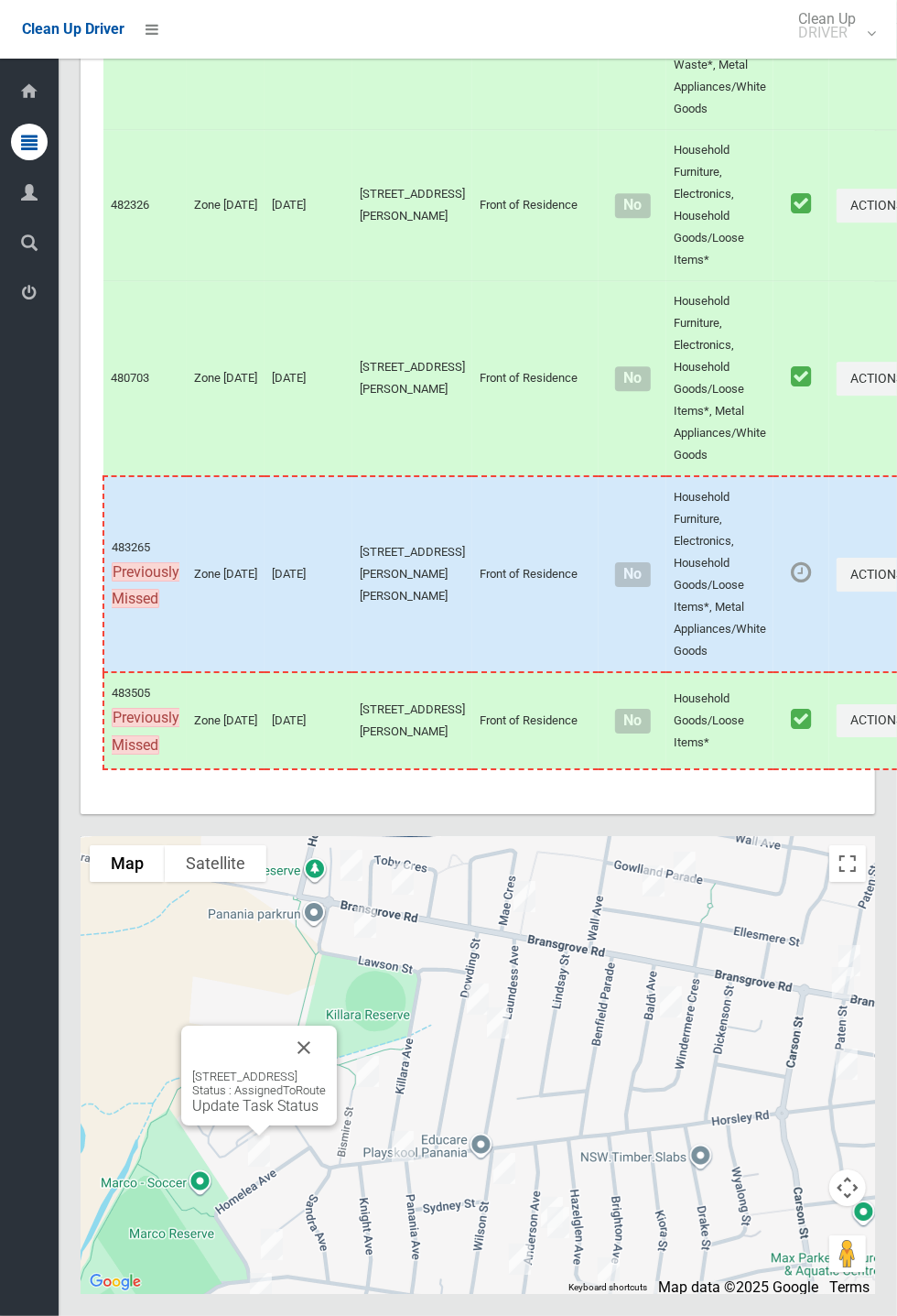
click at [326, 1069] on button "Close" at bounding box center [304, 1047] width 44 height 44
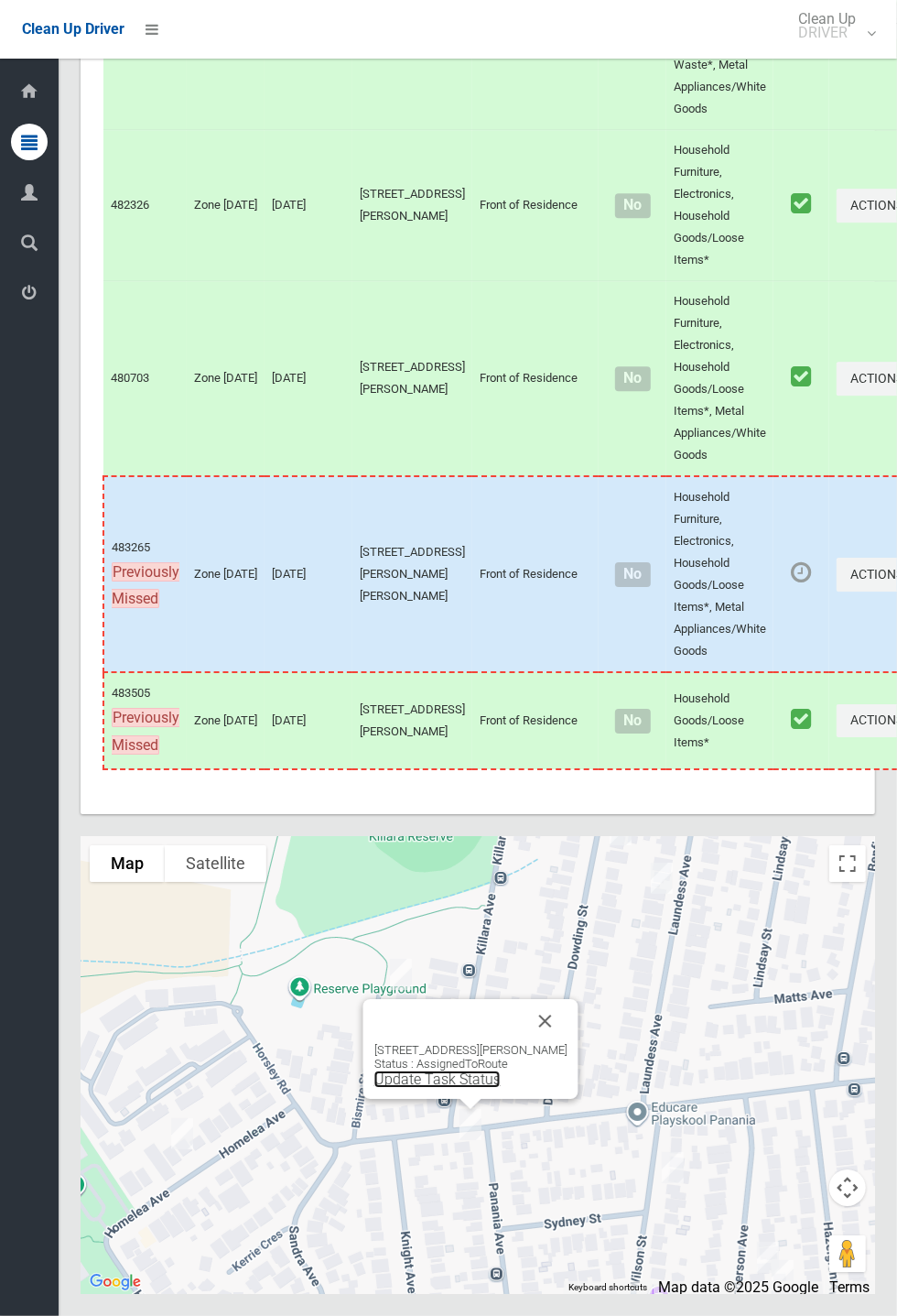
click at [467, 1088] on link "Update Task Status" at bounding box center [437, 1079] width 126 height 17
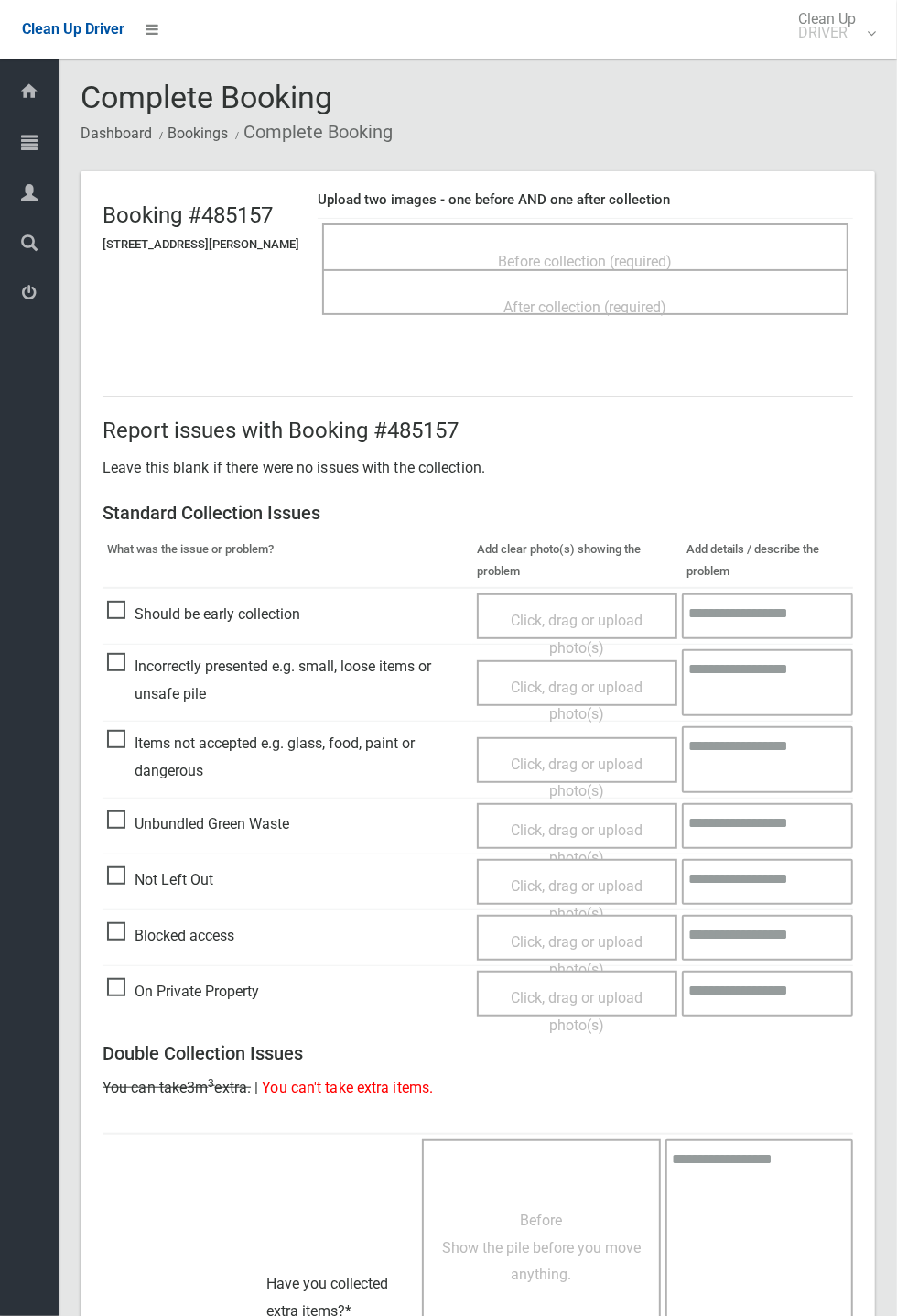
click at [603, 253] on span "Before collection (required)" at bounding box center [586, 261] width 174 height 17
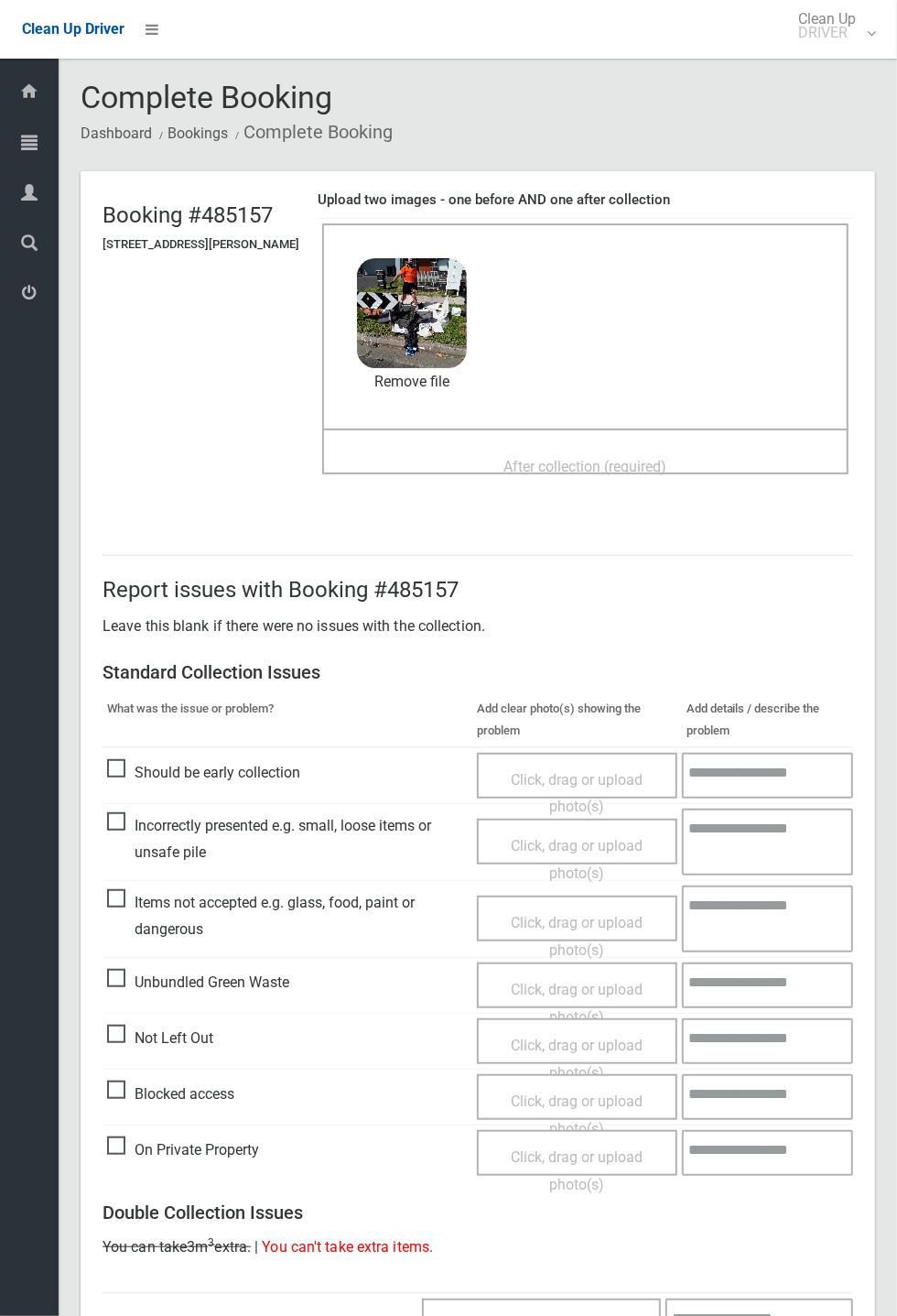
click at [624, 448] on div "After collection (required)" at bounding box center [586, 465] width 486 height 34
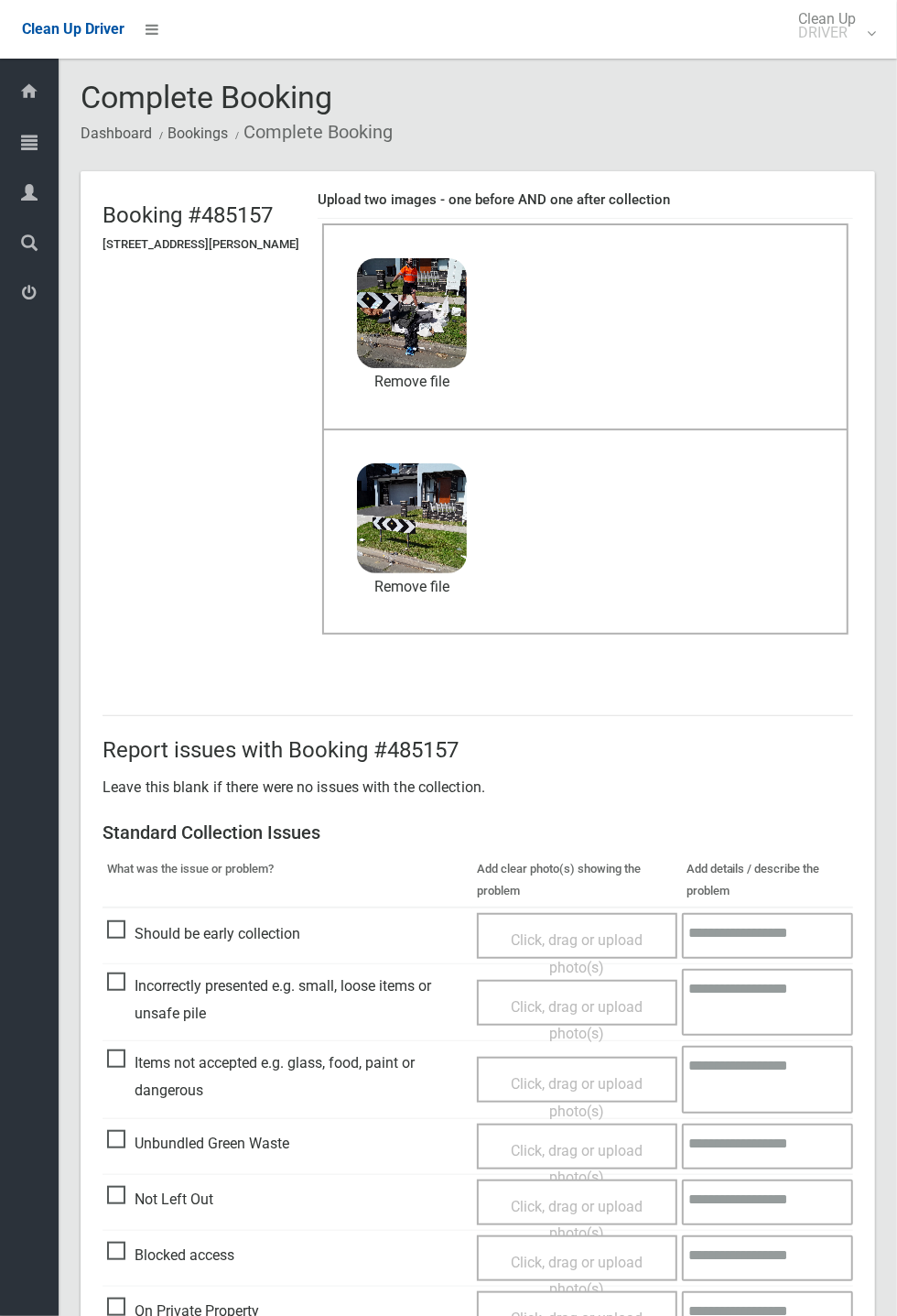
scroll to position [635, 0]
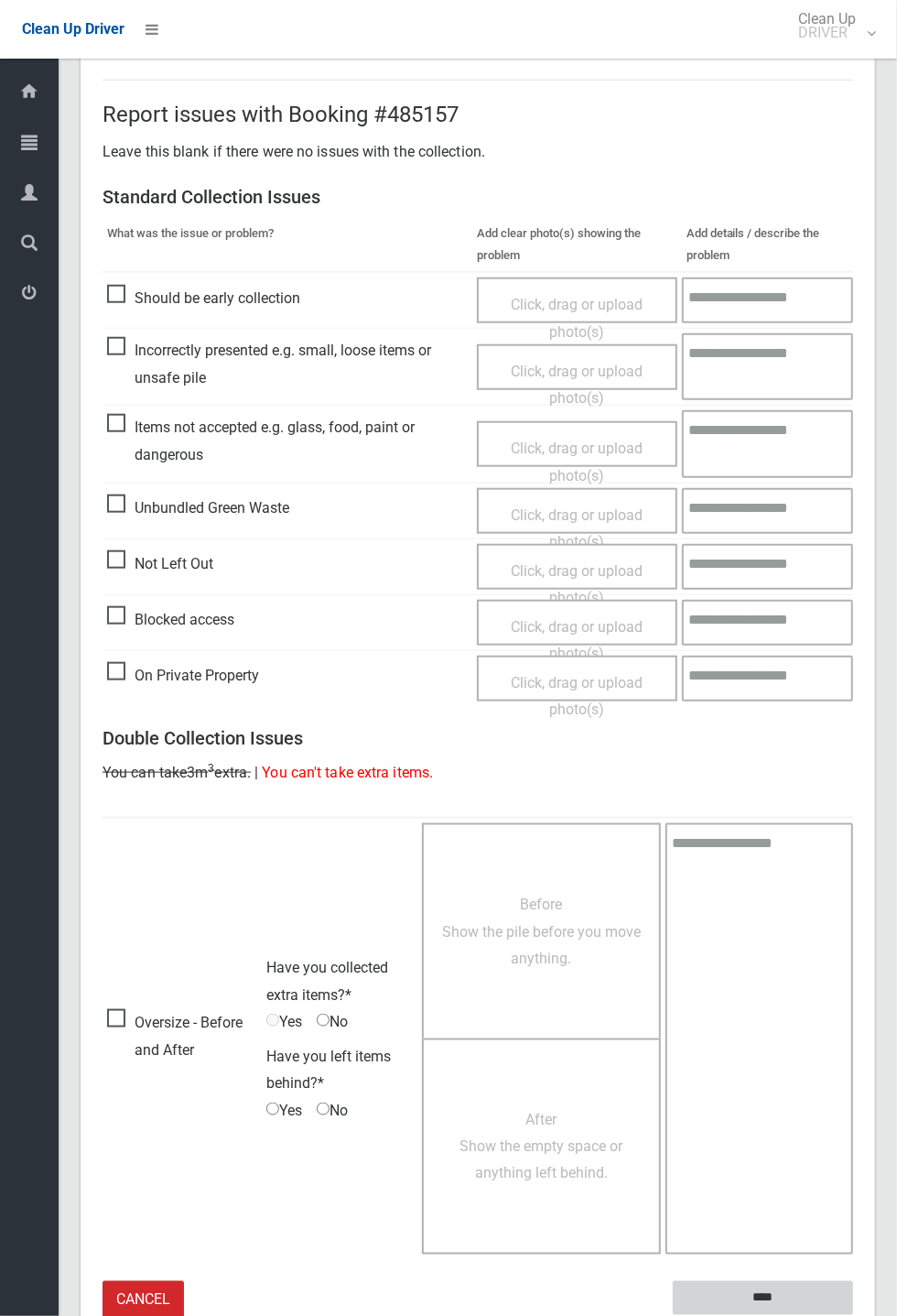
click at [853, 1315] on input "****" at bounding box center [763, 1298] width 180 height 34
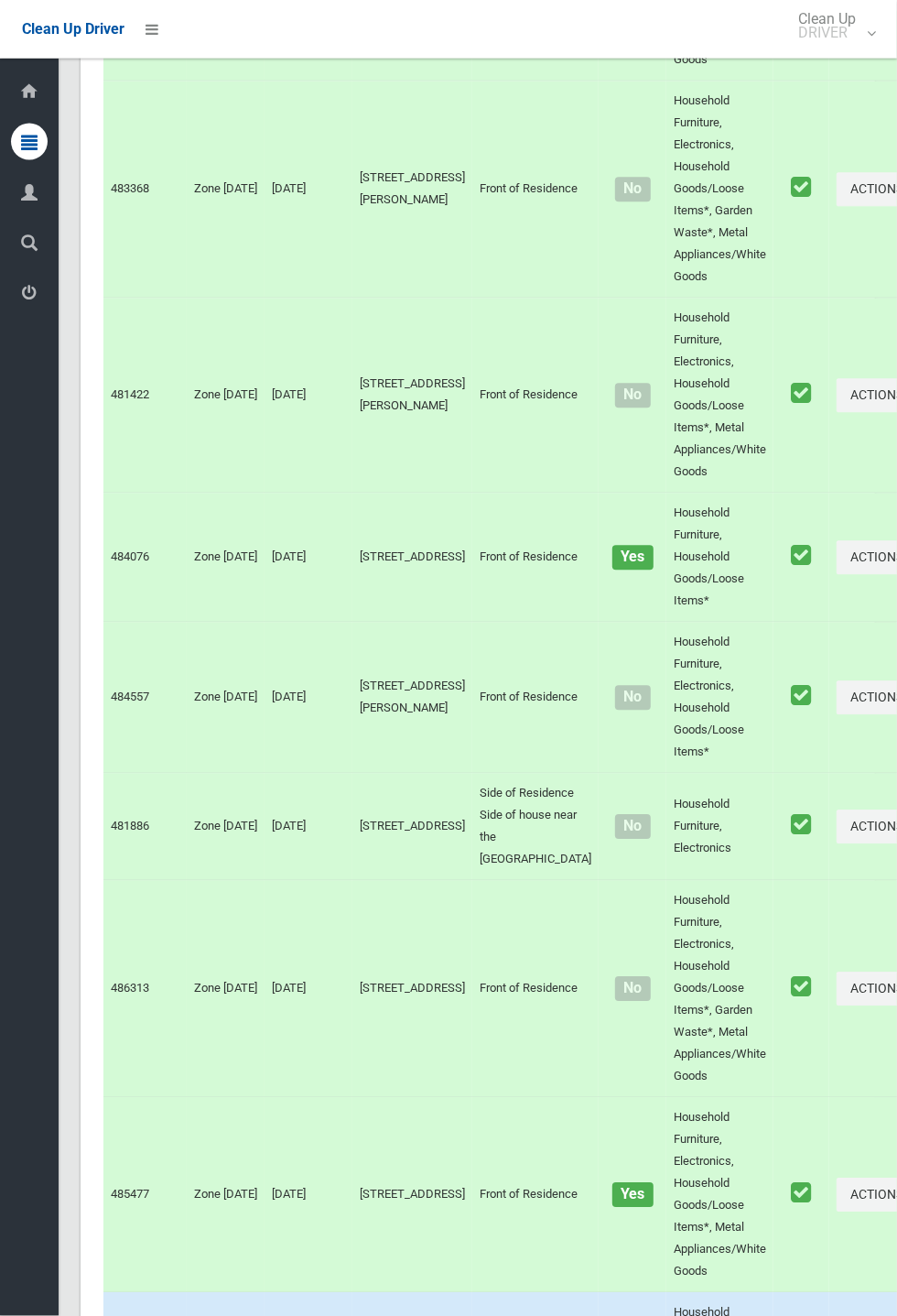
scroll to position [10141, 0]
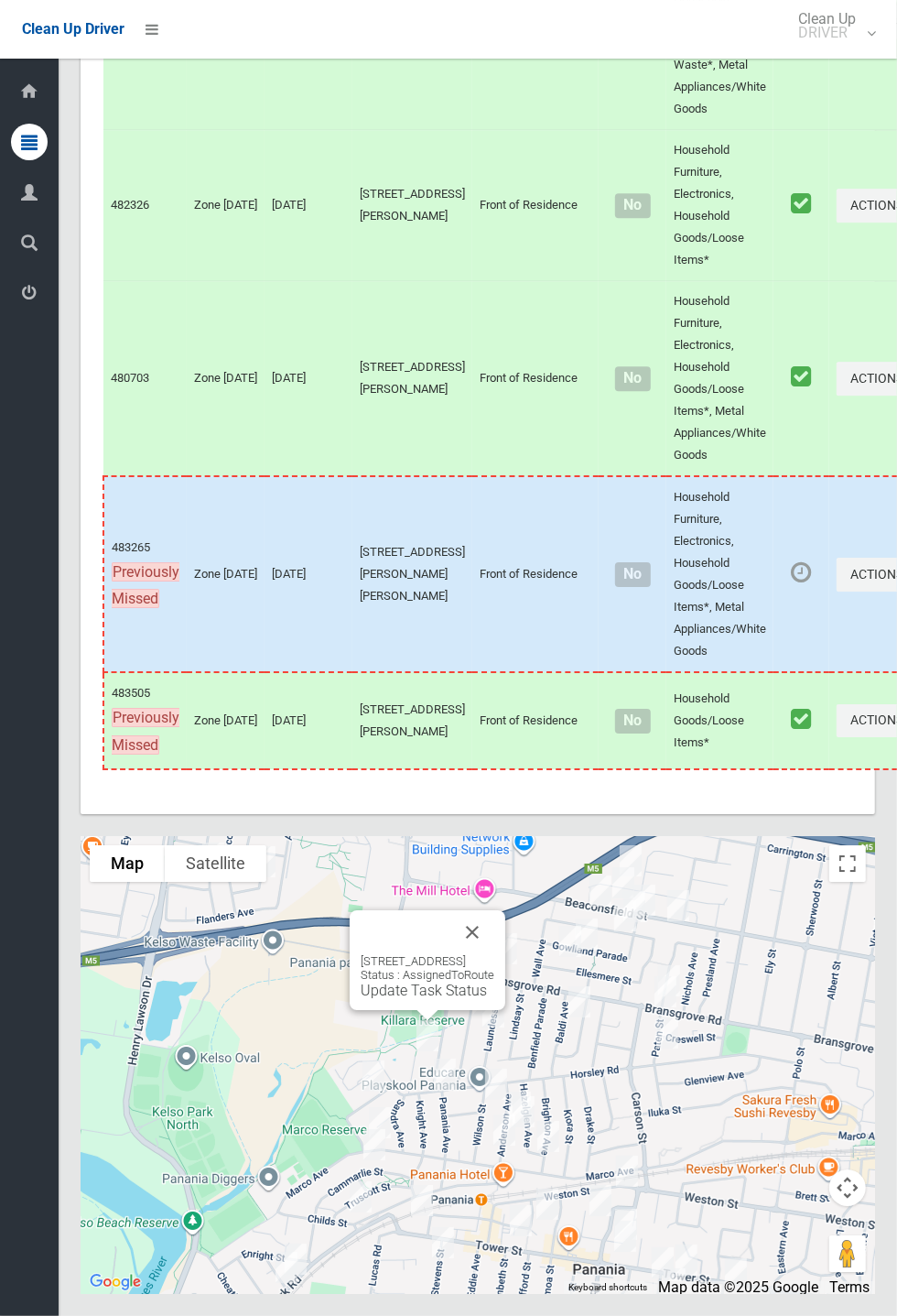
click at [453, 999] on div "[STREET_ADDRESS] Status : AssignedToRoute Update Task Status" at bounding box center [427, 976] width 134 height 45
click at [439, 999] on link "Update Task Status" at bounding box center [423, 990] width 126 height 17
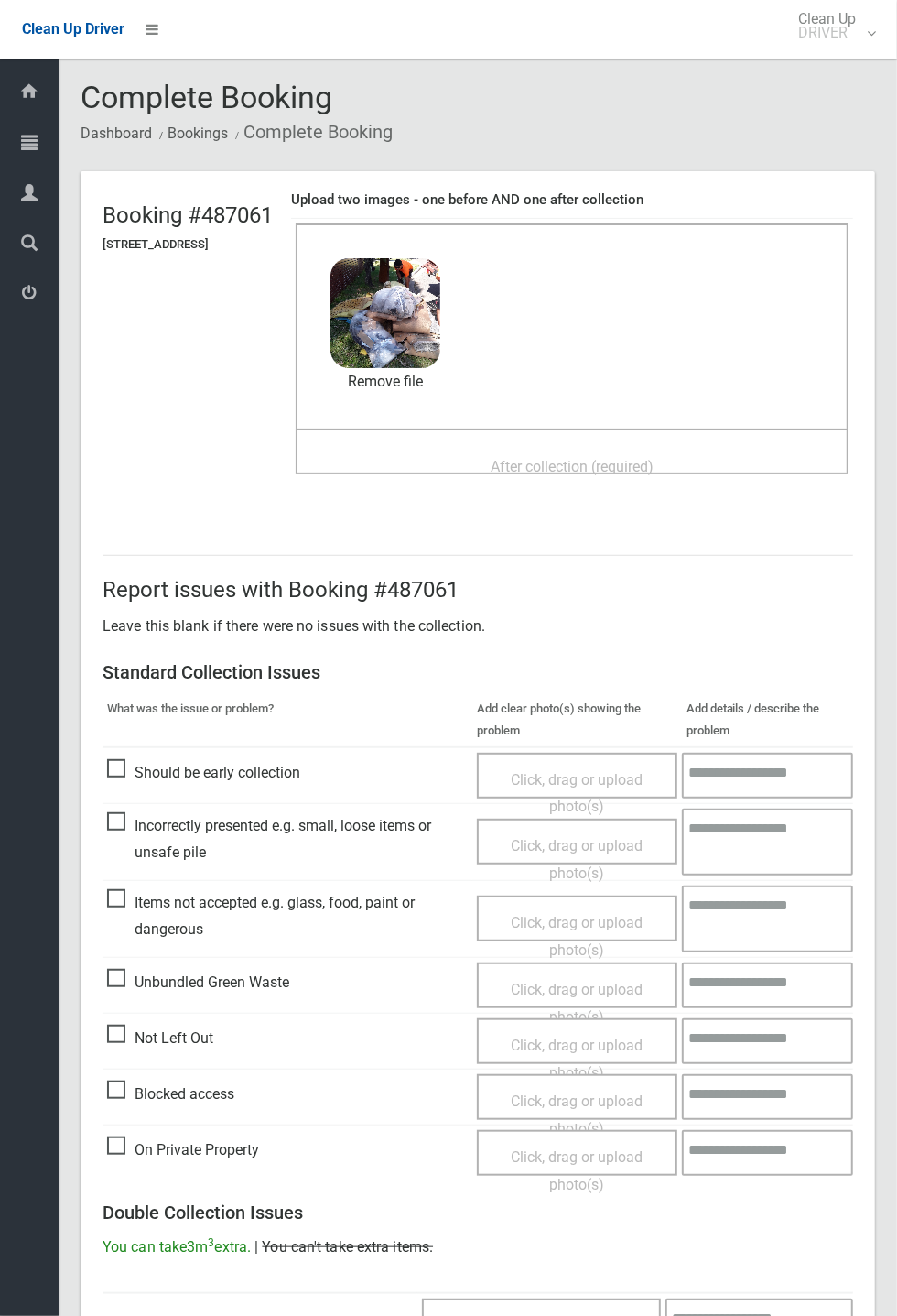
click at [617, 458] on span "After collection (required)" at bounding box center [572, 466] width 163 height 17
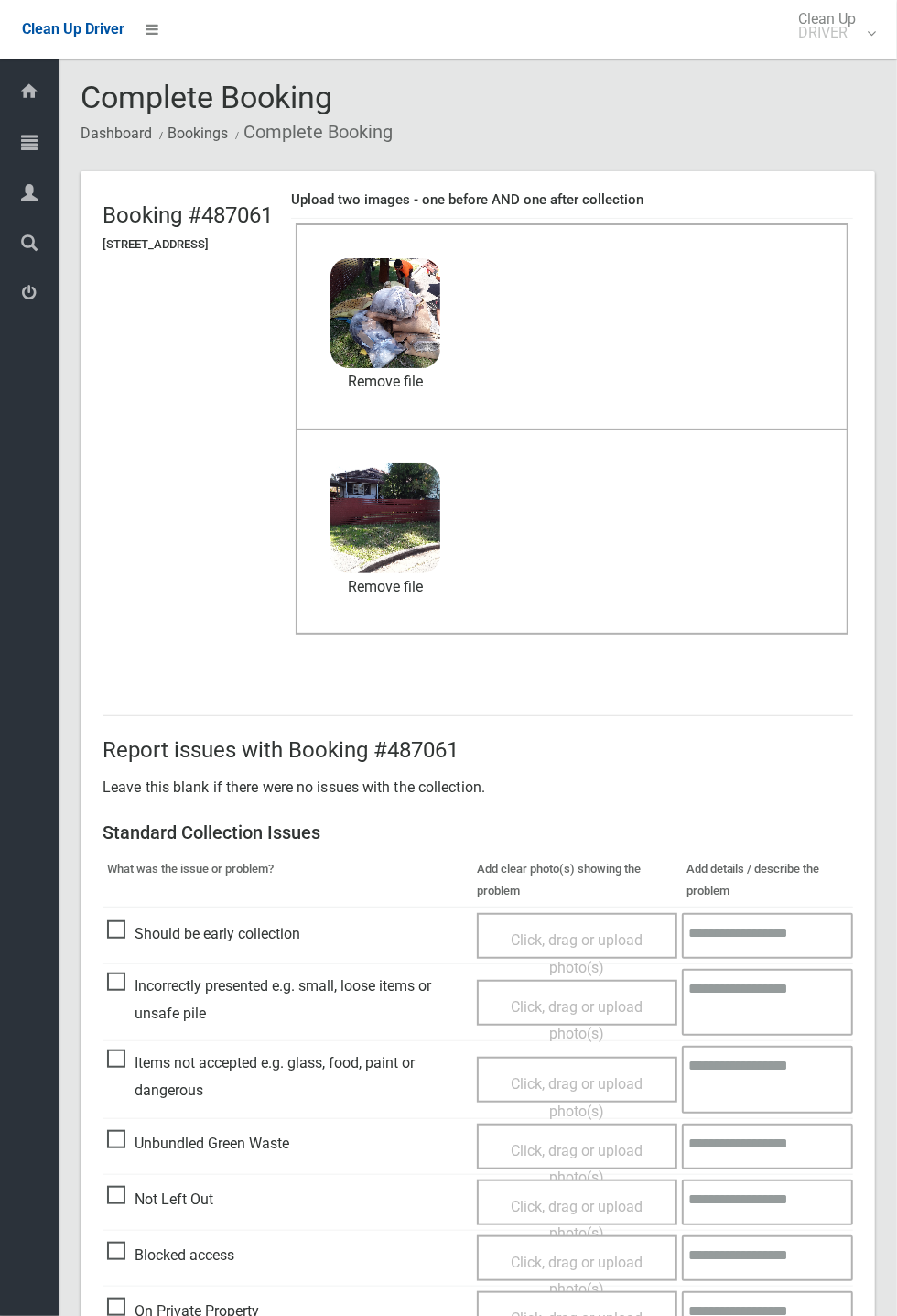
scroll to position [635, 0]
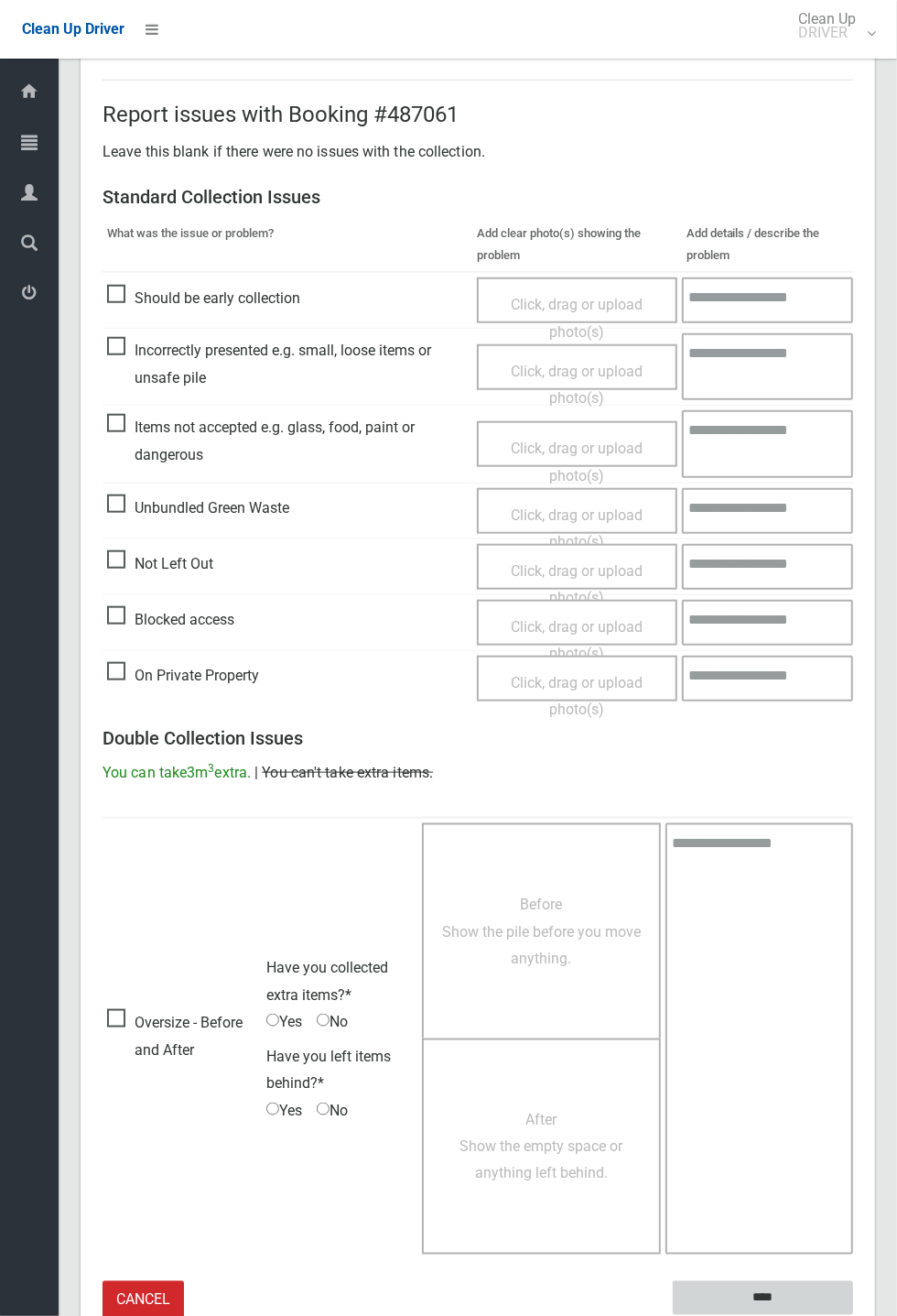
click at [853, 1315] on input "****" at bounding box center [763, 1298] width 180 height 34
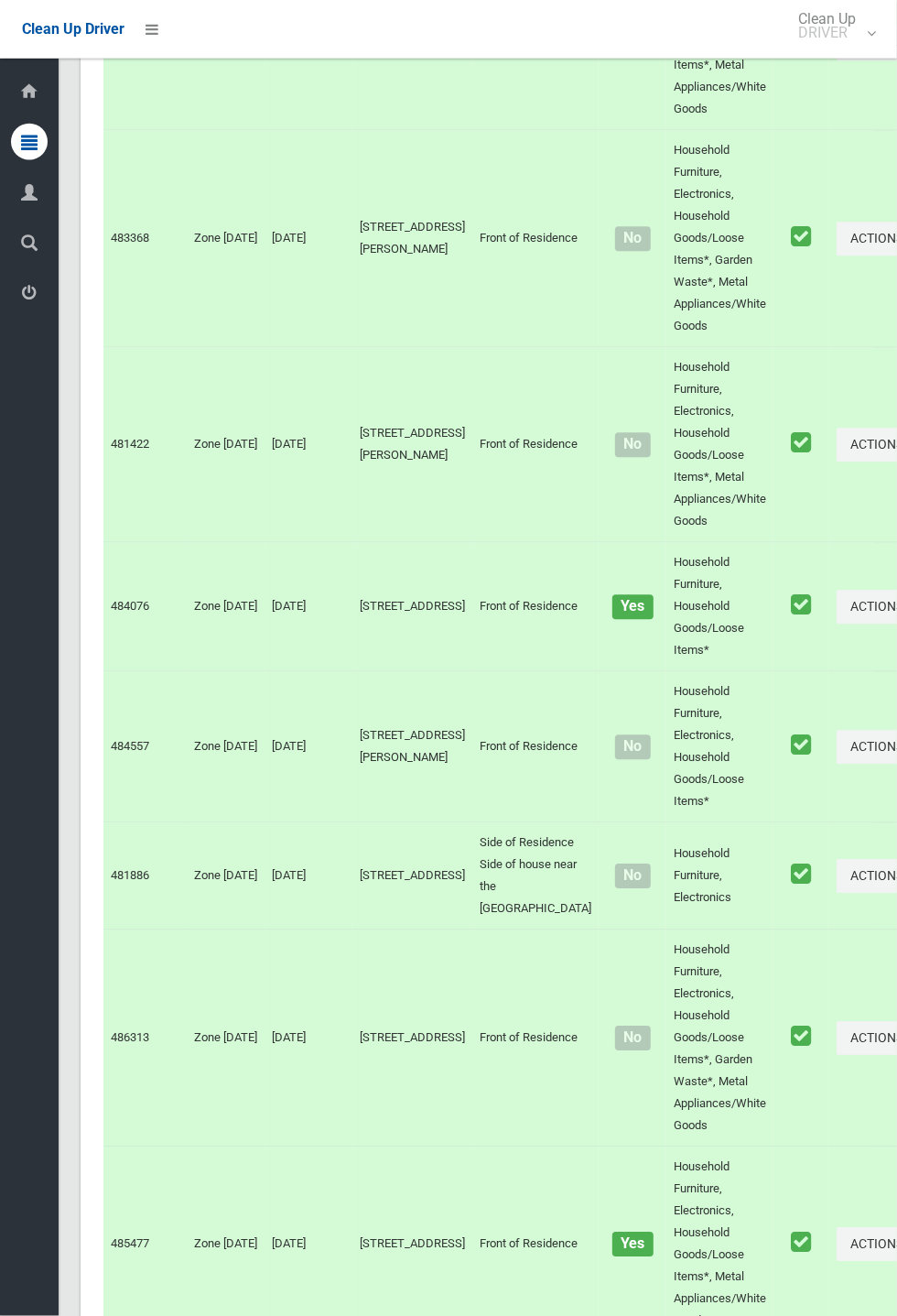
scroll to position [10141, 0]
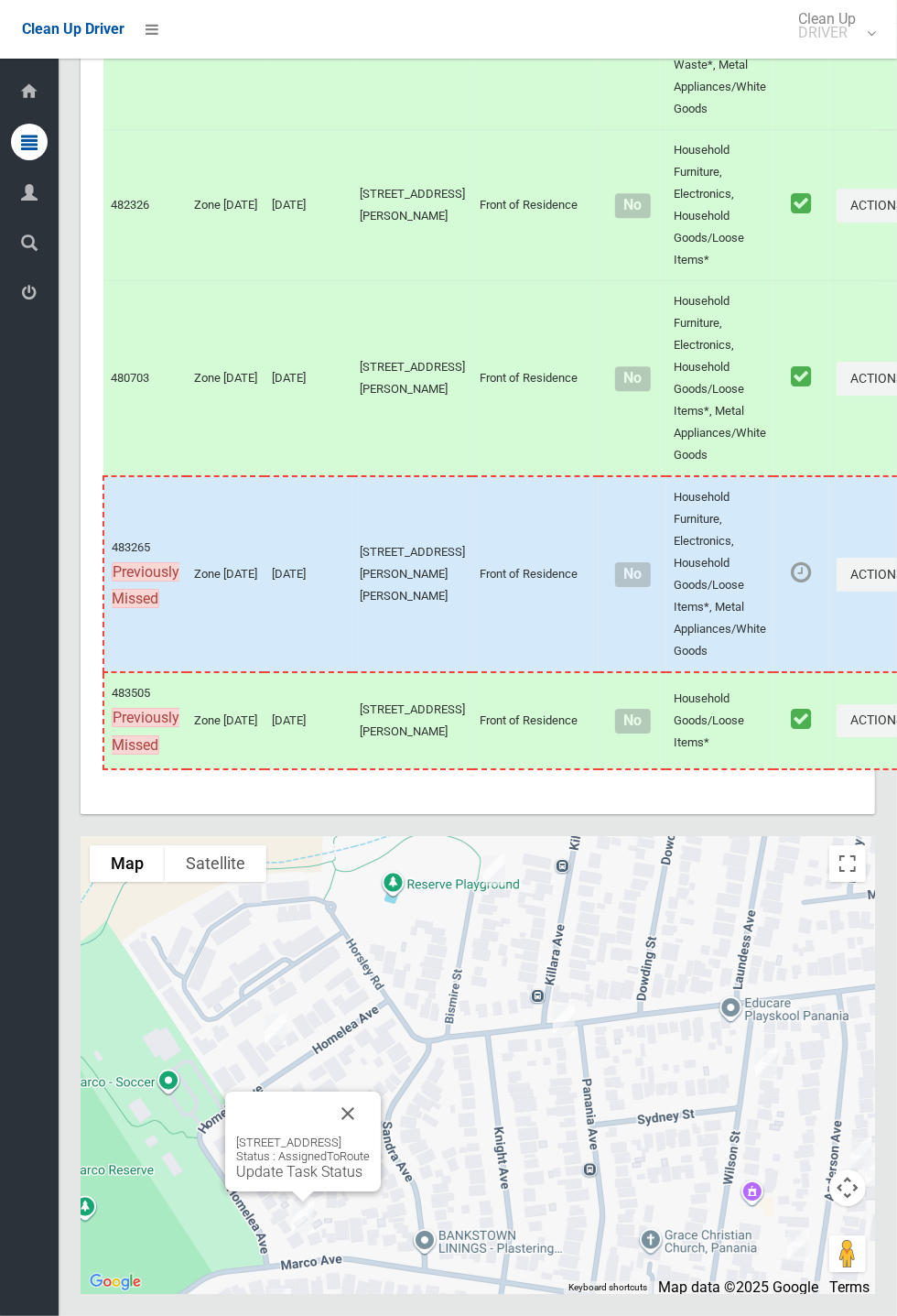
click at [370, 1136] on button "Close" at bounding box center [347, 1113] width 44 height 44
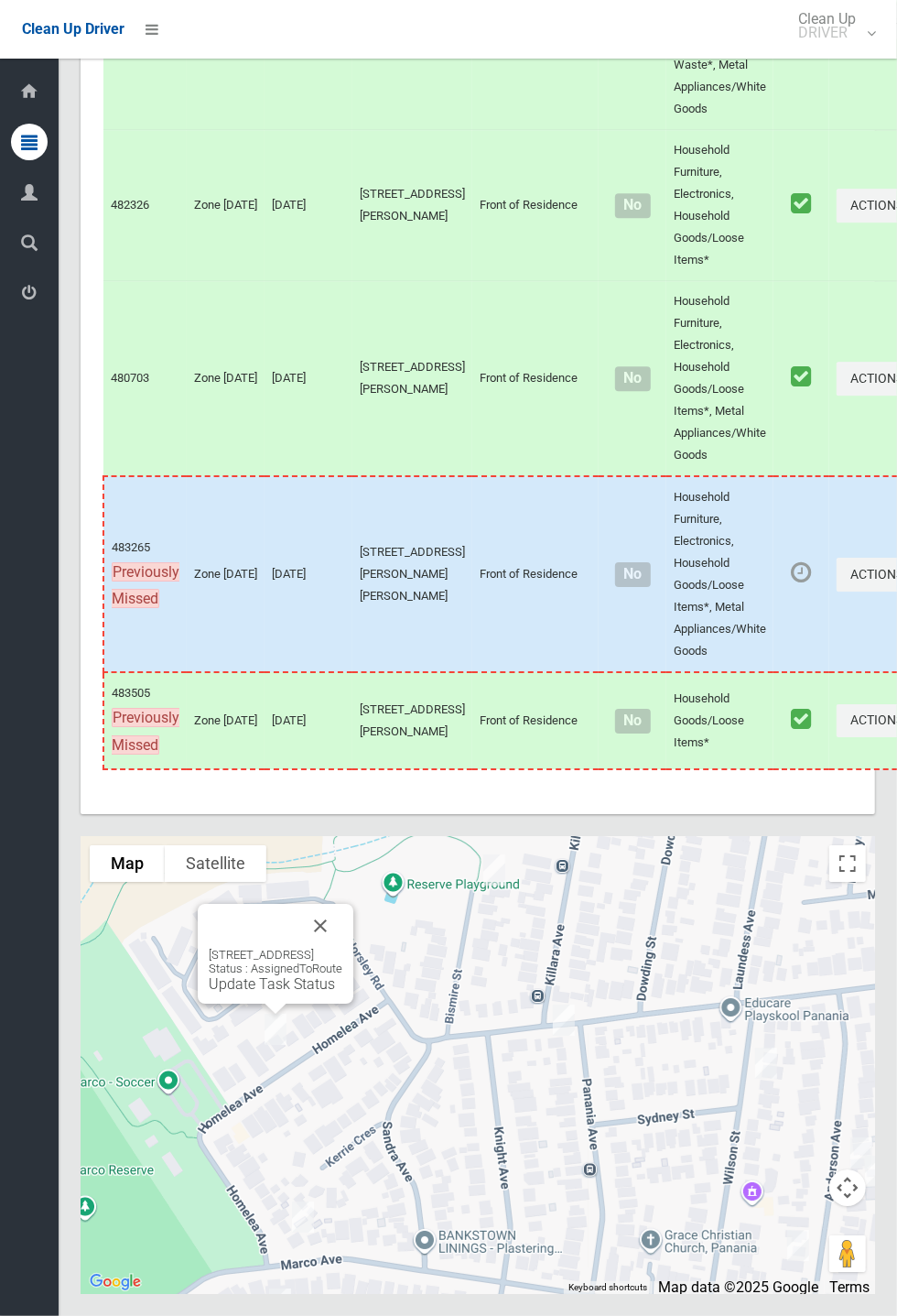
click at [289, 1004] on div "12A Homelea Avenue, PANANIA NSW 2213 Status : AssignedToRoute Update Task Status" at bounding box center [275, 953] width 156 height 100
click at [274, 992] on link "Update Task Status" at bounding box center [271, 984] width 126 height 17
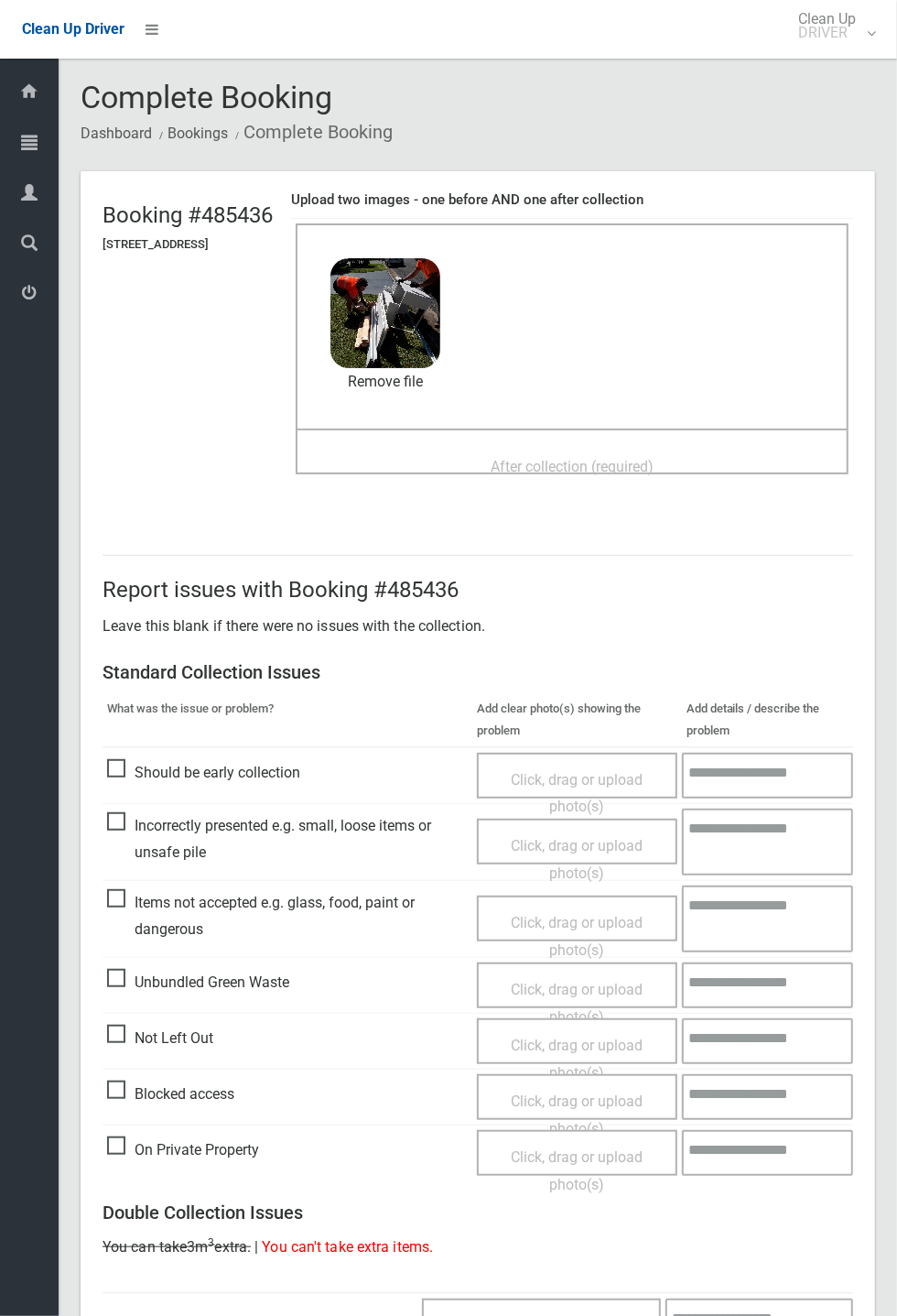
click at [576, 458] on span "After collection (required)" at bounding box center [572, 466] width 163 height 17
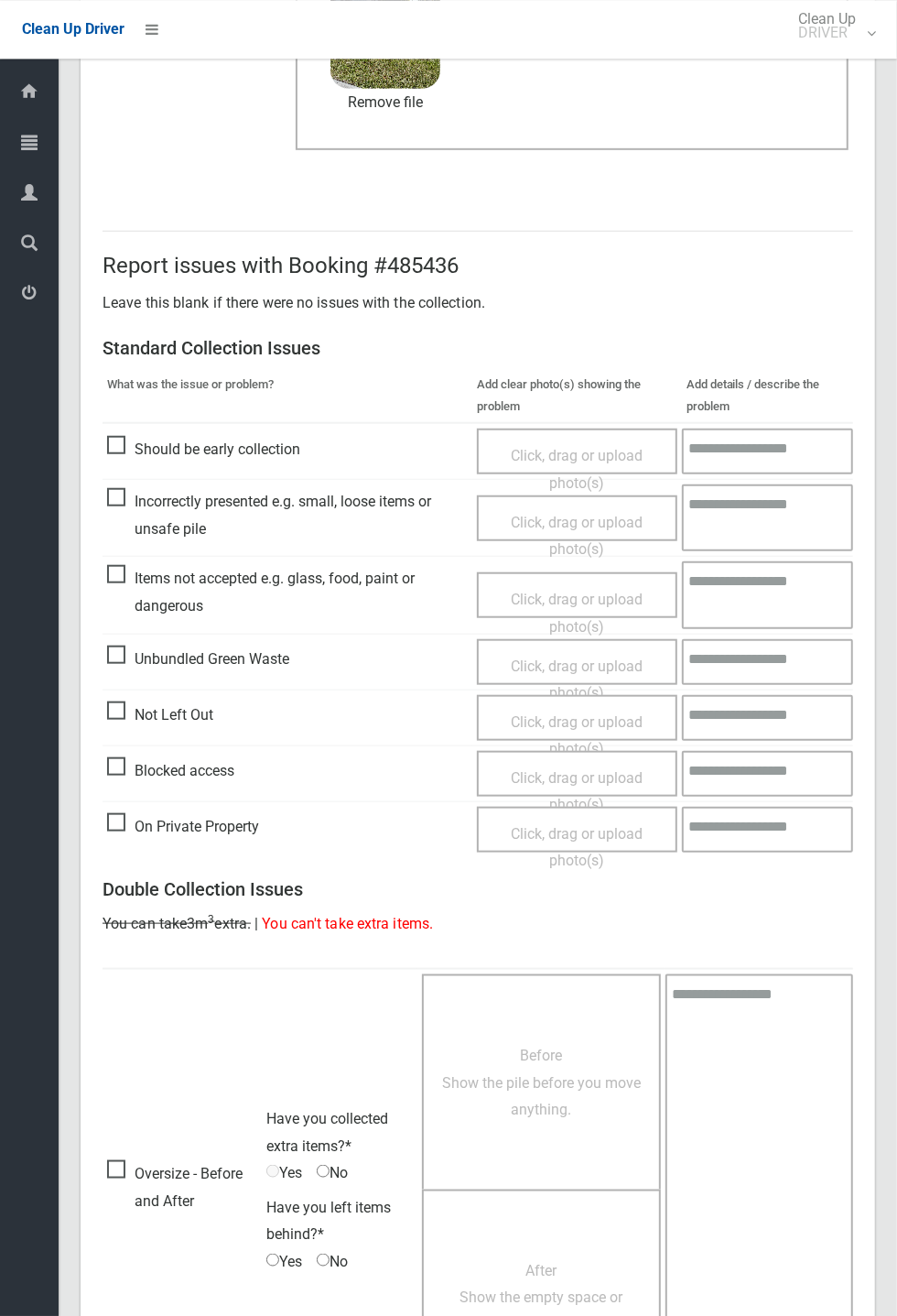
scroll to position [635, 0]
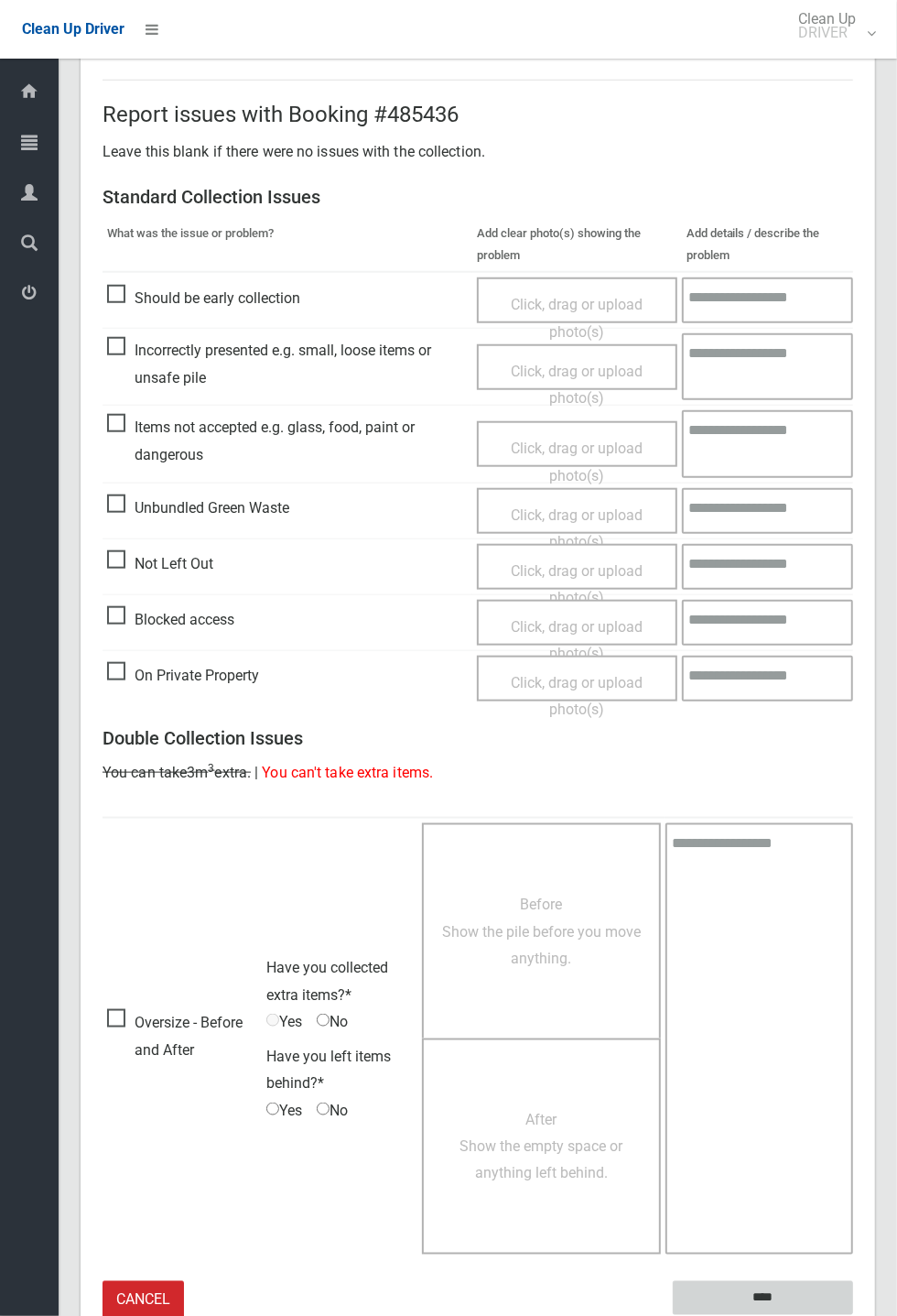
click at [816, 1281] on input "****" at bounding box center [763, 1298] width 180 height 34
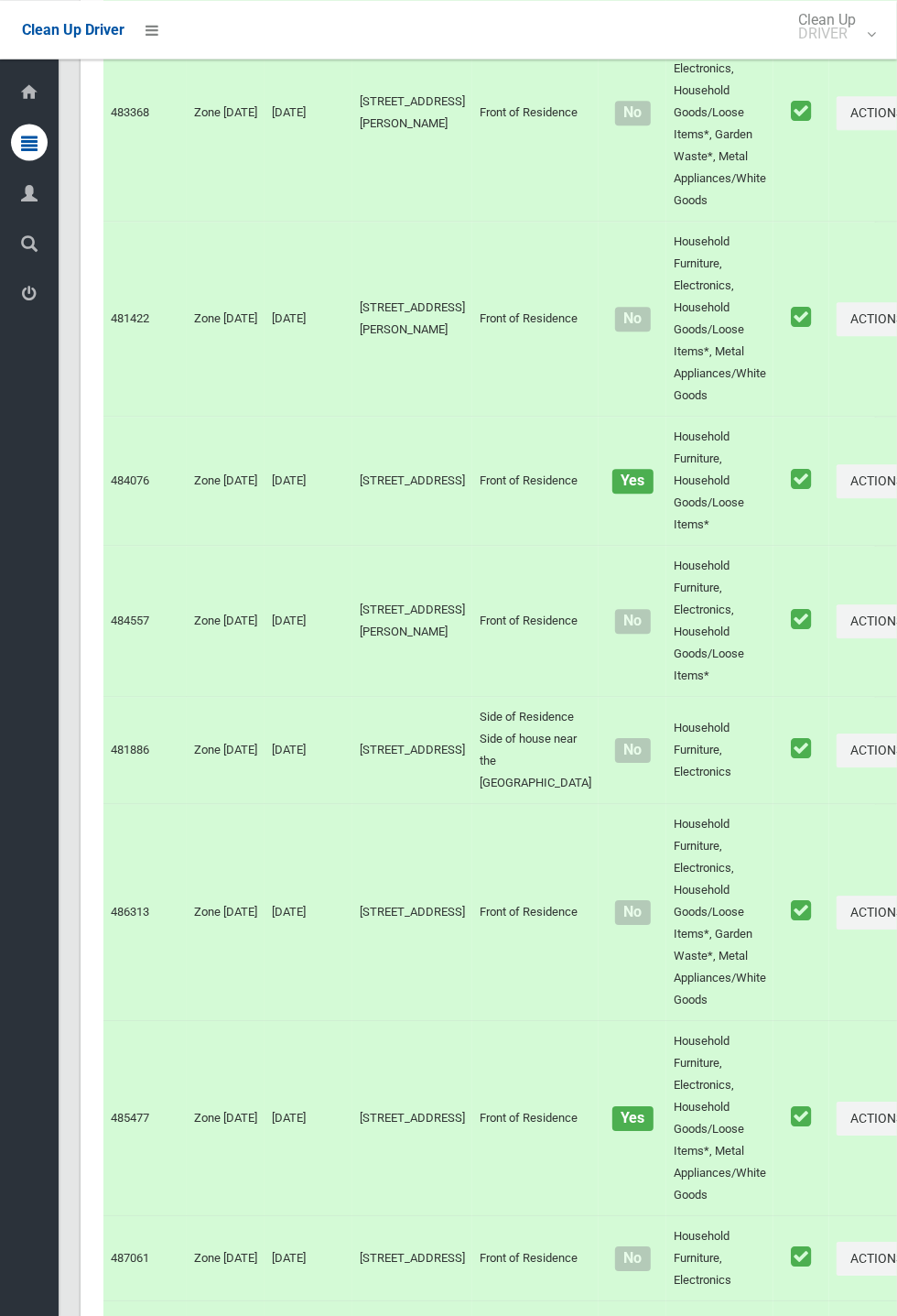
scroll to position [10141, 0]
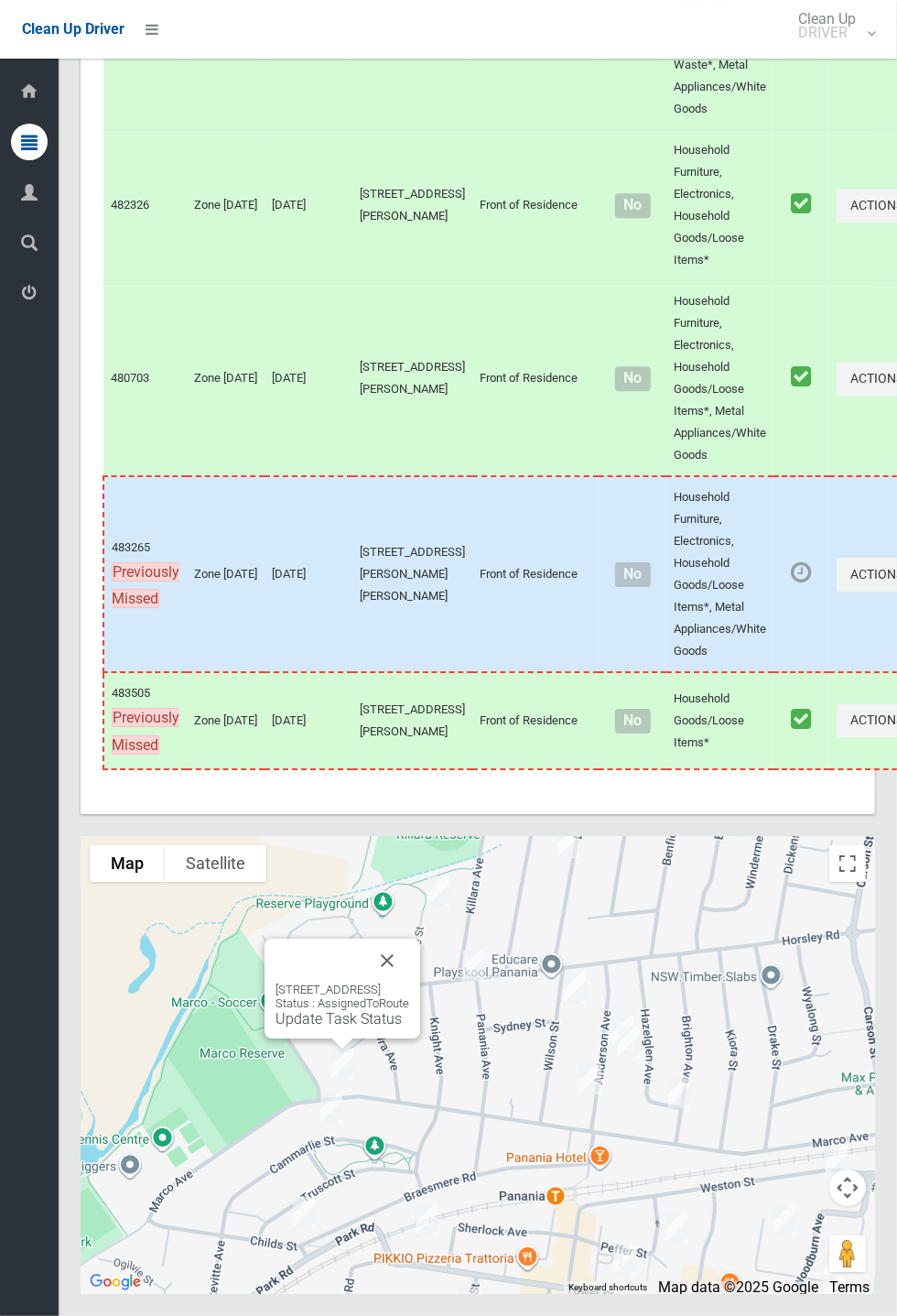
click at [346, 1027] on link "Update Task Status" at bounding box center [338, 1019] width 126 height 17
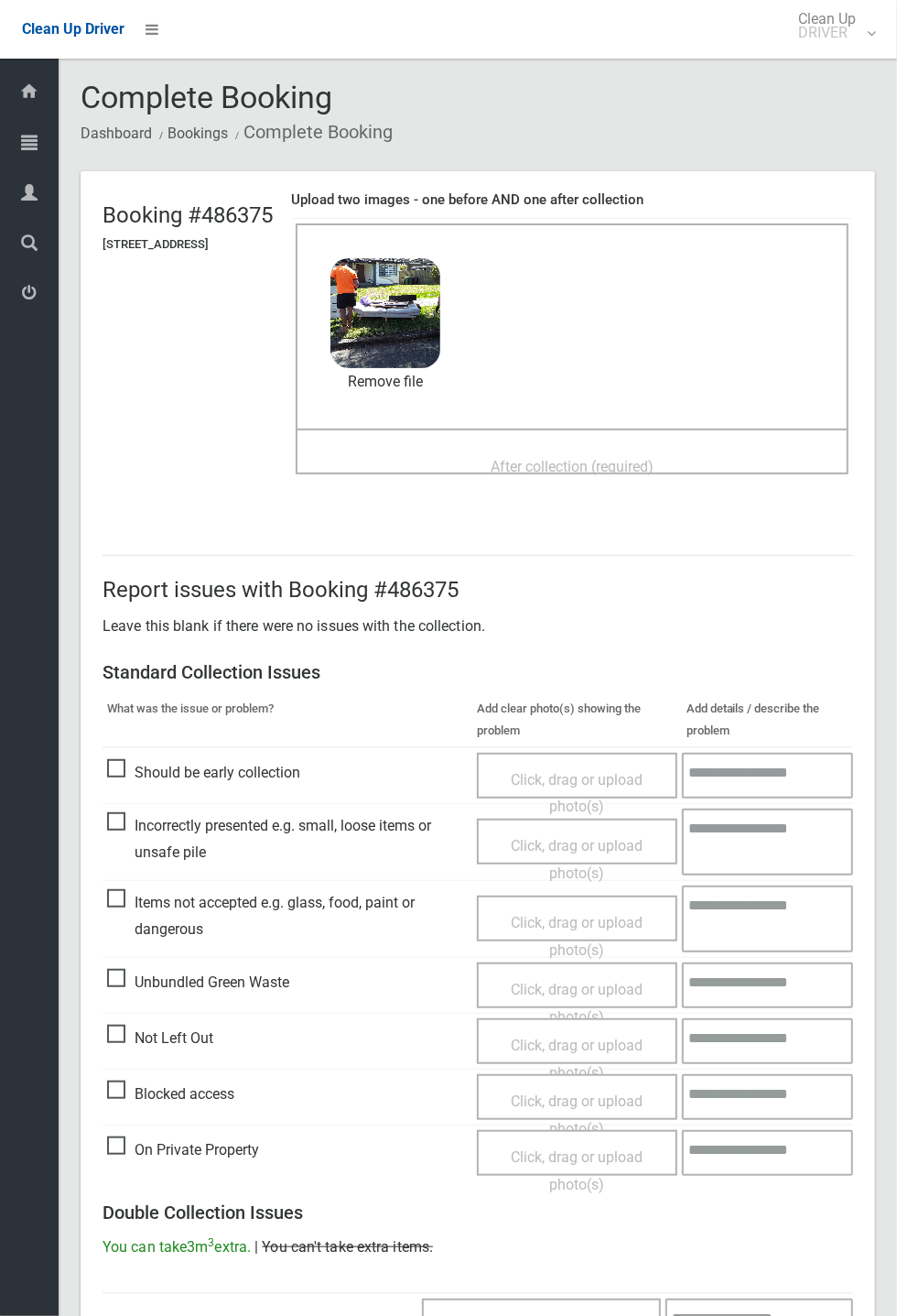
click at [566, 458] on span "After collection (required)" at bounding box center [572, 466] width 163 height 17
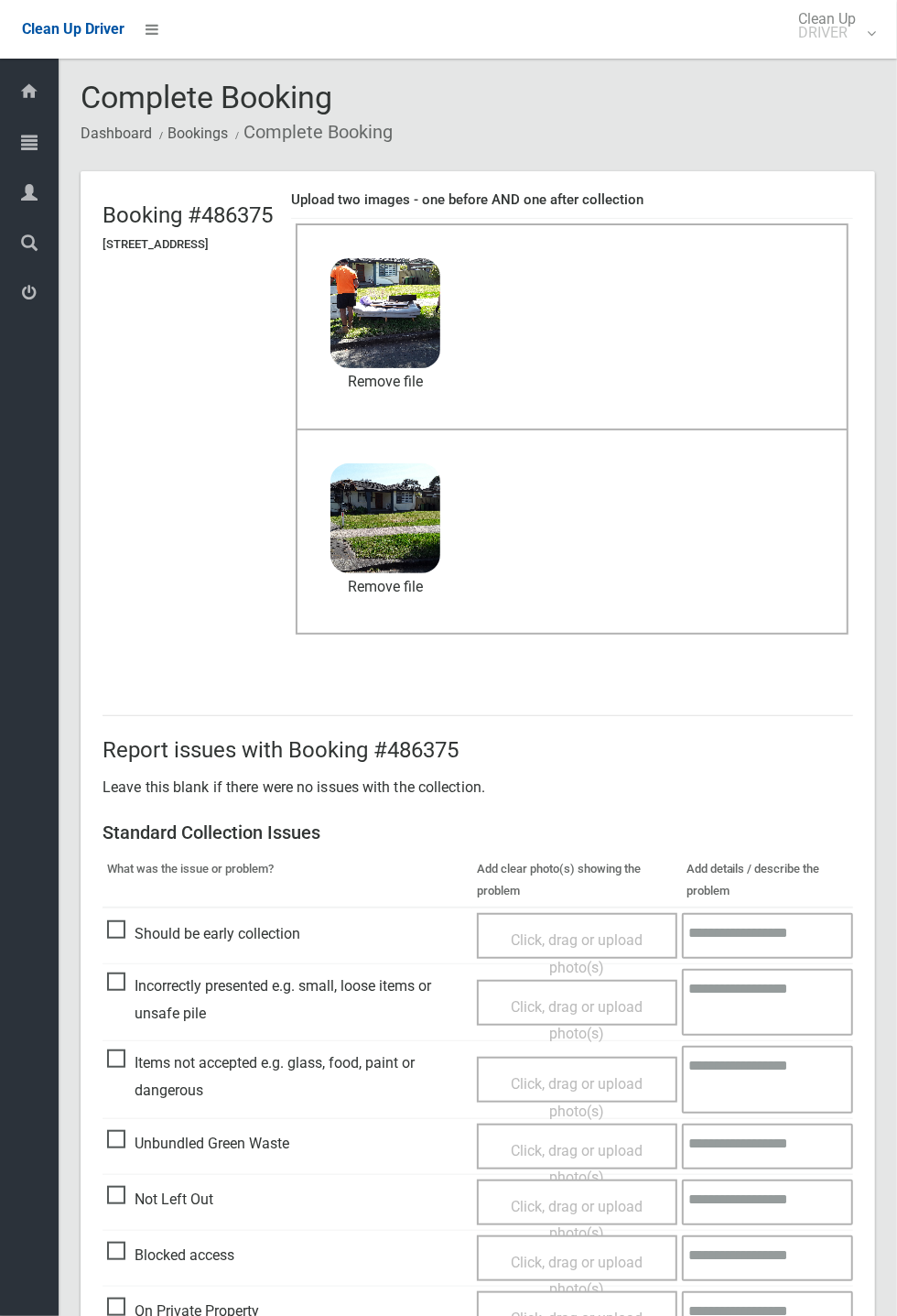
scroll to position [635, 0]
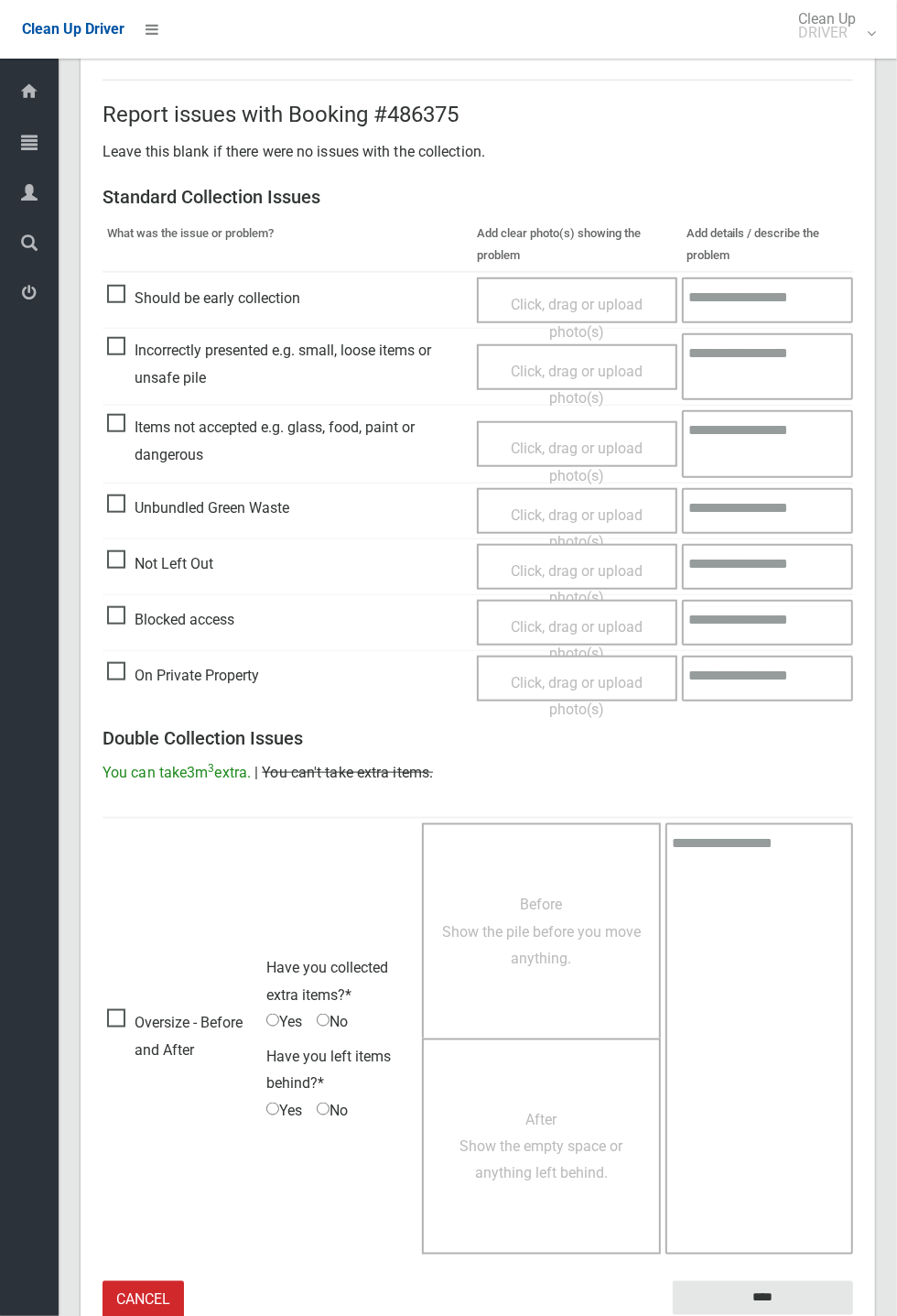
click at [782, 1315] on small "The resident will be notified." at bounding box center [763, 1328] width 180 height 28
click at [811, 1299] on input "****" at bounding box center [763, 1298] width 180 height 34
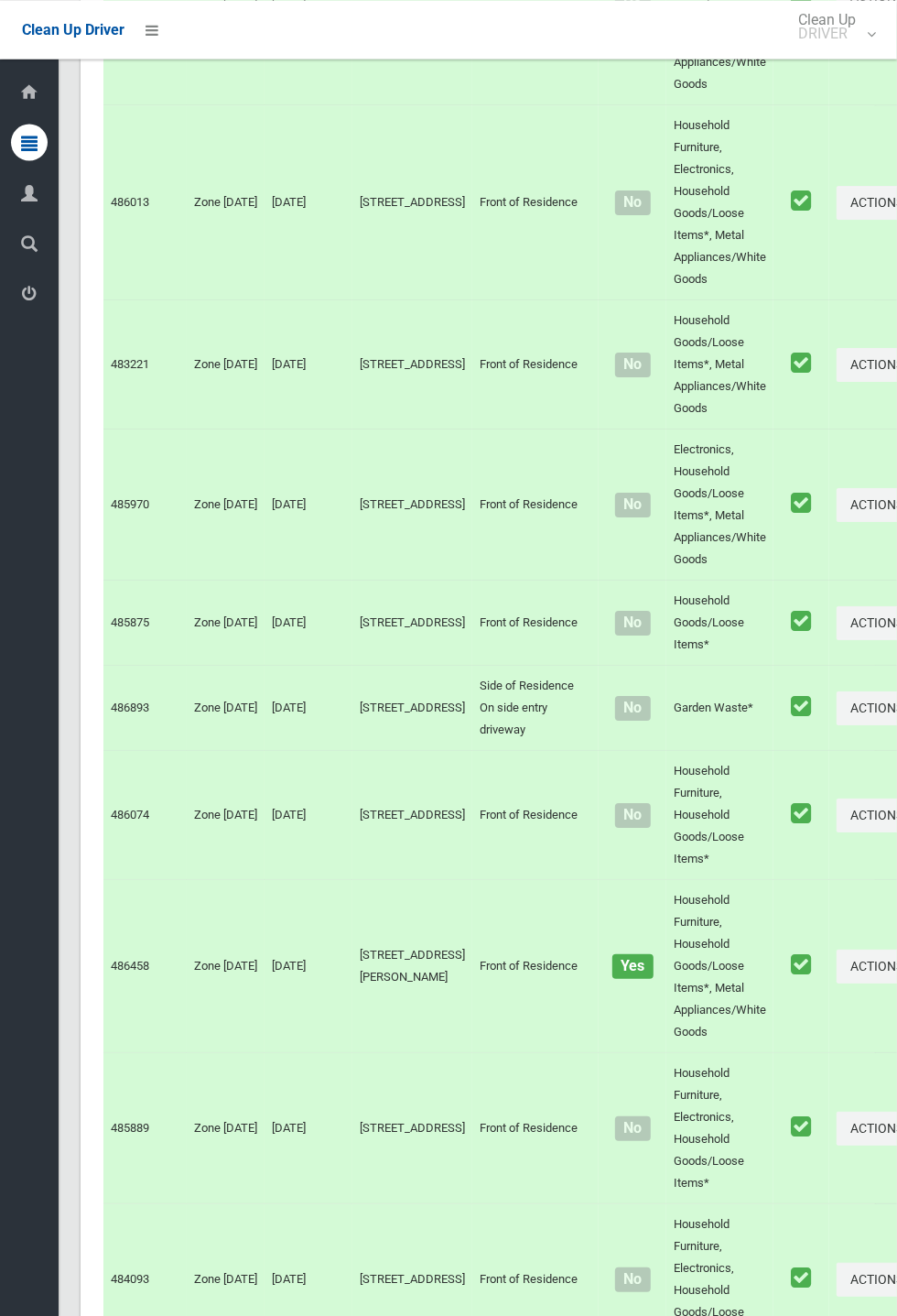
scroll to position [10141, 0]
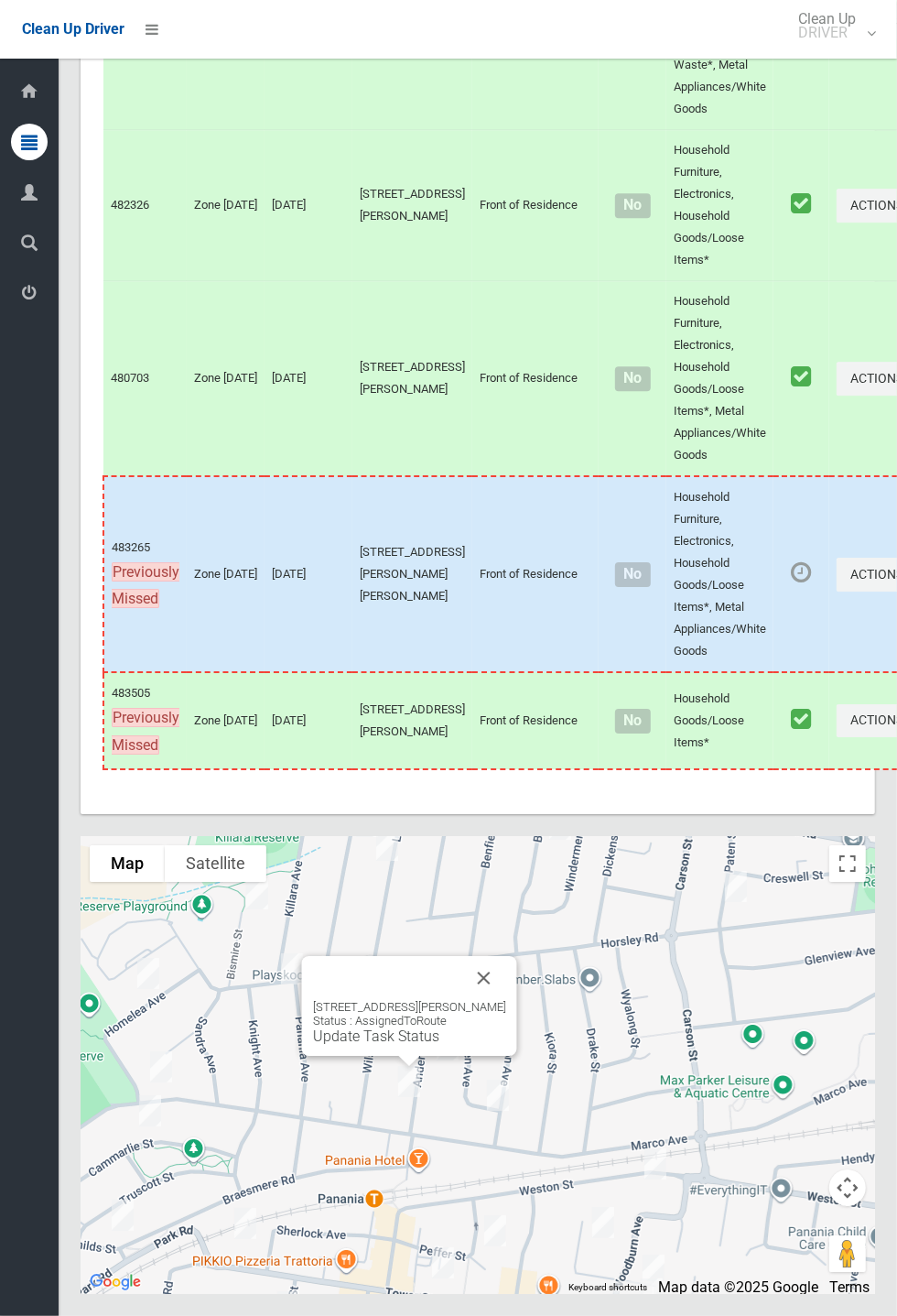
click at [506, 1000] on button "Close" at bounding box center [484, 978] width 44 height 44
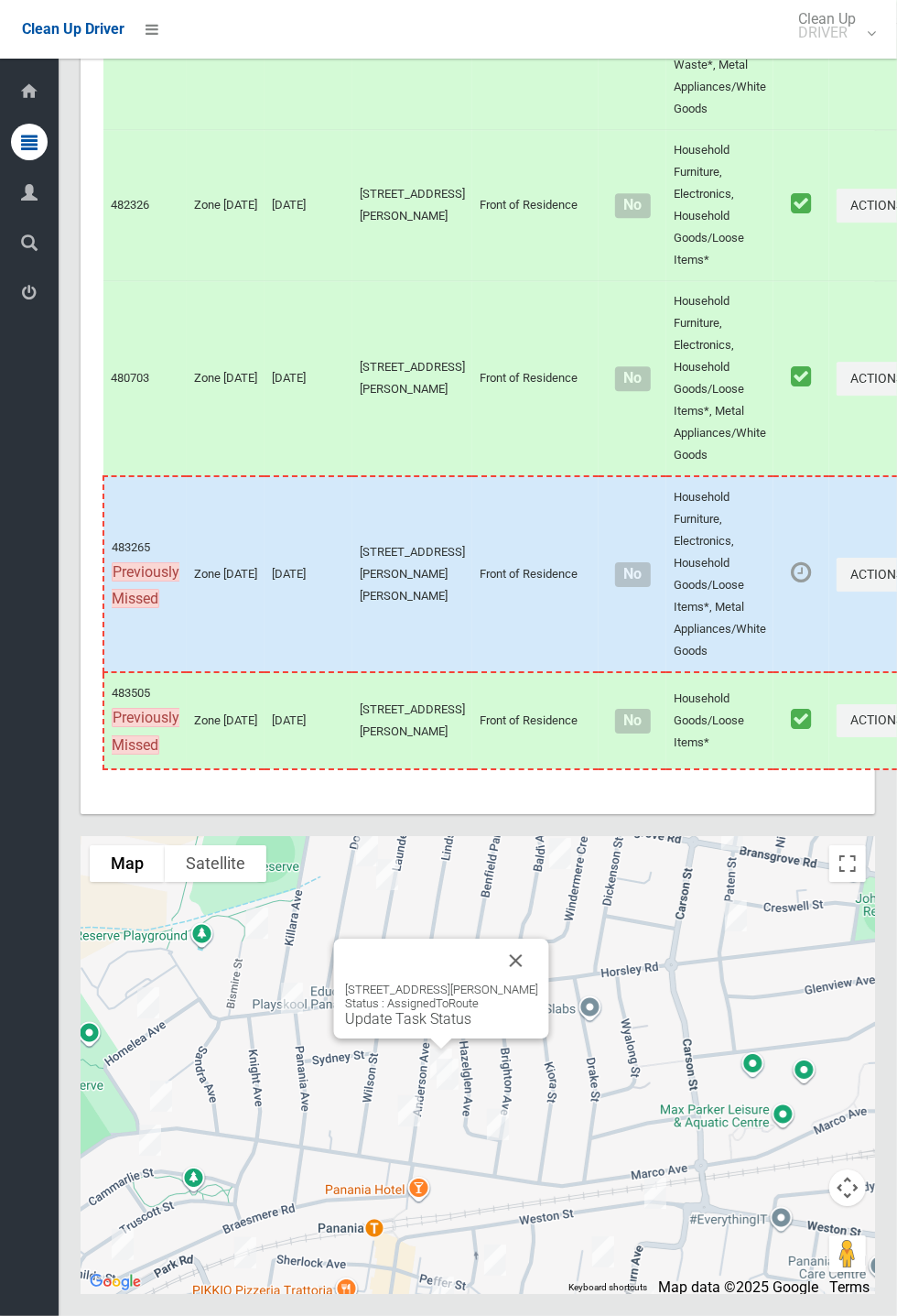
click at [538, 983] on button "Close" at bounding box center [516, 960] width 44 height 44
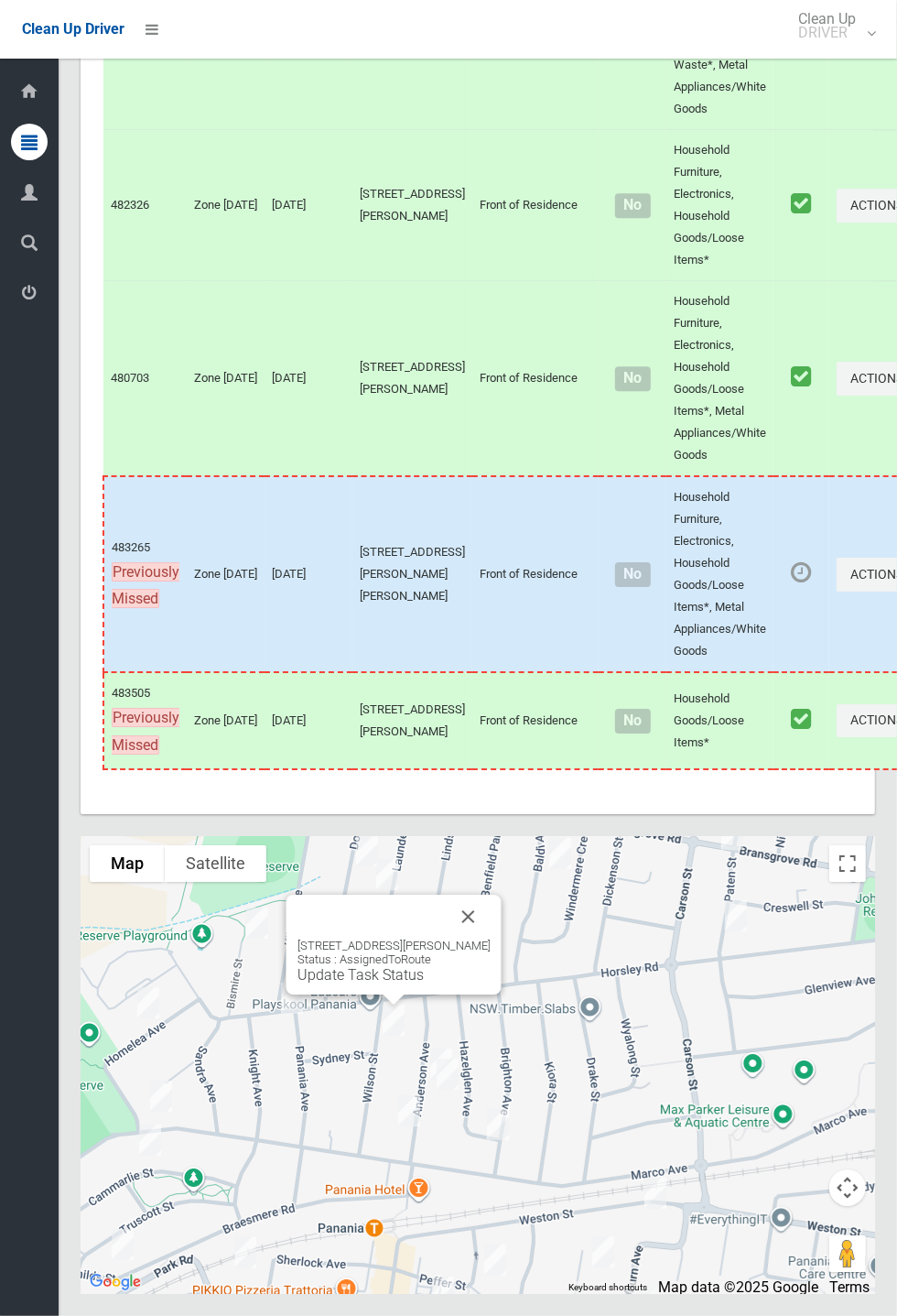
click at [406, 984] on link "Update Task Status" at bounding box center [360, 974] width 126 height 17
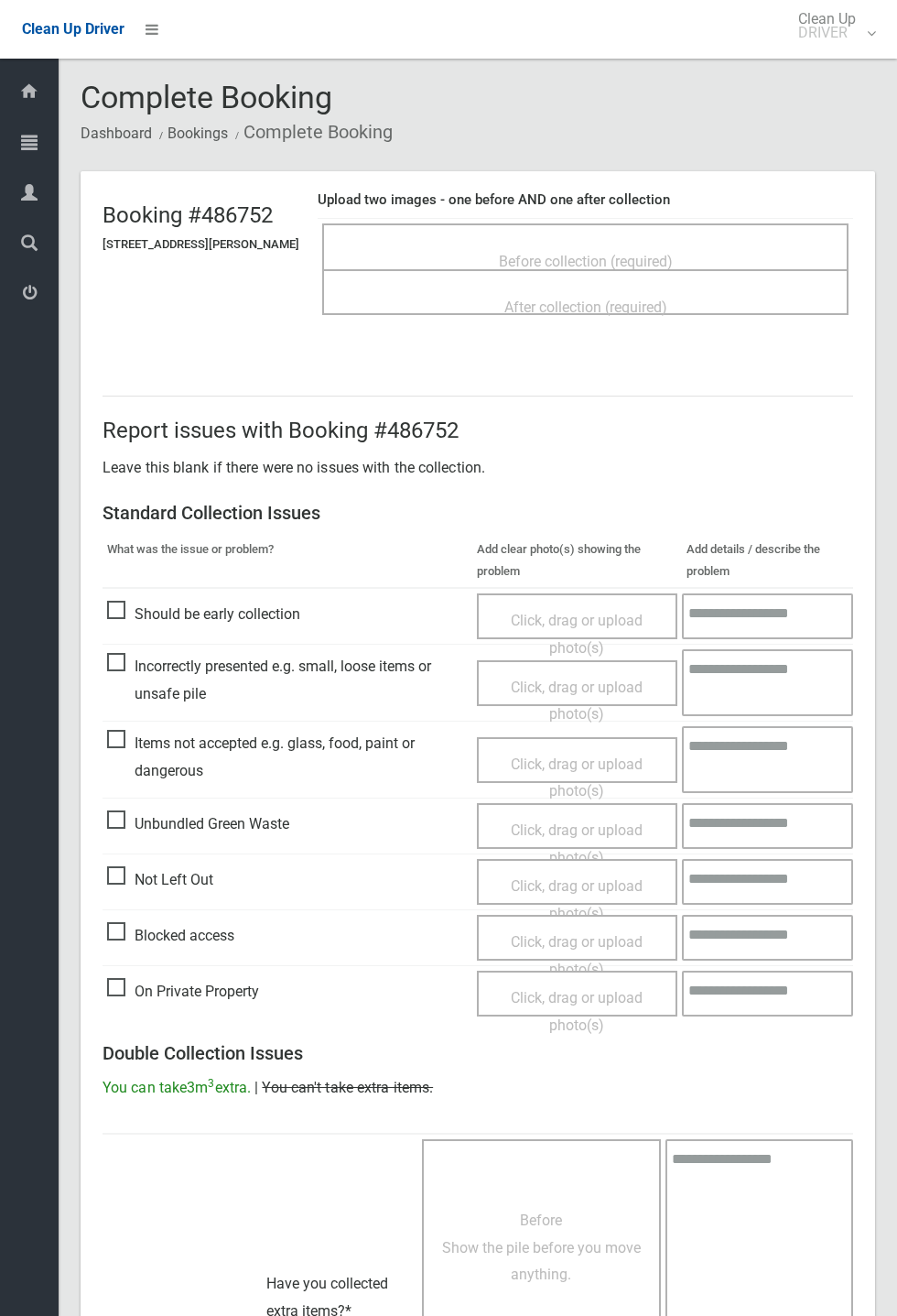
click at [627, 253] on span "Before collection (required)" at bounding box center [586, 261] width 174 height 17
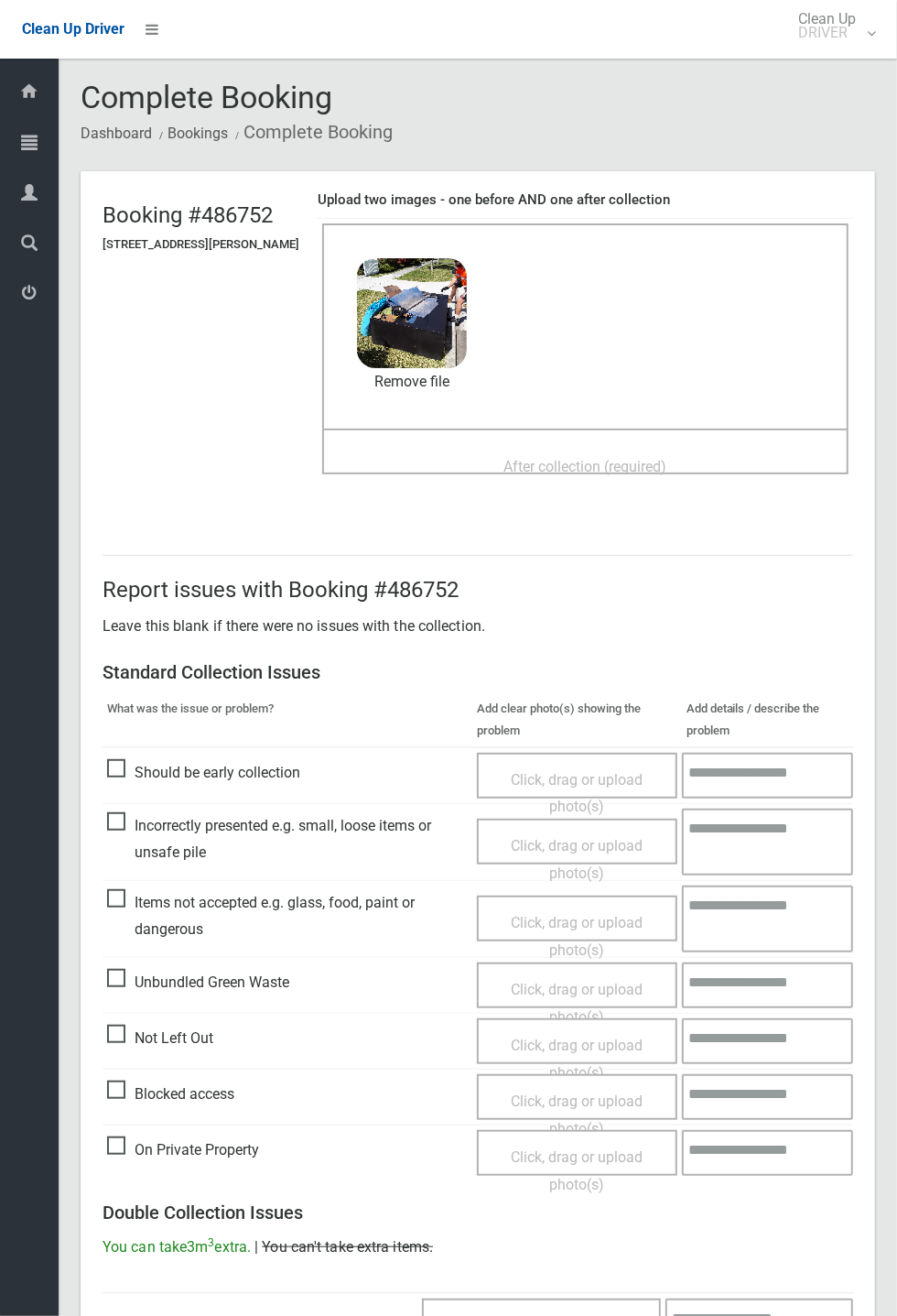
click at [623, 458] on span "After collection (required)" at bounding box center [586, 466] width 163 height 17
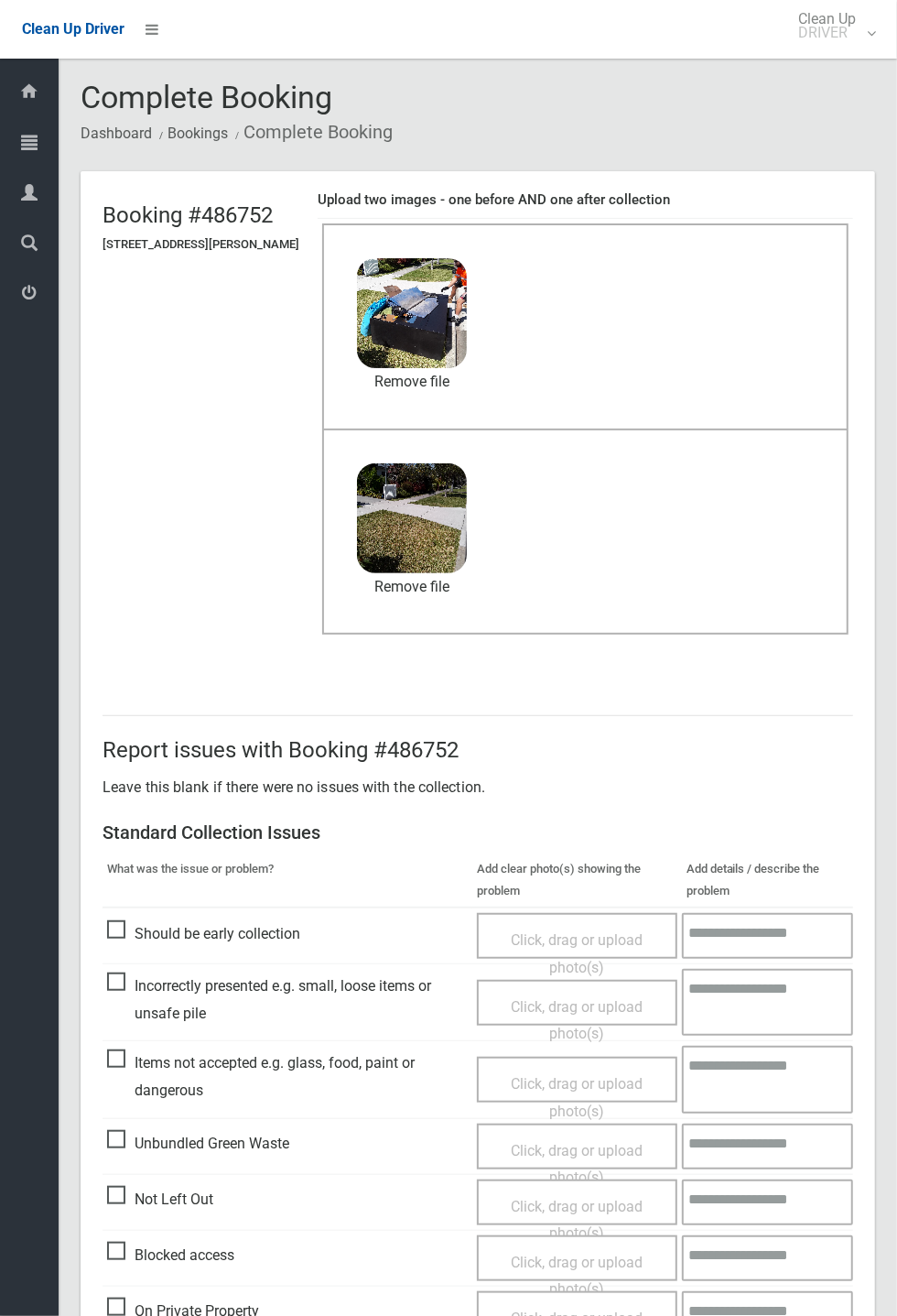
scroll to position [635, 0]
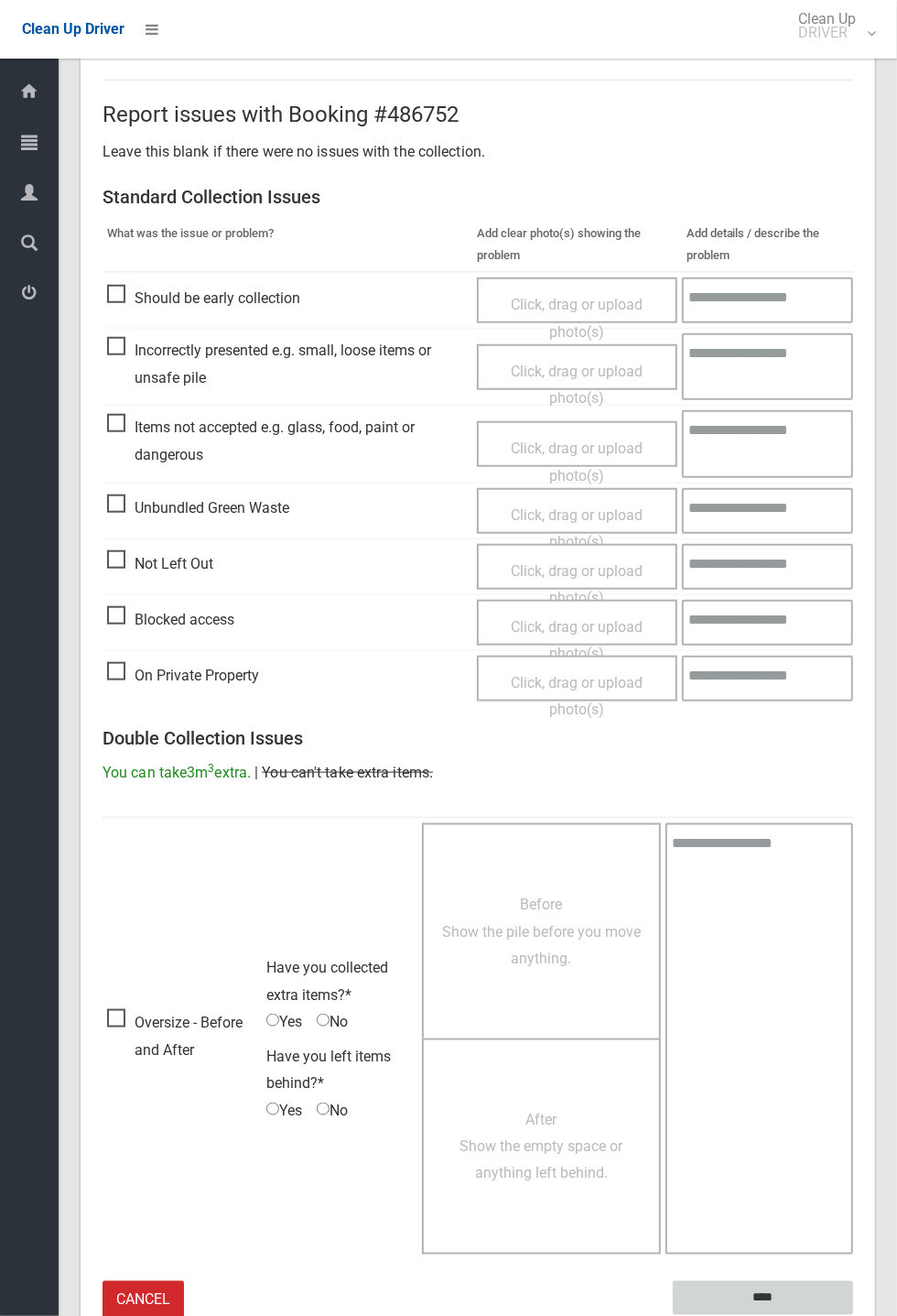
click at [853, 1315] on input "****" at bounding box center [763, 1298] width 180 height 34
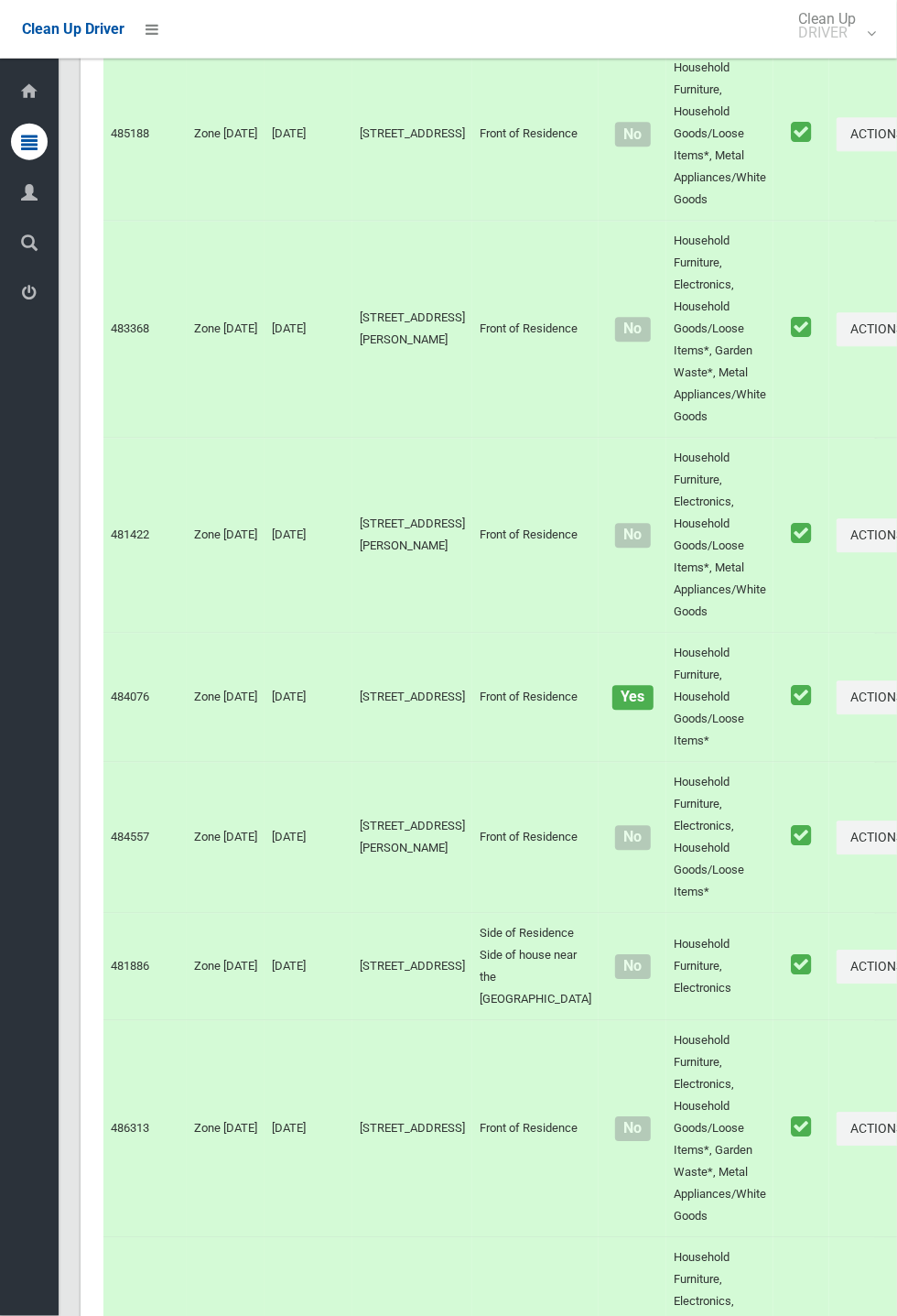
scroll to position [10141, 0]
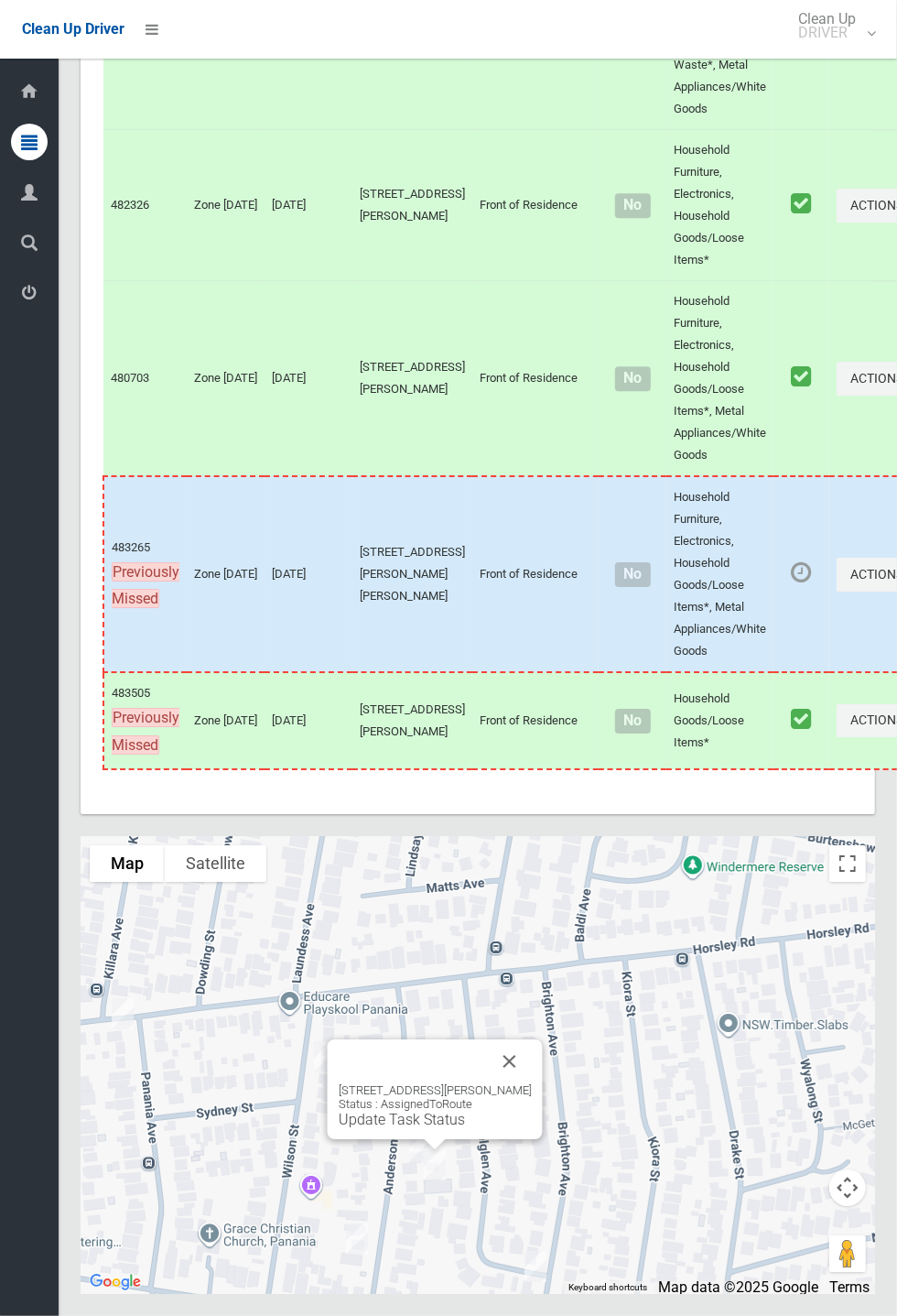
click at [531, 1083] on button "Close" at bounding box center [510, 1061] width 44 height 44
click at [413, 1110] on link "Update Task Status" at bounding box center [386, 1100] width 126 height 17
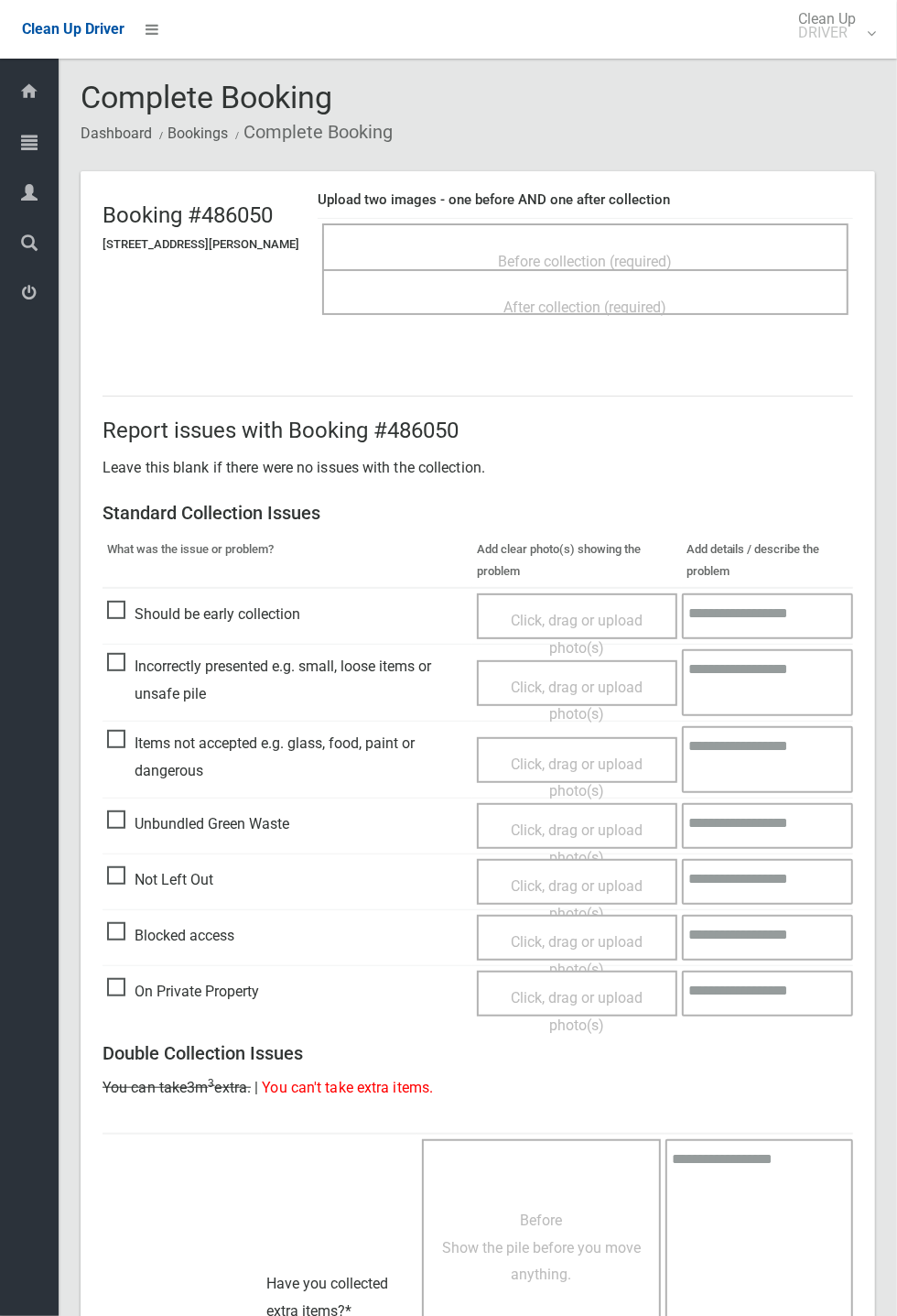
click at [516, 253] on span "Before collection (required)" at bounding box center [586, 261] width 174 height 17
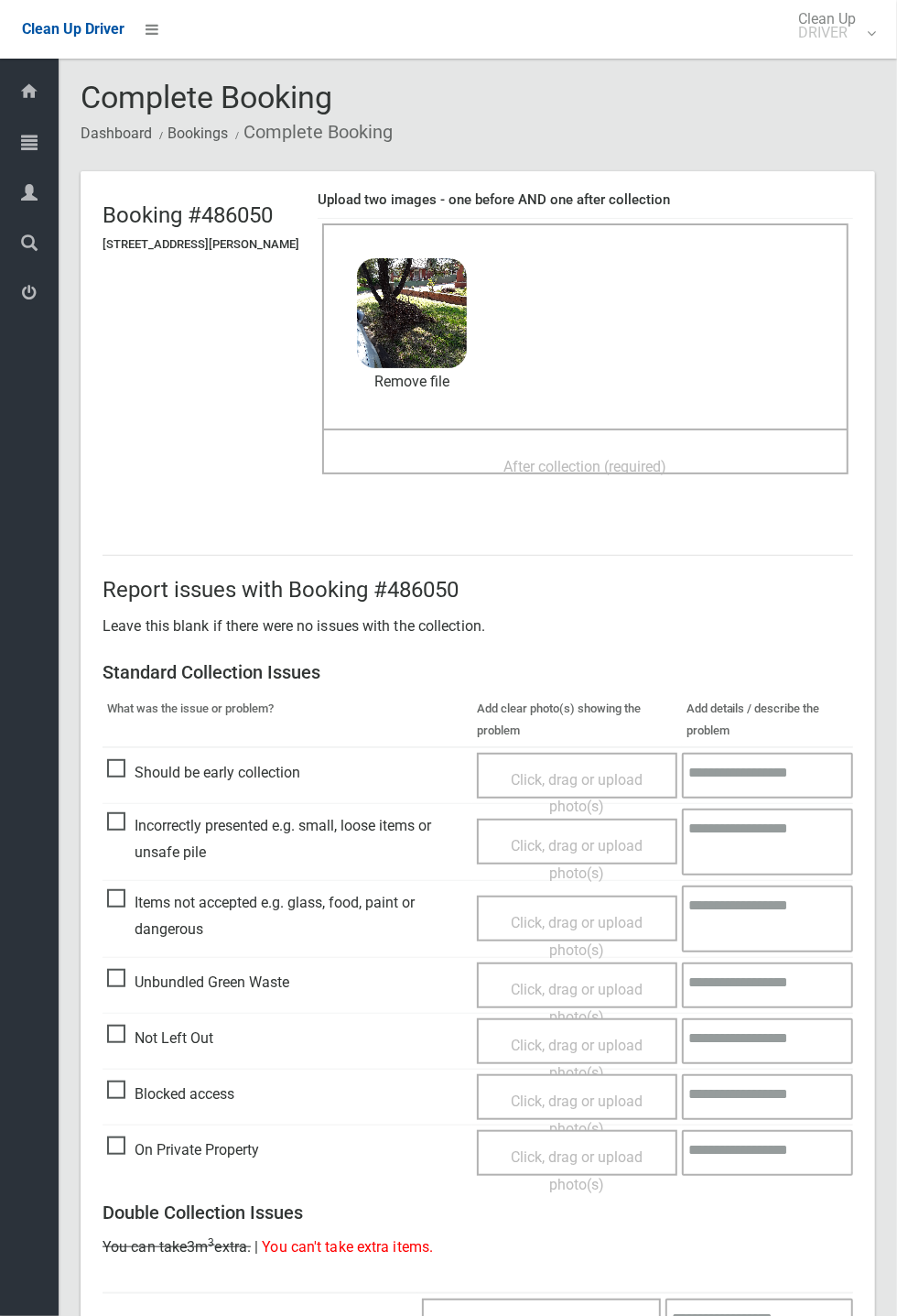
click at [590, 460] on span "After collection (required)" at bounding box center [586, 466] width 163 height 17
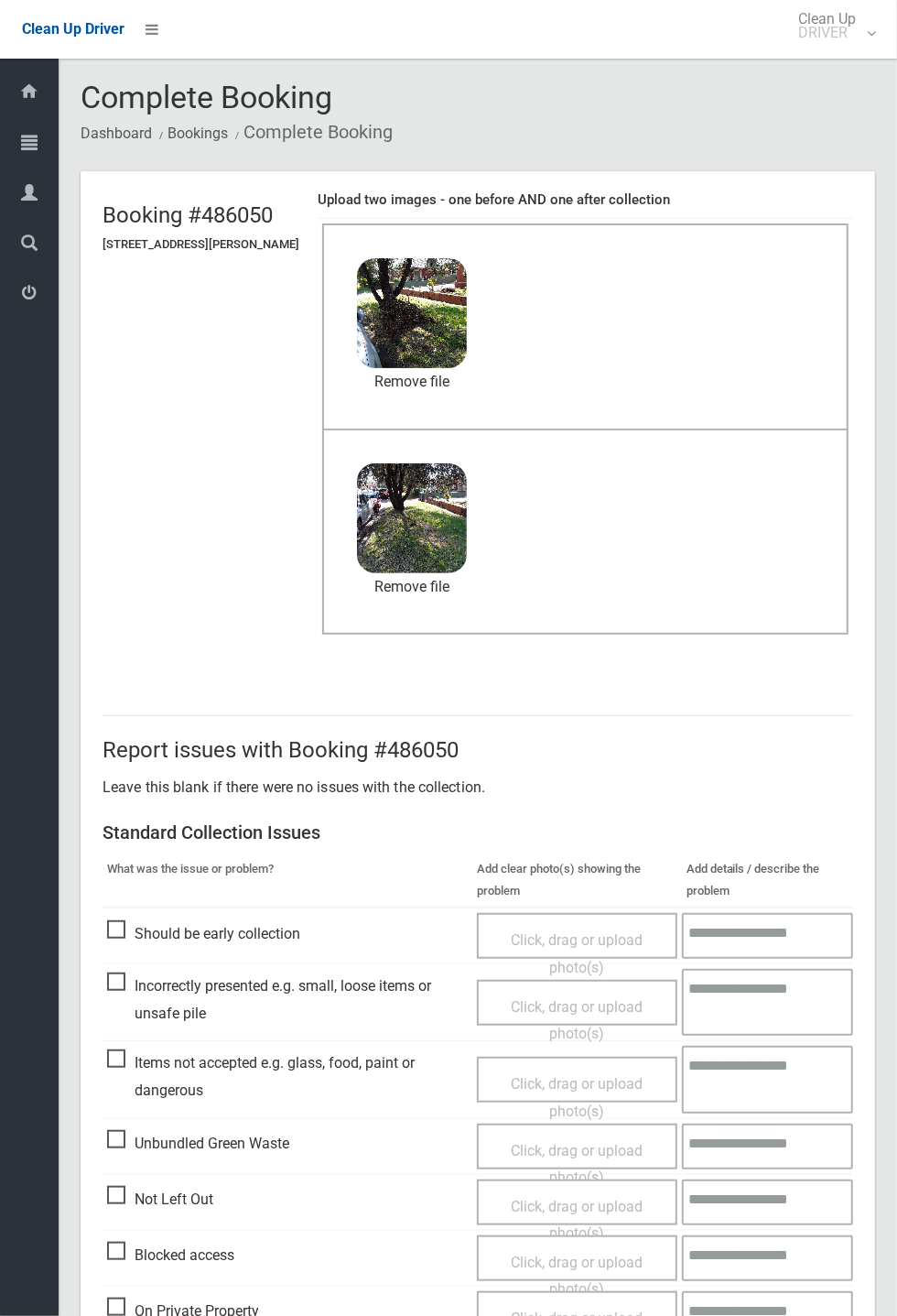
scroll to position [635, 0]
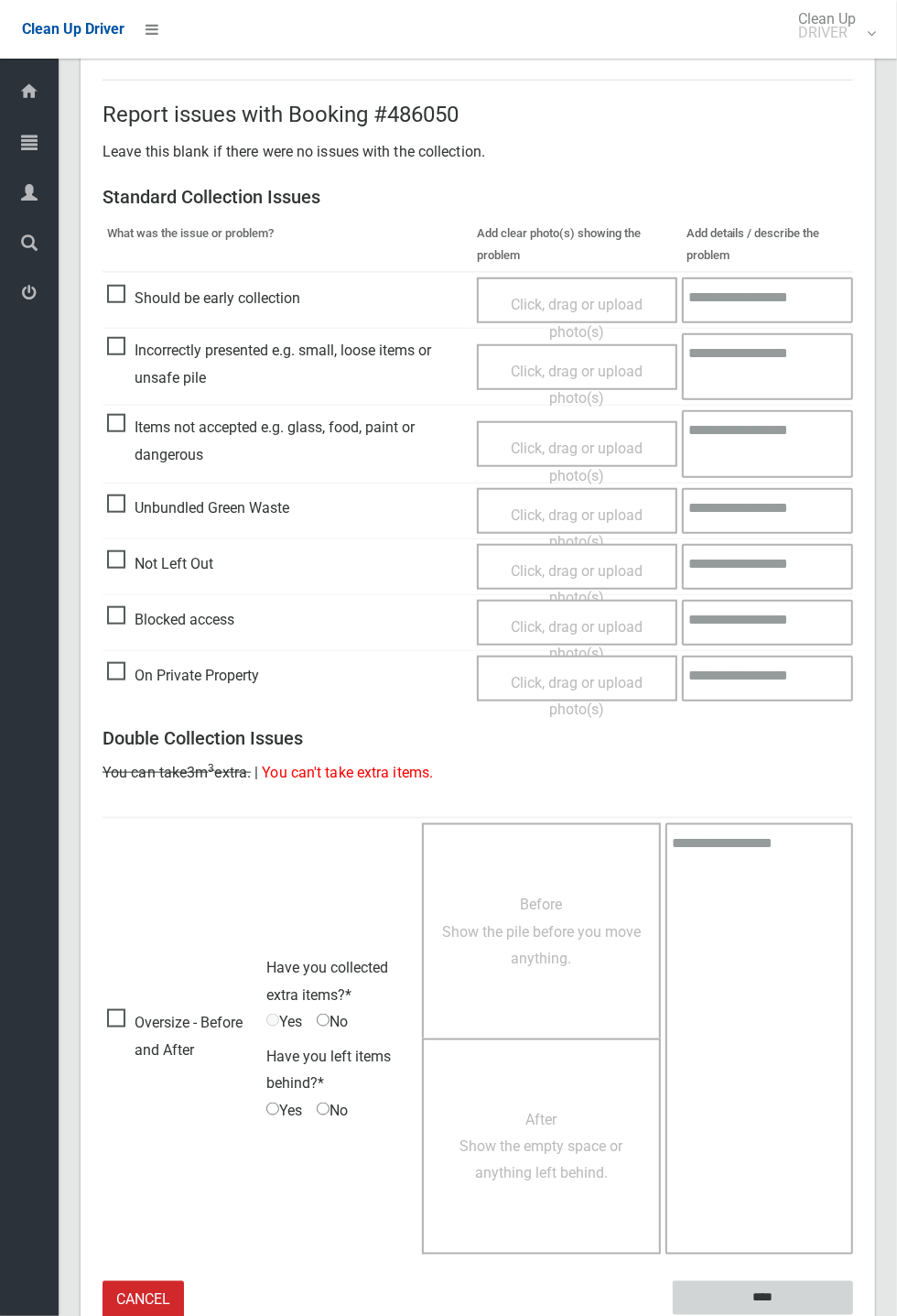
click at [853, 1315] on input "****" at bounding box center [763, 1298] width 180 height 34
click at [776, 1298] on input "****" at bounding box center [763, 1298] width 180 height 34
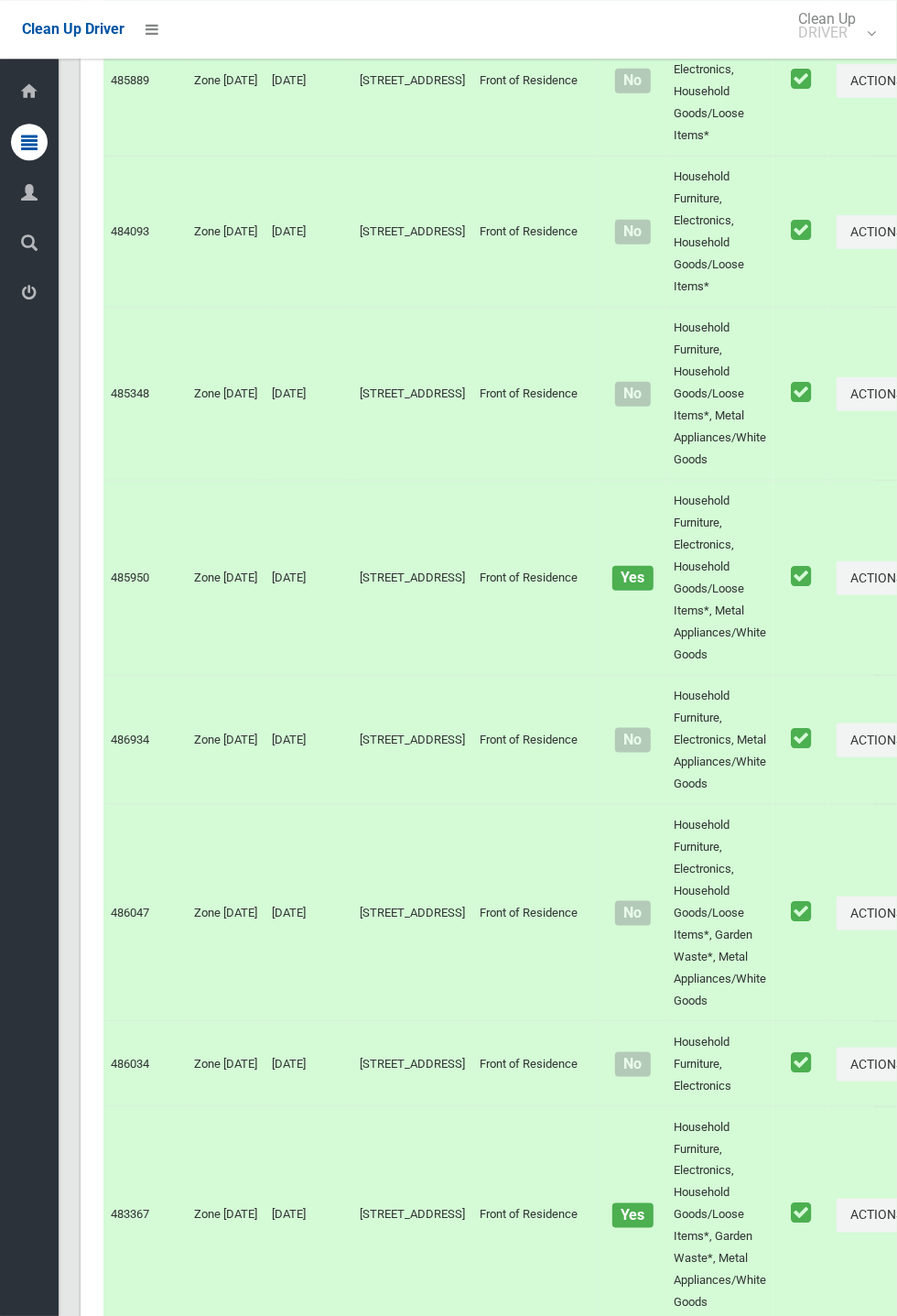
scroll to position [10141, 0]
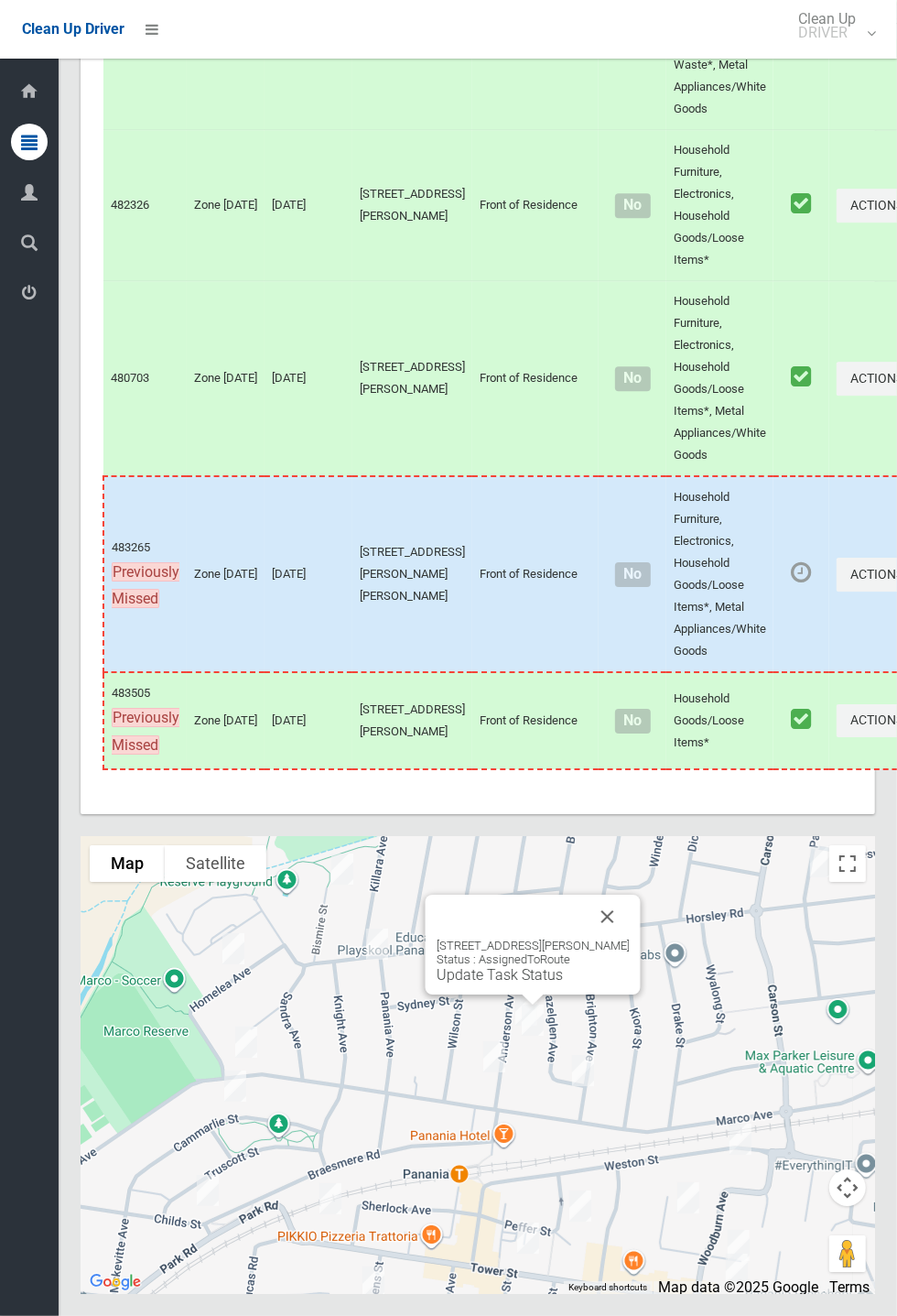
click at [542, 984] on link "Update Task Status" at bounding box center [499, 974] width 126 height 17
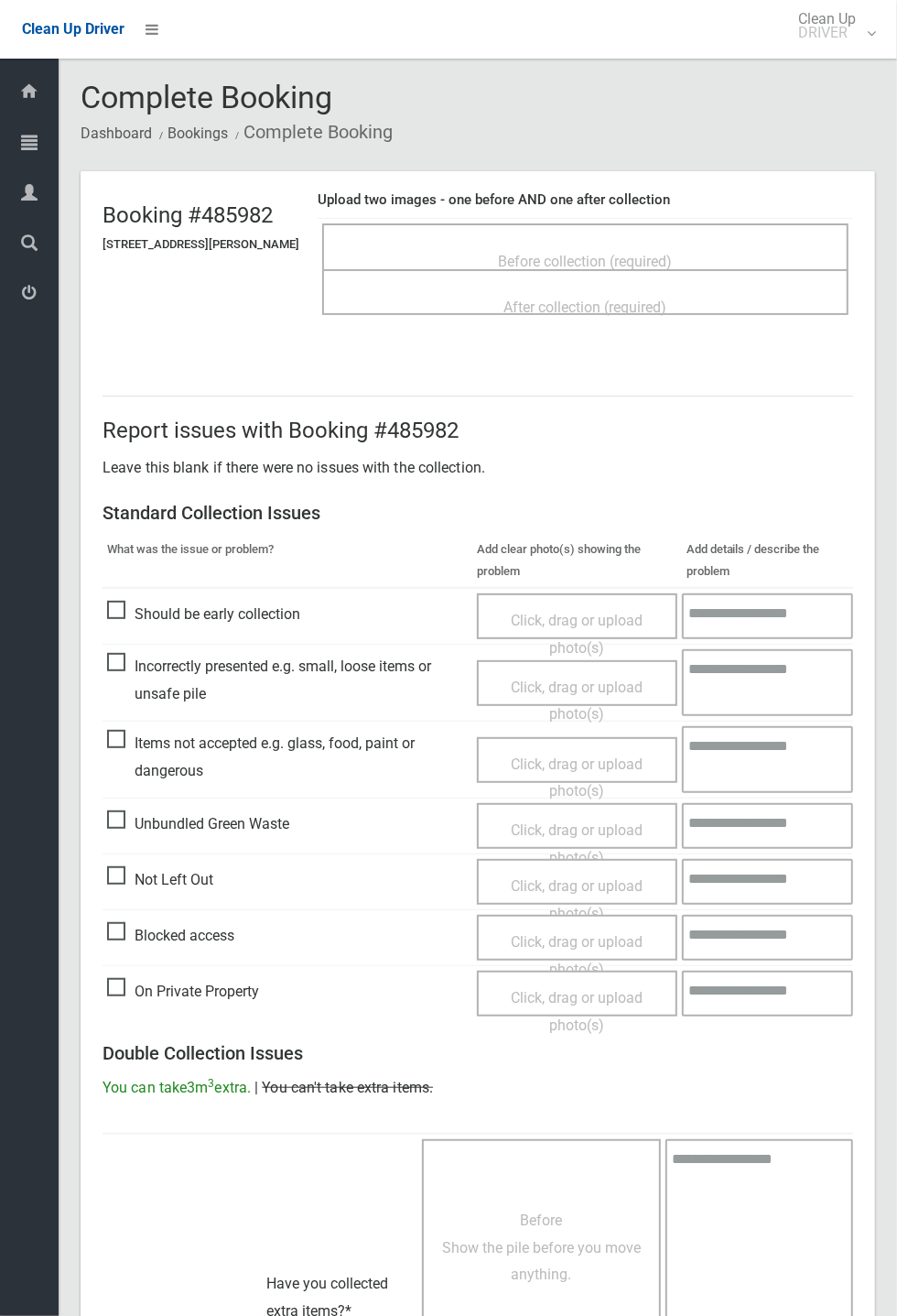
click at [135, 868] on span "Not Left Out" at bounding box center [160, 879] width 106 height 28
click at [205, 893] on span "Not Left Out" at bounding box center [160, 879] width 106 height 28
click at [596, 877] on span "Click, drag or upload photo(s)" at bounding box center [576, 899] width 132 height 45
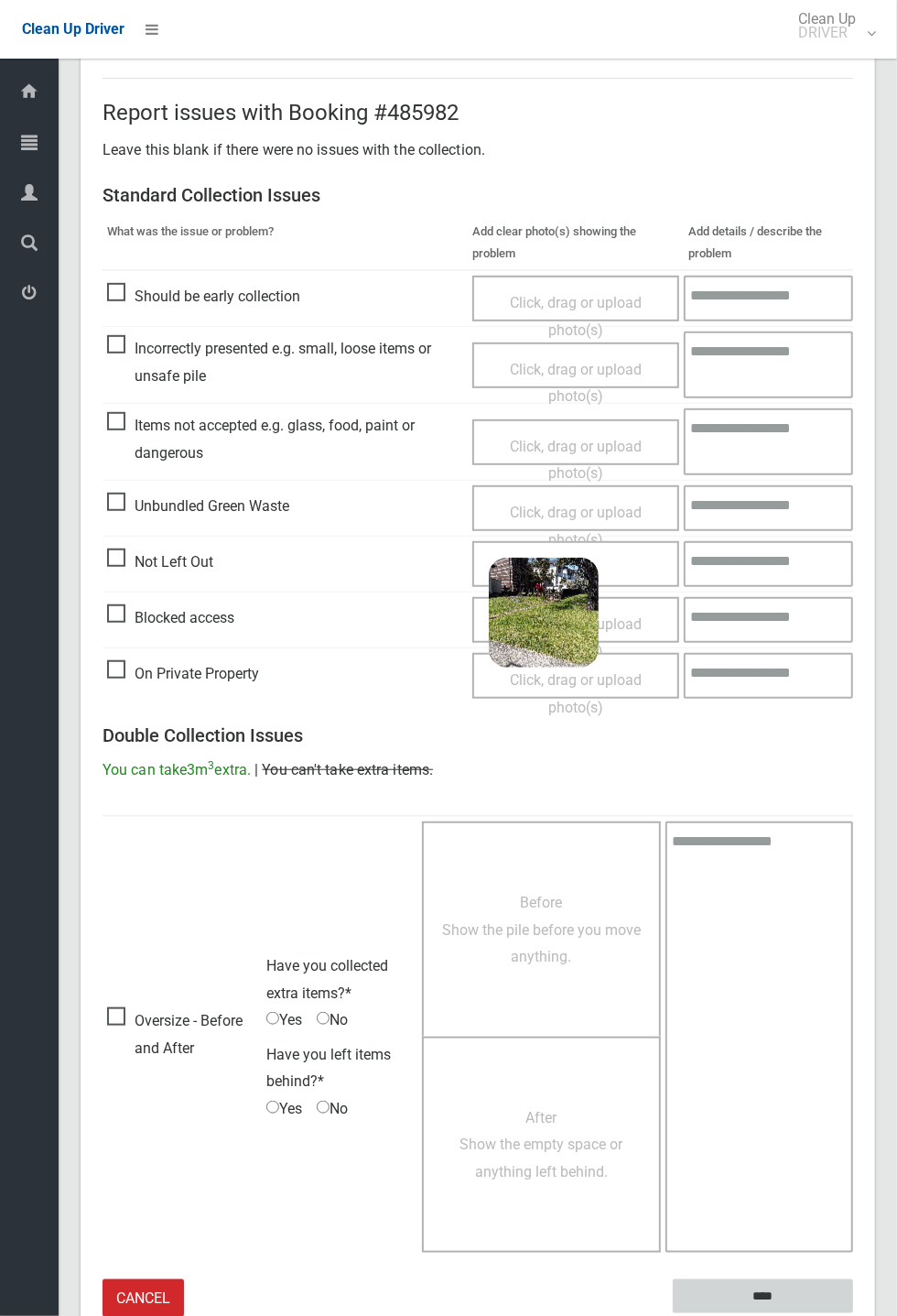
click at [763, 1290] on input "****" at bounding box center [763, 1296] width 180 height 34
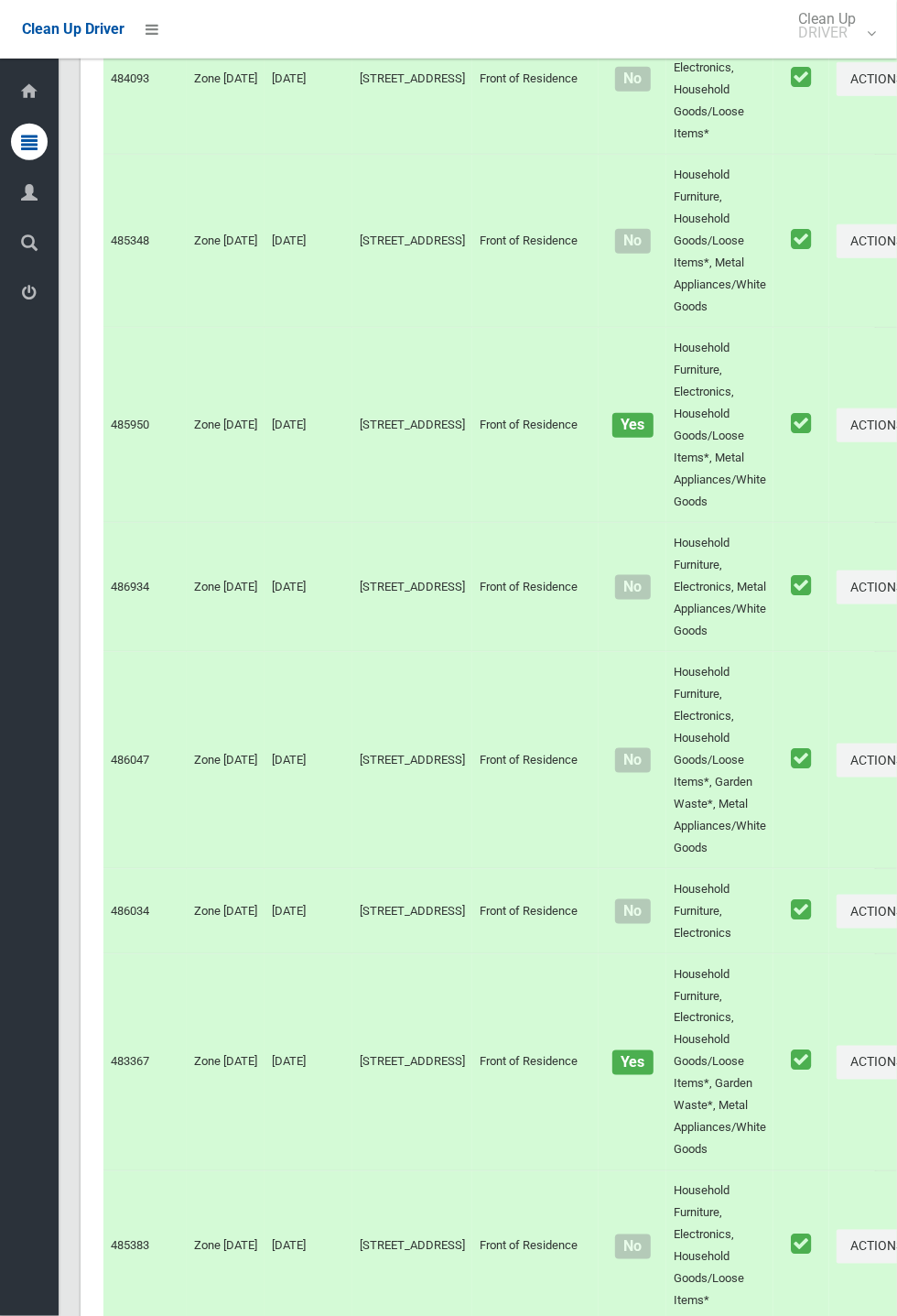
scroll to position [10141, 0]
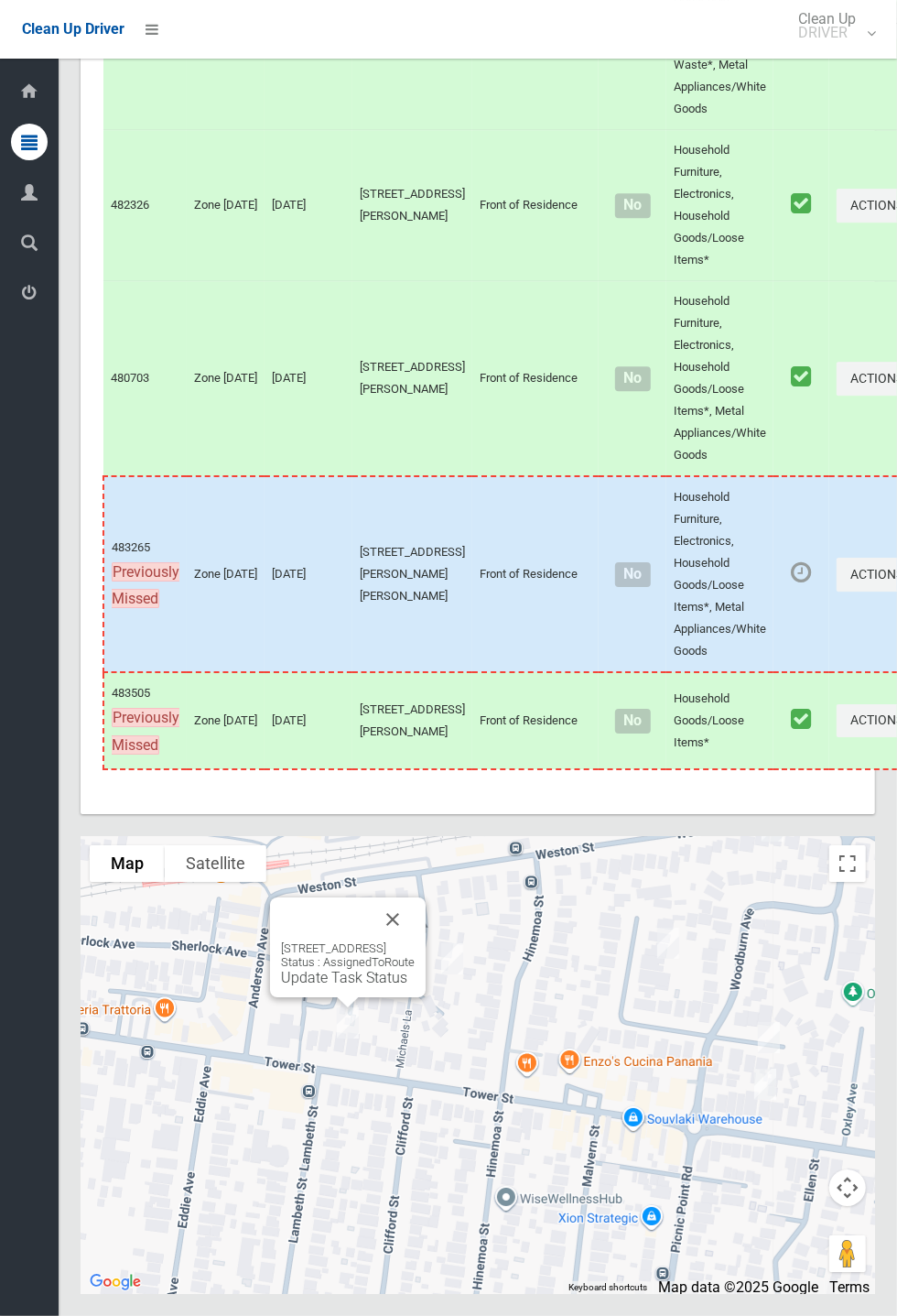
click at [415, 941] on button "Close" at bounding box center [393, 919] width 44 height 44
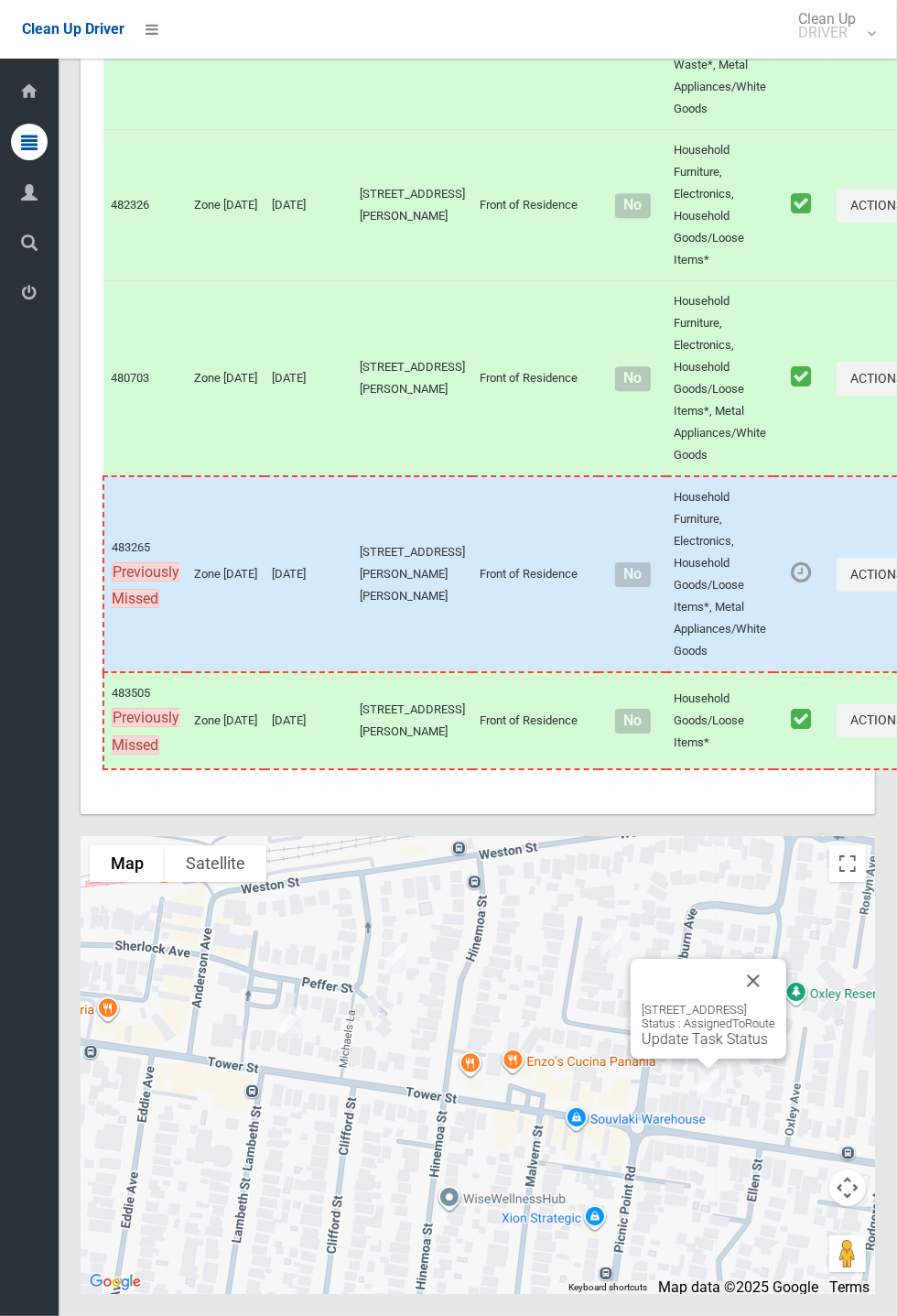
click at [690, 1047] on link "Update Task Status" at bounding box center [704, 1039] width 126 height 17
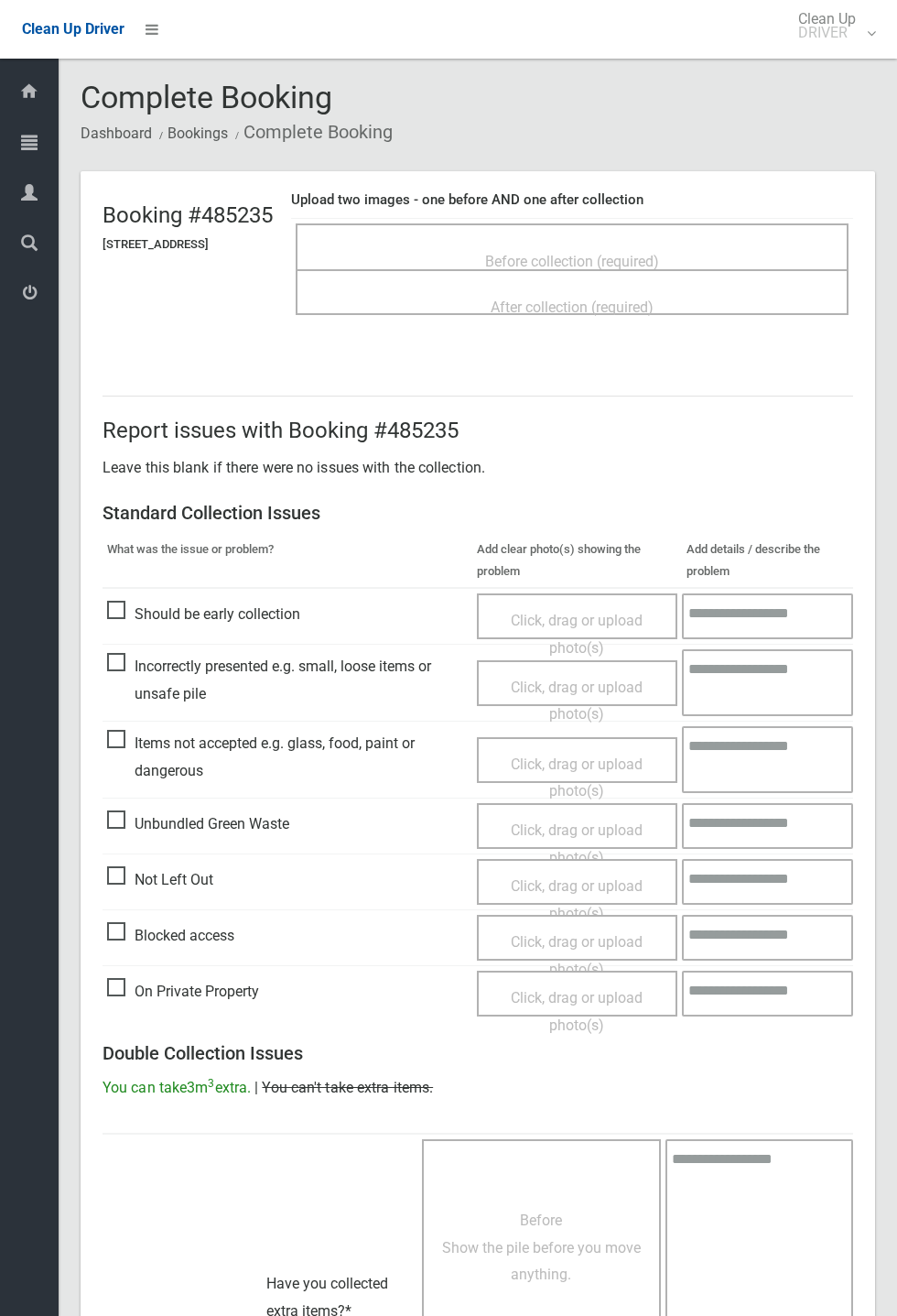
click at [721, 254] on div "Before collection (required)" at bounding box center [572, 260] width 513 height 34
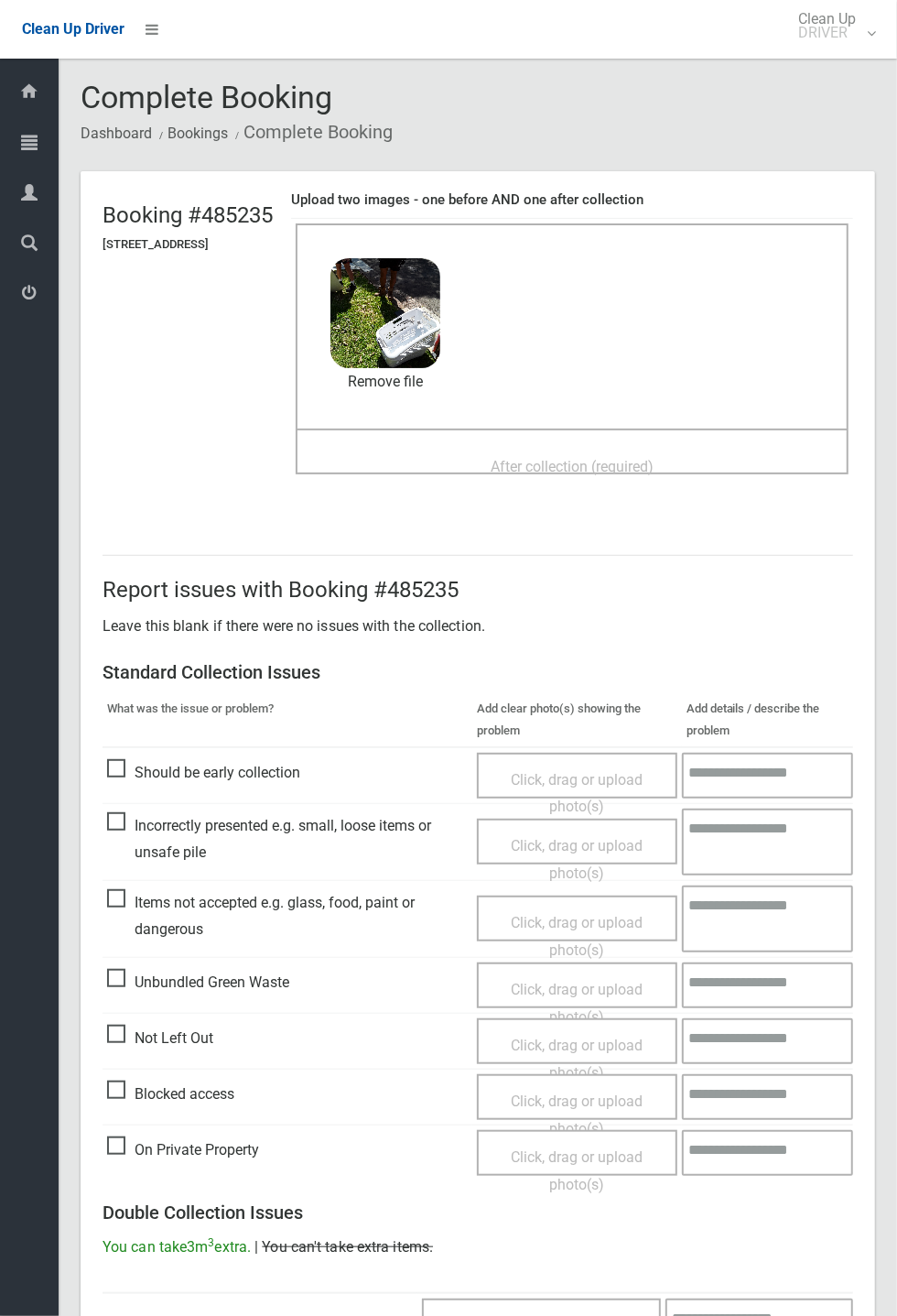
click at [532, 458] on span "After collection (required)" at bounding box center [572, 466] width 163 height 17
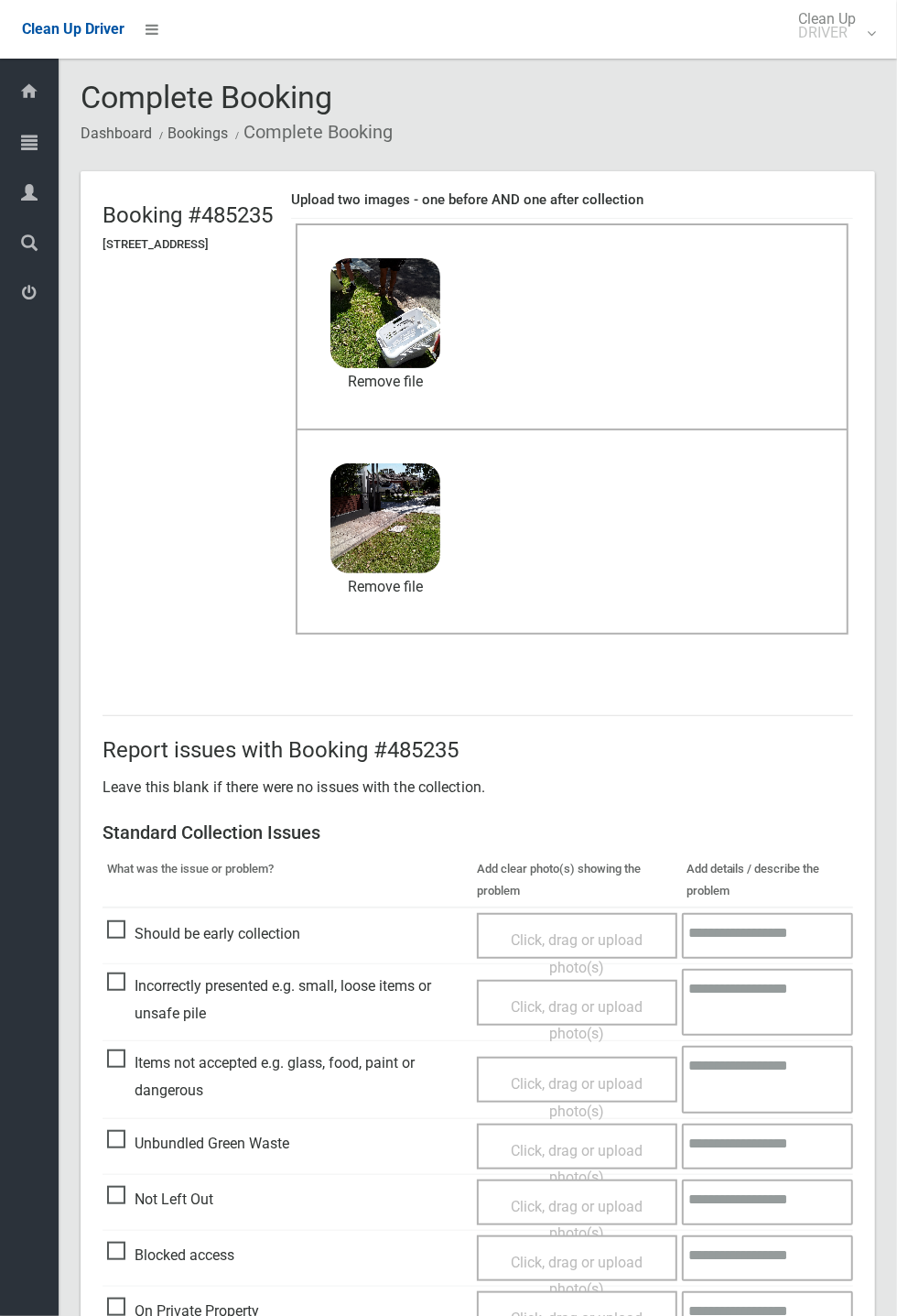
scroll to position [635, 0]
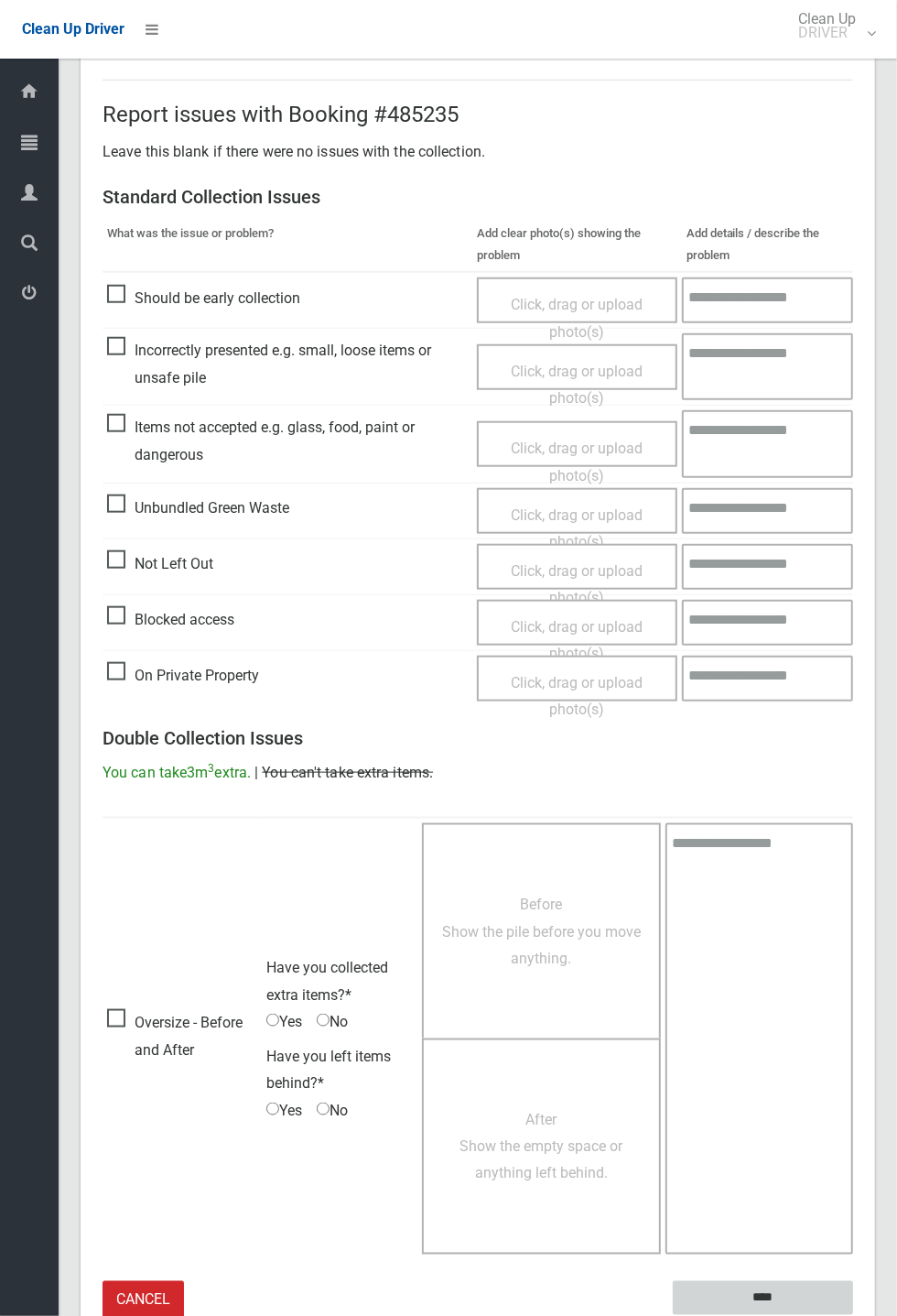
click at [766, 1293] on input "****" at bounding box center [763, 1298] width 180 height 34
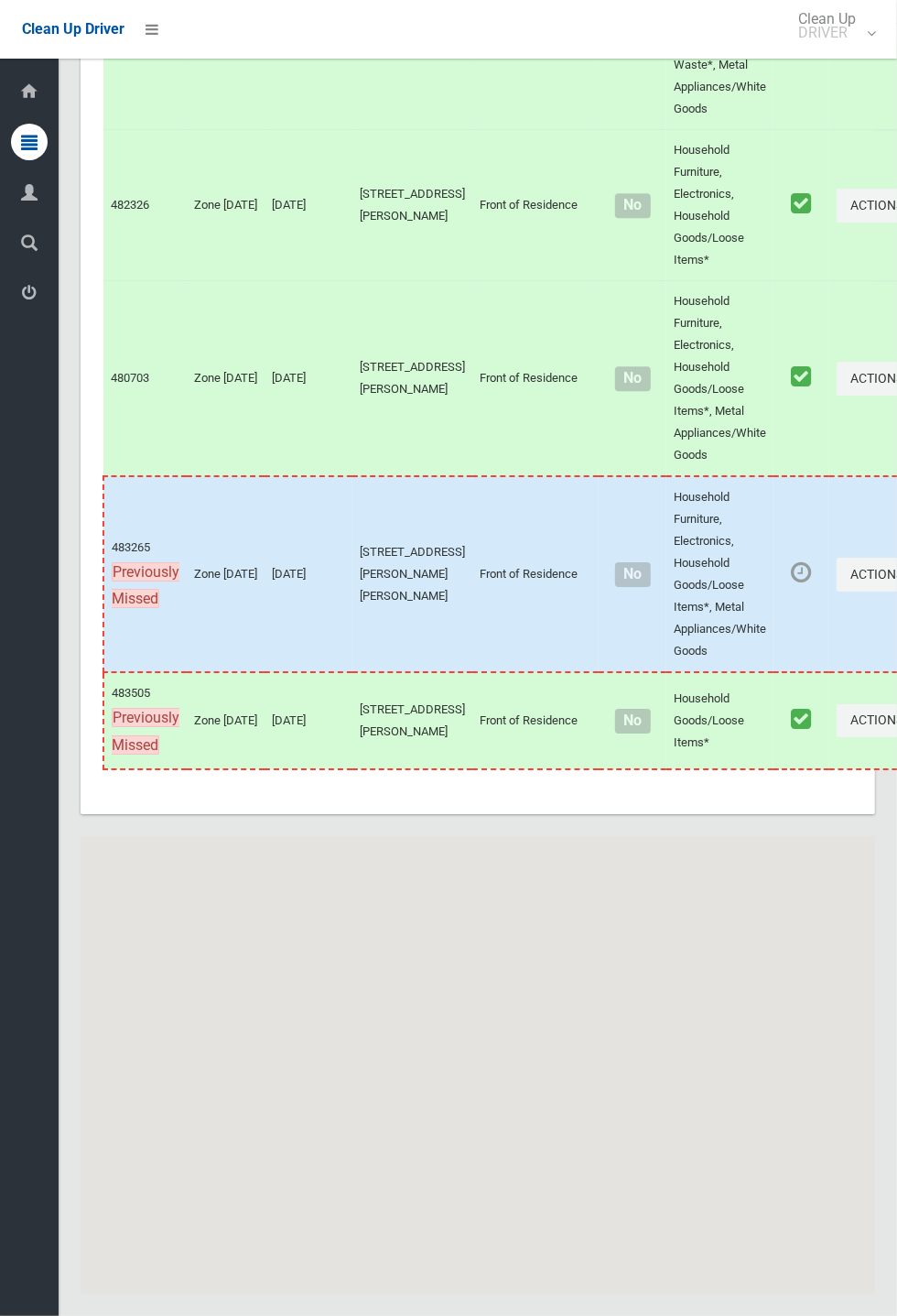
scroll to position [10141, 0]
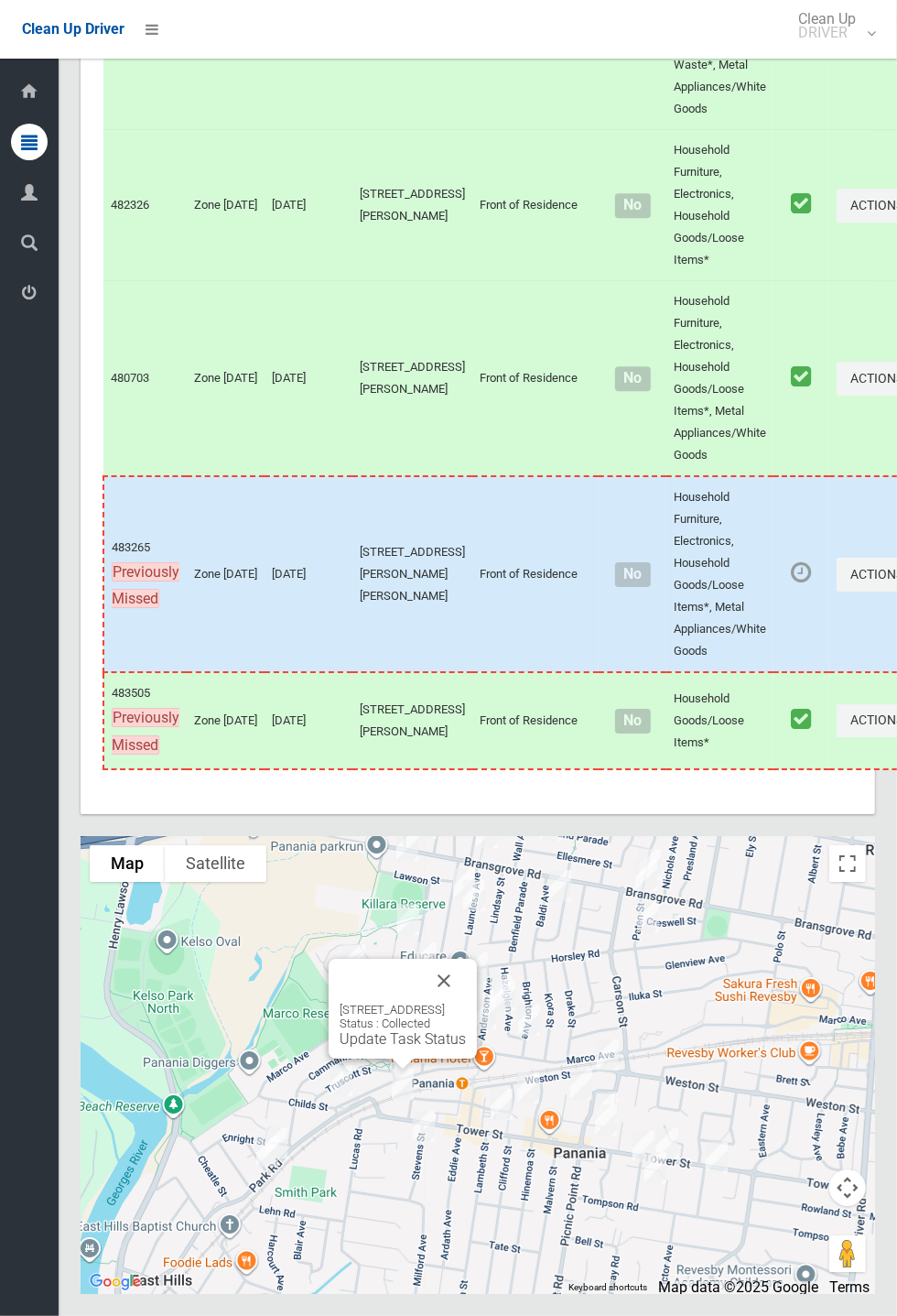
click at [466, 1003] on button "Close" at bounding box center [444, 981] width 44 height 44
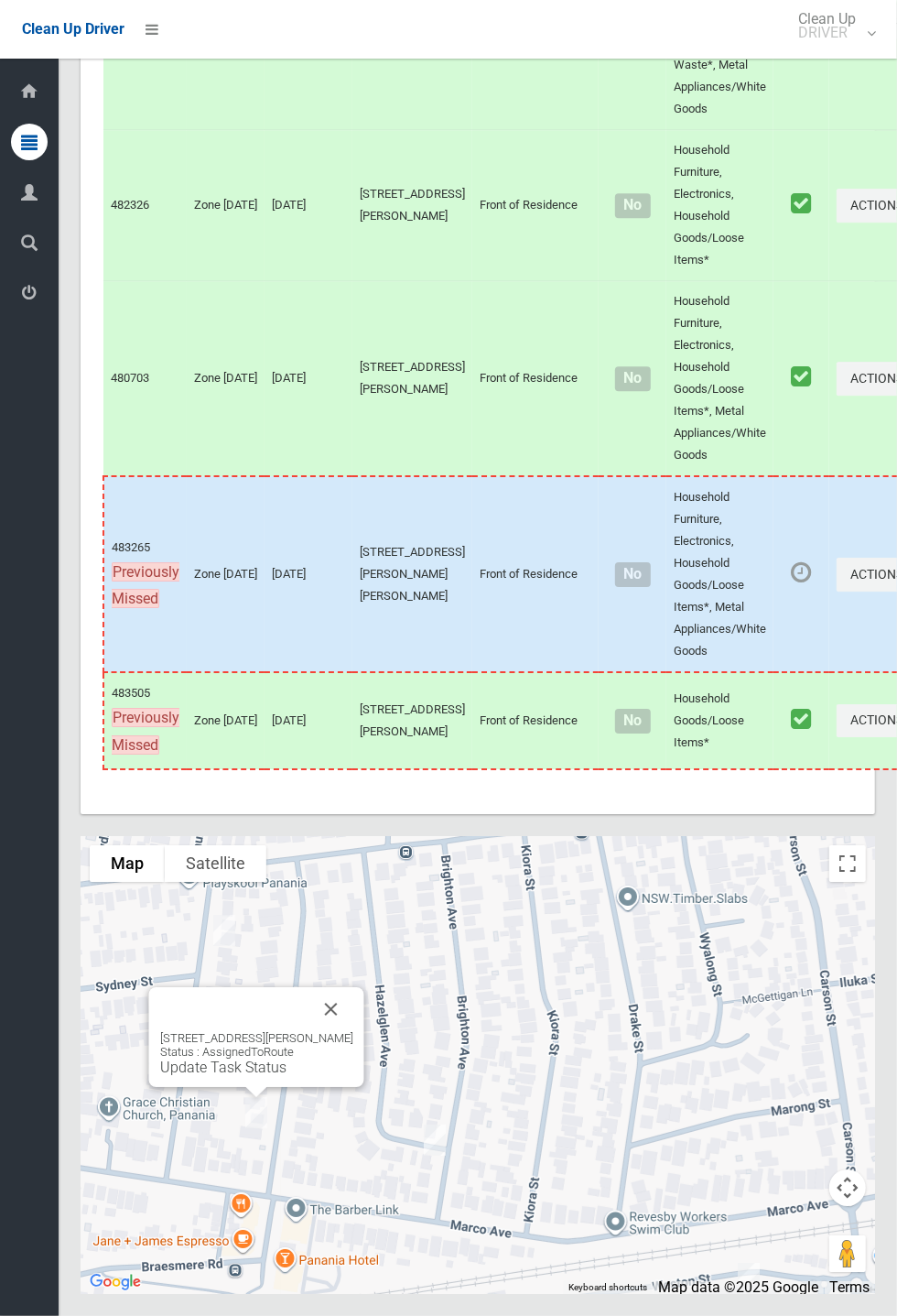
click at [353, 1031] on button "Close" at bounding box center [331, 1008] width 44 height 44
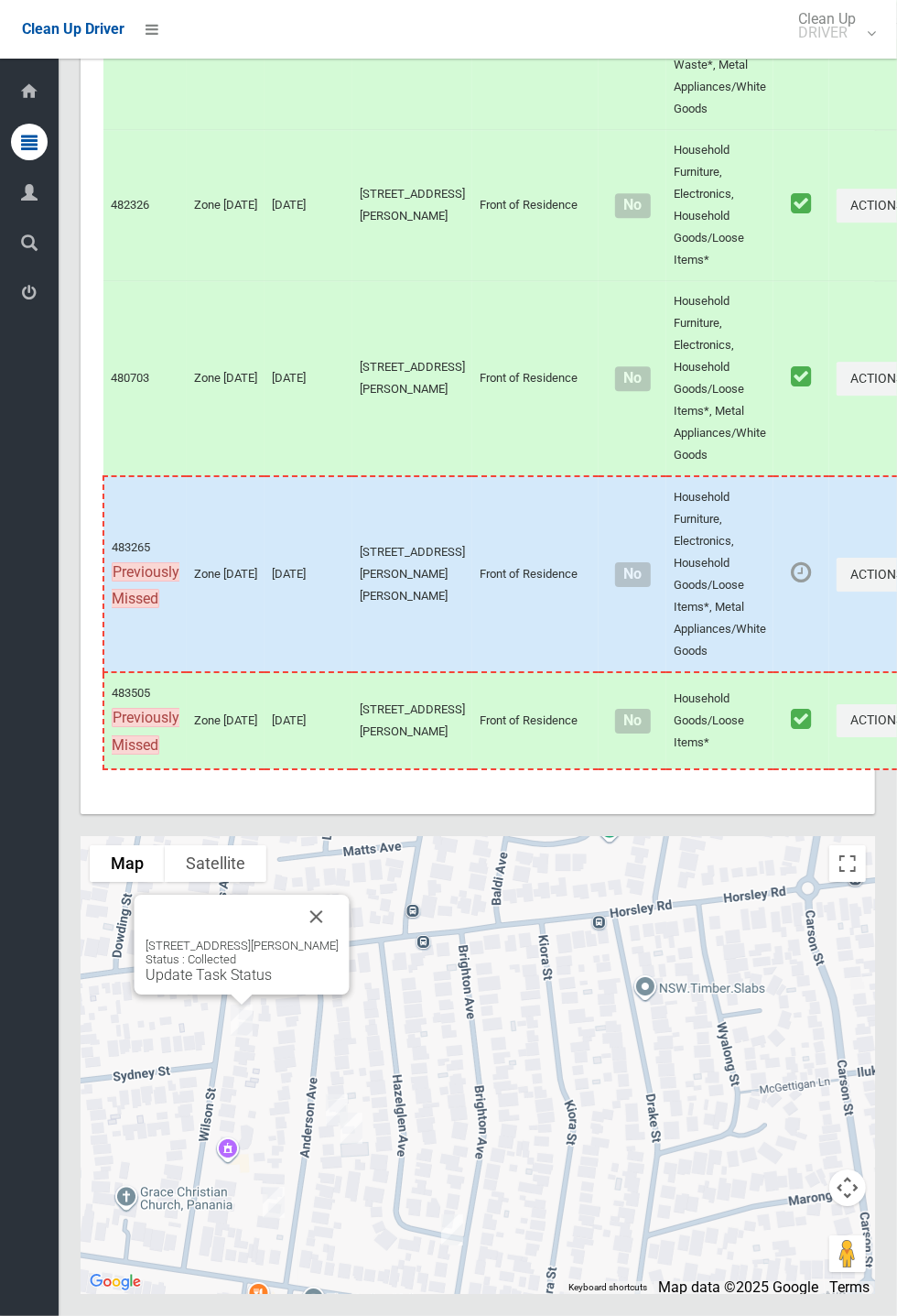
click at [338, 994] on div "5 Wilson Street, PANANIA NSW 2213 Status : Collected Update Task Status" at bounding box center [242, 944] width 215 height 100
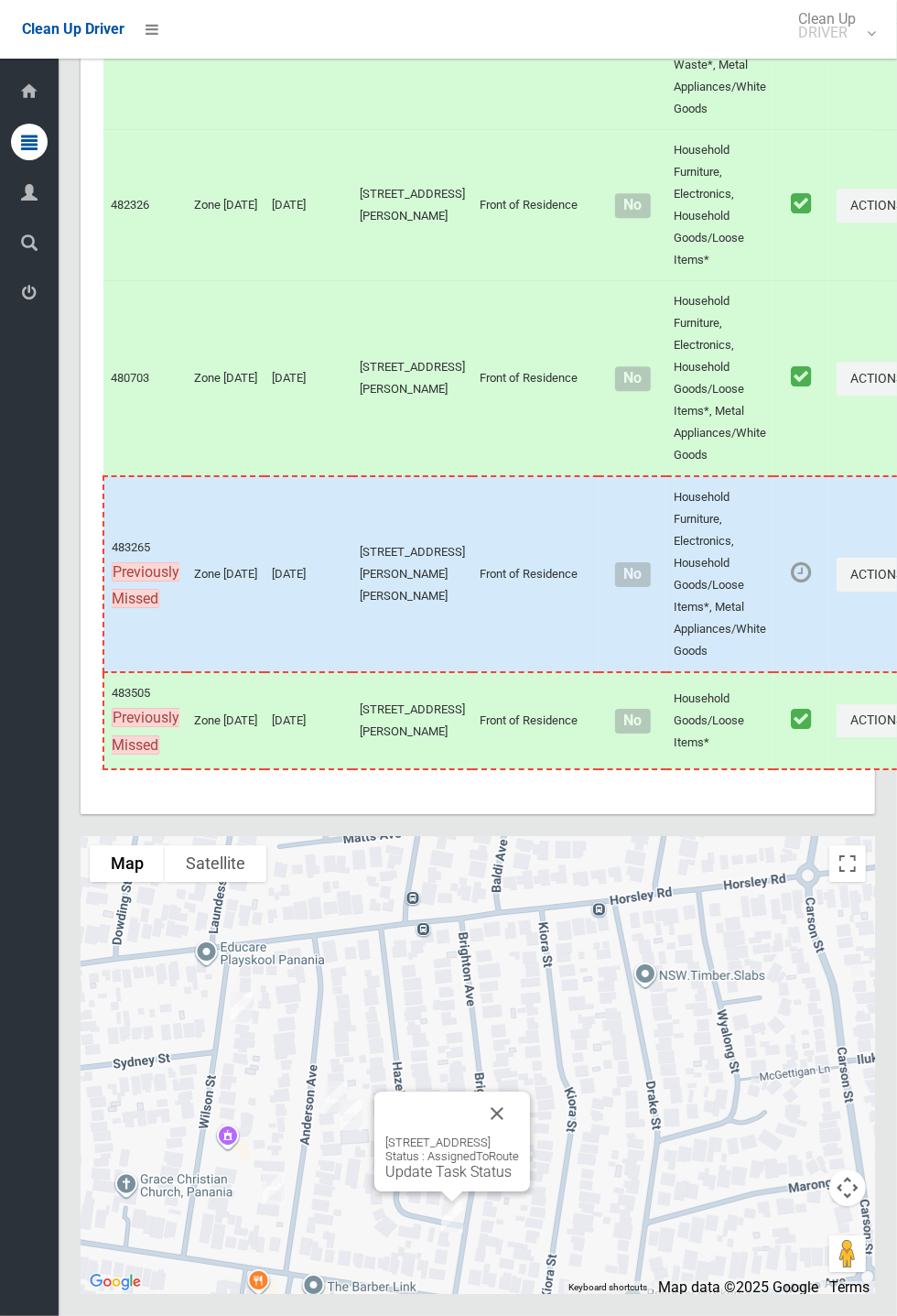
click at [519, 1136] on button "Close" at bounding box center [496, 1113] width 44 height 44
click at [441, 1180] on link "Update Task Status" at bounding box center [448, 1172] width 126 height 17
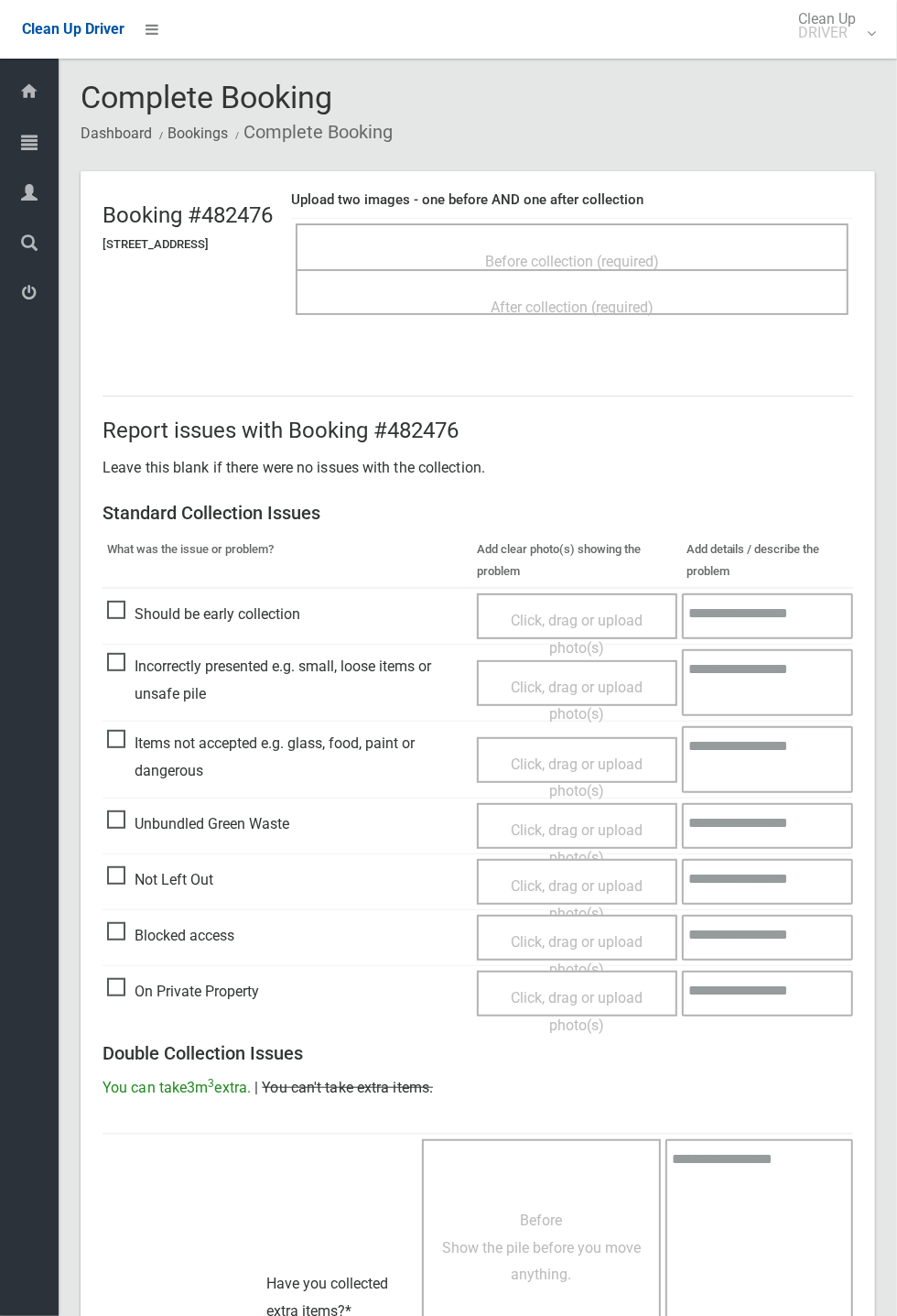
click at [631, 253] on span "Before collection (required)" at bounding box center [571, 261] width 174 height 17
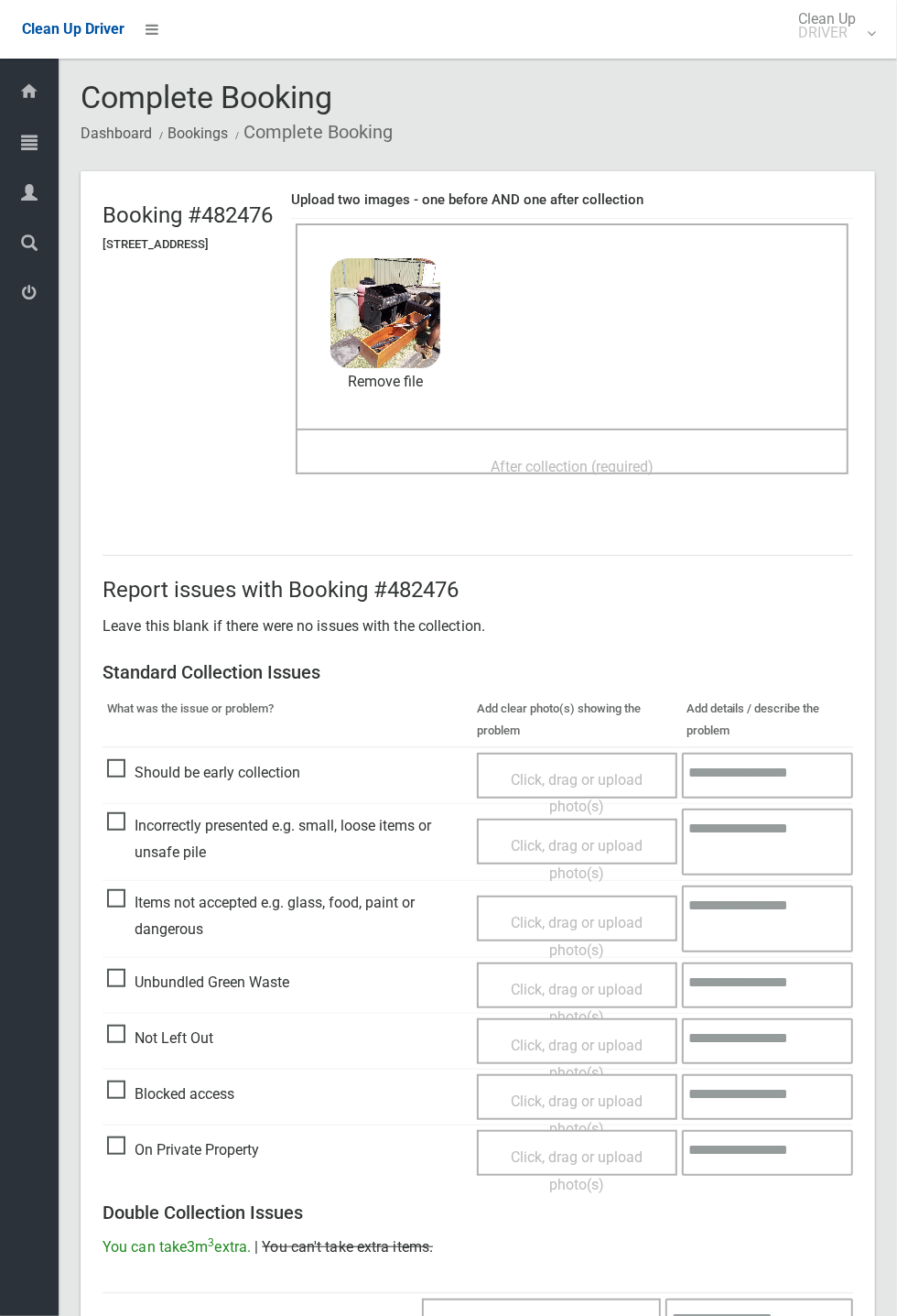
click at [587, 448] on div "After collection (required)" at bounding box center [572, 465] width 513 height 34
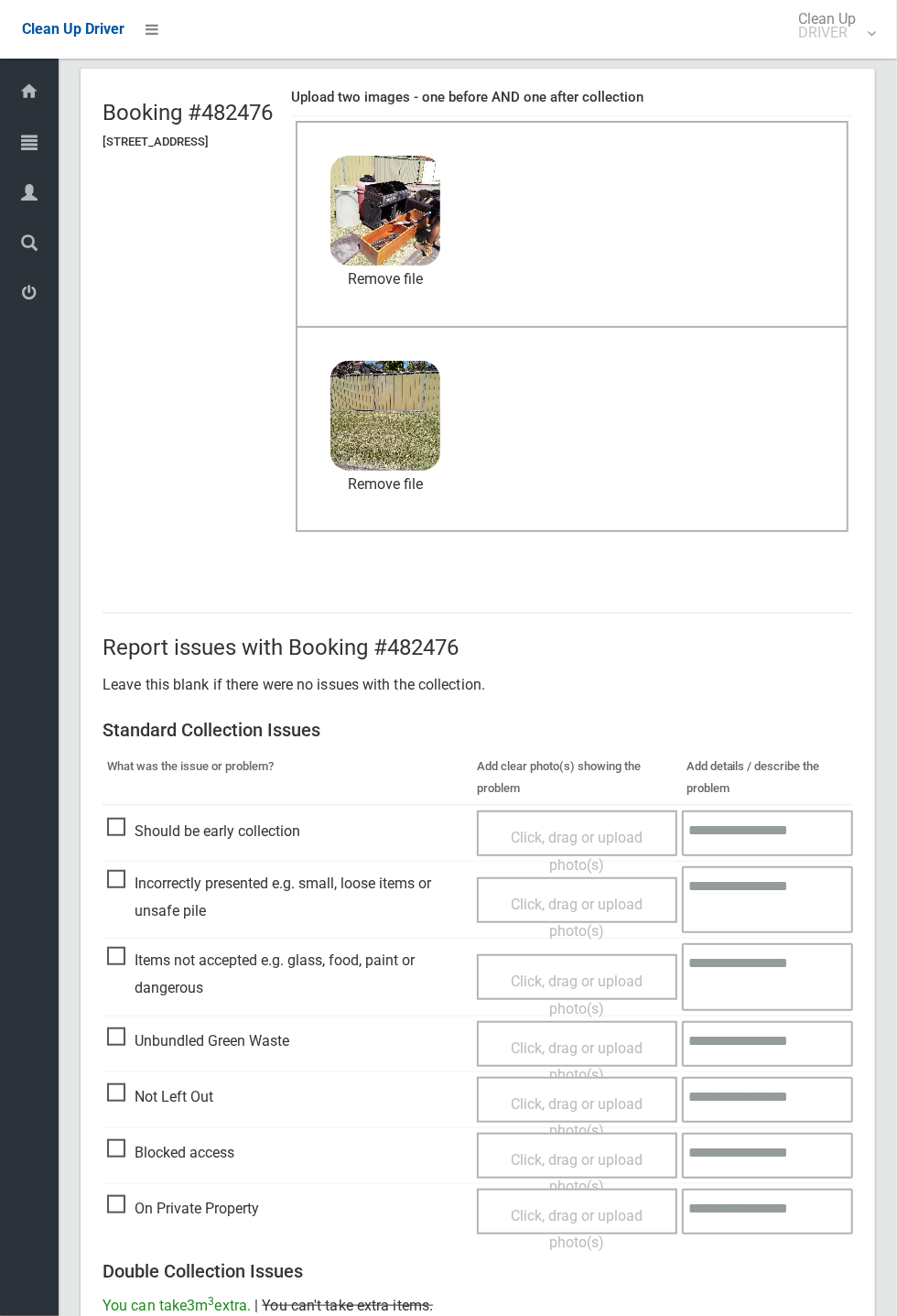
scroll to position [126, 0]
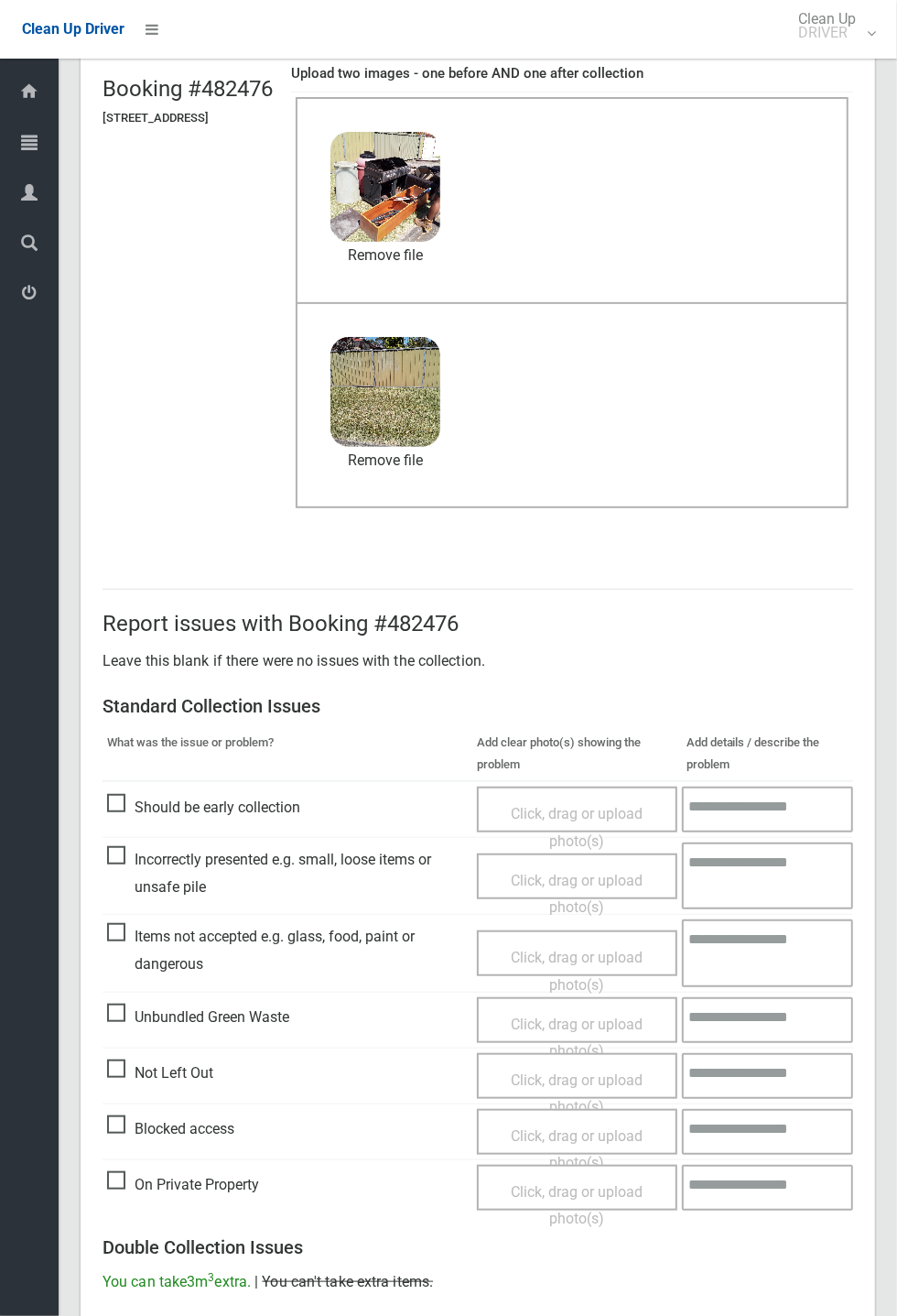
click at [121, 926] on span "Items not accepted e.g. glass, food, paint or dangerous" at bounding box center [288, 949] width 361 height 54
click at [594, 949] on span "Click, drag or upload photo(s)" at bounding box center [576, 970] width 132 height 45
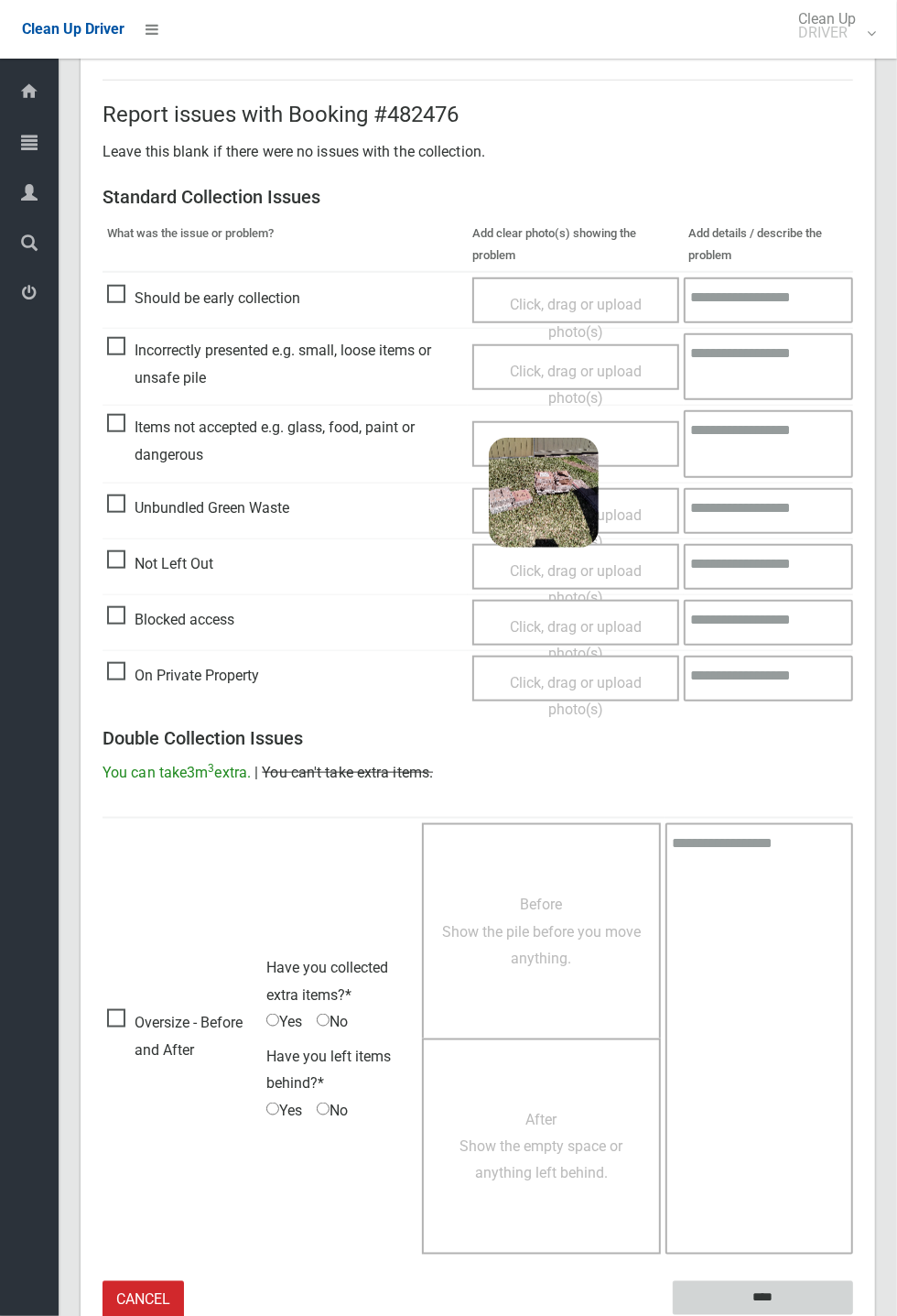
click at [761, 1296] on input "****" at bounding box center [763, 1298] width 180 height 34
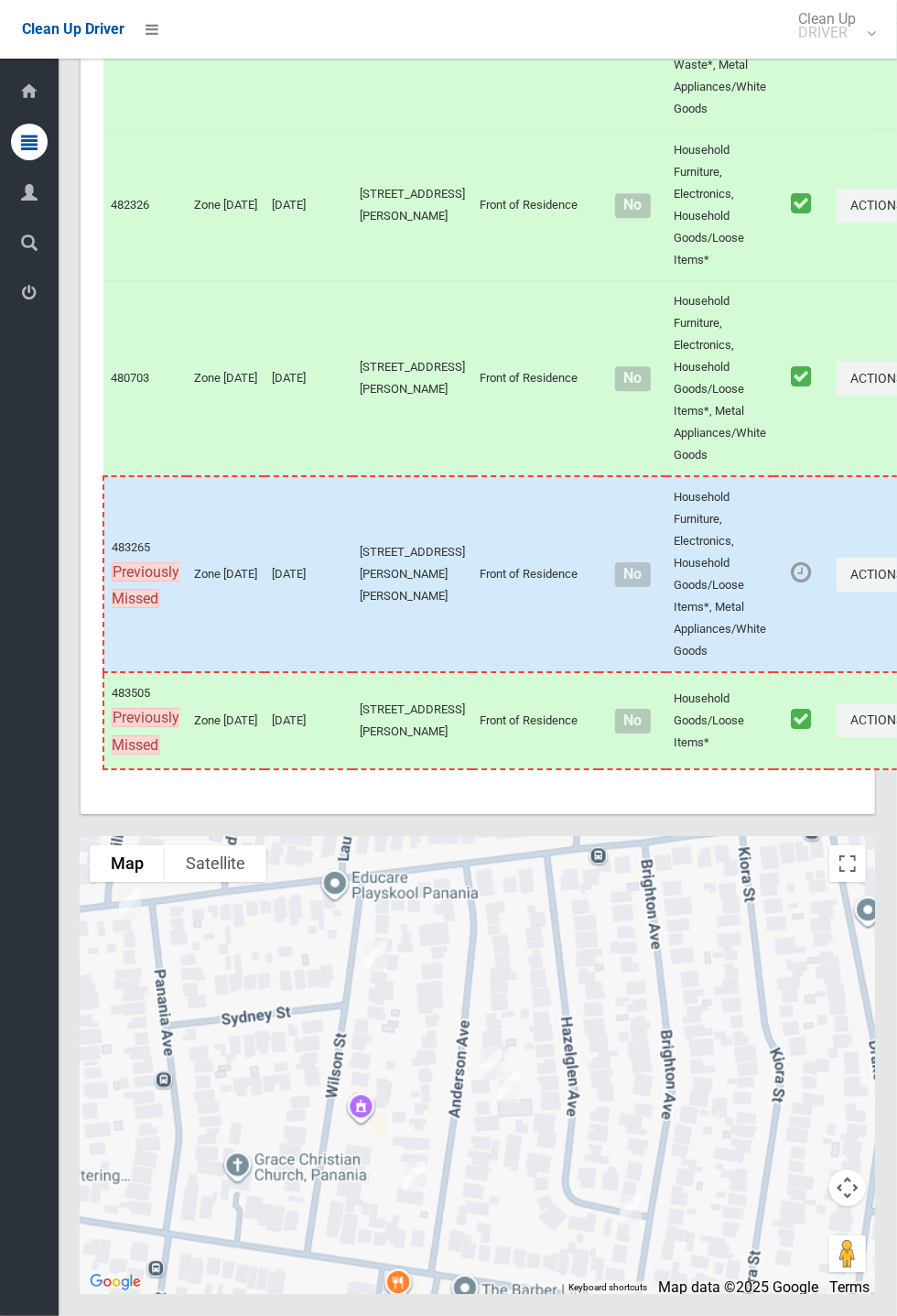
scroll to position [10142, 0]
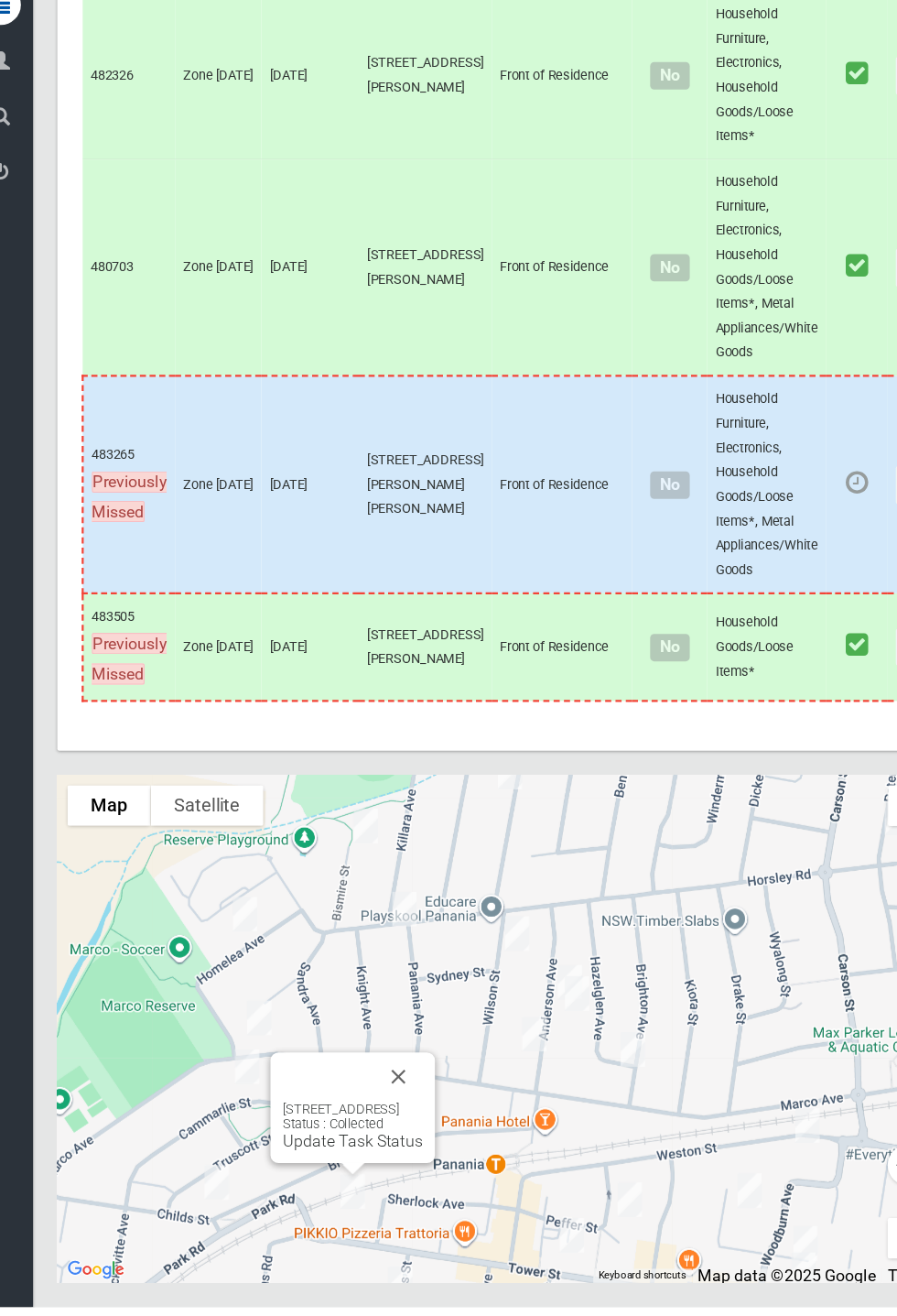
click at [410, 1130] on button "Close" at bounding box center [388, 1108] width 44 height 44
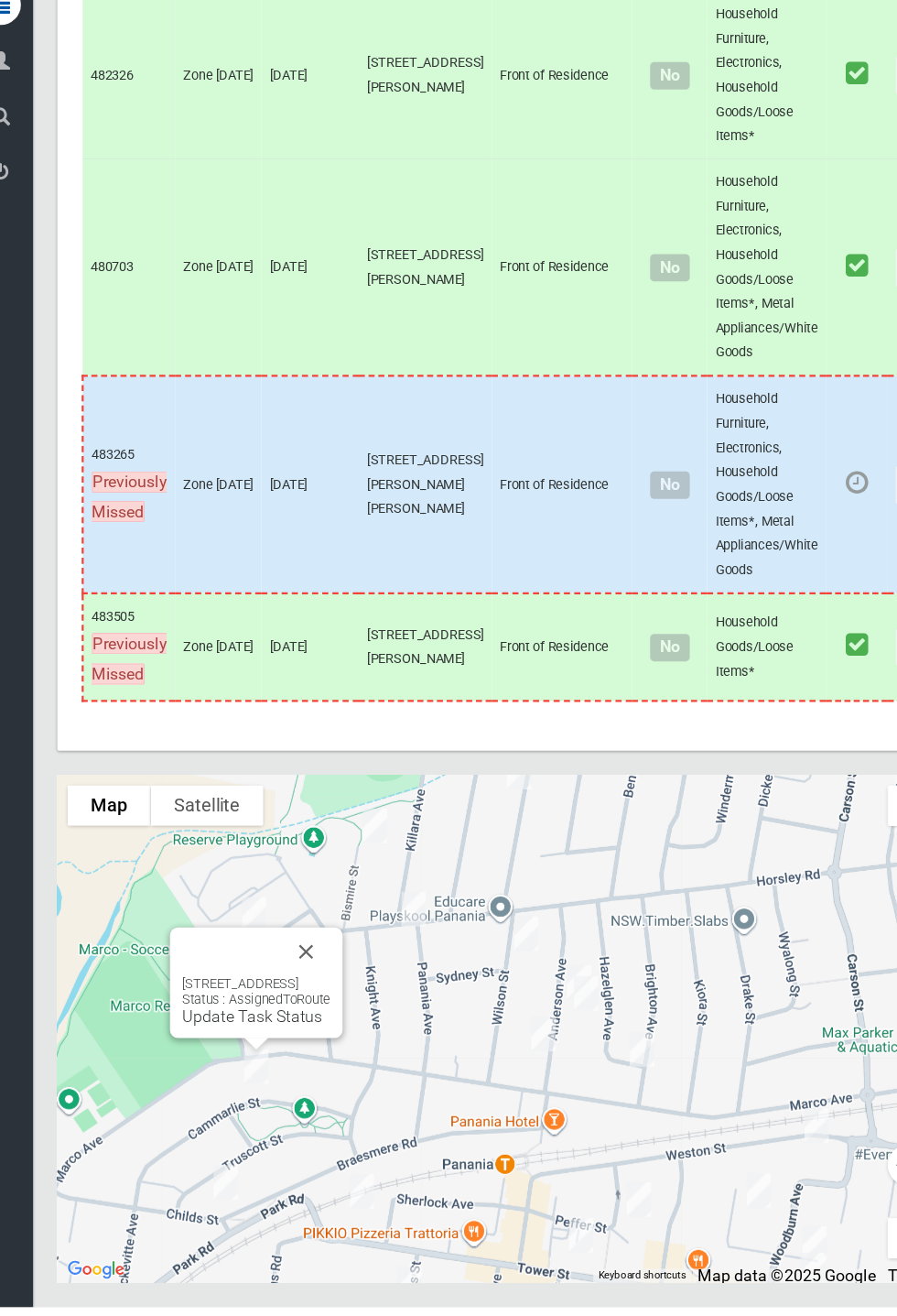
click at [327, 1017] on button "Close" at bounding box center [305, 995] width 44 height 44
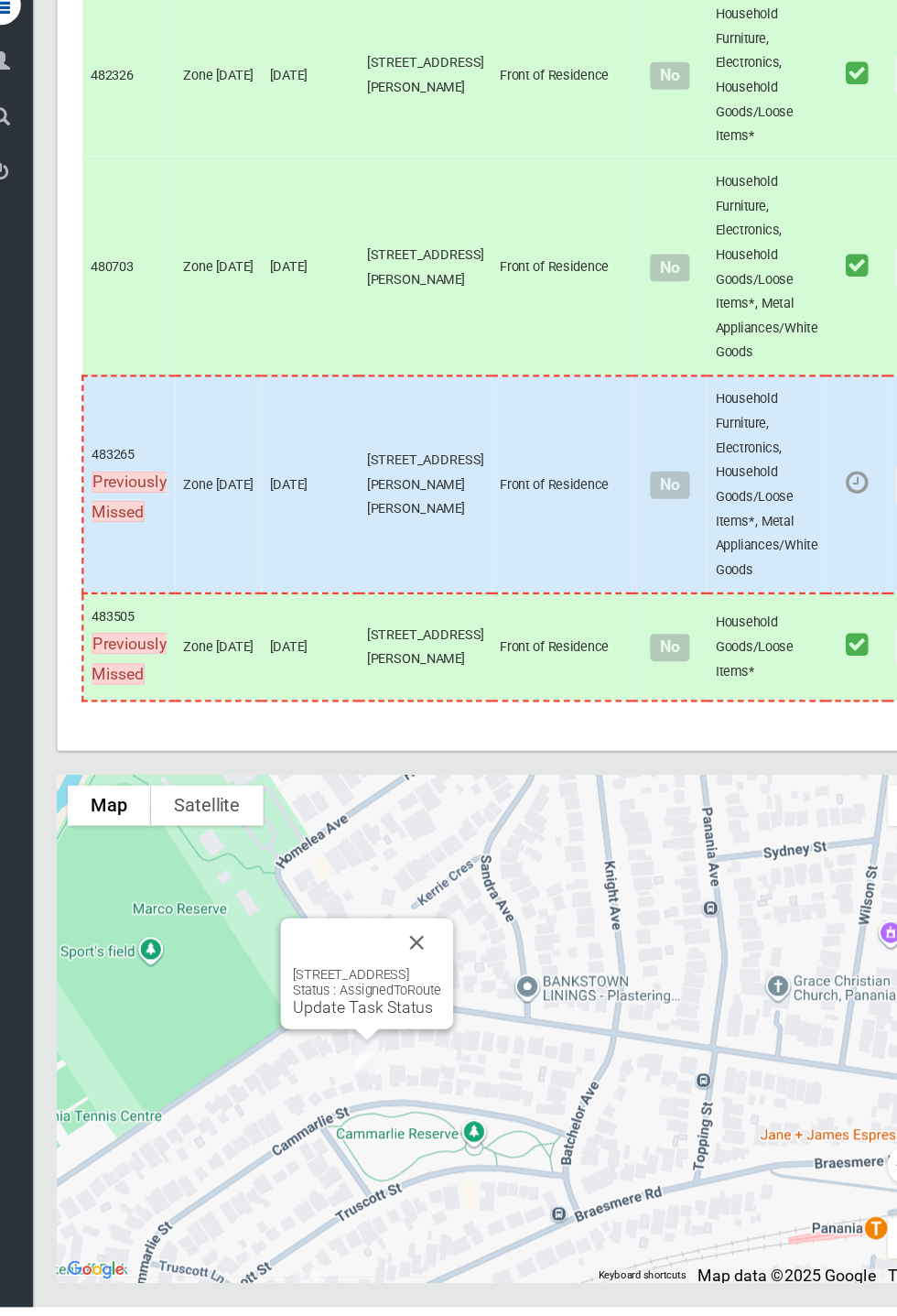
click at [426, 1054] on div "22A Cammarlie Street, PANANIA NSW 2213 Status : AssignedToRoute Update Task Sta…" at bounding box center [360, 1031] width 134 height 45
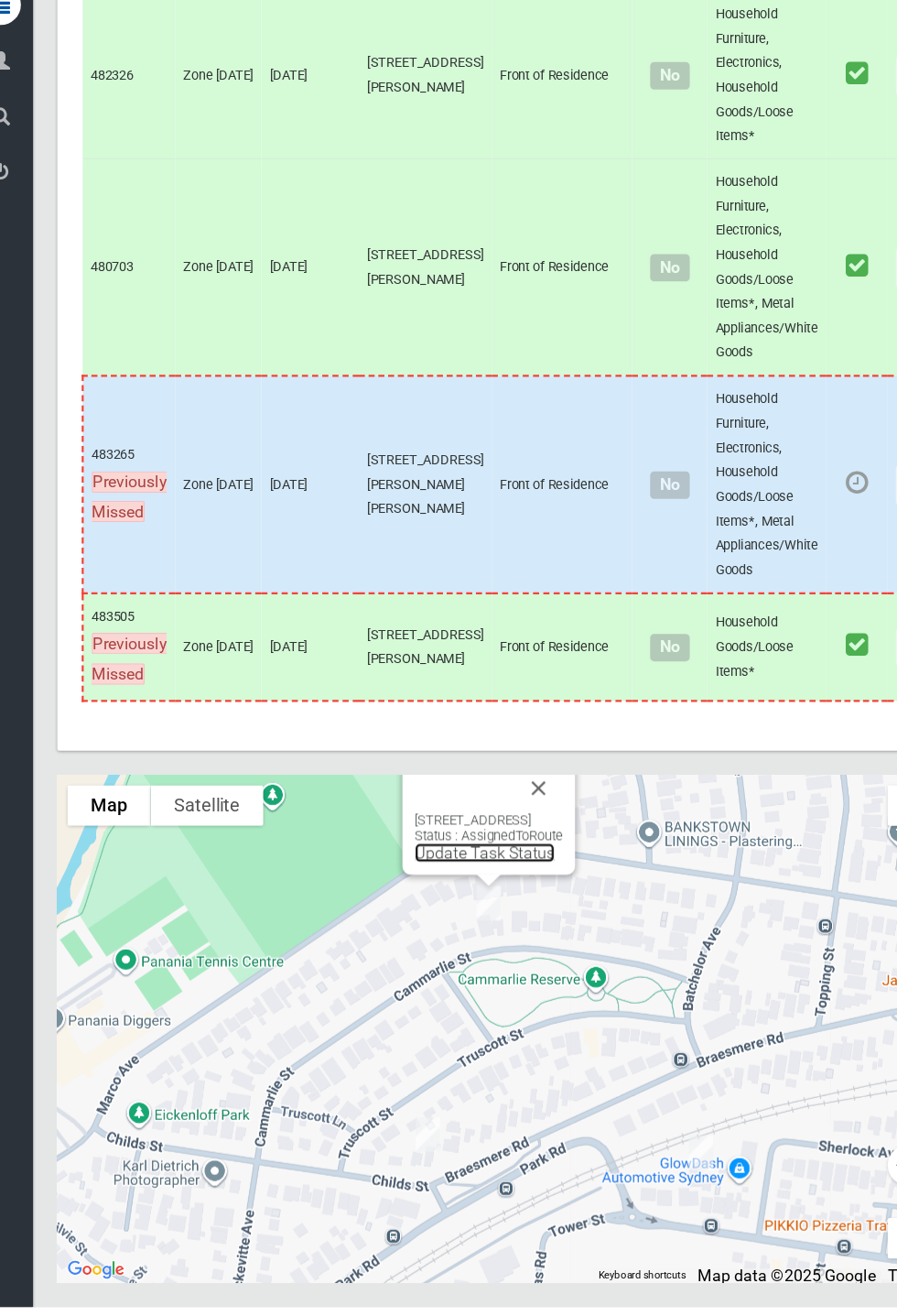
click at [457, 914] on link "Update Task Status" at bounding box center [465, 906] width 126 height 17
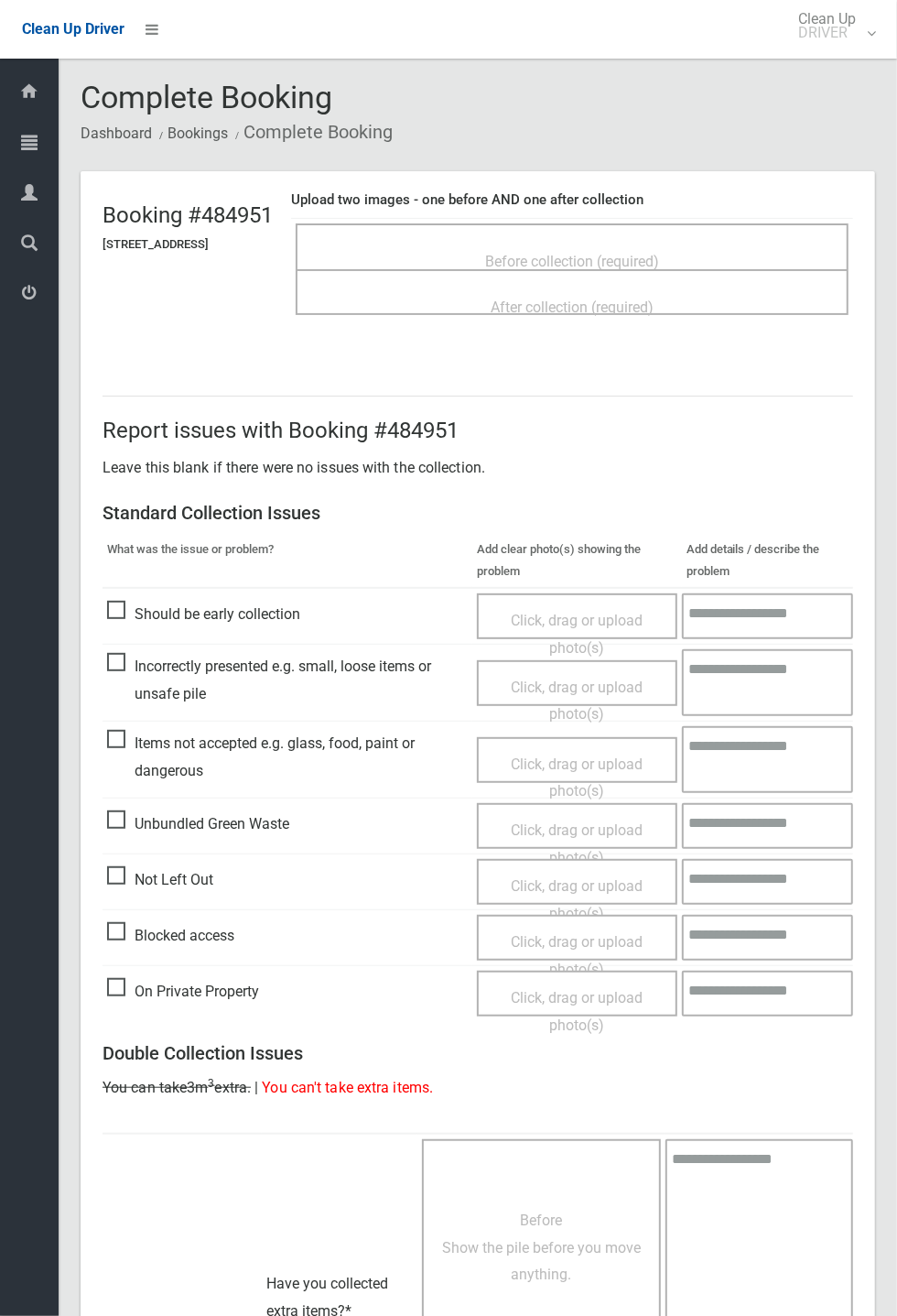
click at [626, 254] on span "Before collection (required)" at bounding box center [571, 261] width 174 height 17
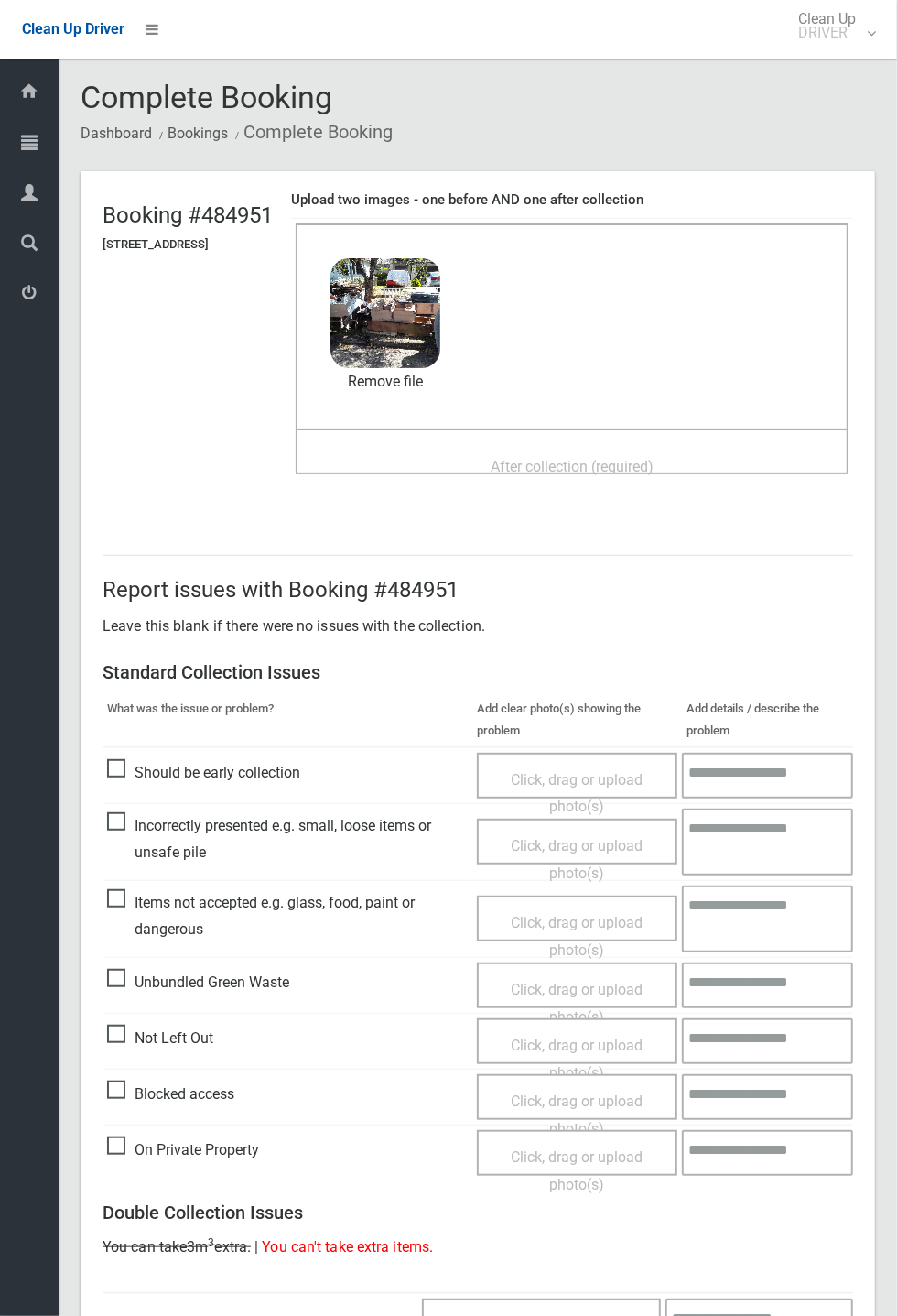
click at [551, 463] on span "After collection (required)" at bounding box center [572, 466] width 163 height 17
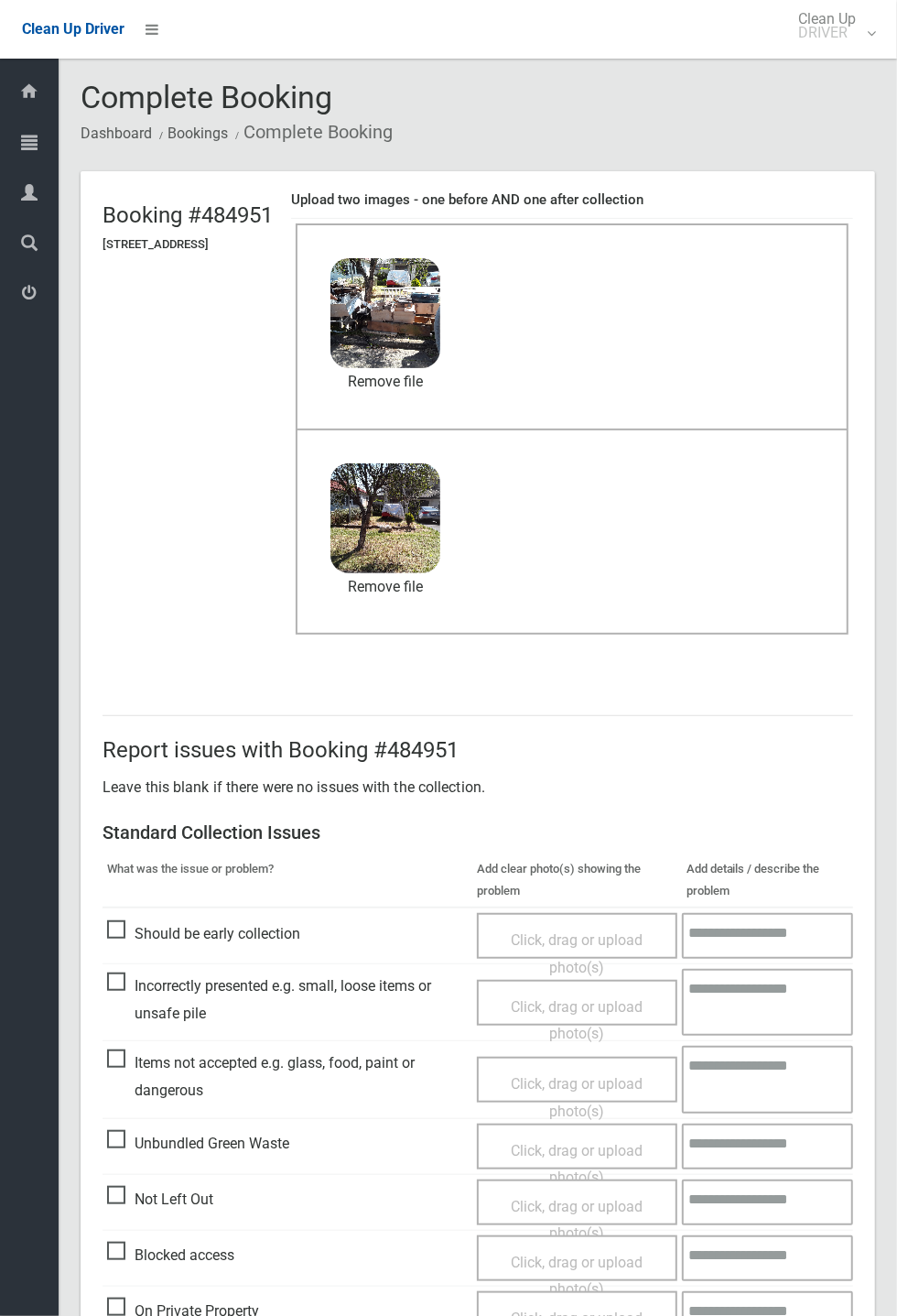
scroll to position [635, 0]
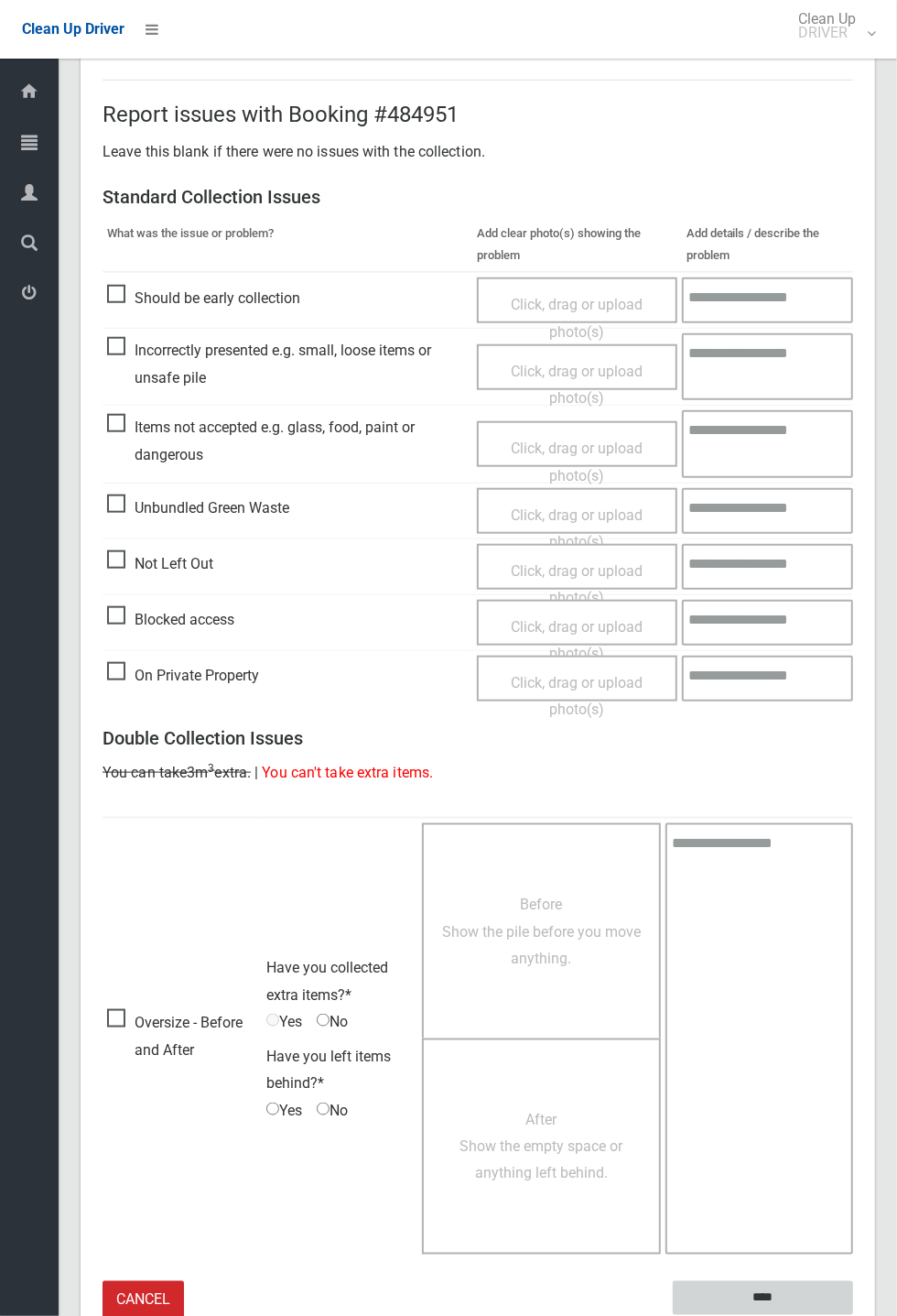
click at [753, 1298] on input "****" at bounding box center [763, 1298] width 180 height 34
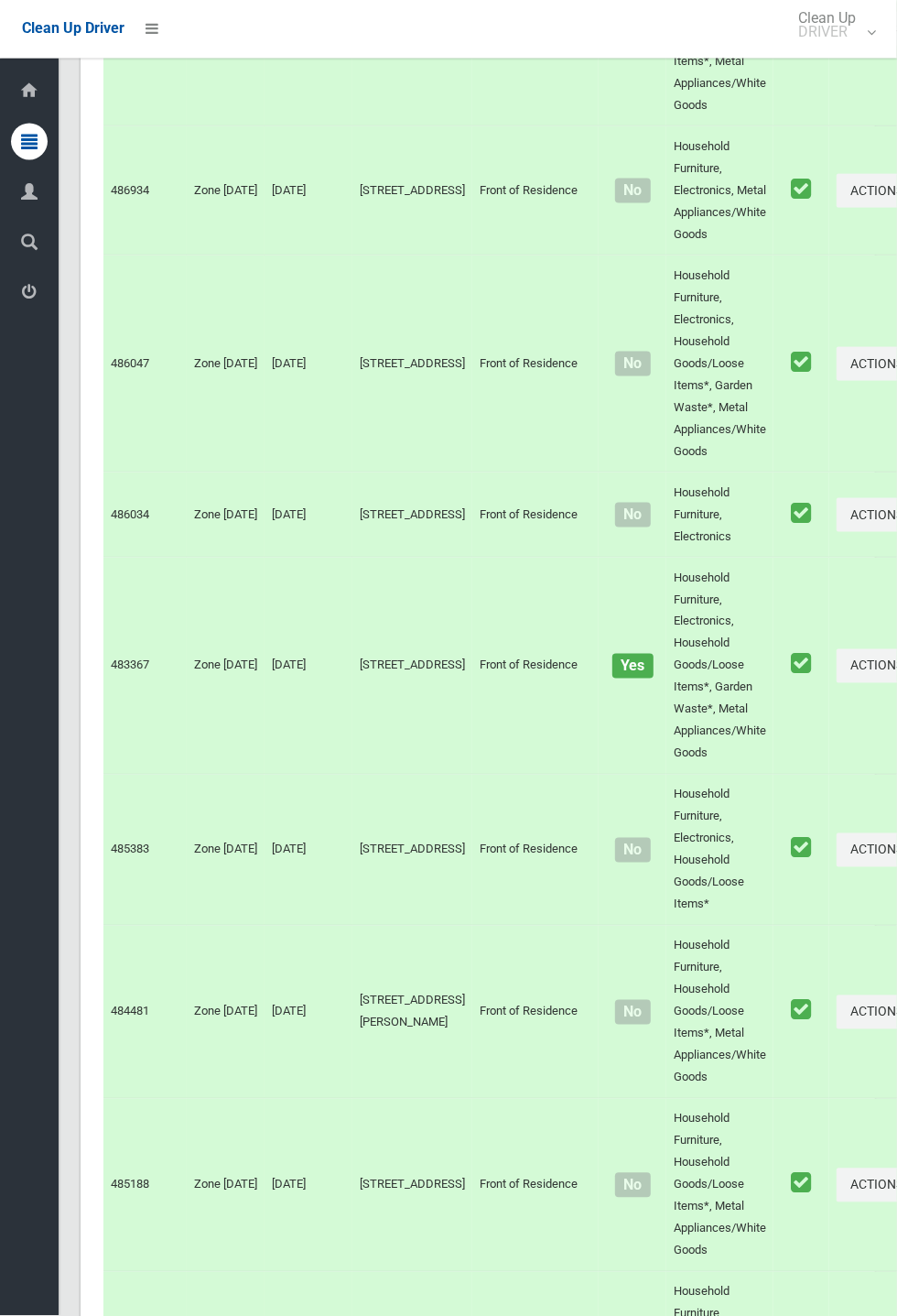
scroll to position [10141, 0]
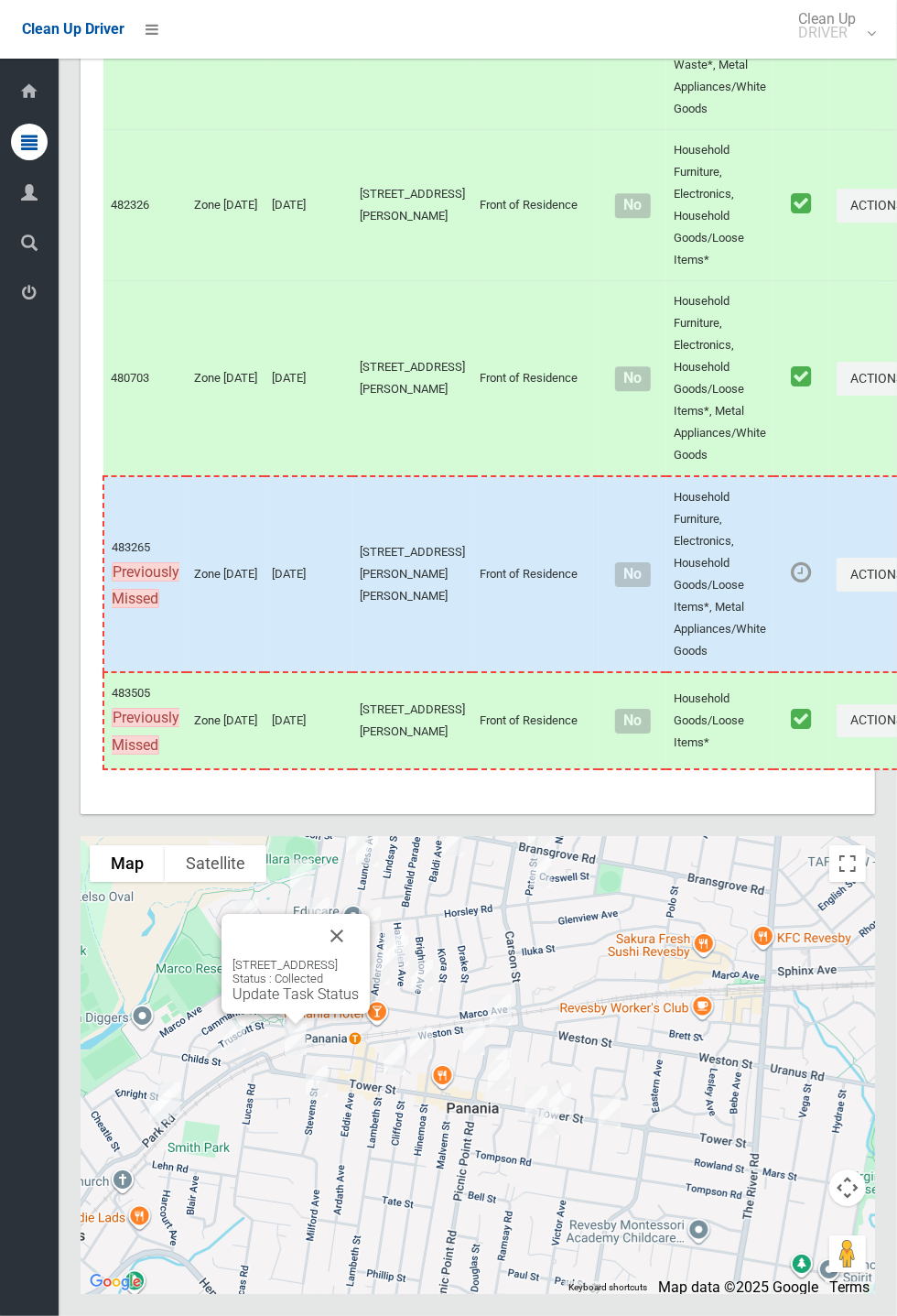
click at [359, 958] on button "Close" at bounding box center [337, 935] width 44 height 44
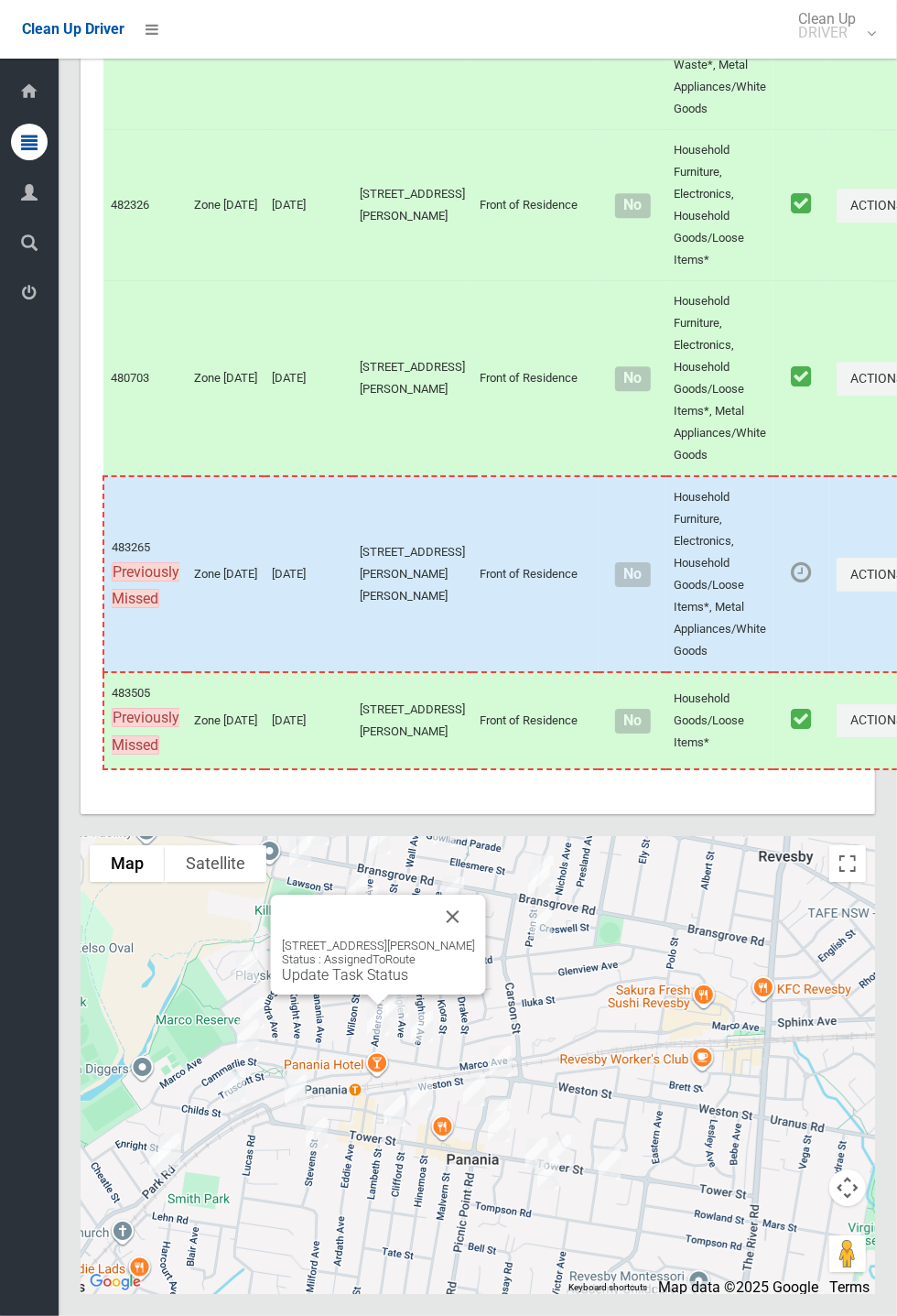
click at [373, 984] on link "Update Task Status" at bounding box center [345, 974] width 126 height 17
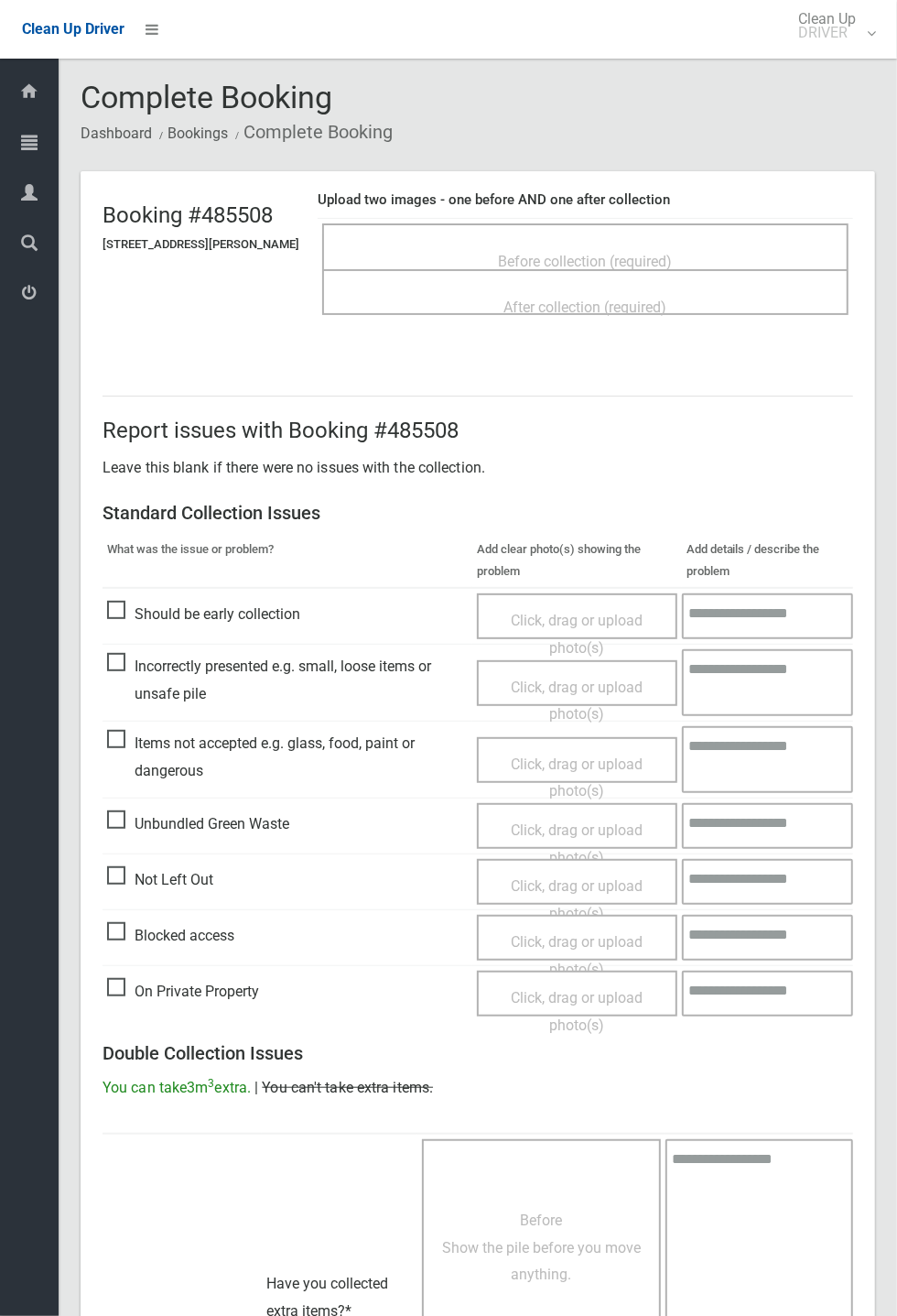
click at [621, 253] on span "Before collection (required)" at bounding box center [586, 261] width 174 height 17
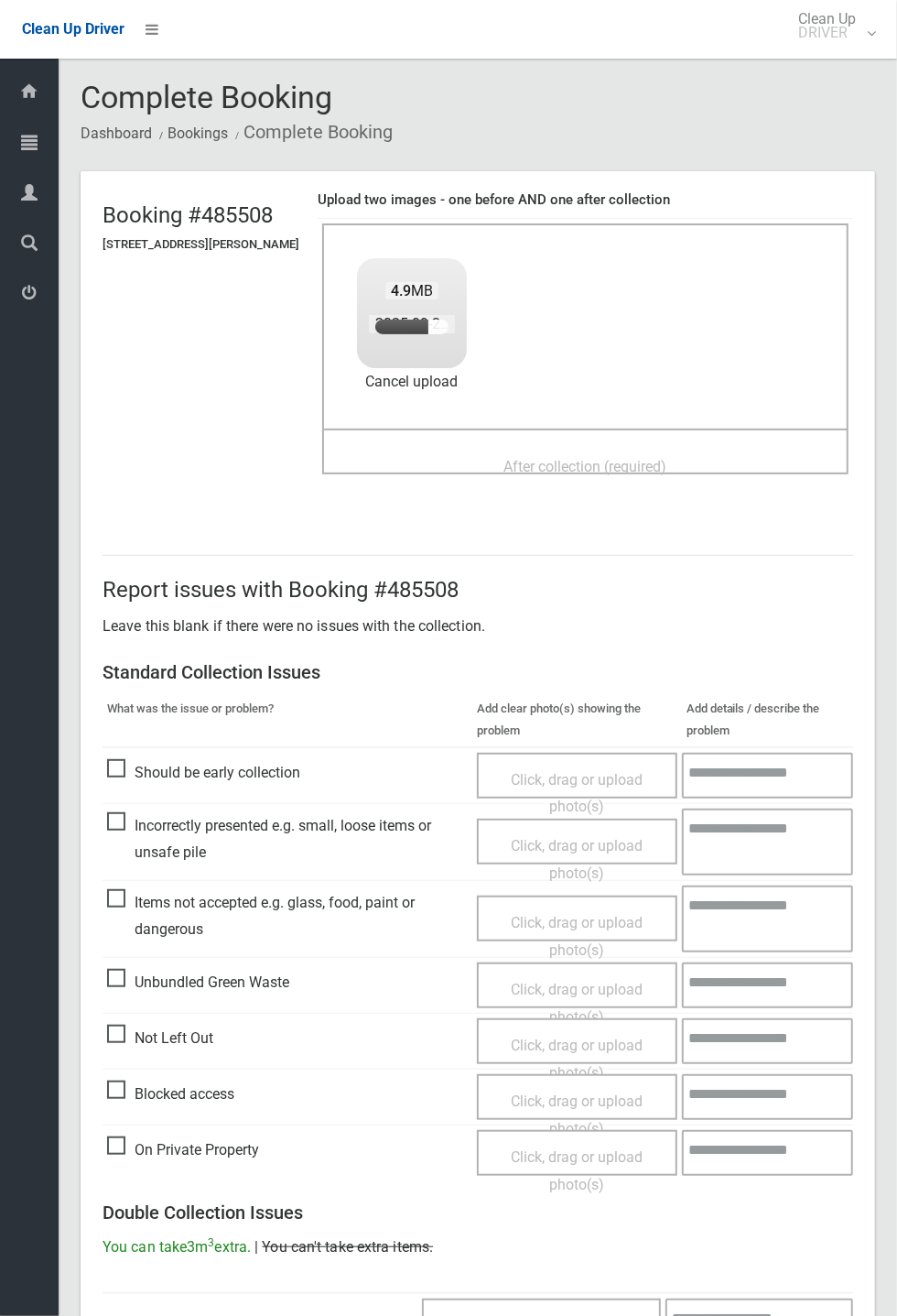
click at [633, 467] on span "After collection (required)" at bounding box center [586, 466] width 163 height 17
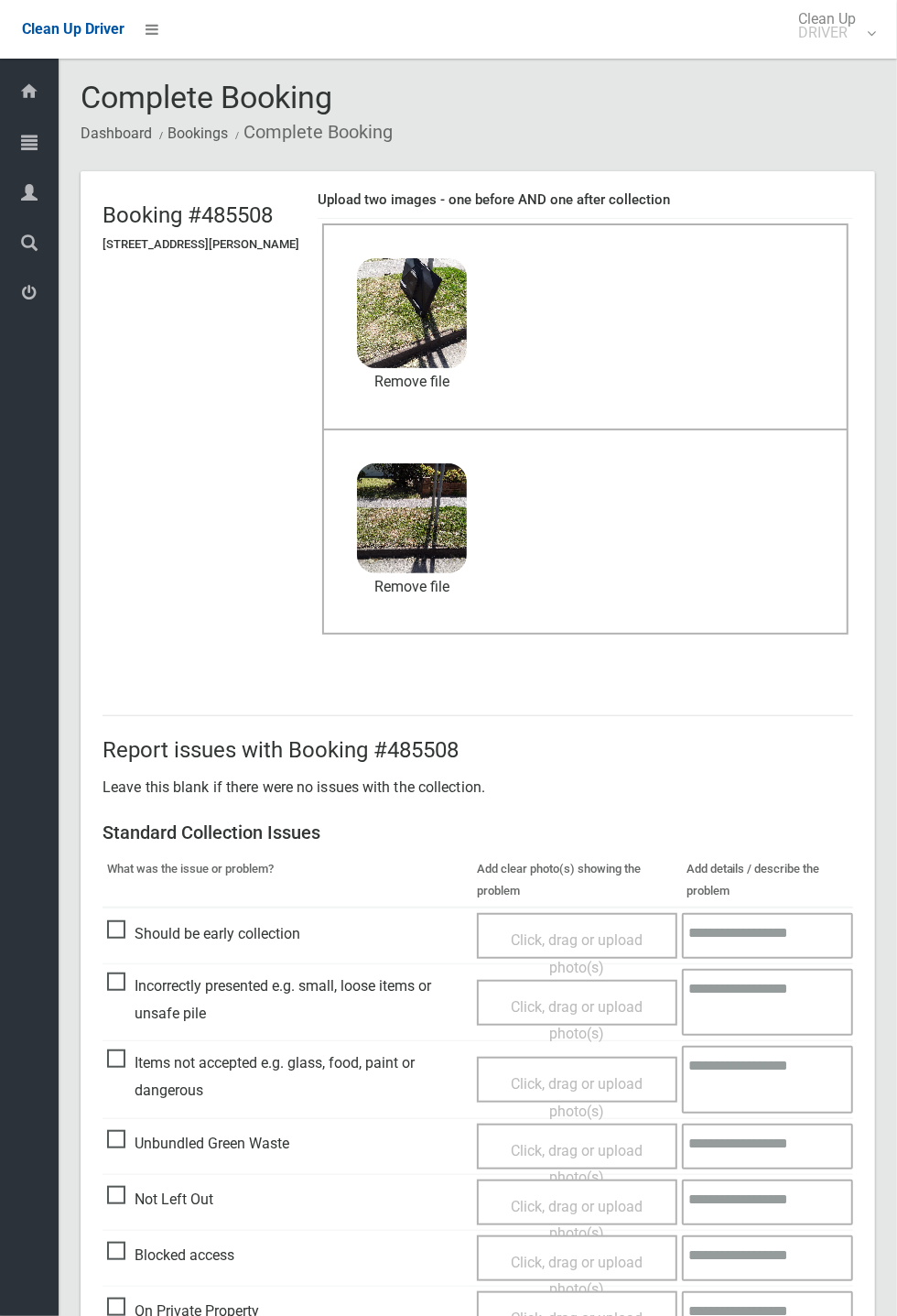
scroll to position [635, 0]
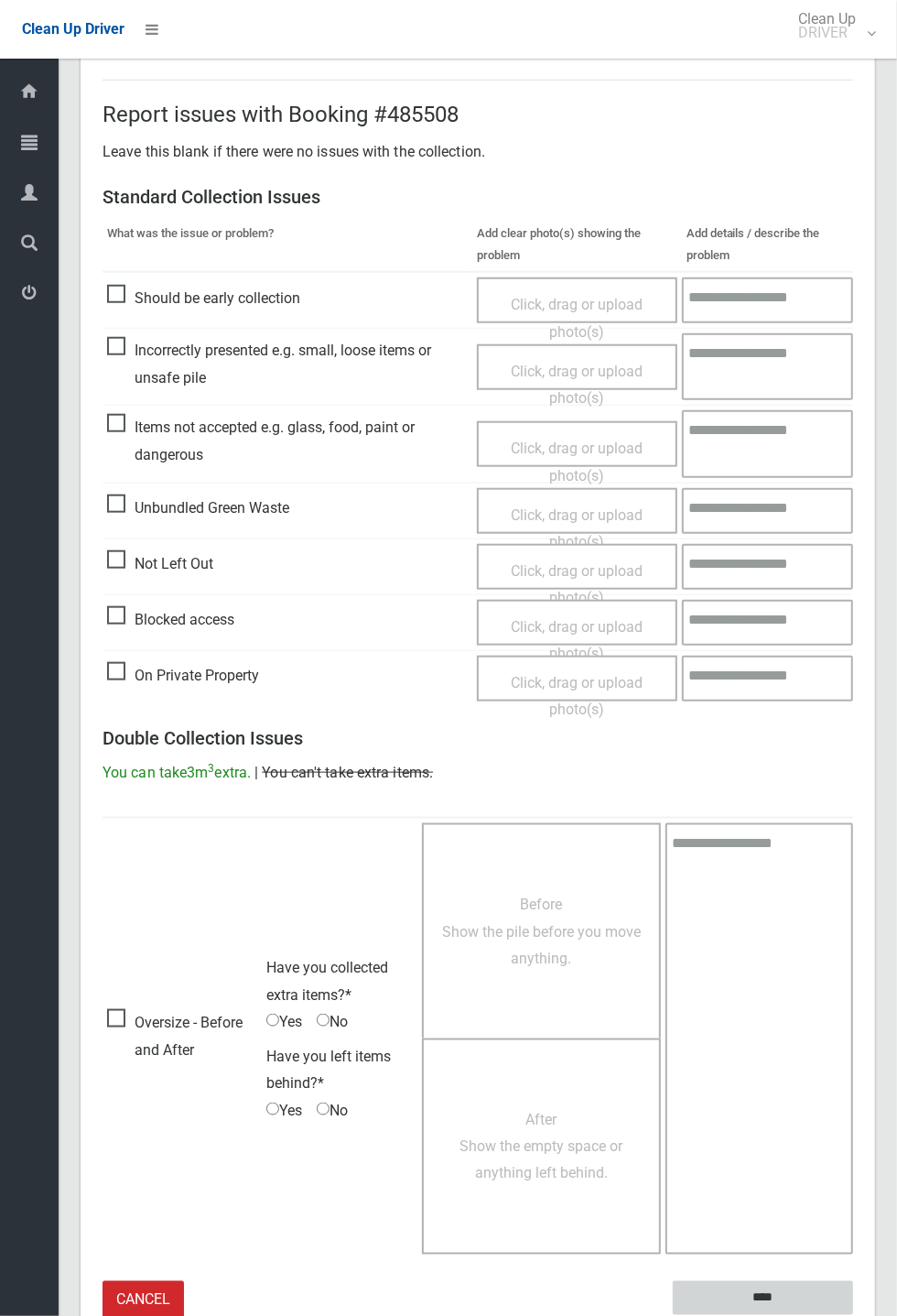
click at [853, 1315] on input "****" at bounding box center [763, 1298] width 180 height 34
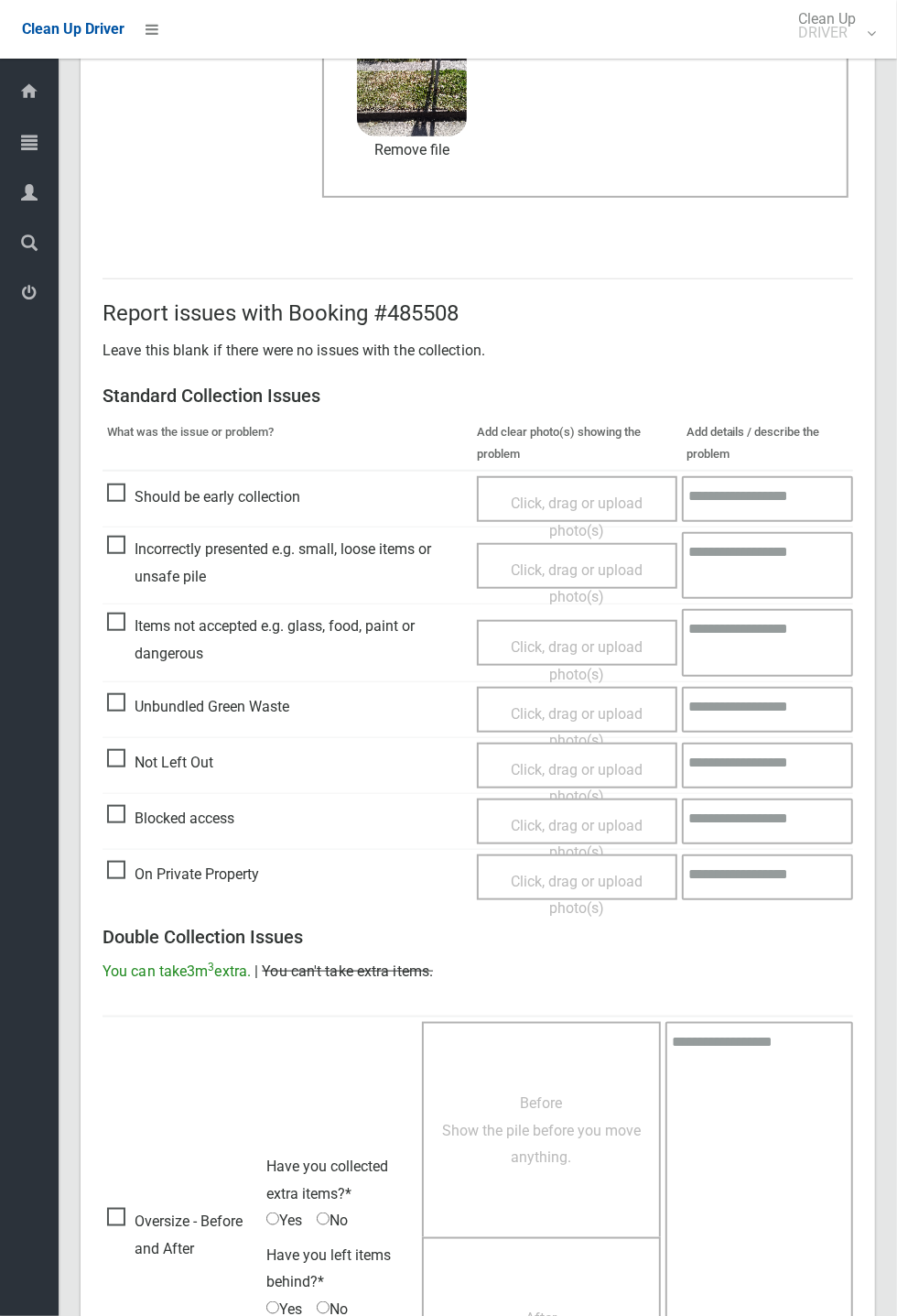
scroll to position [0, 0]
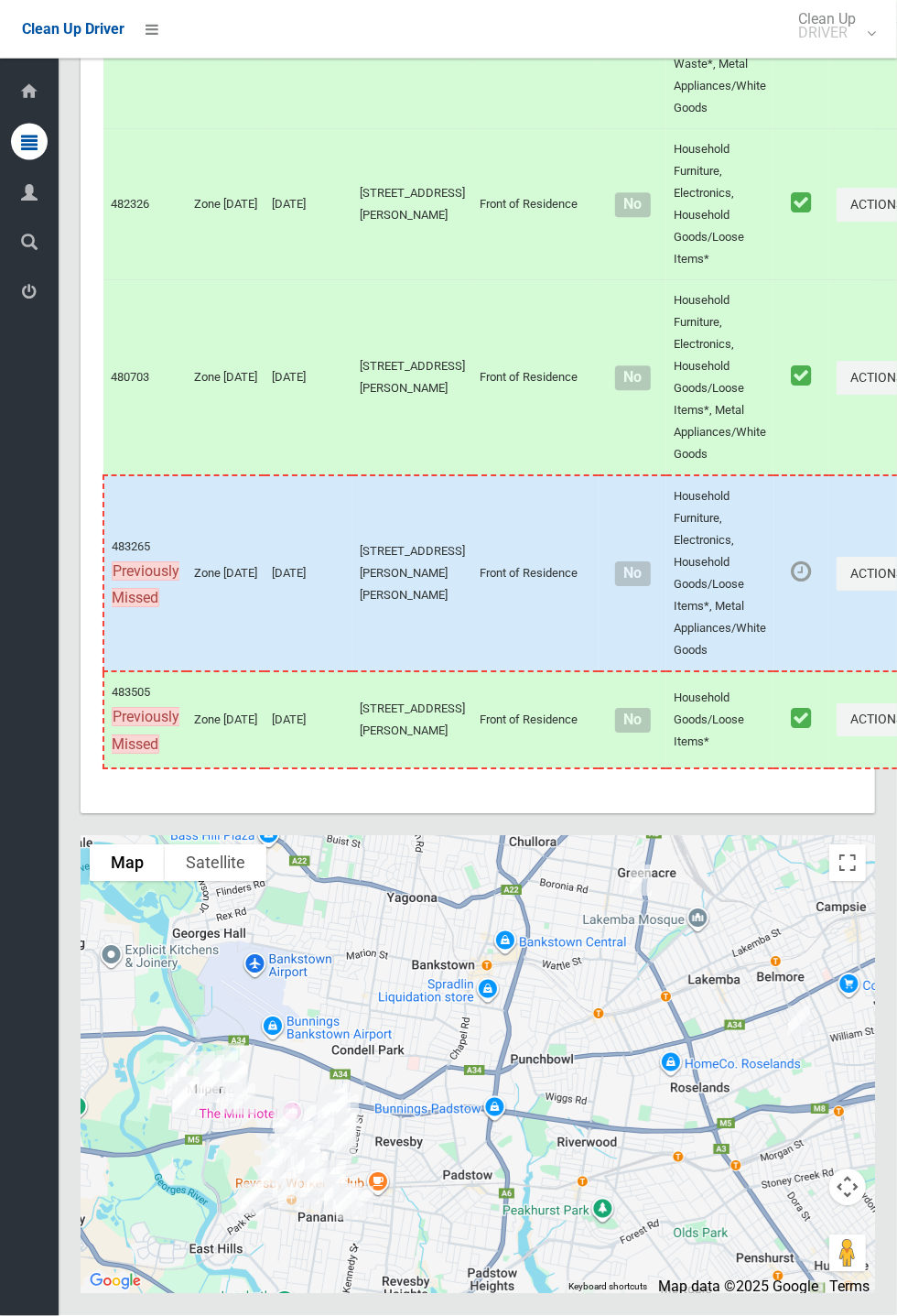
scroll to position [10141, 0]
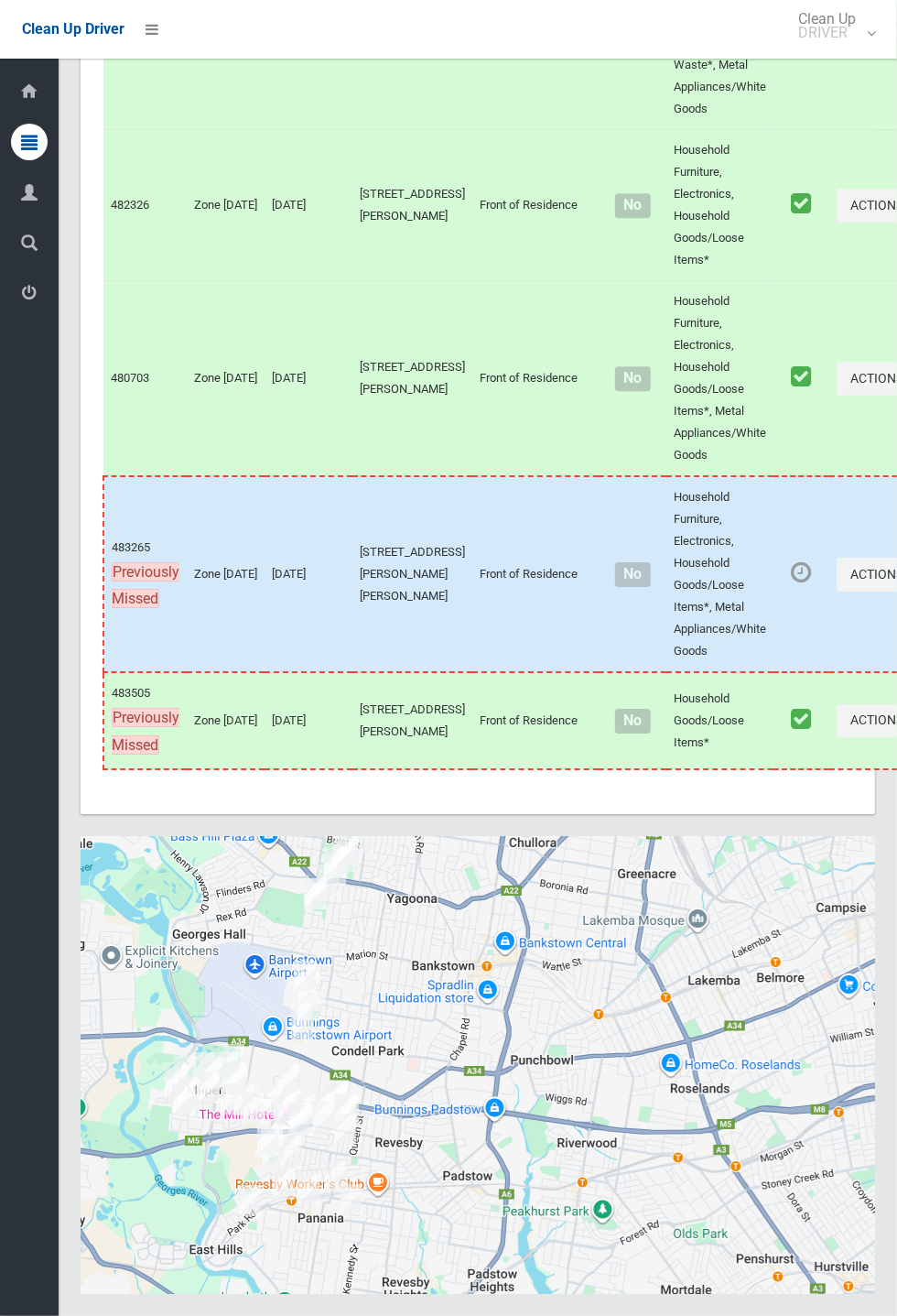
scroll to position [10141, 0]
